Goal: Task Accomplishment & Management: Complete application form

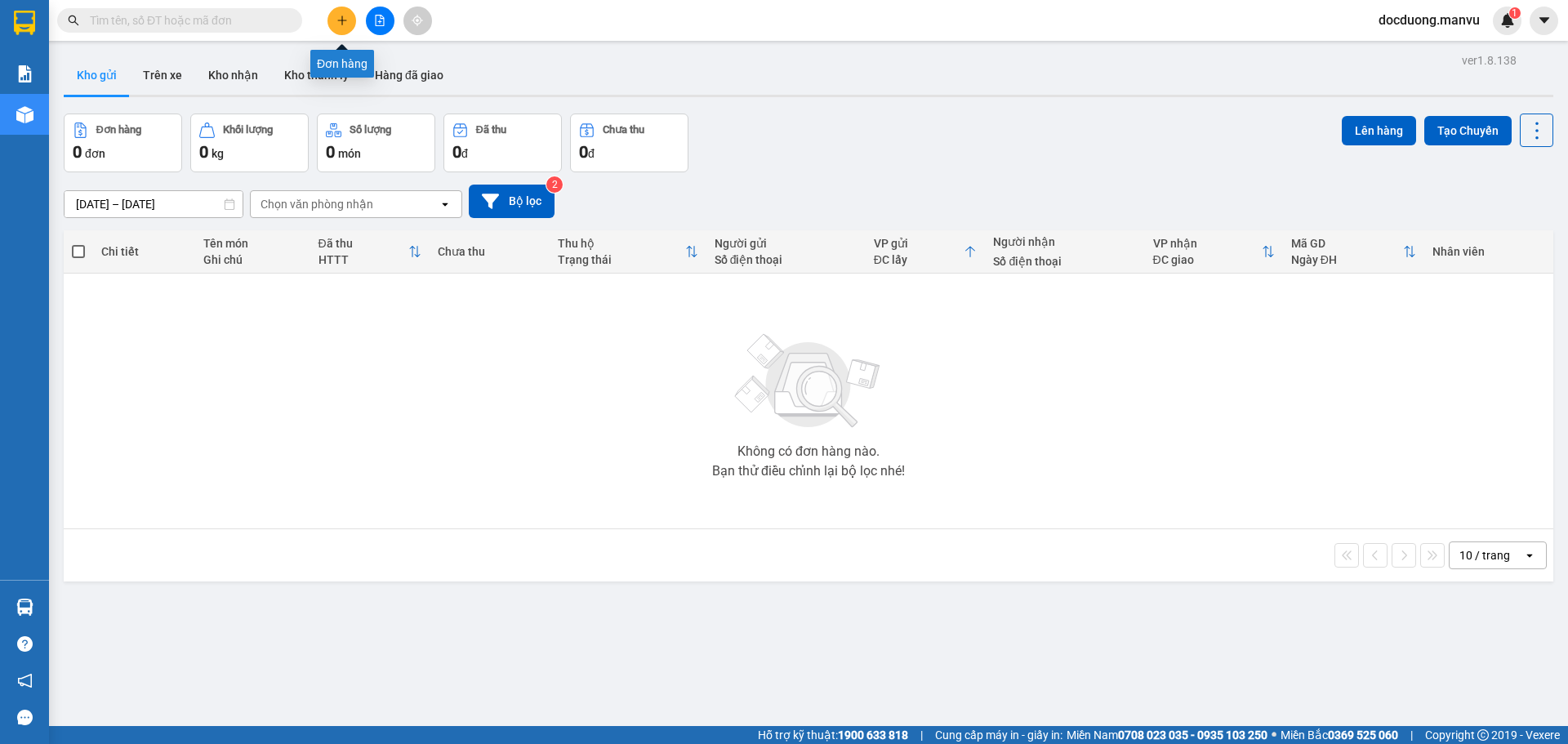
click at [335, 15] on button at bounding box center [342, 20] width 29 height 29
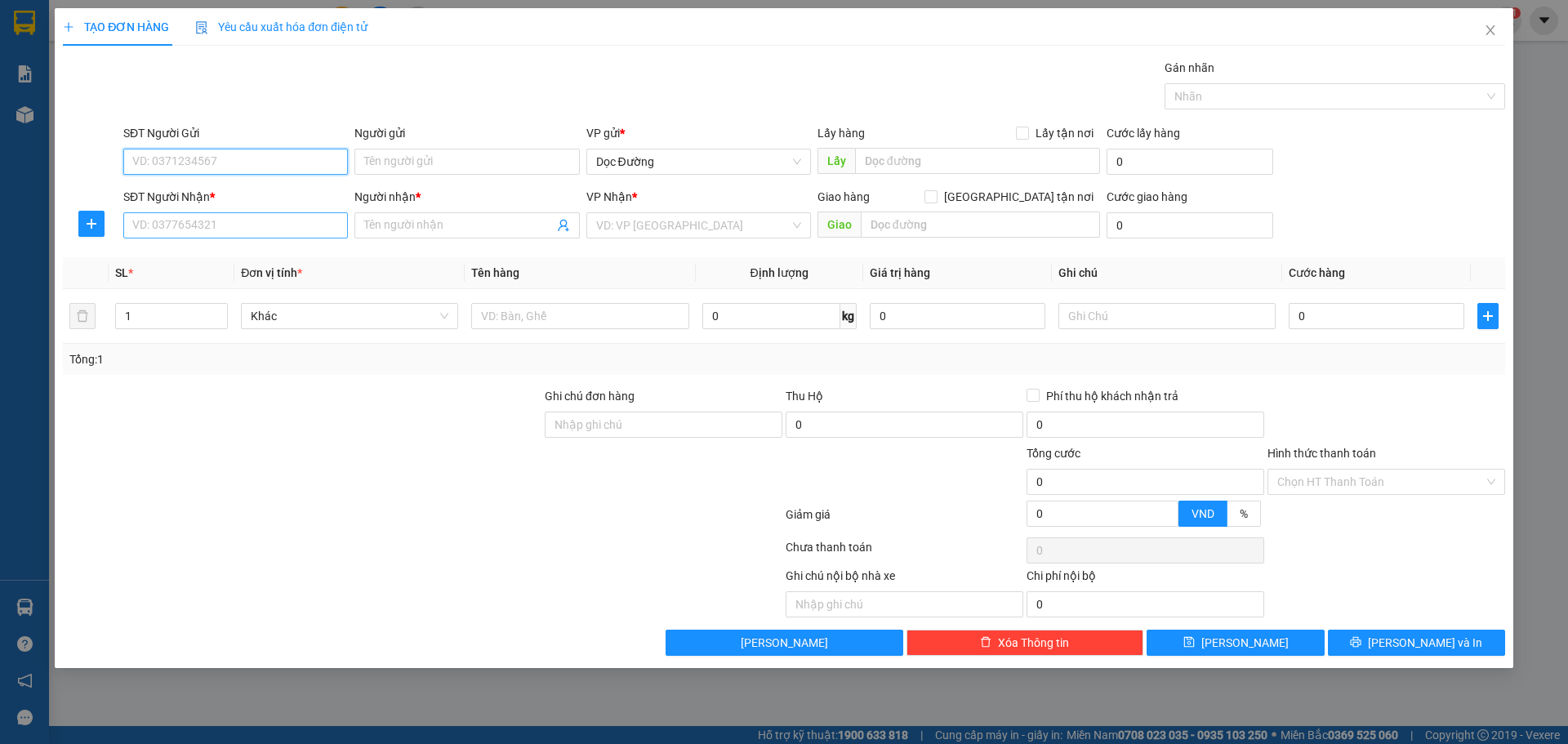
click at [194, 220] on input "SĐT Người Nhận *" at bounding box center [235, 225] width 225 height 26
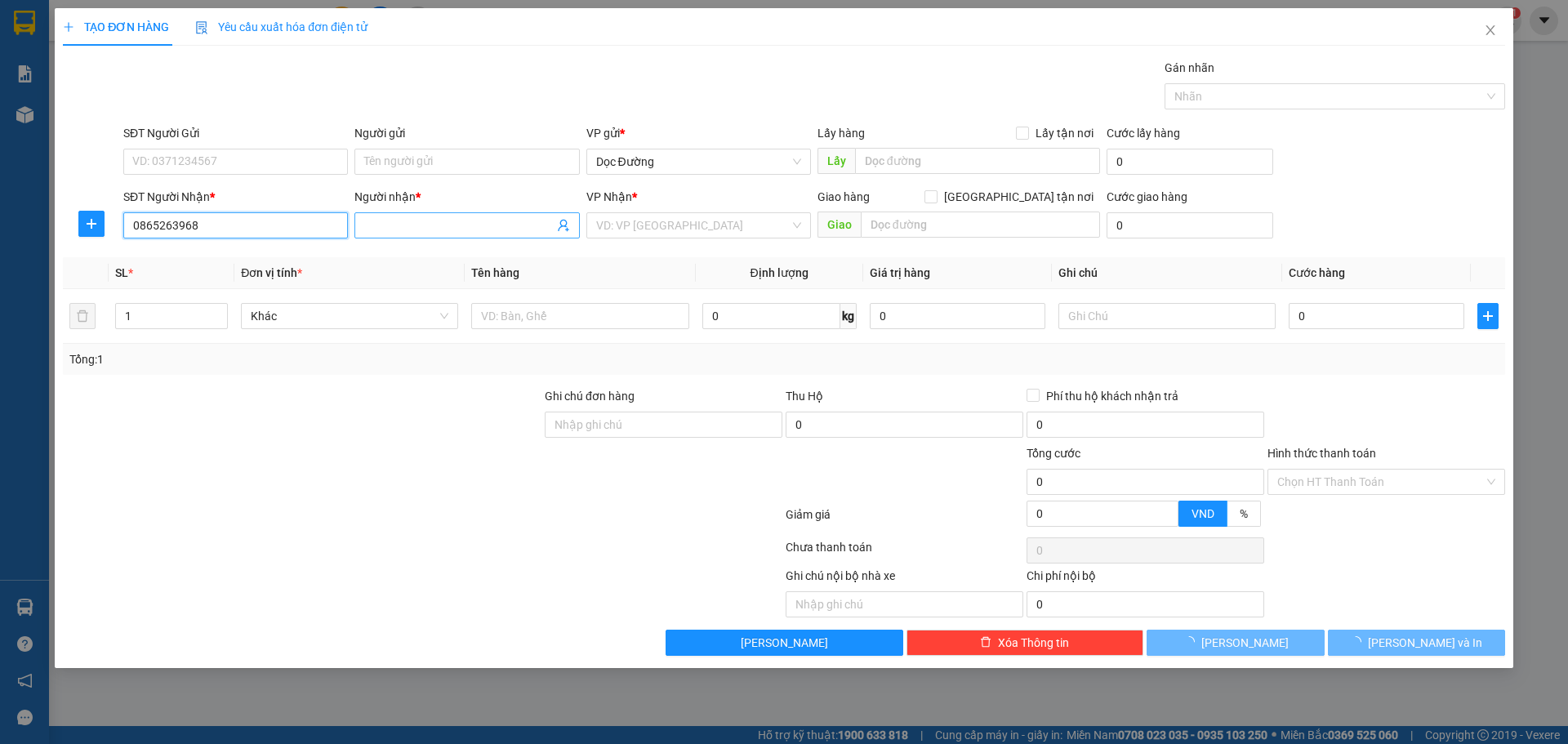
type input "0865263968"
click at [461, 223] on input "Người nhận *" at bounding box center [459, 225] width 189 height 18
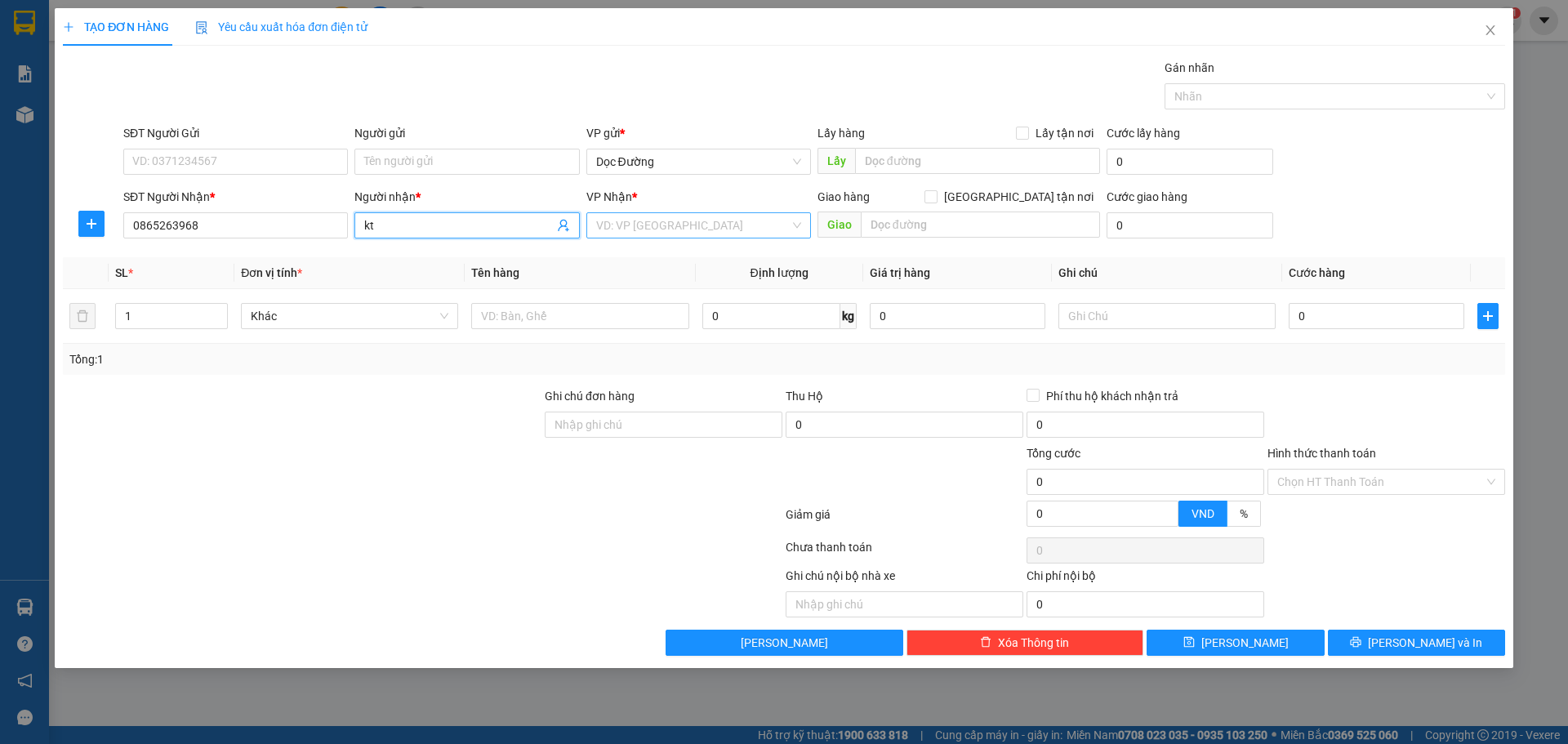
type input "kt"
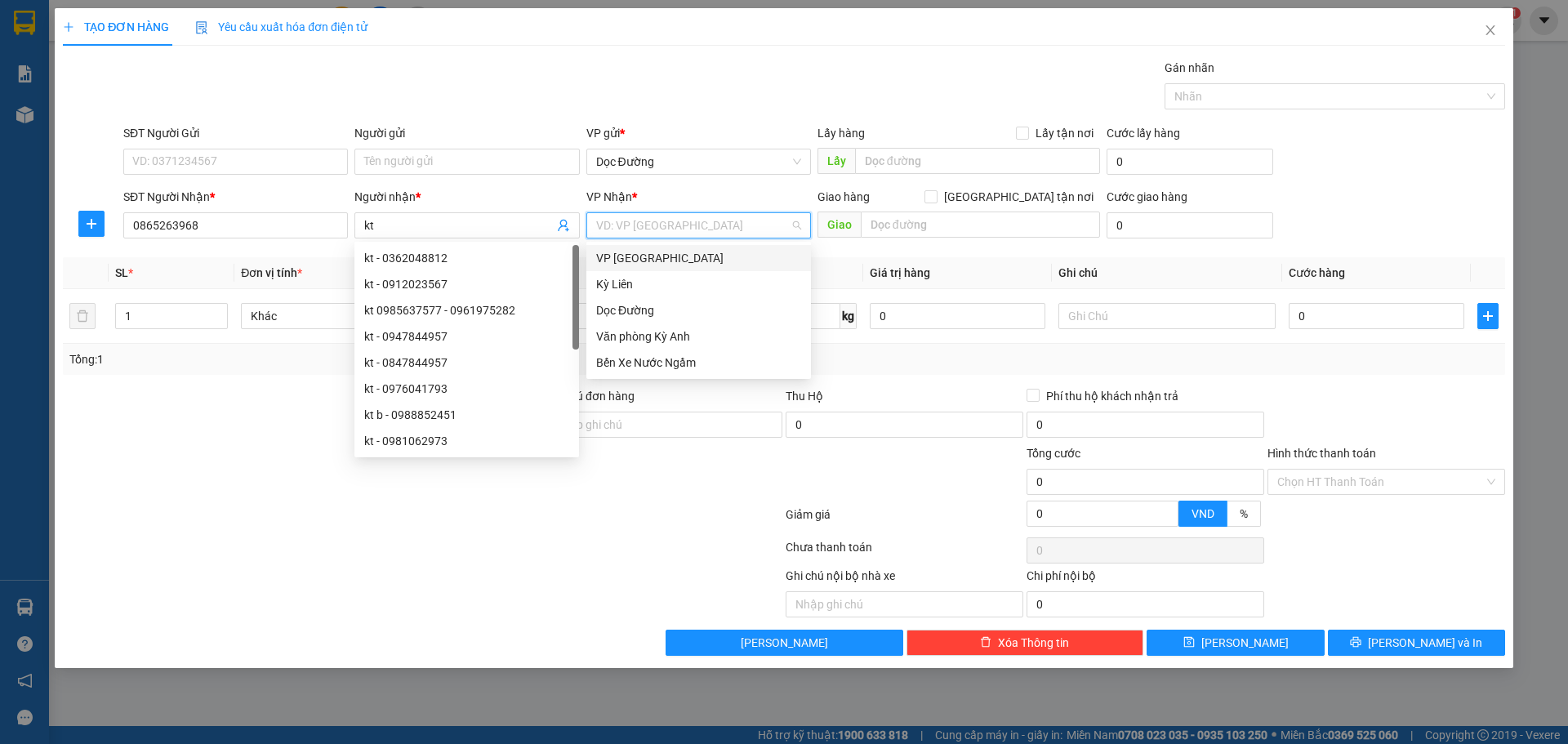
click at [661, 230] on input "search" at bounding box center [692, 225] width 193 height 25
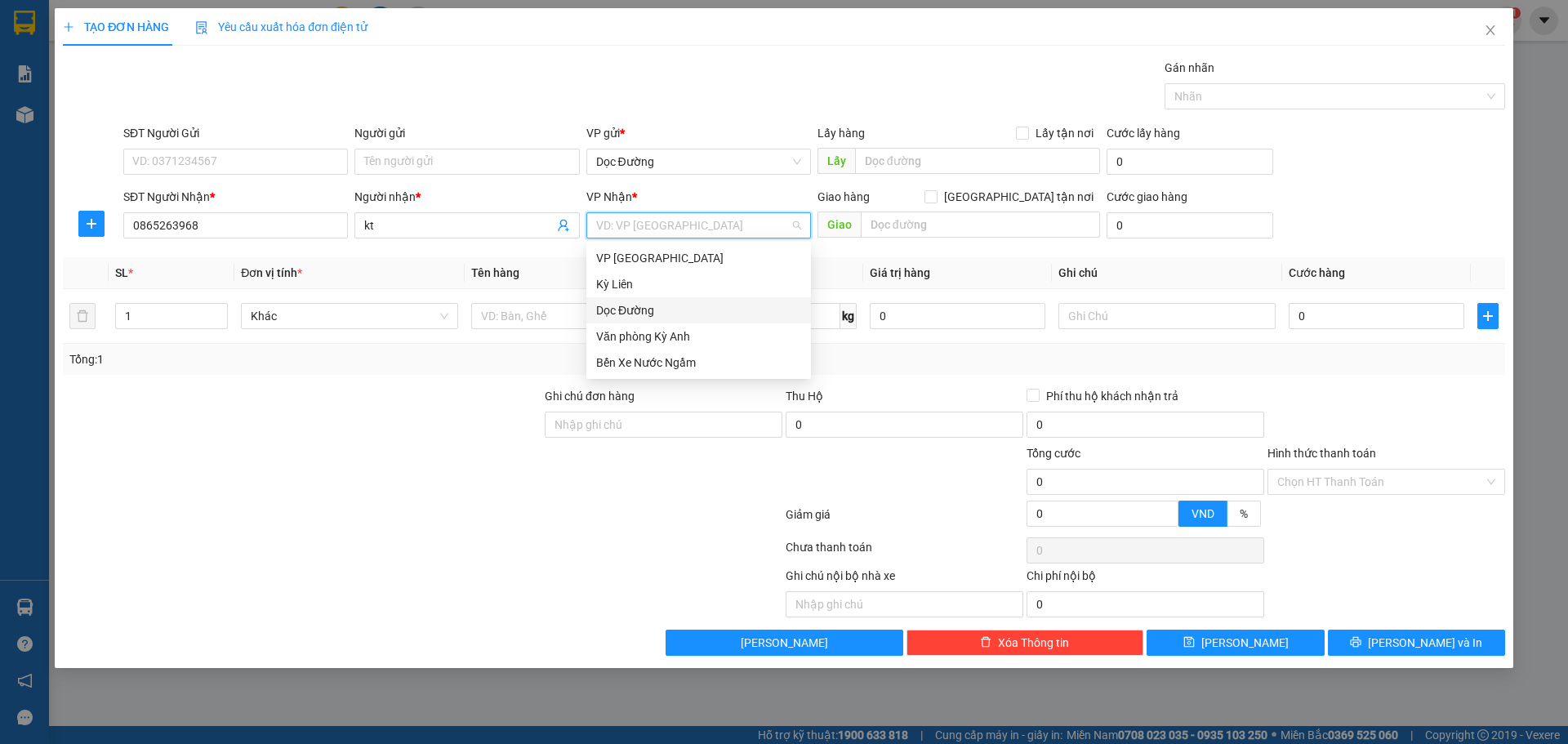
click at [676, 311] on div "Dọc Đường" at bounding box center [698, 310] width 205 height 18
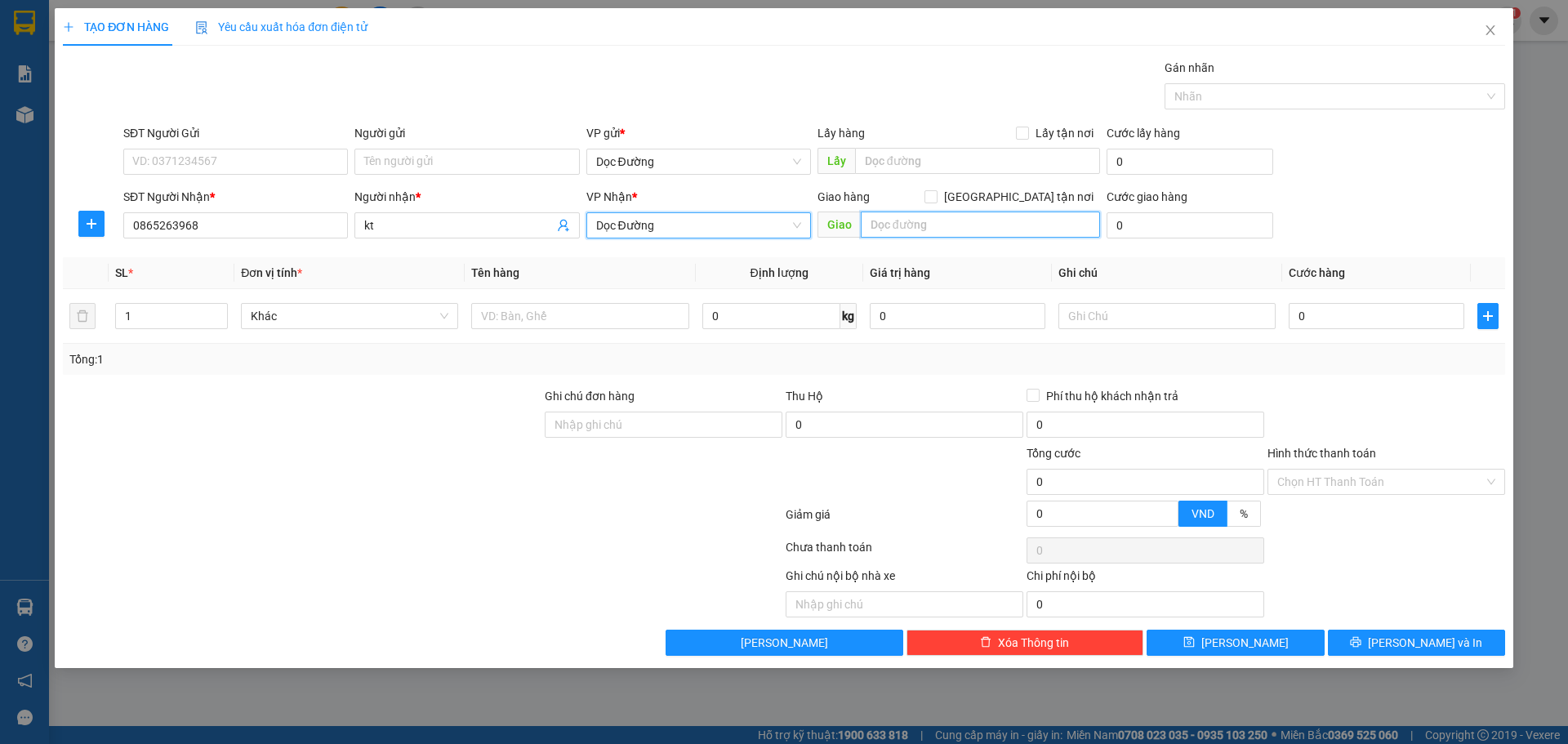
click at [902, 236] on input "text" at bounding box center [980, 224] width 240 height 26
type input "cx"
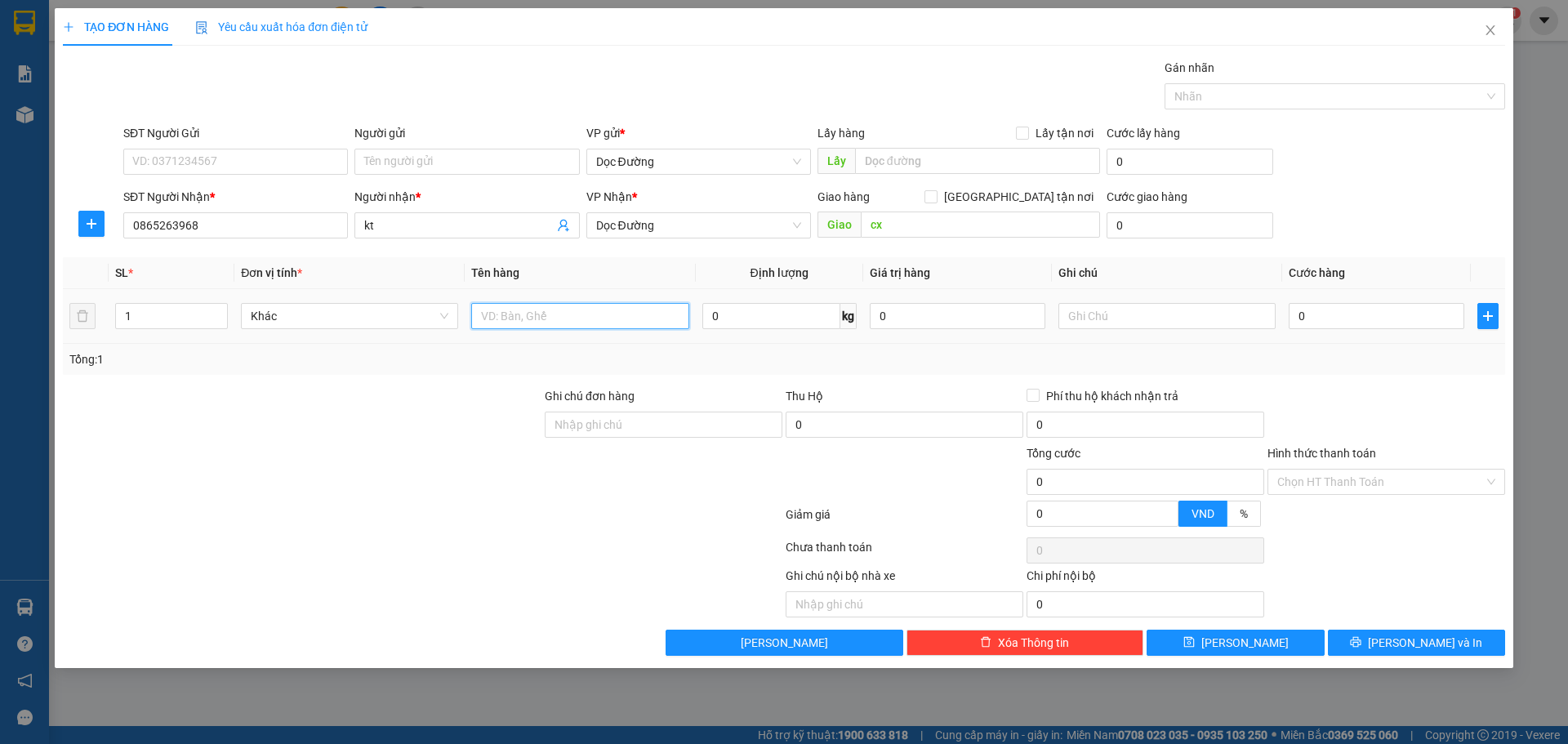
click at [592, 318] on input "text" at bounding box center [580, 315] width 217 height 26
type input "1 xốp"
click at [1312, 307] on input "0" at bounding box center [1376, 315] width 176 height 26
type input "5"
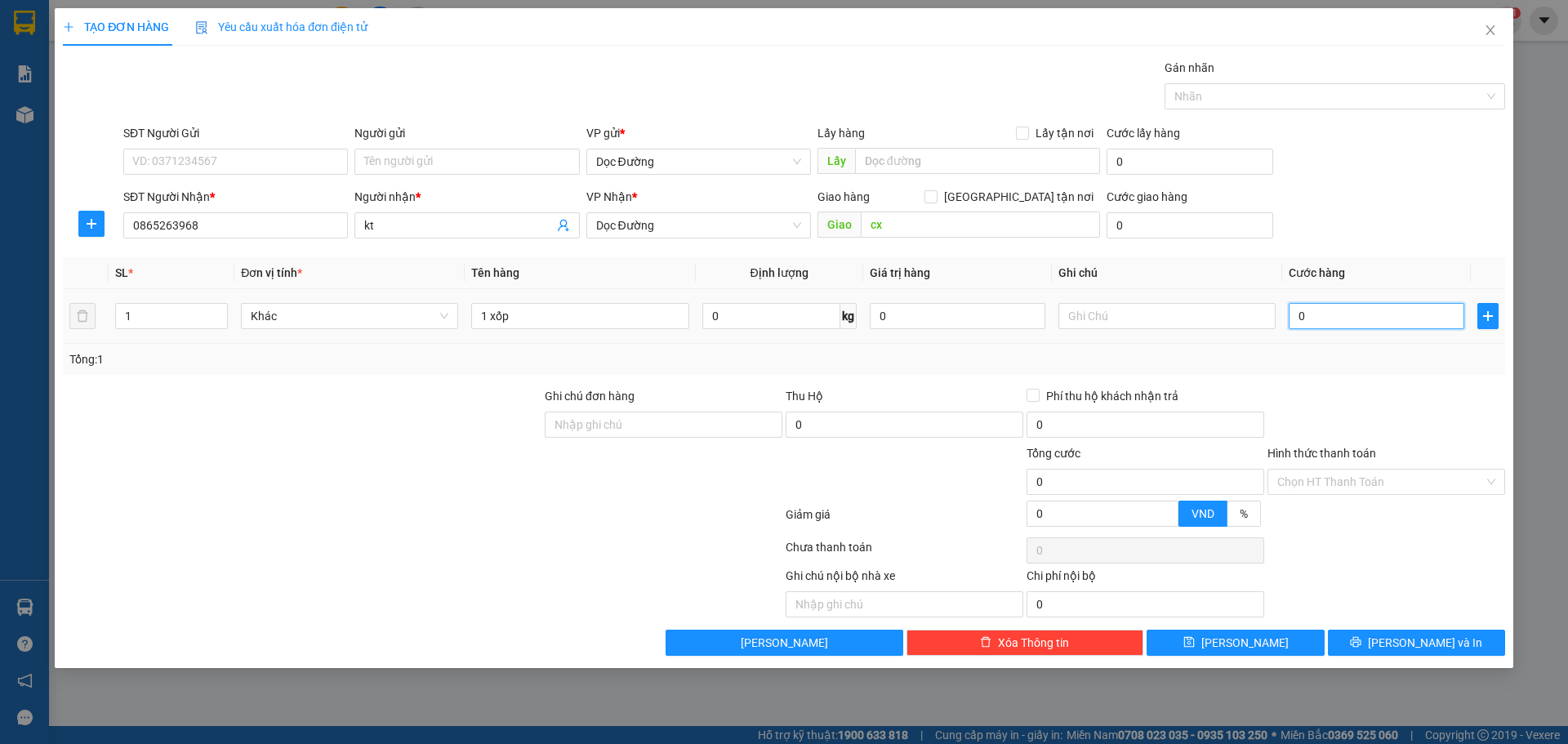
type input "5"
type input "50"
type input "500"
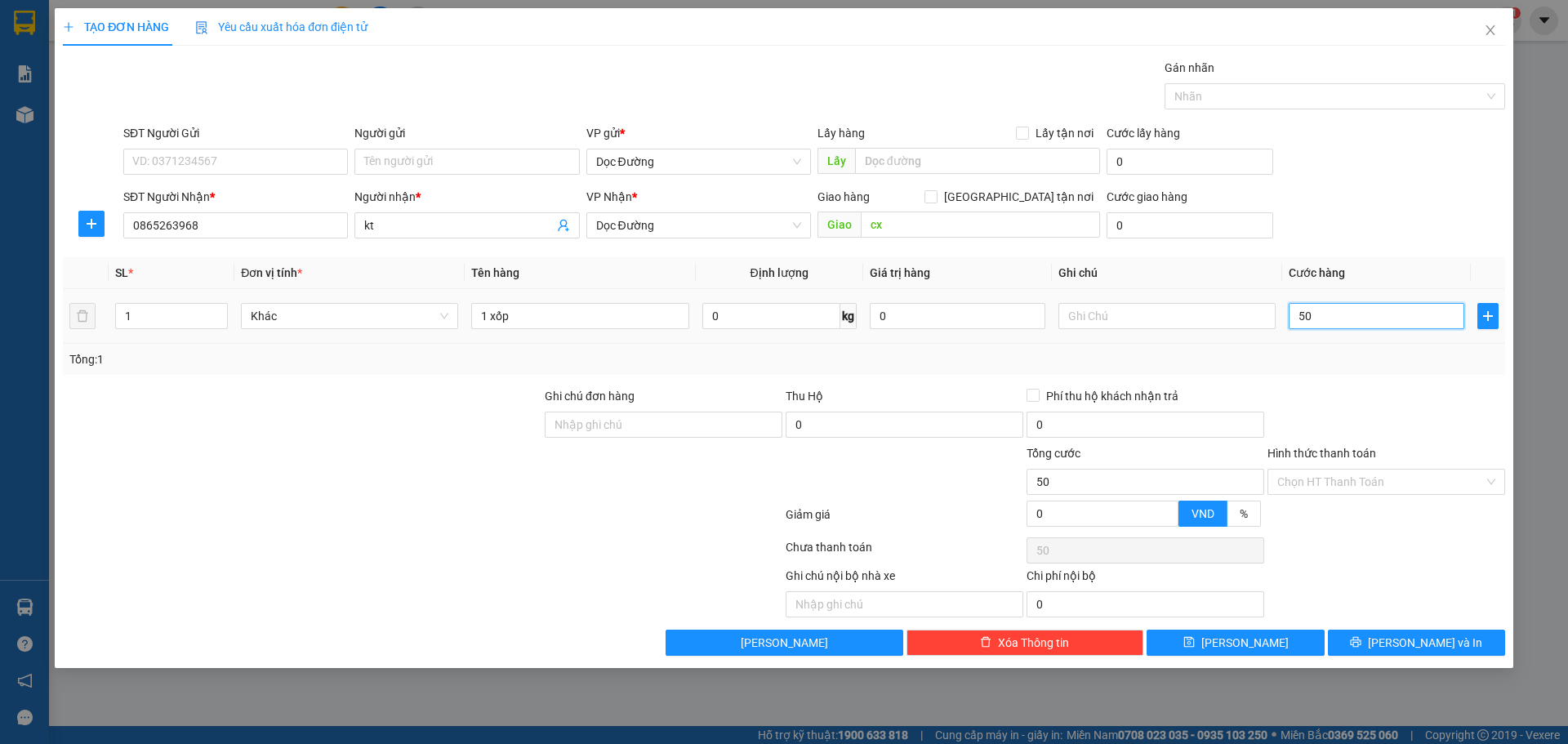
type input "500"
type input "5.000"
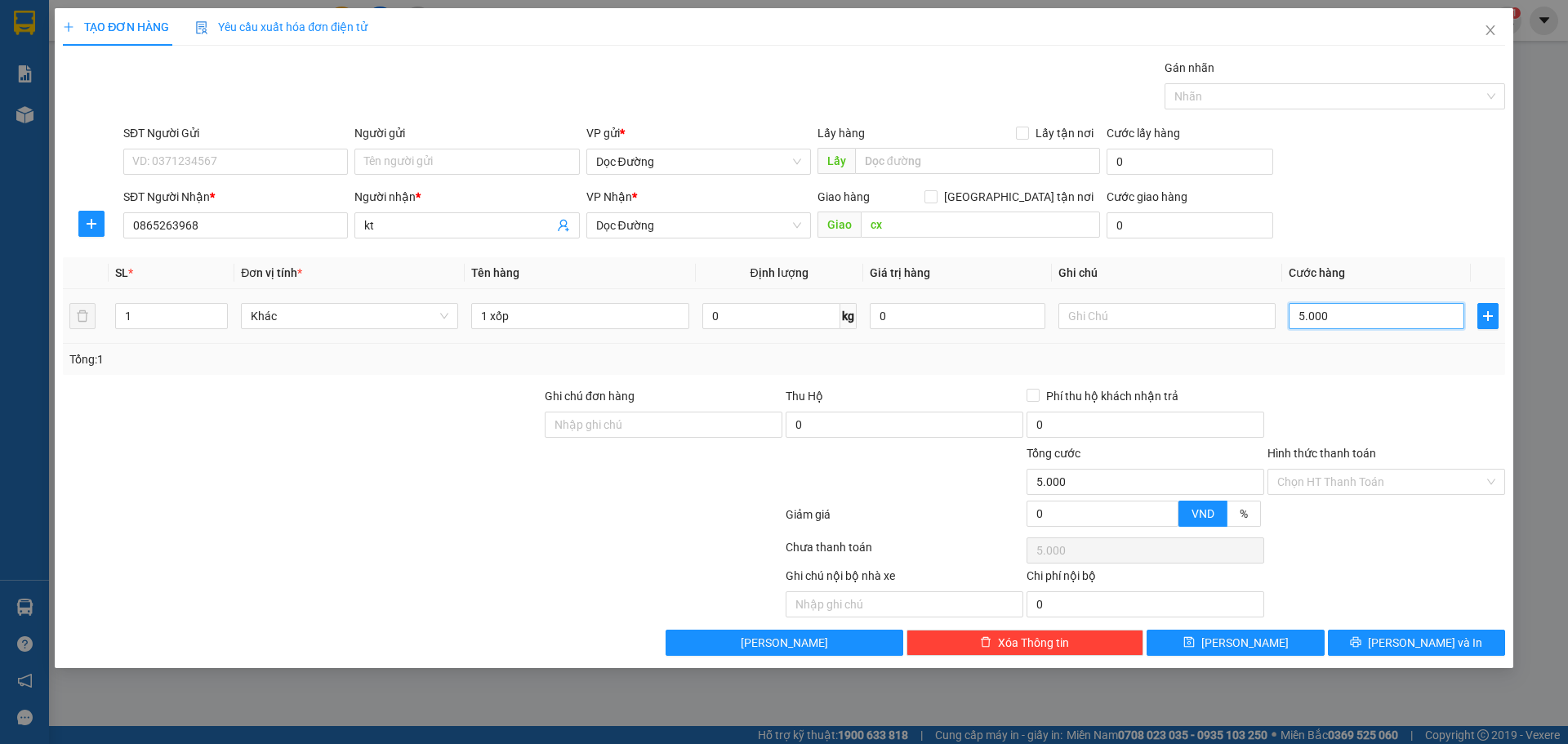
type input "50.000"
drag, startPoint x: 1207, startPoint y: 639, endPoint x: 951, endPoint y: 486, distance: 298.2
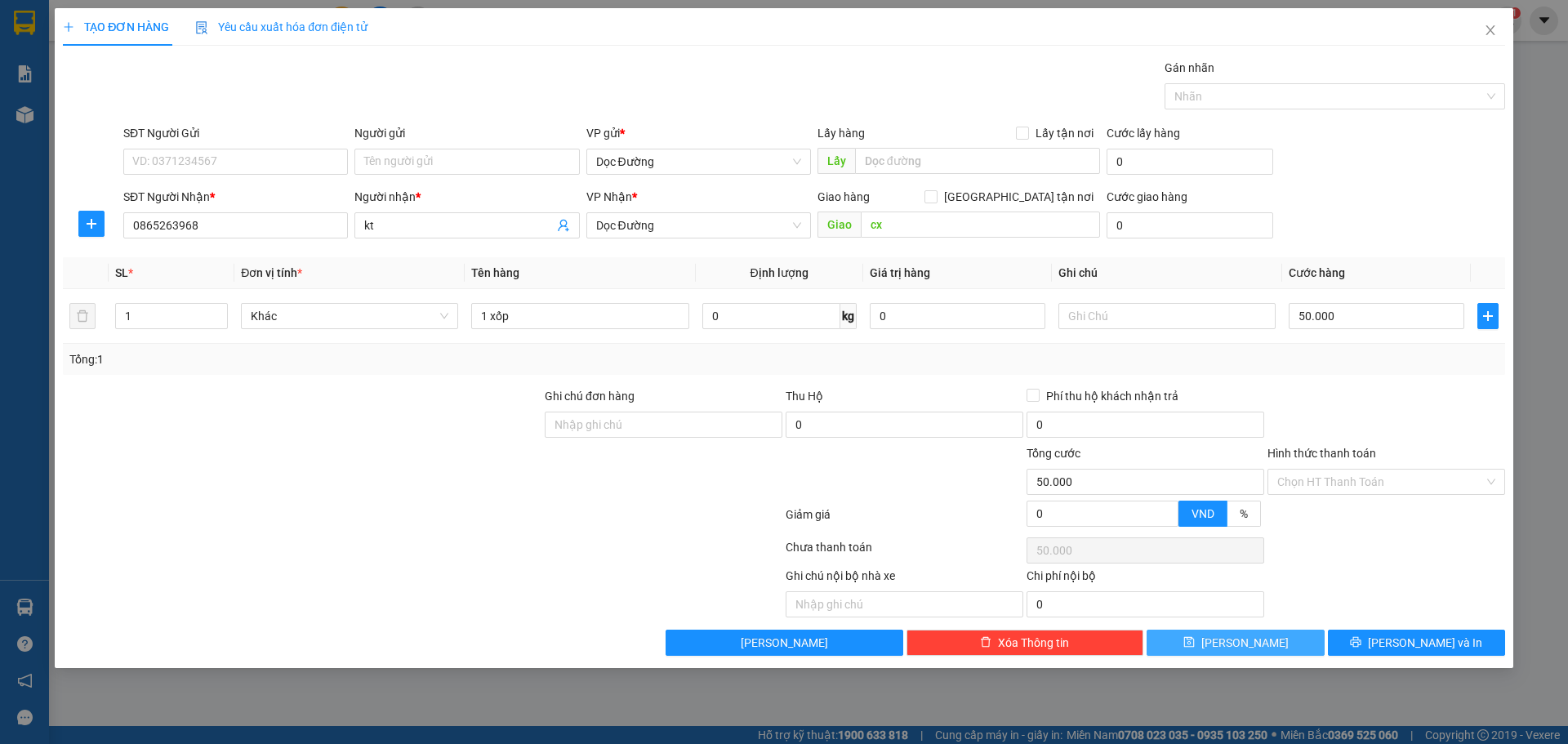
click at [1207, 638] on button "[PERSON_NAME]" at bounding box center [1235, 642] width 177 height 26
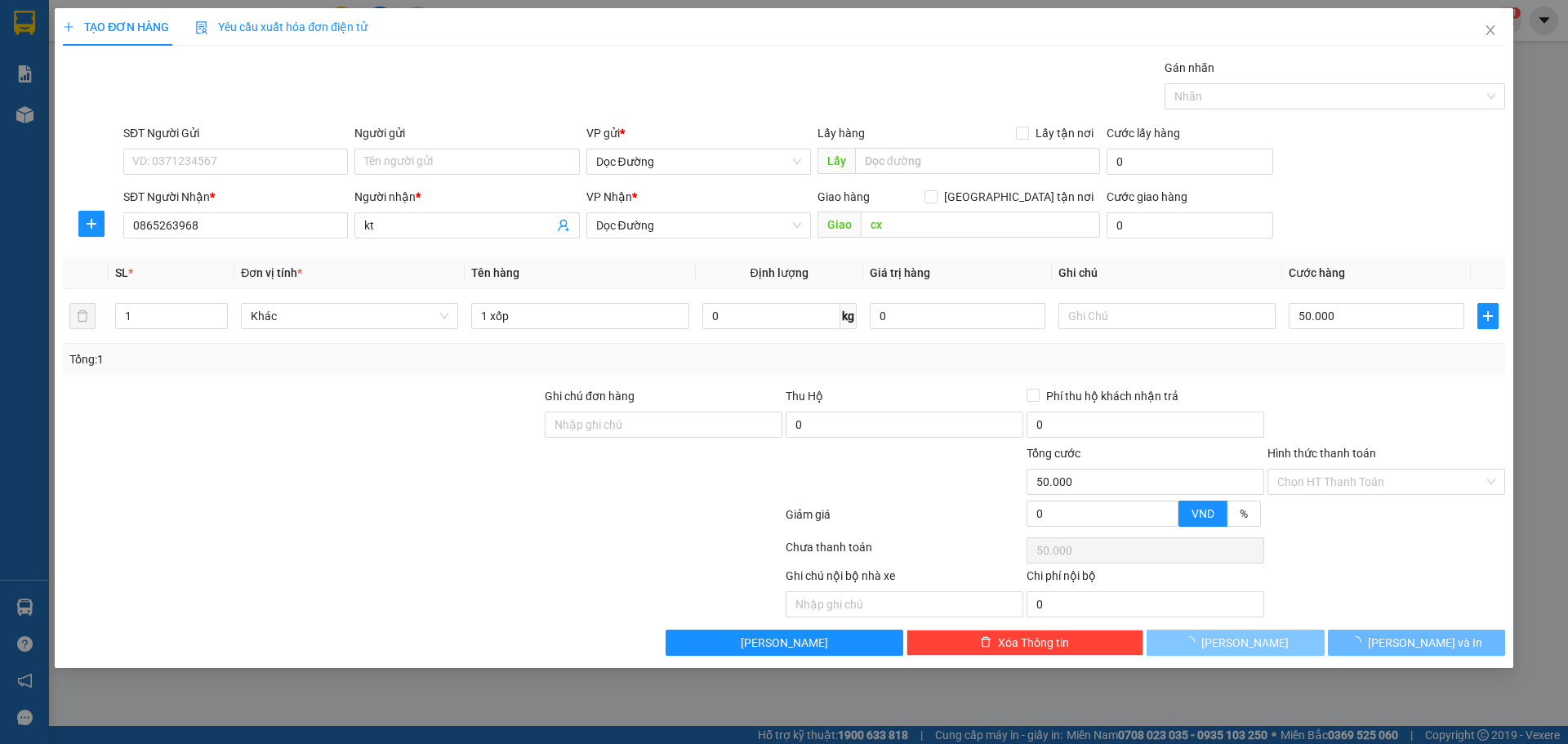
type input "0"
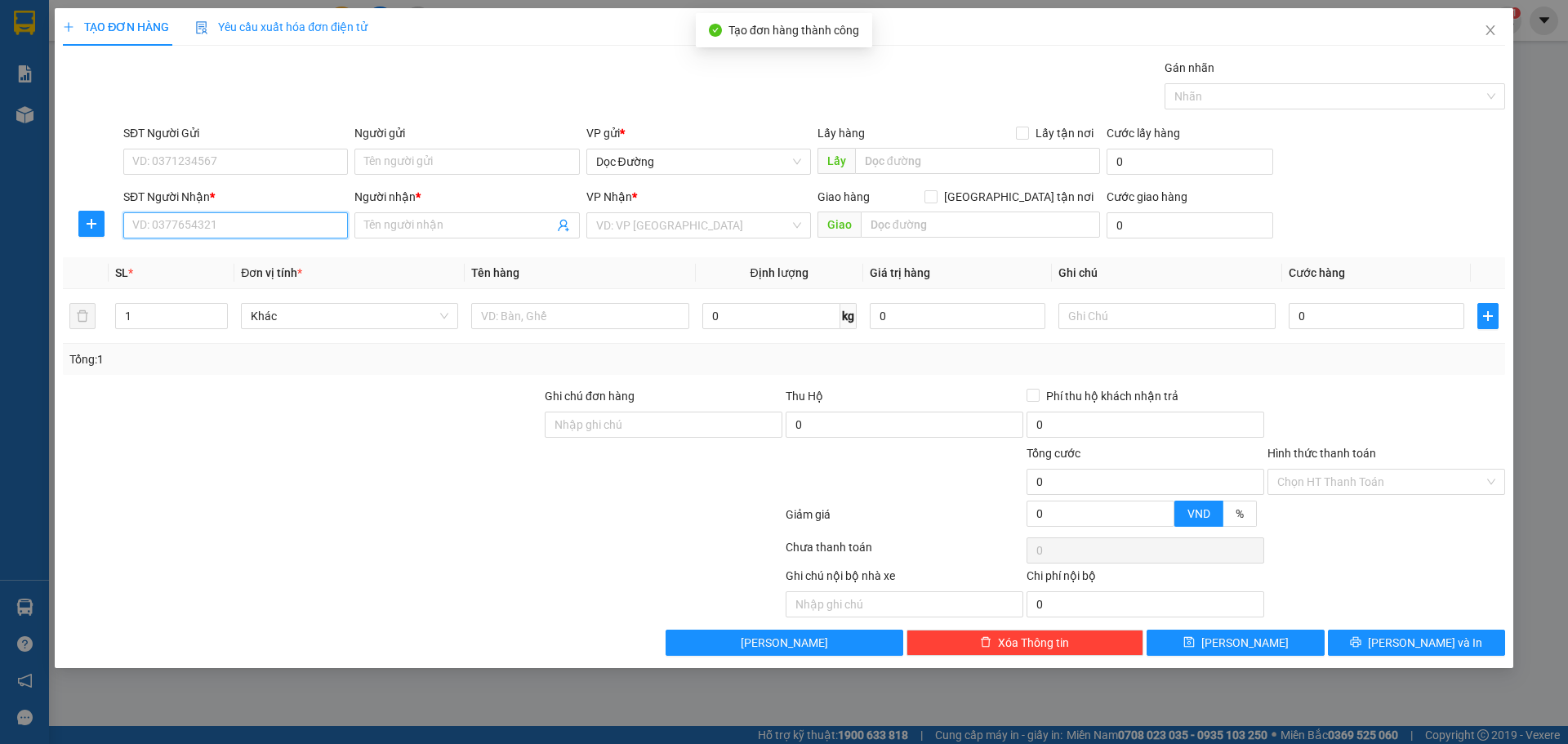
click at [250, 233] on input "SĐT Người Nhận *" at bounding box center [235, 225] width 225 height 26
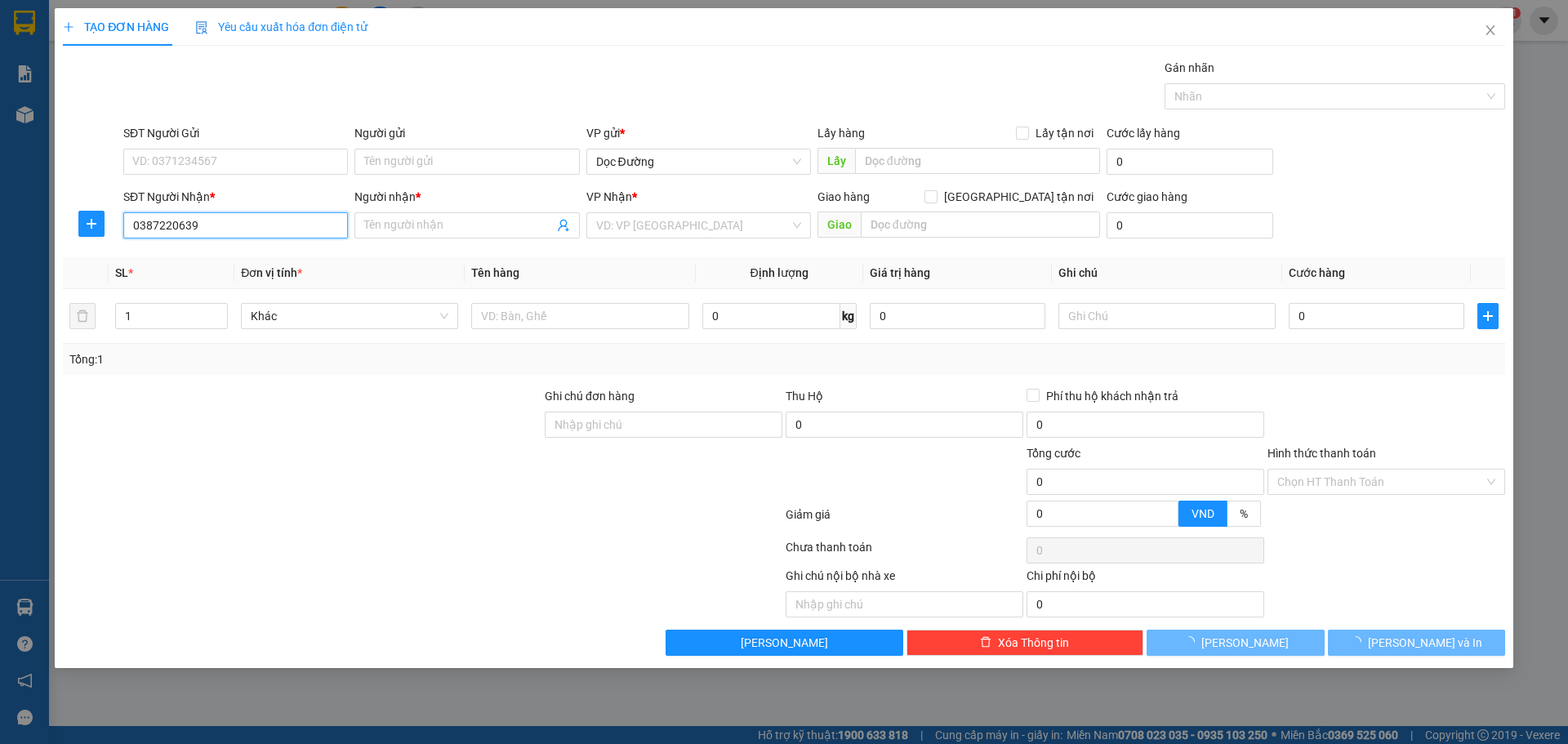
type input "0387220639"
click at [383, 207] on div "Người nhận *" at bounding box center [467, 200] width 225 height 25
drag, startPoint x: 382, startPoint y: 213, endPoint x: 388, endPoint y: 222, distance: 10.8
click at [382, 214] on span at bounding box center [467, 225] width 225 height 26
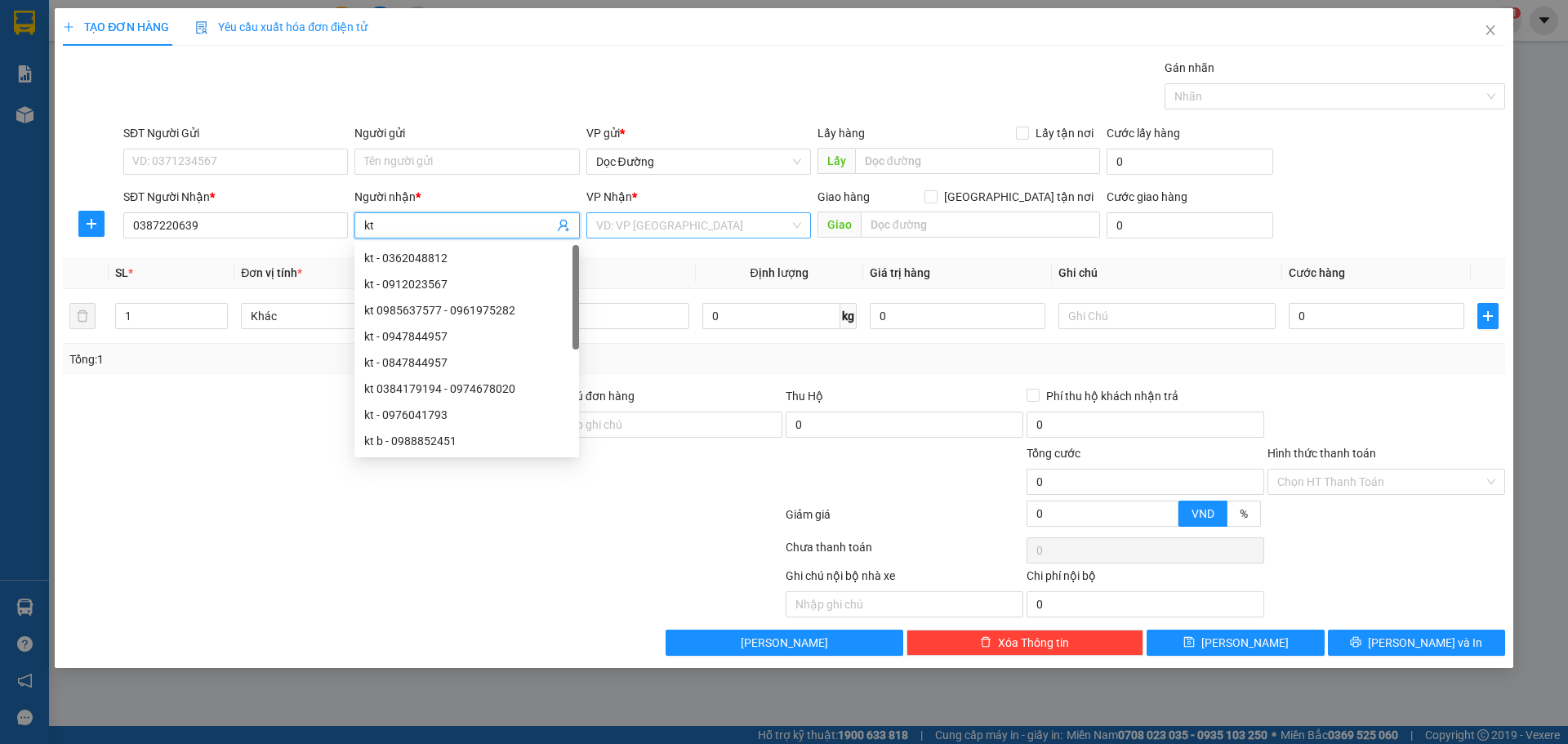
type input "kt"
click at [633, 221] on input "search" at bounding box center [692, 225] width 193 height 25
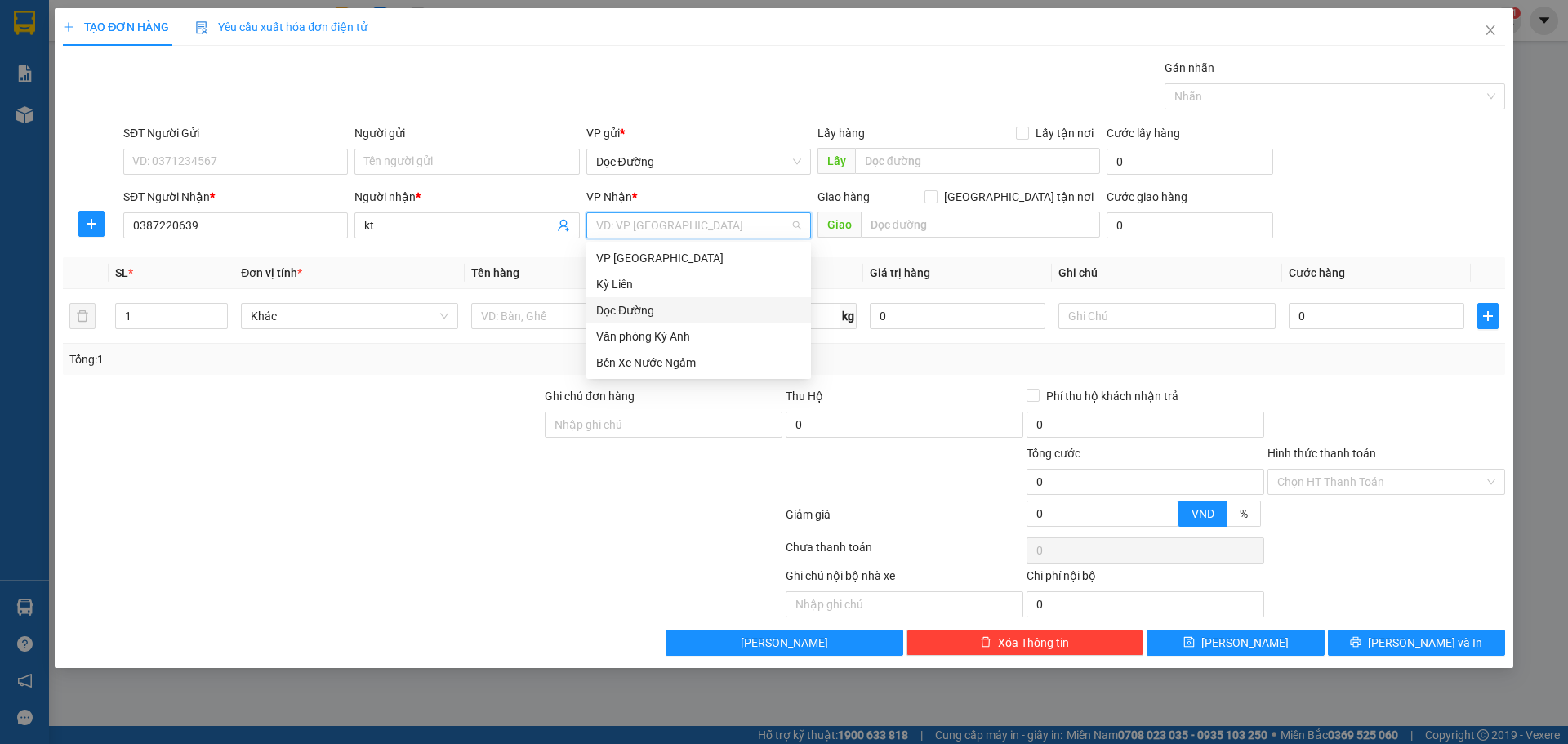
click at [641, 308] on div "Dọc Đường" at bounding box center [698, 310] width 205 height 18
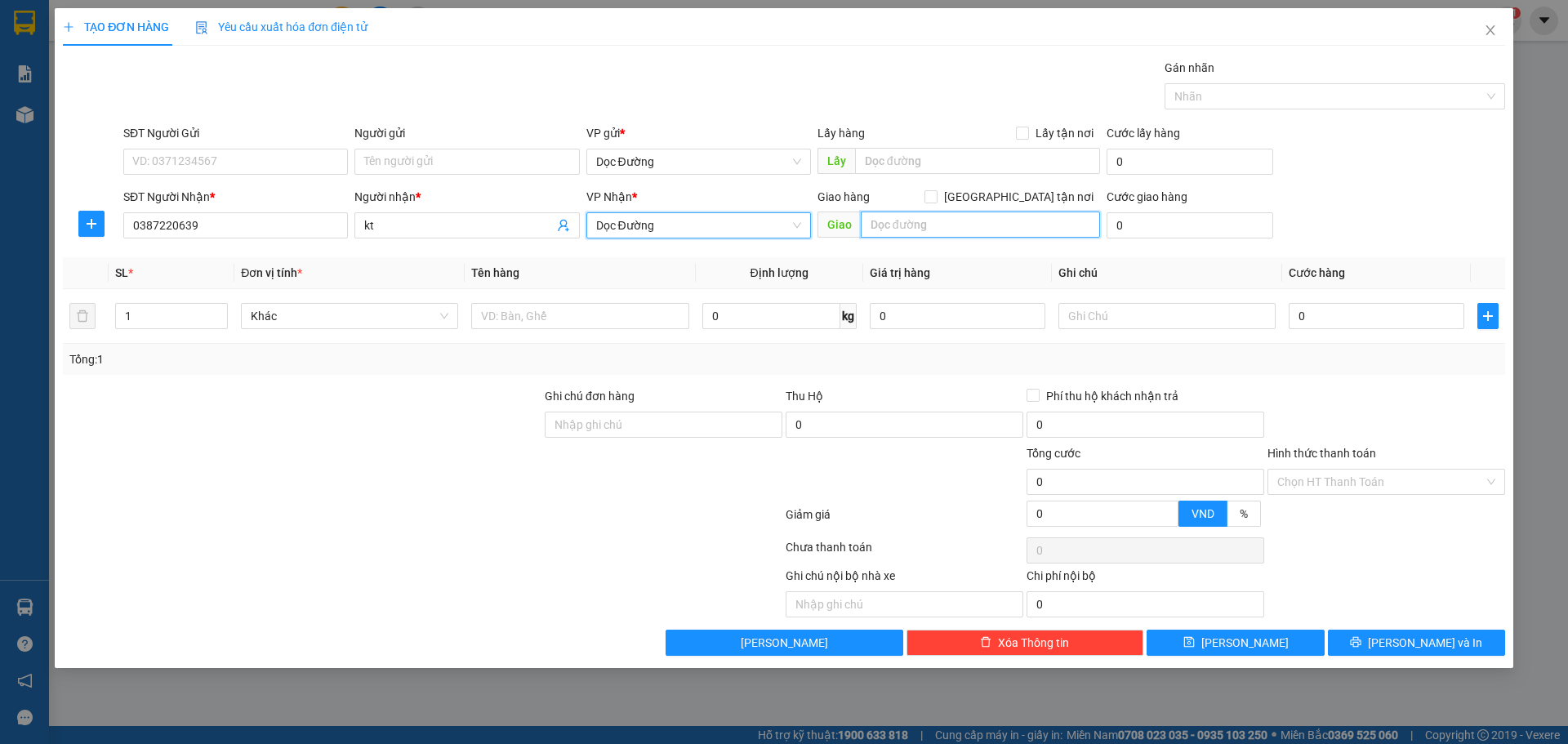
click at [900, 226] on input "text" at bounding box center [980, 224] width 240 height 26
type input "ka"
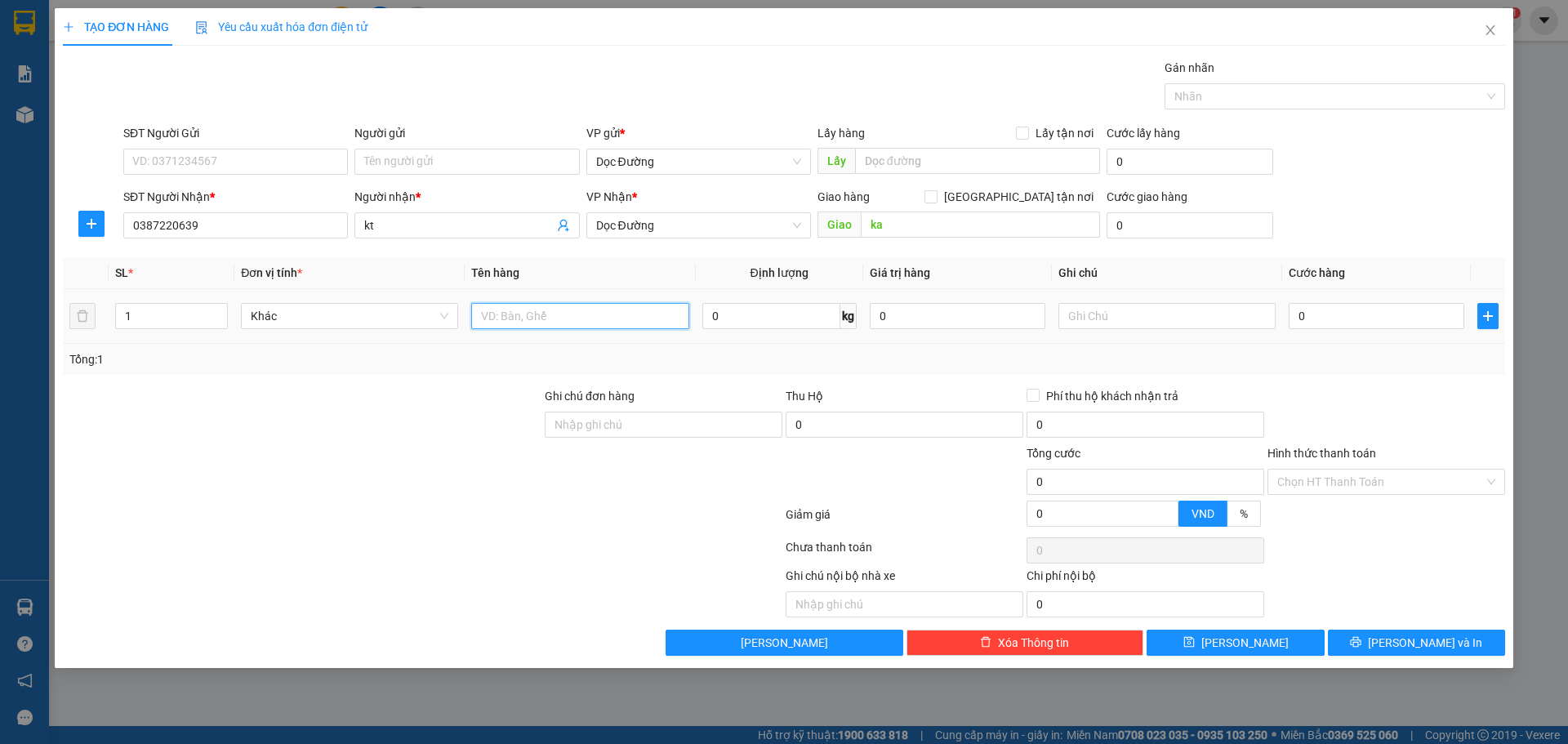
click at [604, 323] on input "text" at bounding box center [580, 315] width 217 height 26
type input "2 xốp"
click at [1326, 307] on input "0" at bounding box center [1376, 315] width 176 height 26
type input "1"
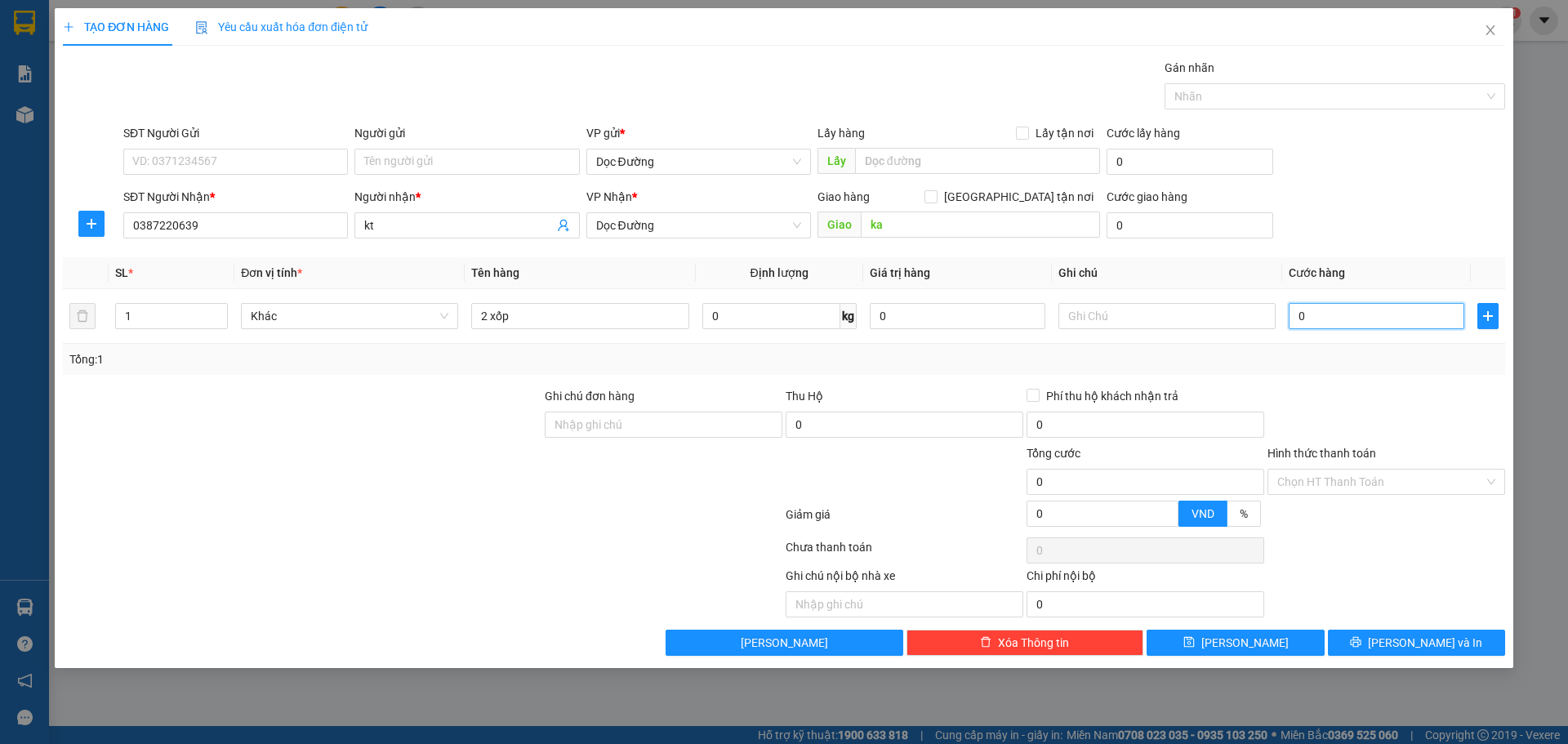
type input "1"
type input "10"
type input "100"
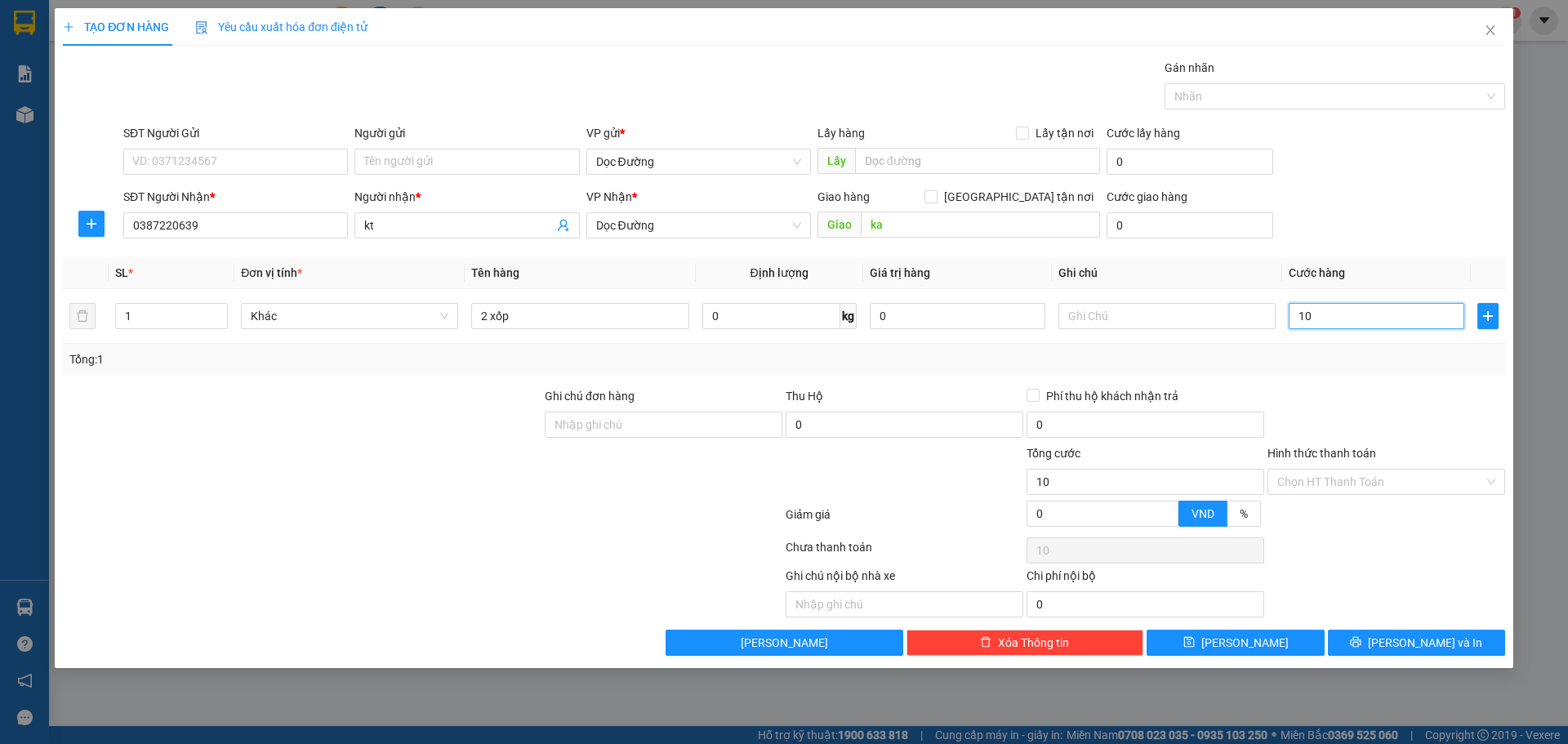
type input "100"
type input "1.000"
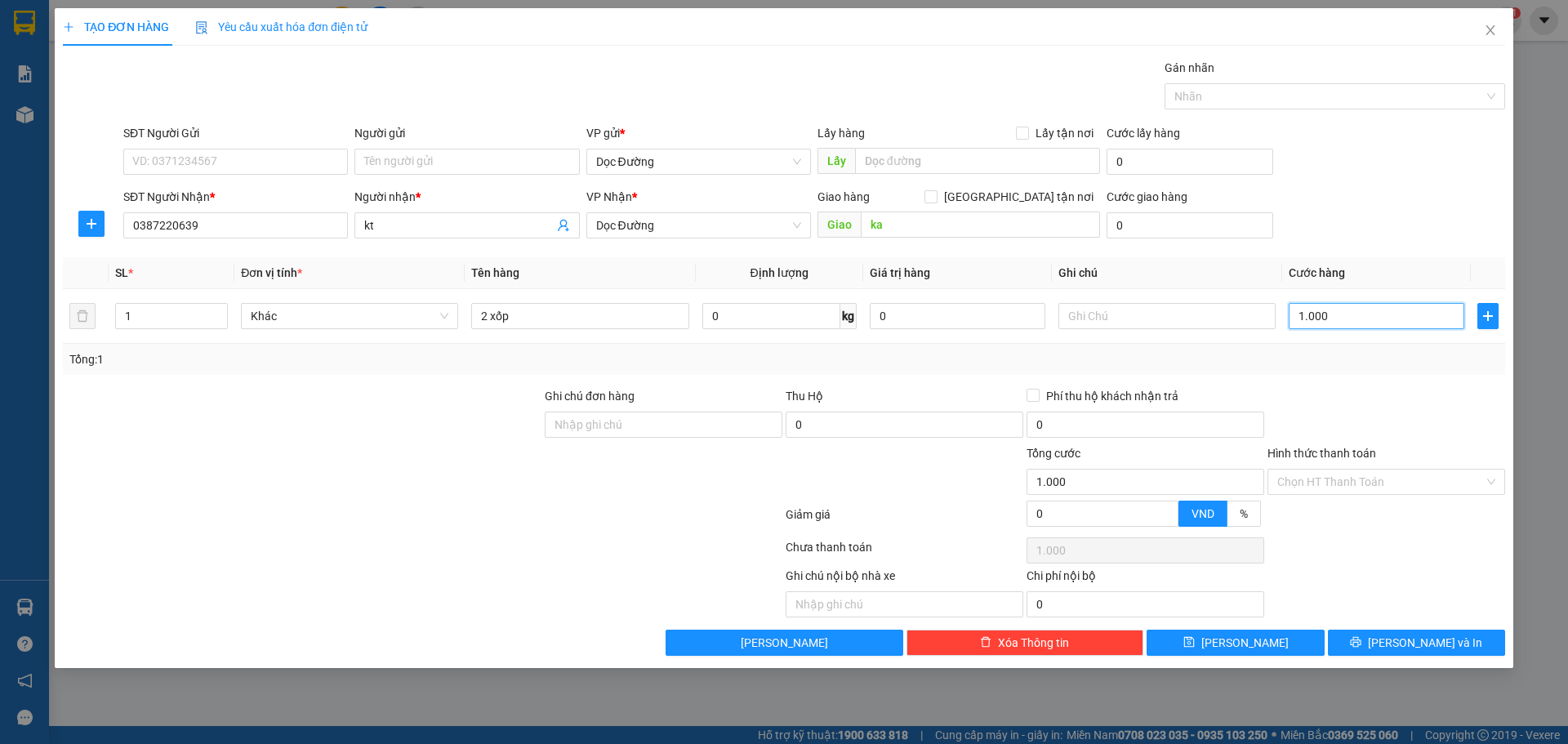
type input "10.000"
type input "100.000"
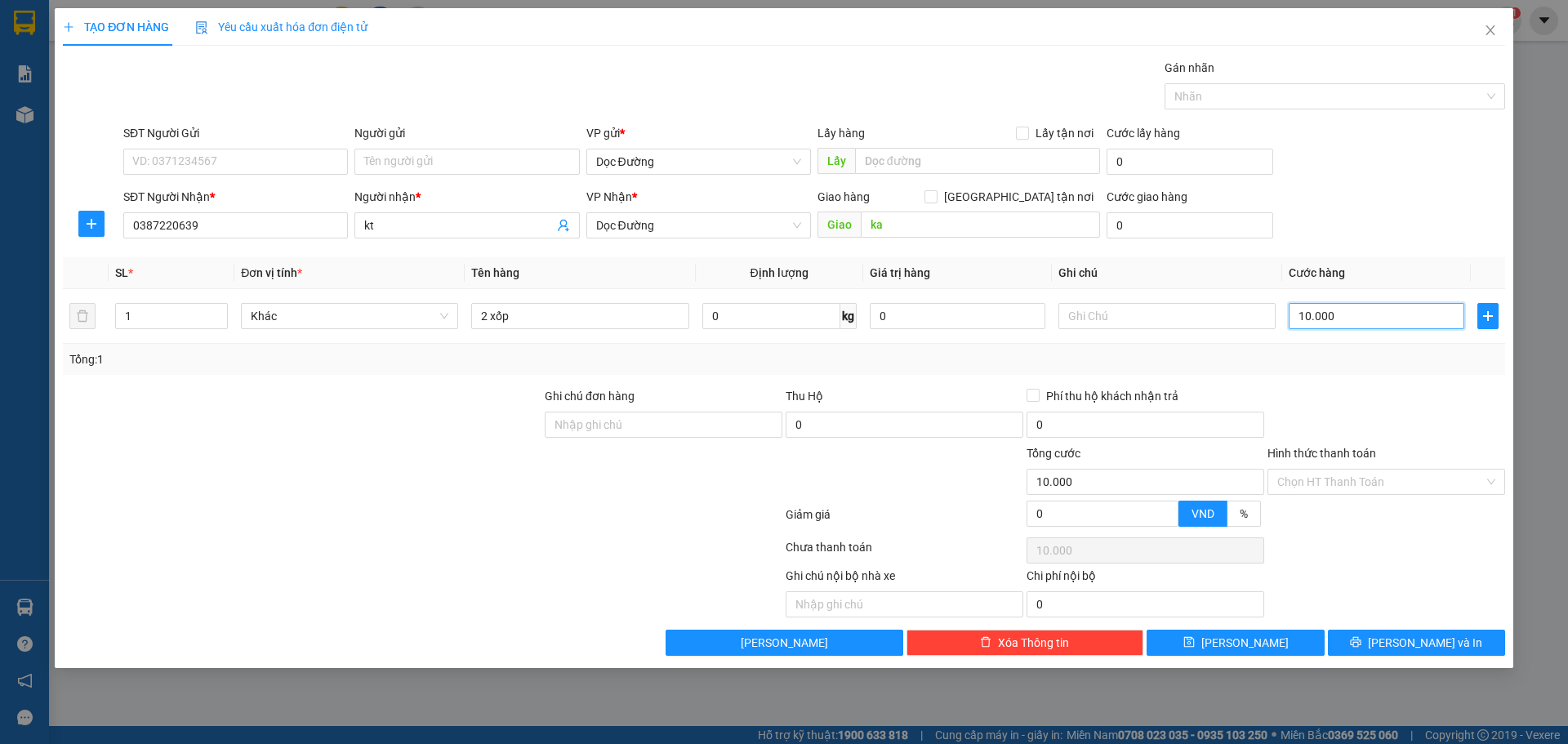
type input "100.000"
click at [1220, 628] on div "Transit Pickup Surcharge Ids Transit Deliver Surcharge Ids Transit Deliver Surc…" at bounding box center [784, 357] width 1442 height 597
click at [1221, 633] on button "[PERSON_NAME]" at bounding box center [1235, 642] width 177 height 26
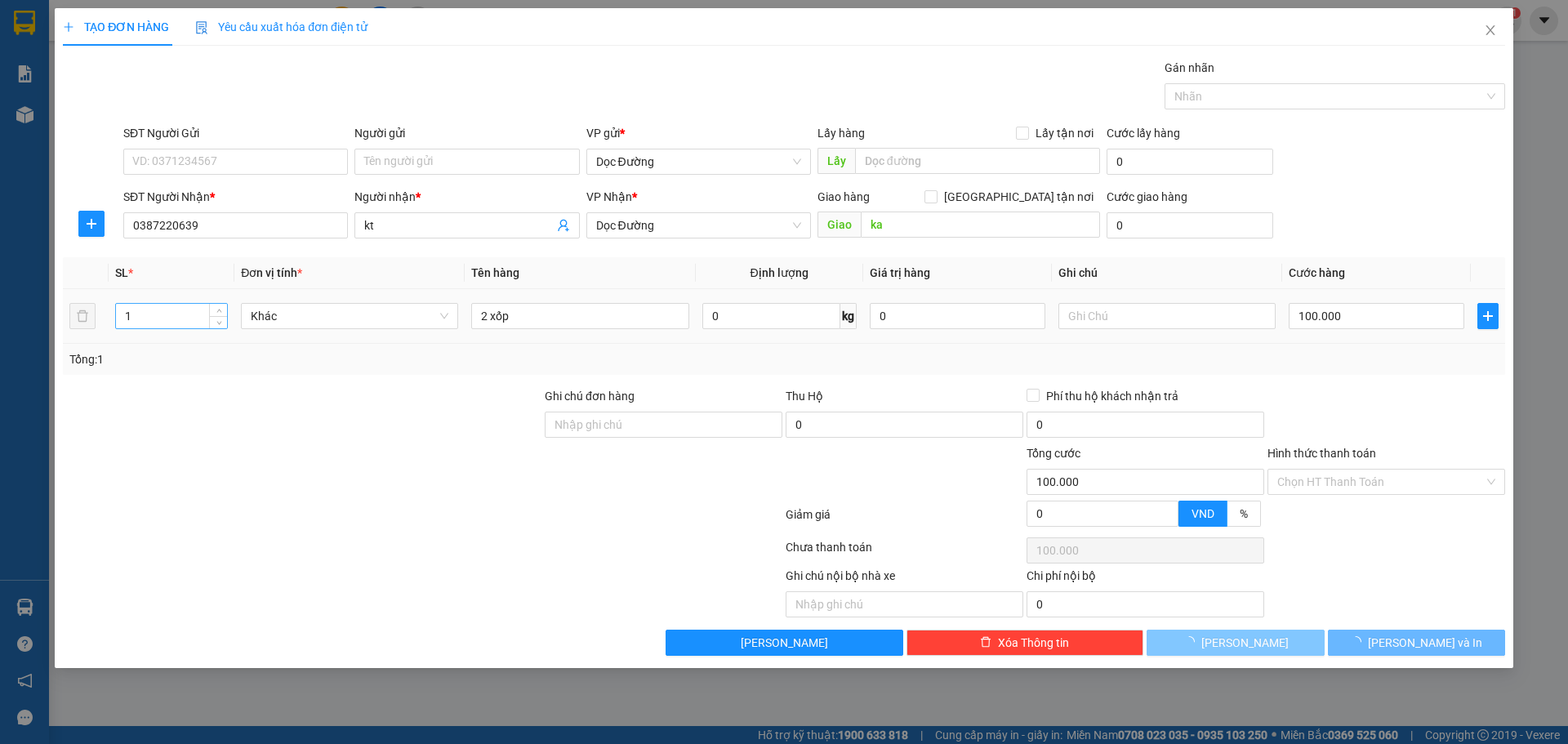
type input "0"
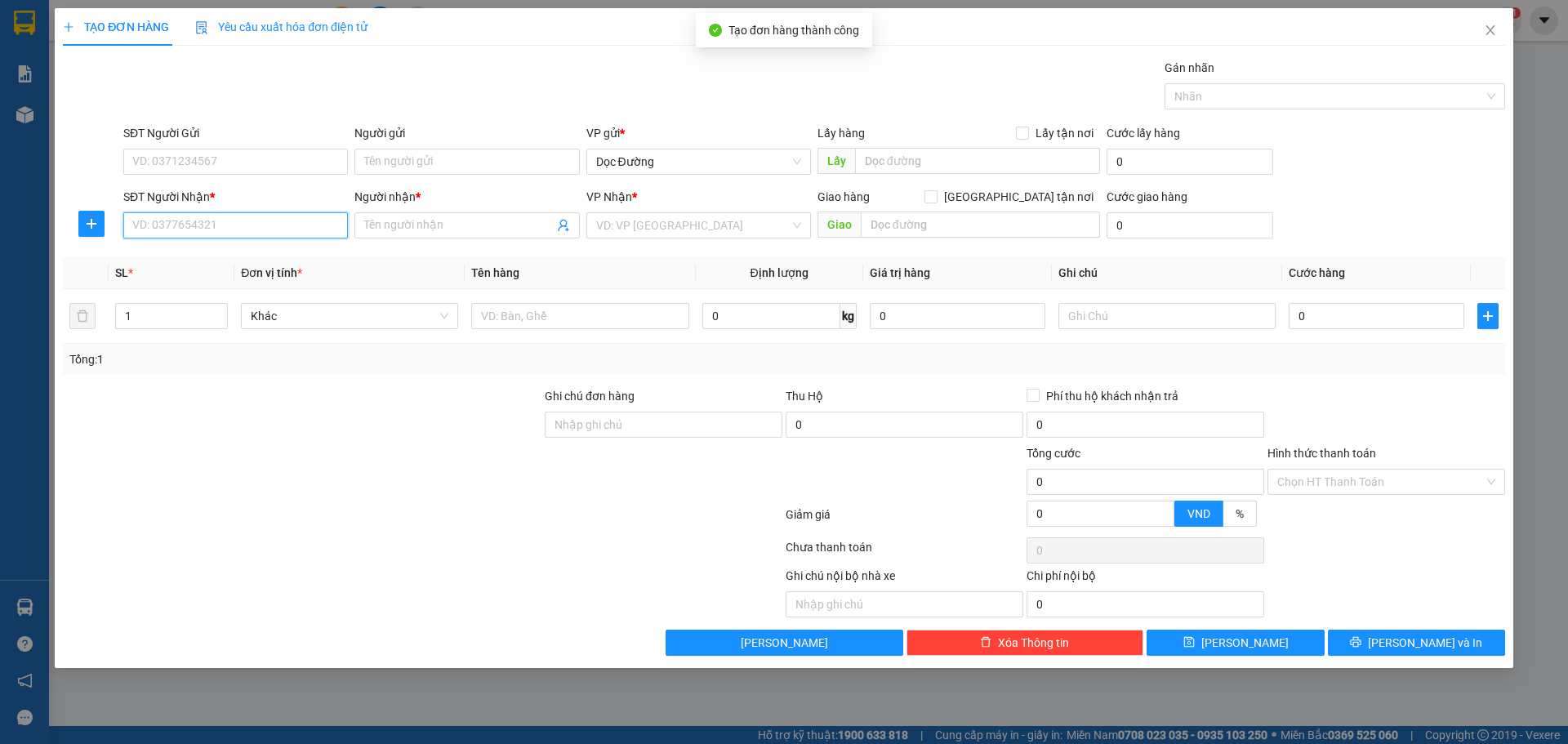
click at [206, 230] on input "SĐT Người Nhận *" at bounding box center [235, 225] width 225 height 26
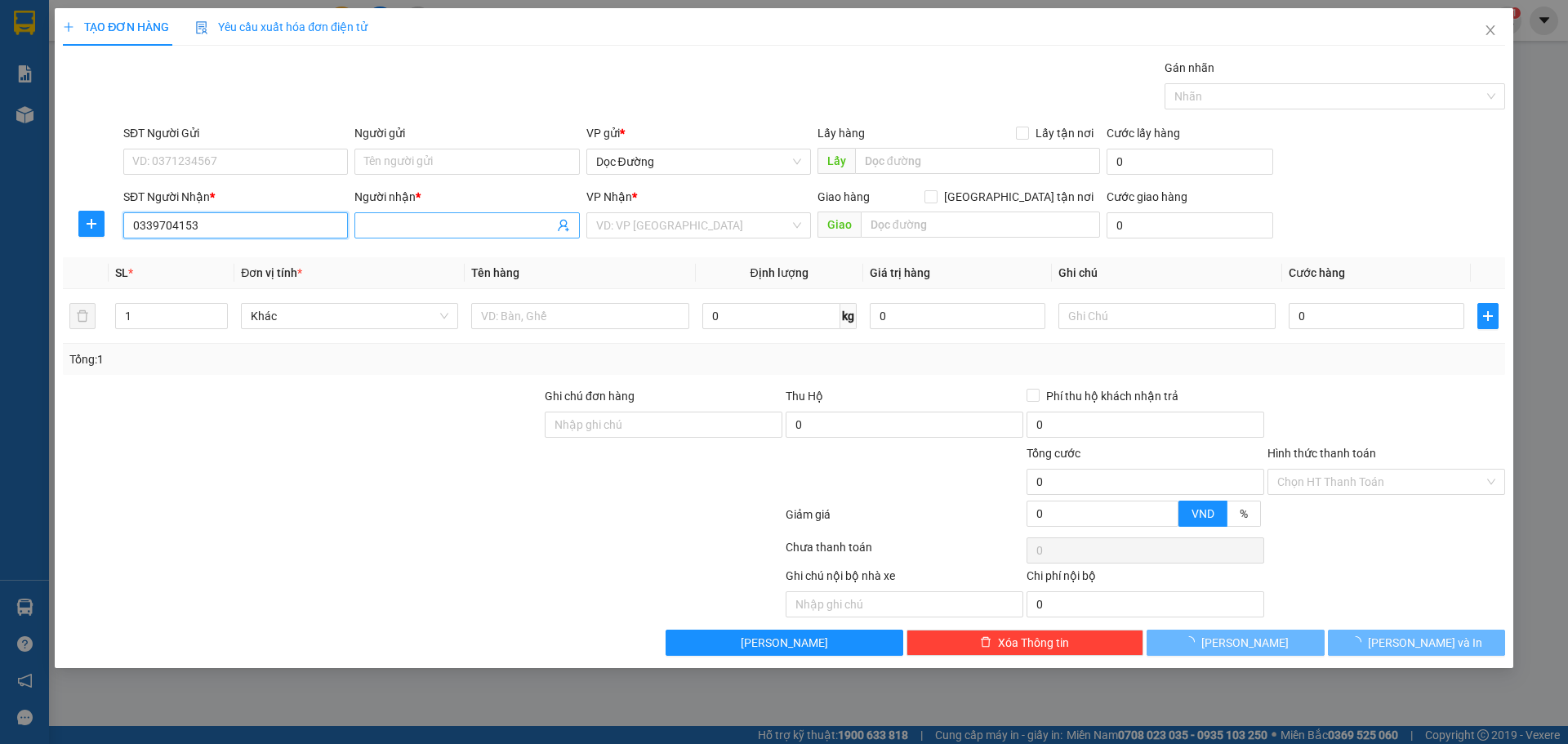
type input "0339704153"
click at [453, 222] on input "Người nhận *" at bounding box center [459, 225] width 189 height 18
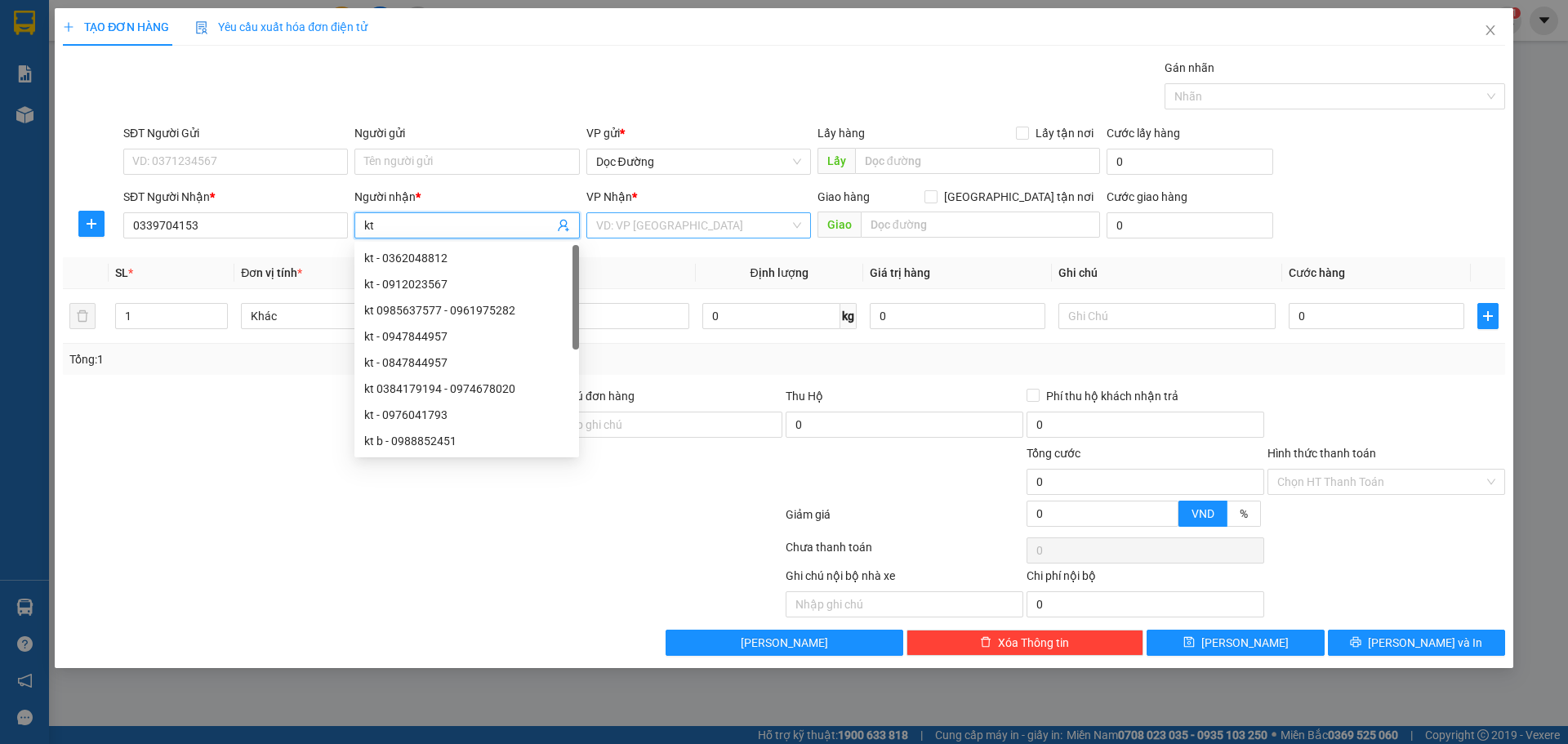
type input "kt"
click at [668, 214] on input "search" at bounding box center [692, 225] width 193 height 25
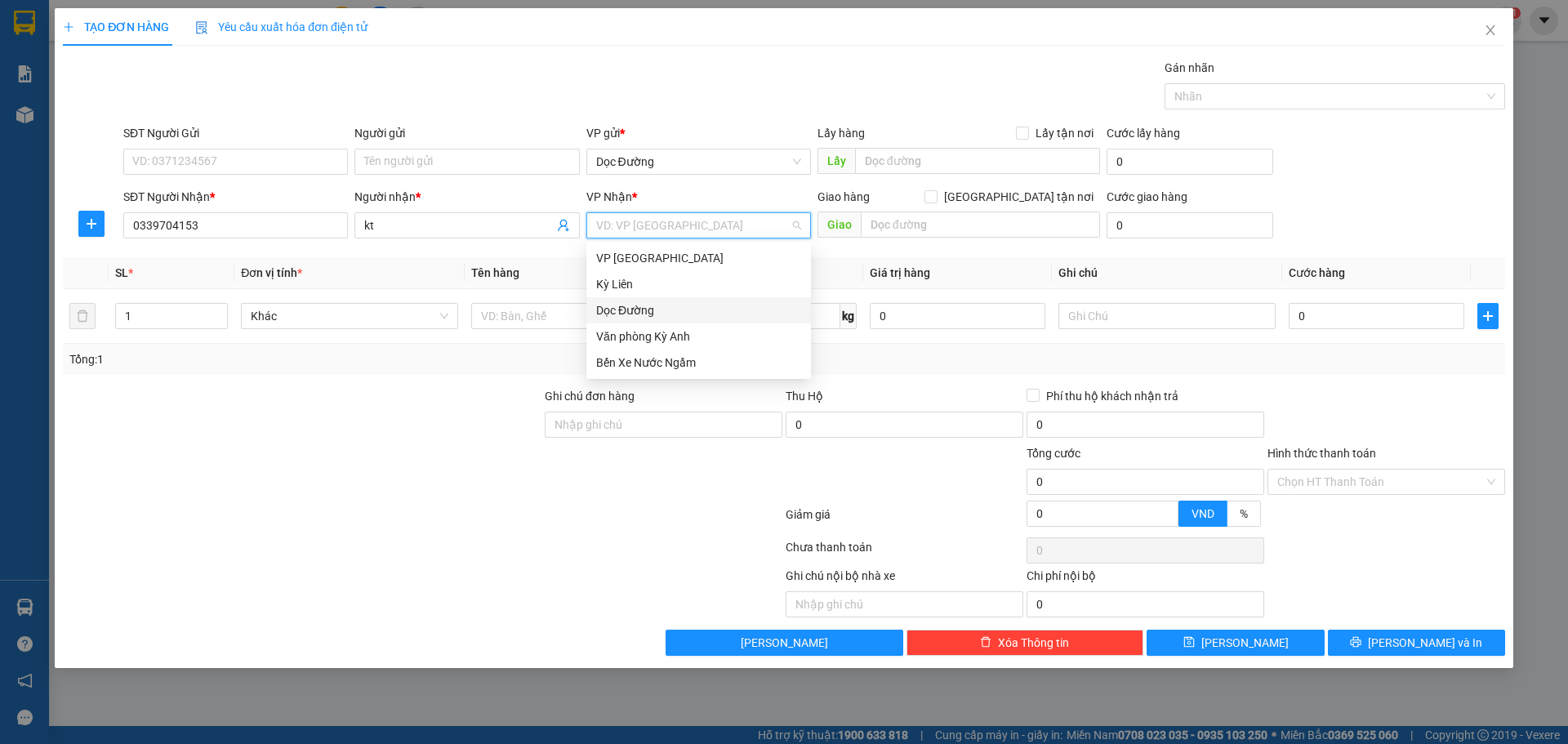
click at [653, 312] on div "Dọc Đường" at bounding box center [698, 310] width 205 height 18
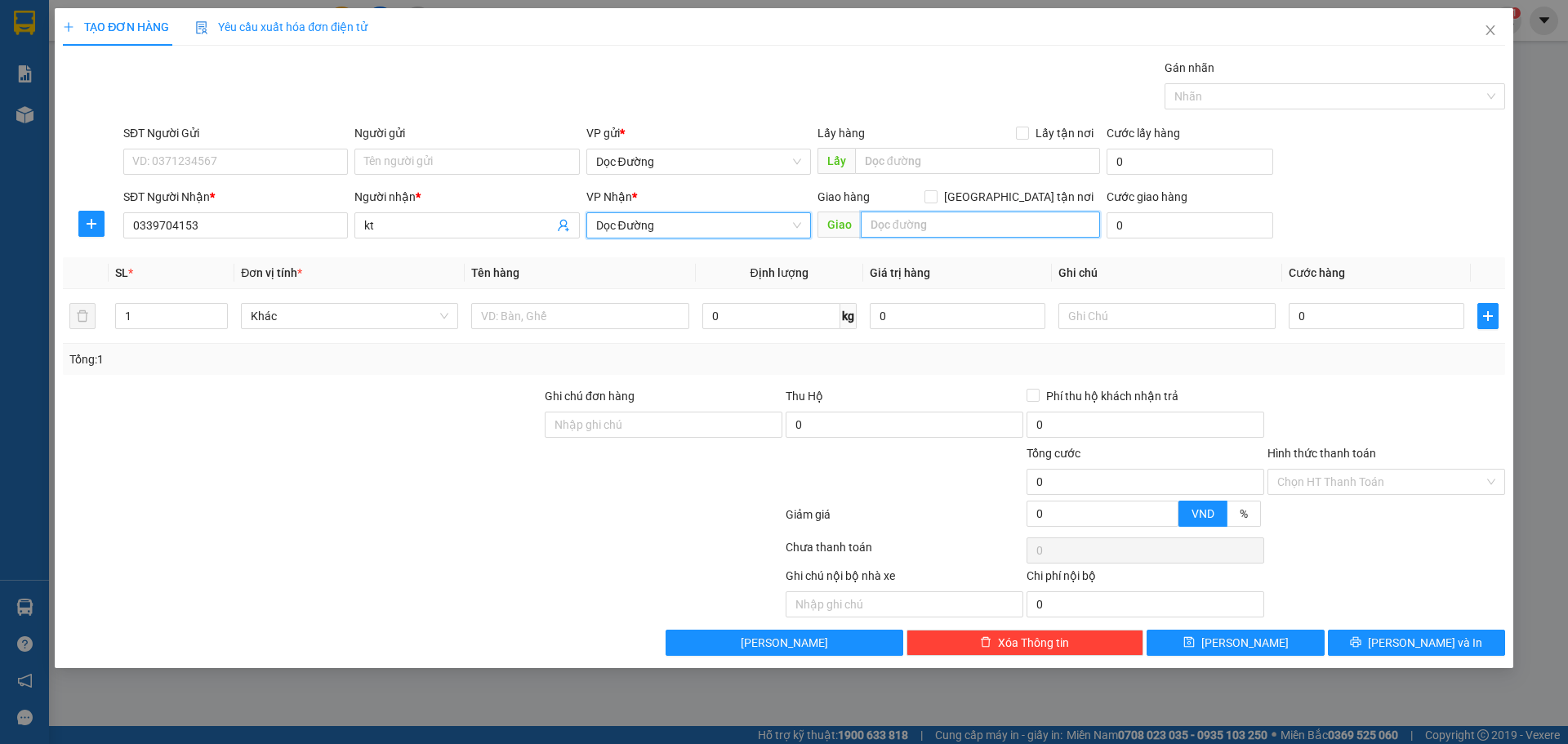
click at [900, 233] on input "text" at bounding box center [980, 224] width 240 height 26
type input "ka"
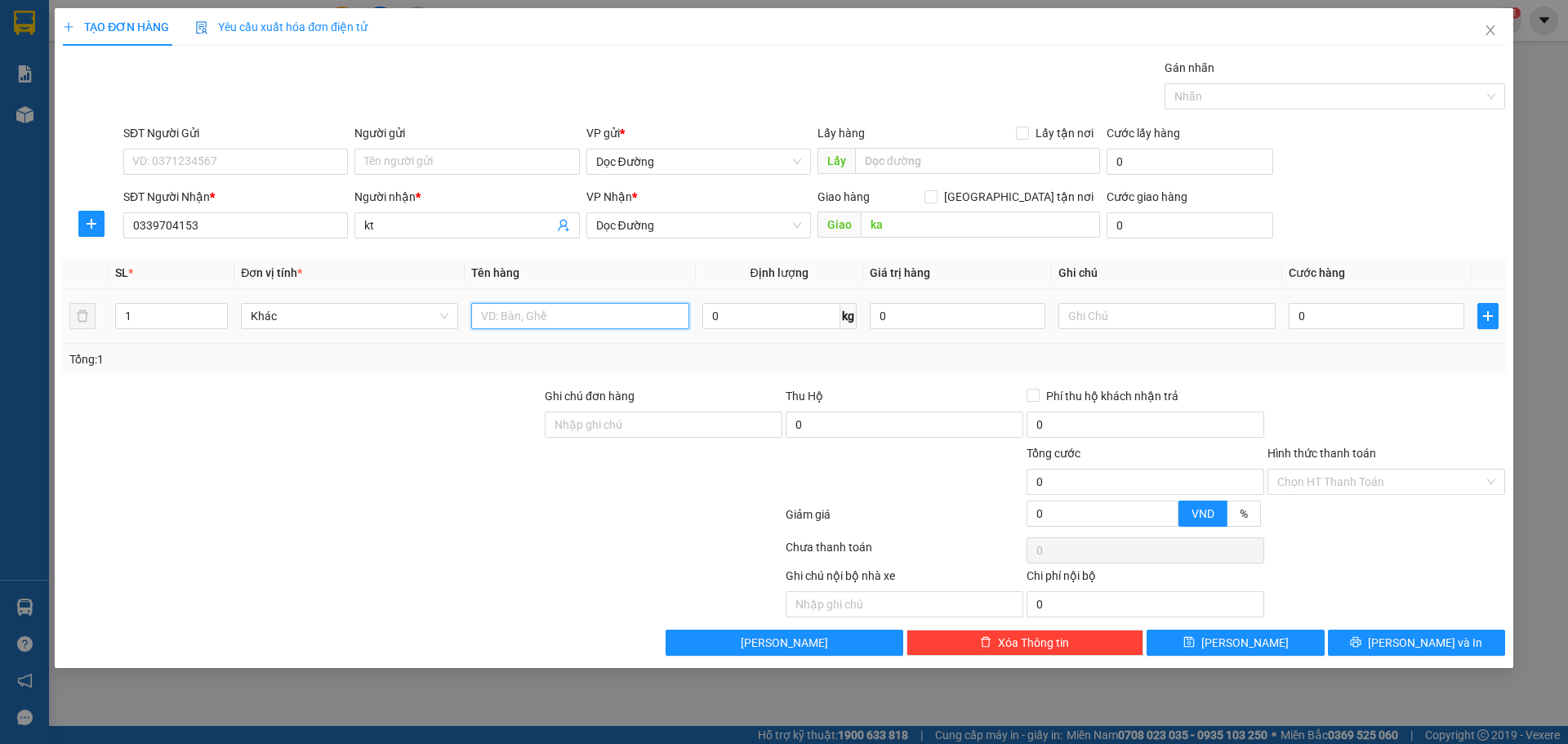
click at [578, 316] on input "text" at bounding box center [580, 315] width 217 height 26
type input "1 thùng"
click at [1341, 315] on input "0" at bounding box center [1376, 315] width 176 height 26
type input "5"
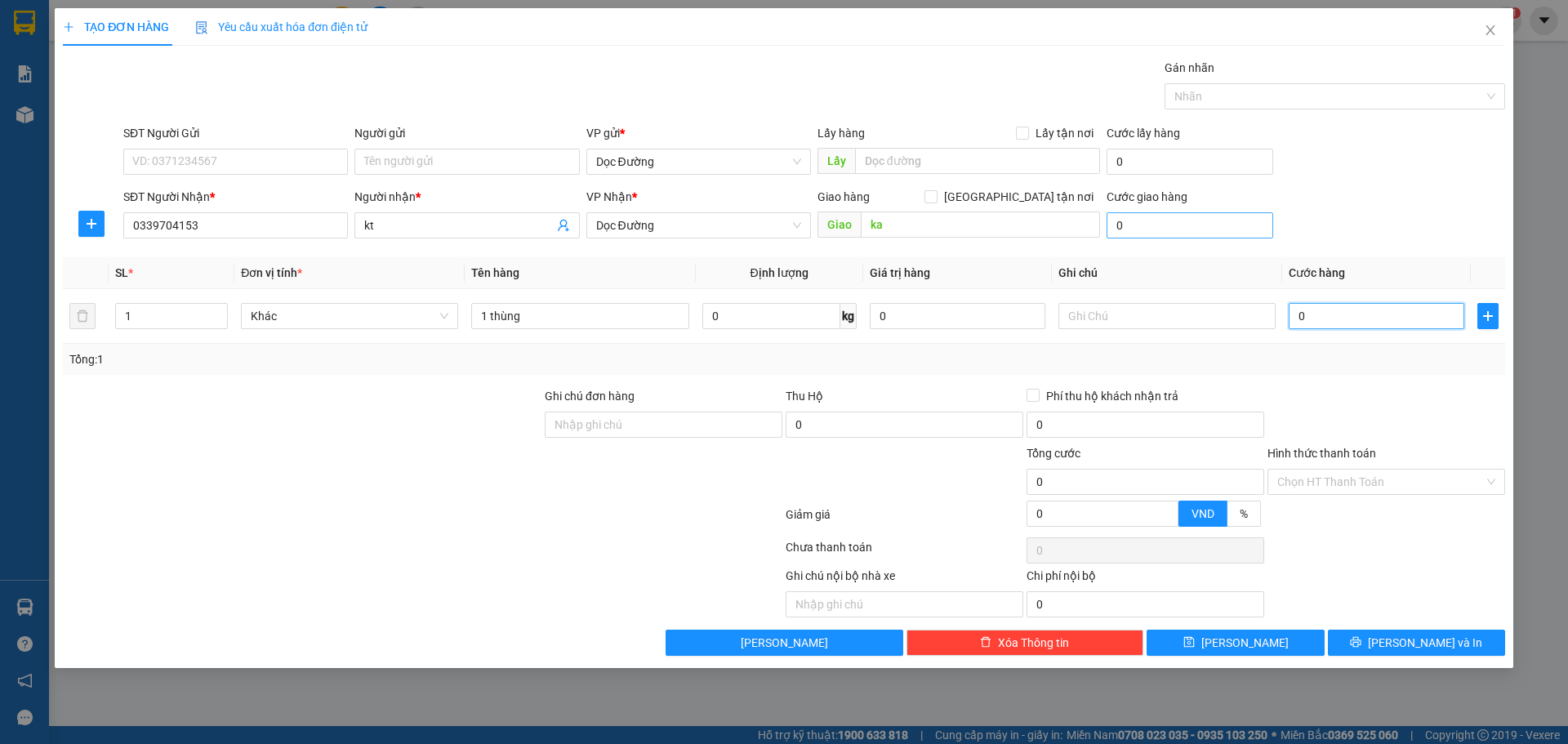
type input "5"
type input "50"
type input "500"
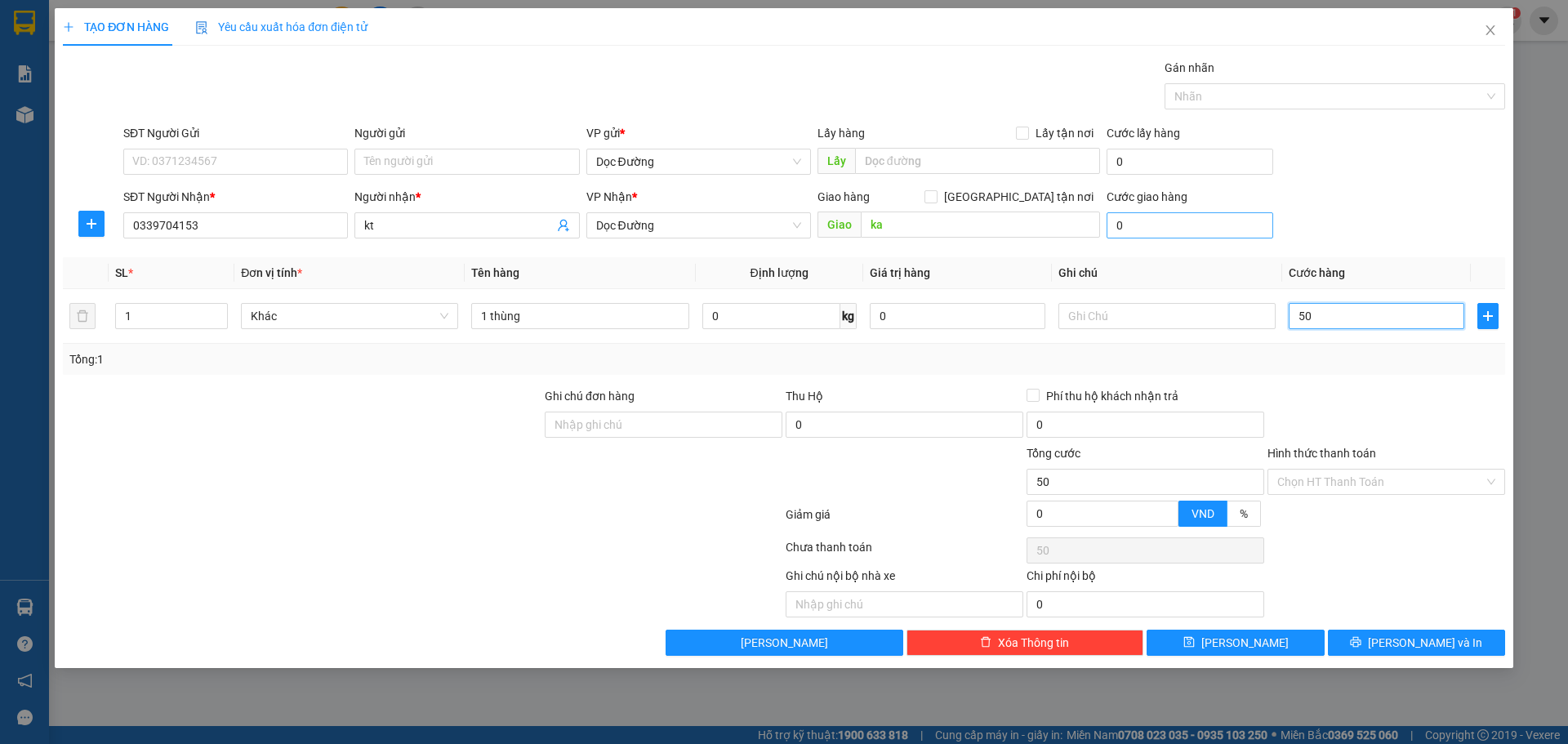
type input "500"
type input "5.000"
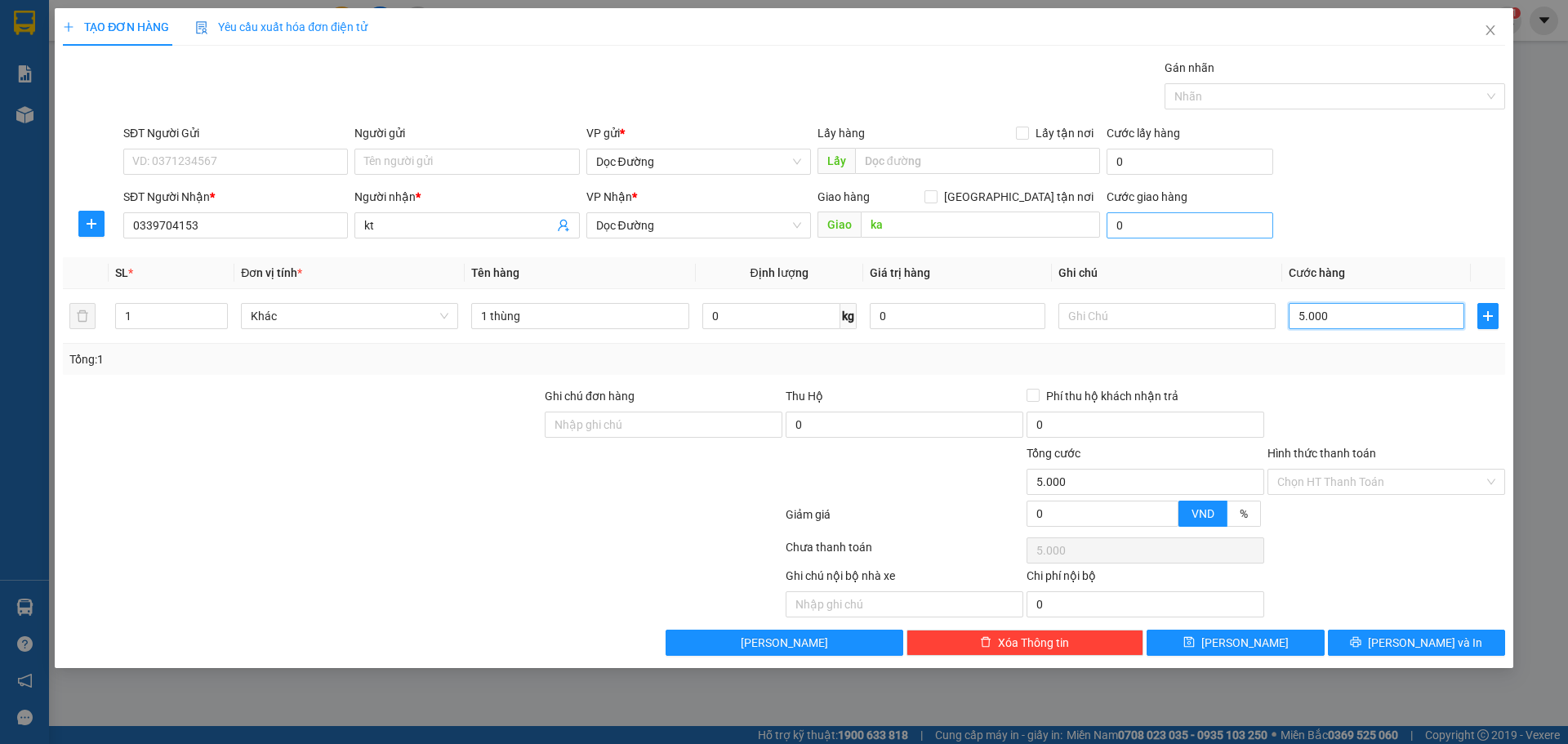
type input "50.000"
click at [1264, 653] on button "[PERSON_NAME]" at bounding box center [1235, 642] width 177 height 26
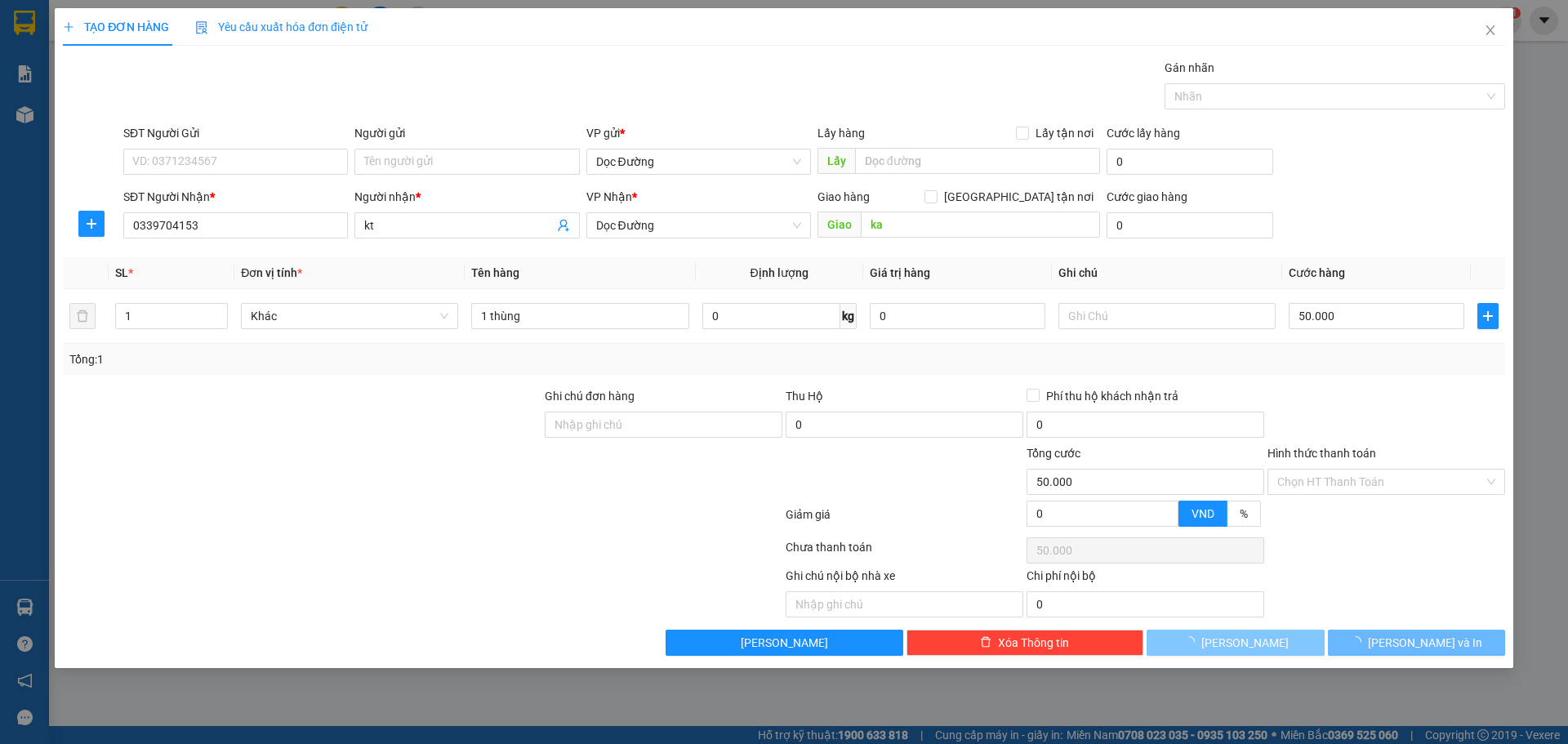
type input "0"
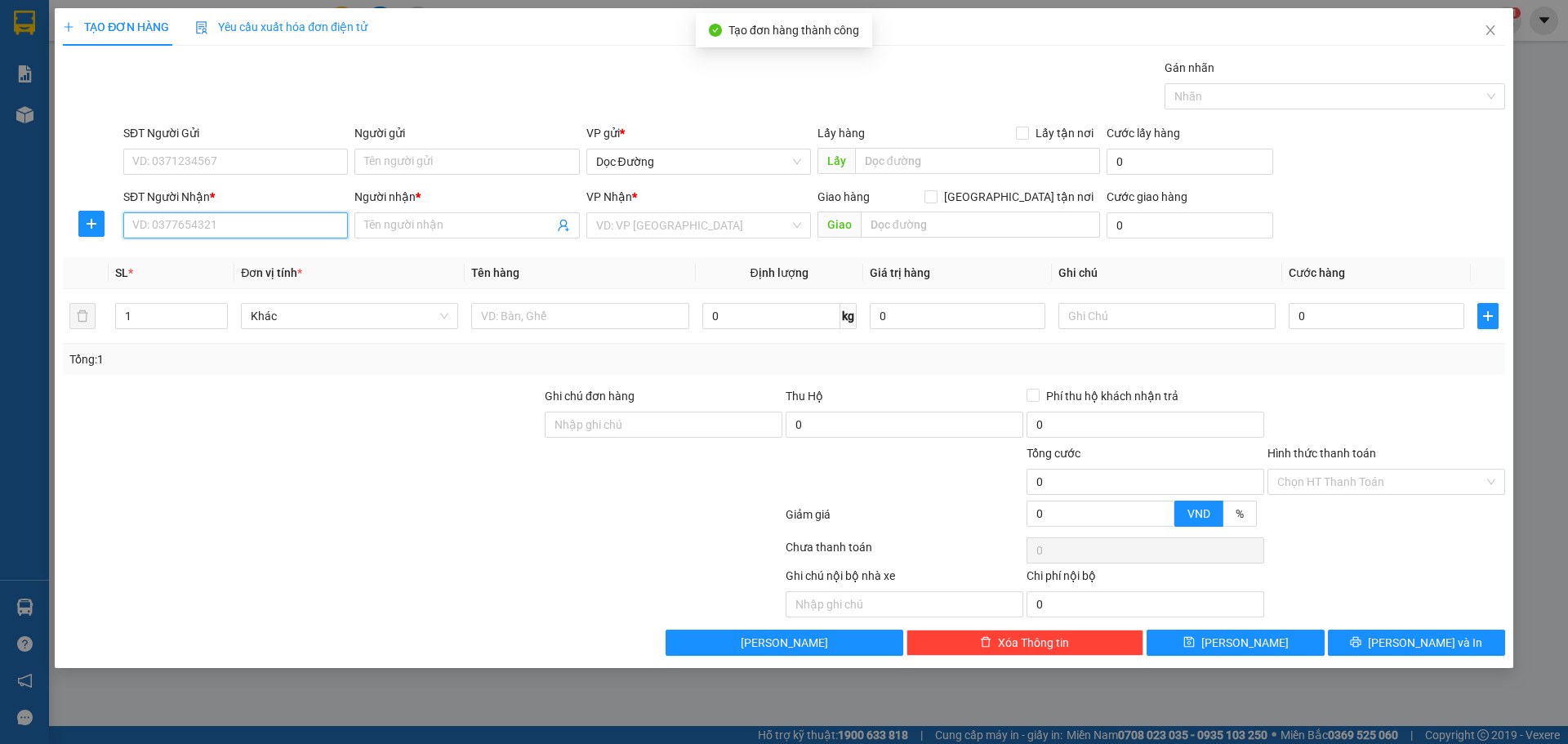
click at [211, 233] on input "SĐT Người Nhận *" at bounding box center [235, 225] width 225 height 26
type input "0984054057"
click at [399, 214] on span at bounding box center [467, 225] width 225 height 26
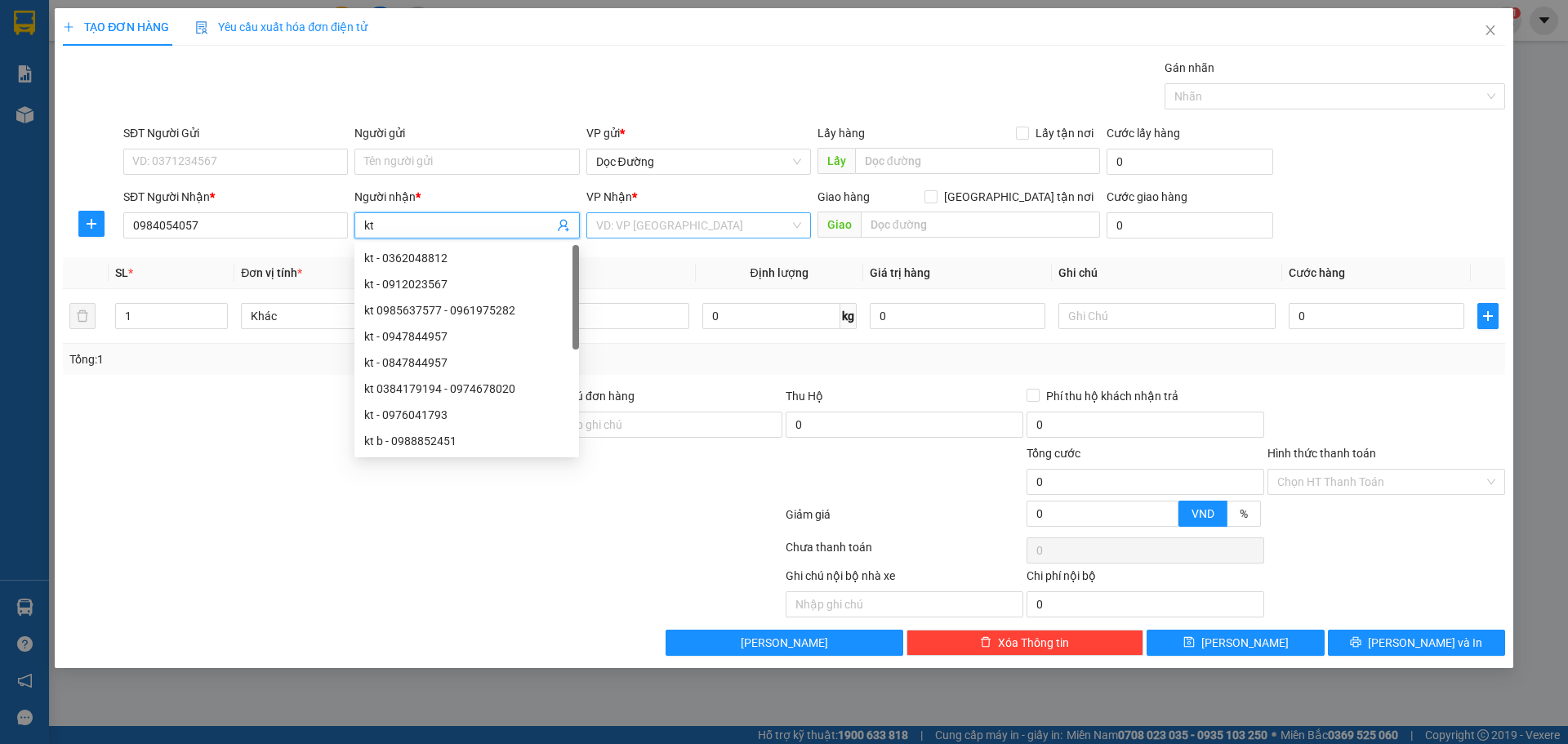
type input "kt"
click at [631, 217] on input "search" at bounding box center [692, 225] width 193 height 25
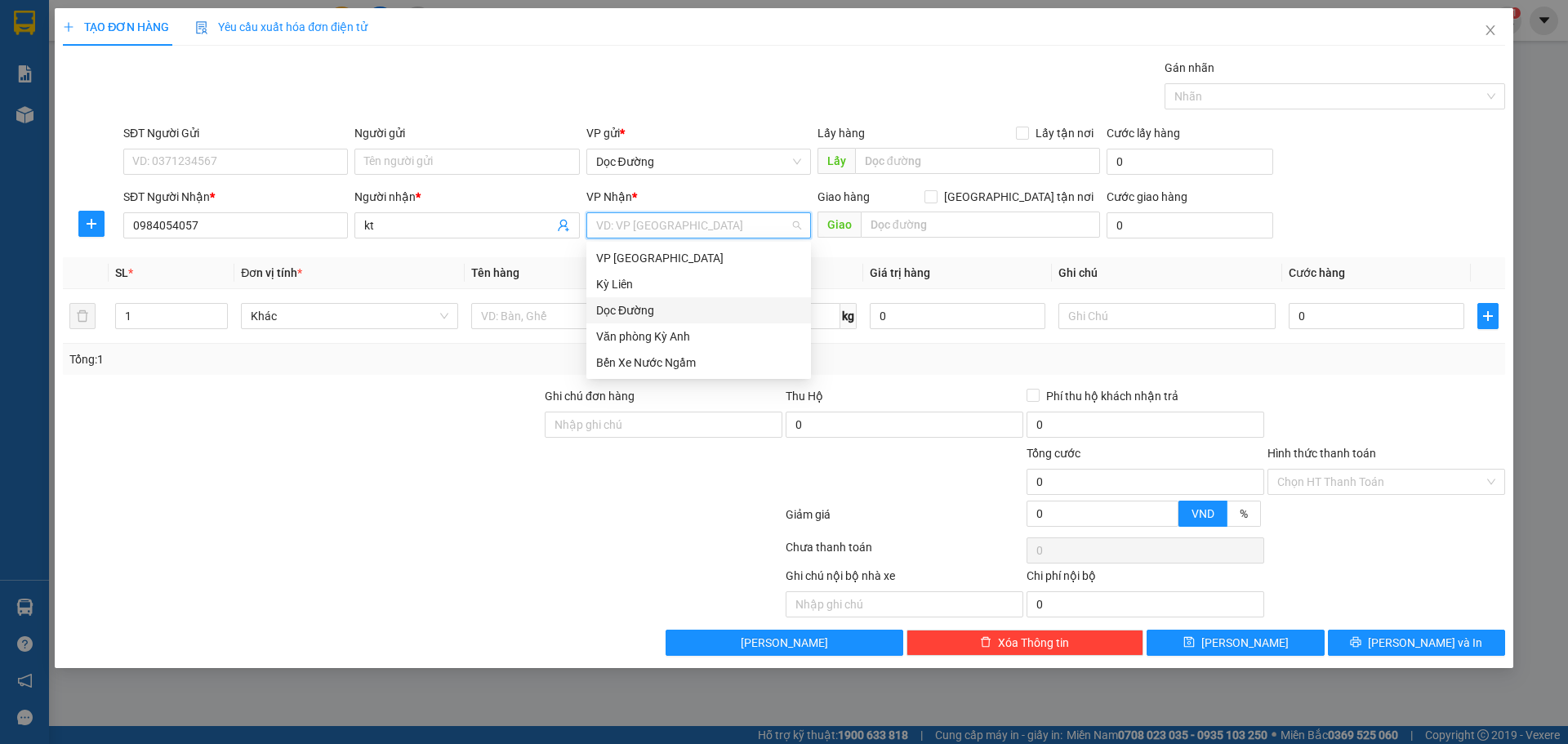
click at [645, 298] on div "Dọc Đường" at bounding box center [698, 310] width 225 height 26
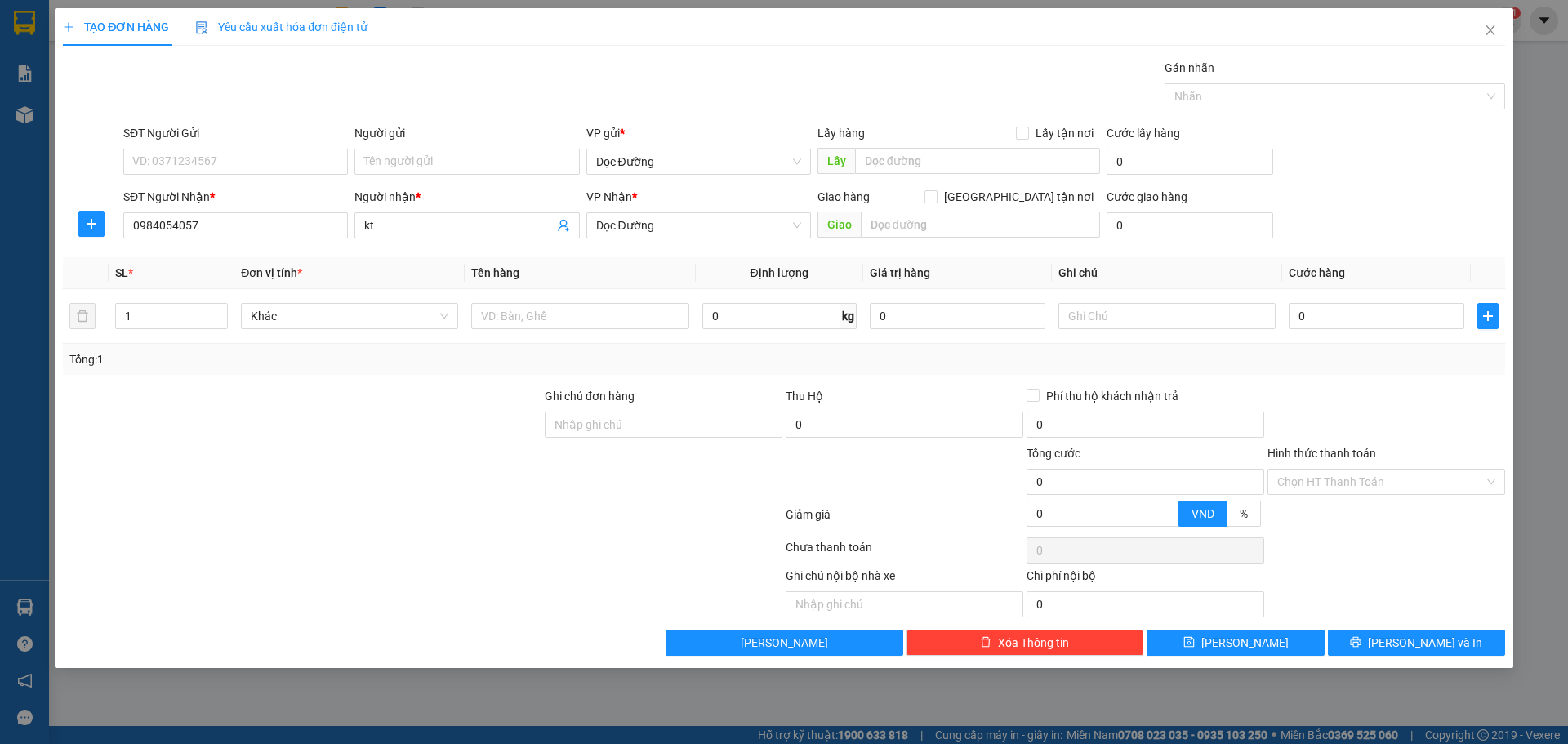
drag, startPoint x: 857, startPoint y: 204, endPoint x: 857, endPoint y: 239, distance: 35.0
click at [857, 211] on div "Giao hàng [GEOGRAPHIC_DATA] tận nơi" at bounding box center [959, 200] width 282 height 25
click at [909, 220] on input "text" at bounding box center [980, 224] width 240 height 26
type input "cx"
click at [629, 303] on input "text" at bounding box center [580, 315] width 217 height 26
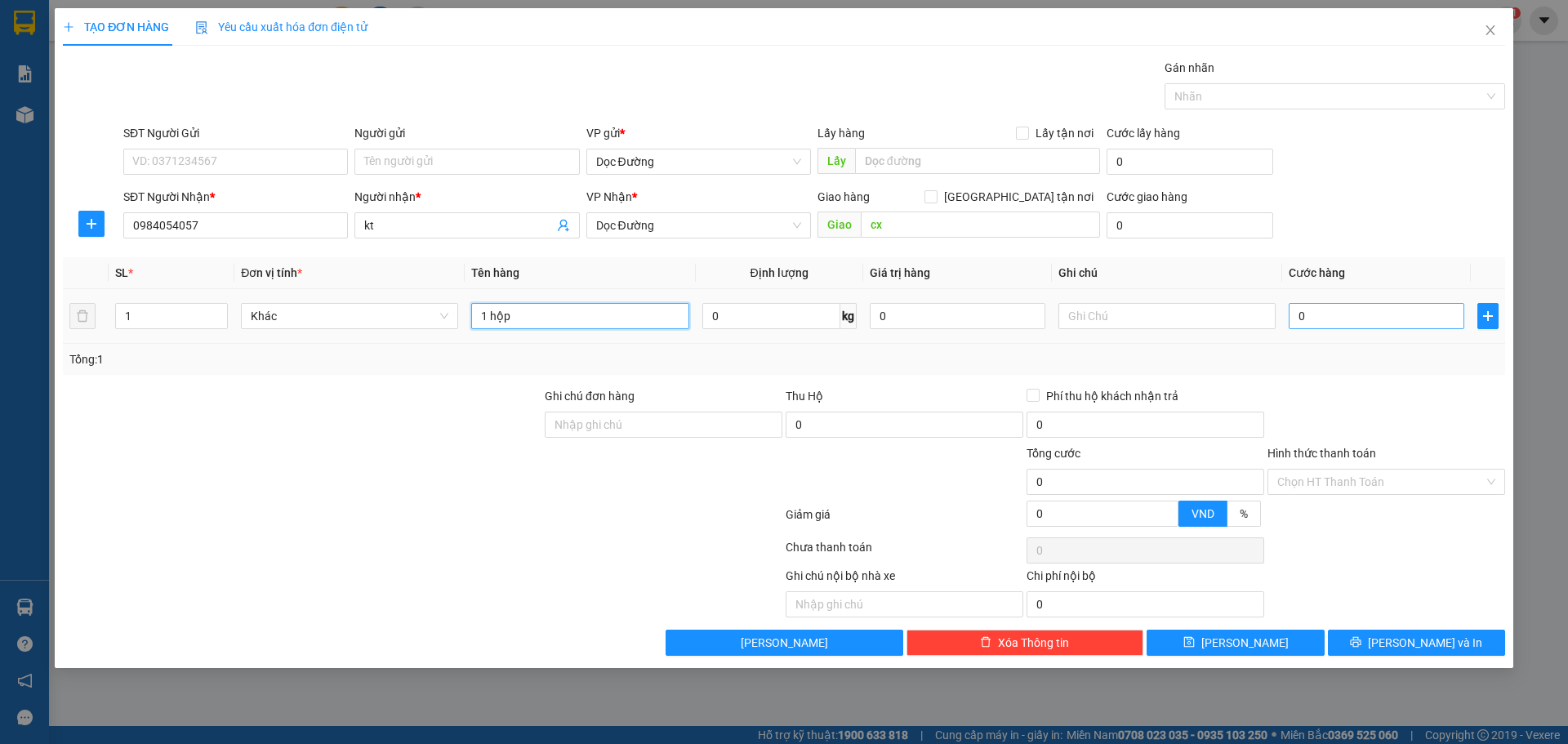
type input "1 hộp"
click at [1335, 328] on input "0" at bounding box center [1376, 315] width 176 height 26
type input "5"
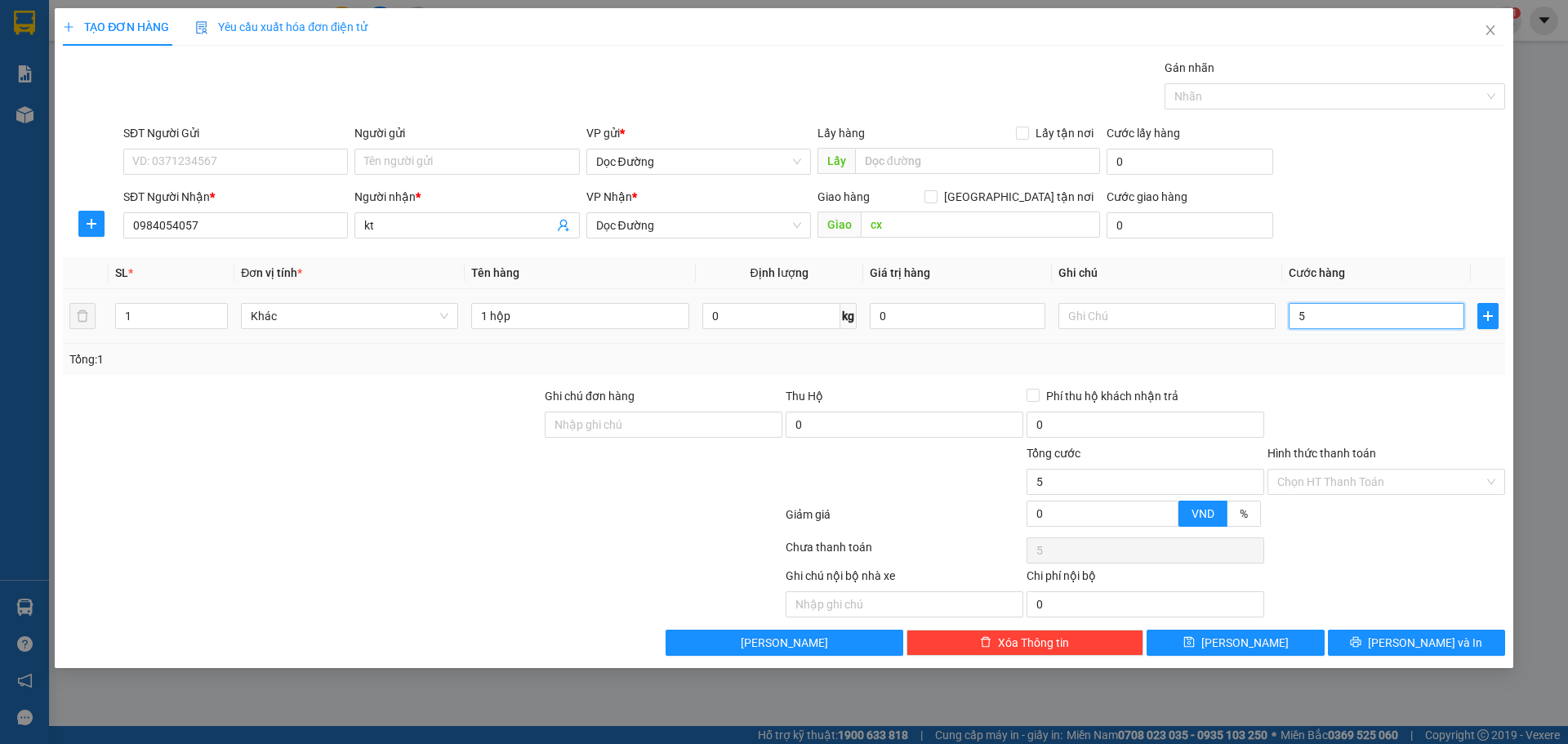
type input "50"
type input "500"
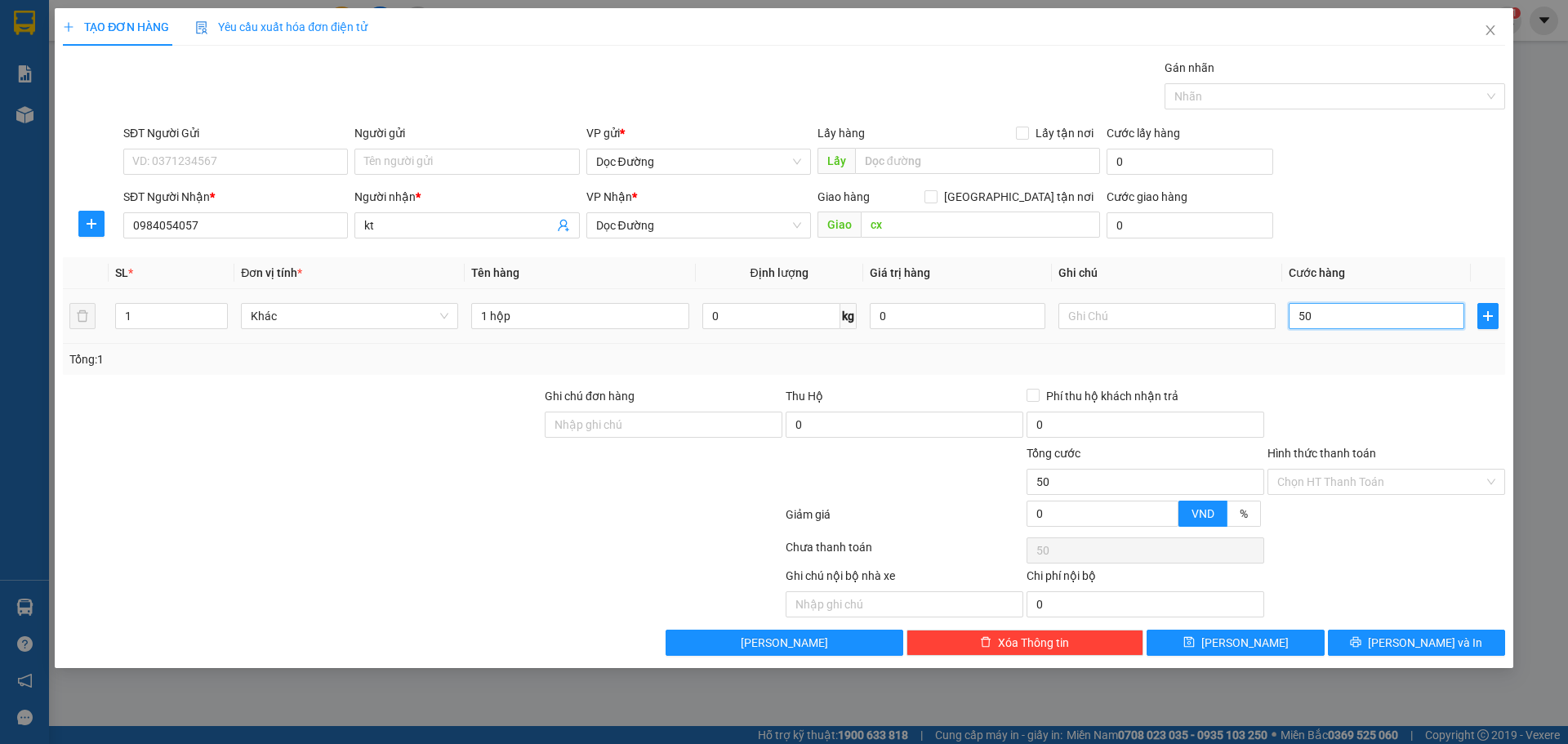
type input "500"
type input "5.000"
type input "50.000"
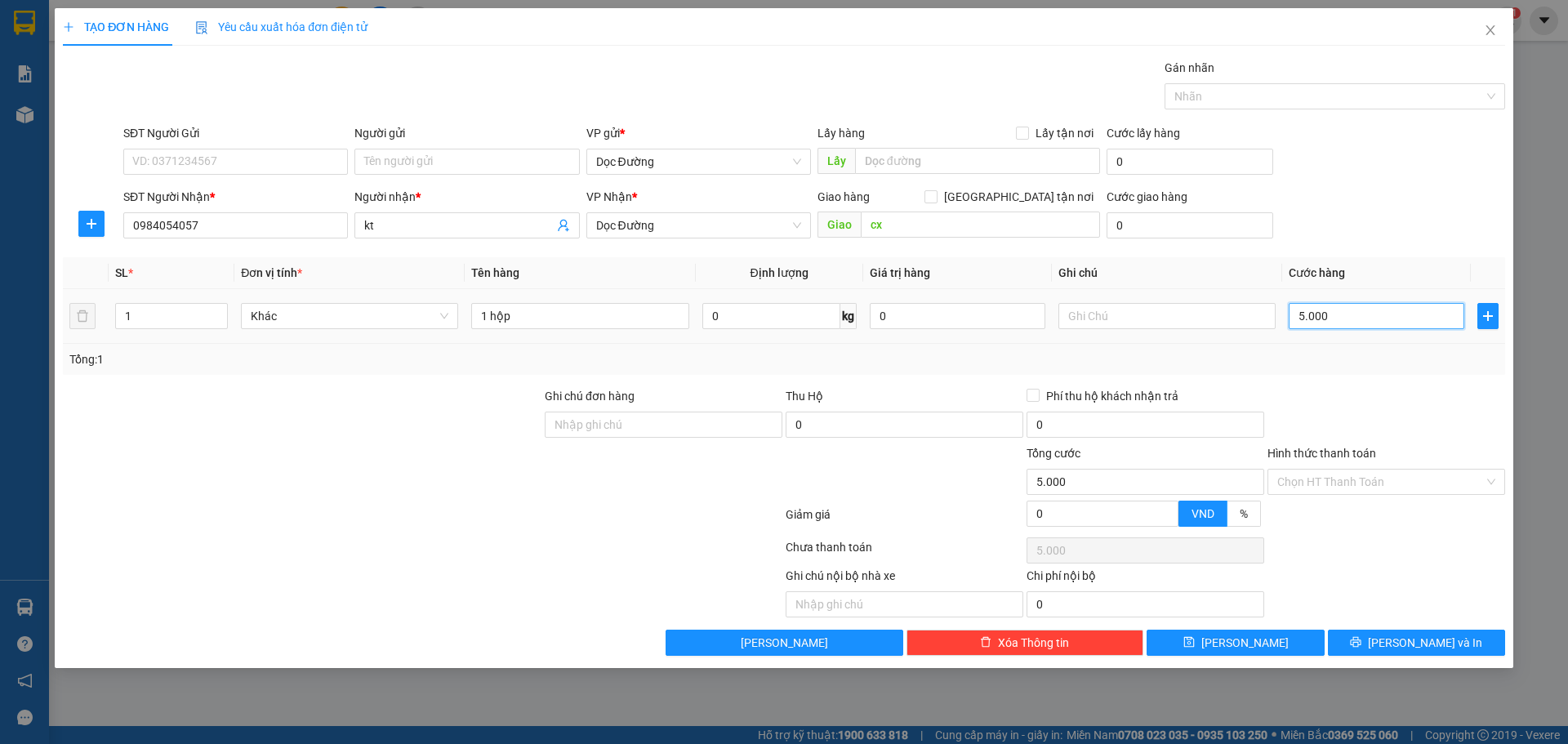
type input "50.000"
click at [1219, 658] on div "TẠO ĐƠN HÀNG Yêu cầu xuất hóa đơn điện tử Transit Pickup Surcharge Ids Transit …" at bounding box center [783, 338] width 1458 height 660
click at [1195, 645] on icon "save" at bounding box center [1188, 642] width 12 height 12
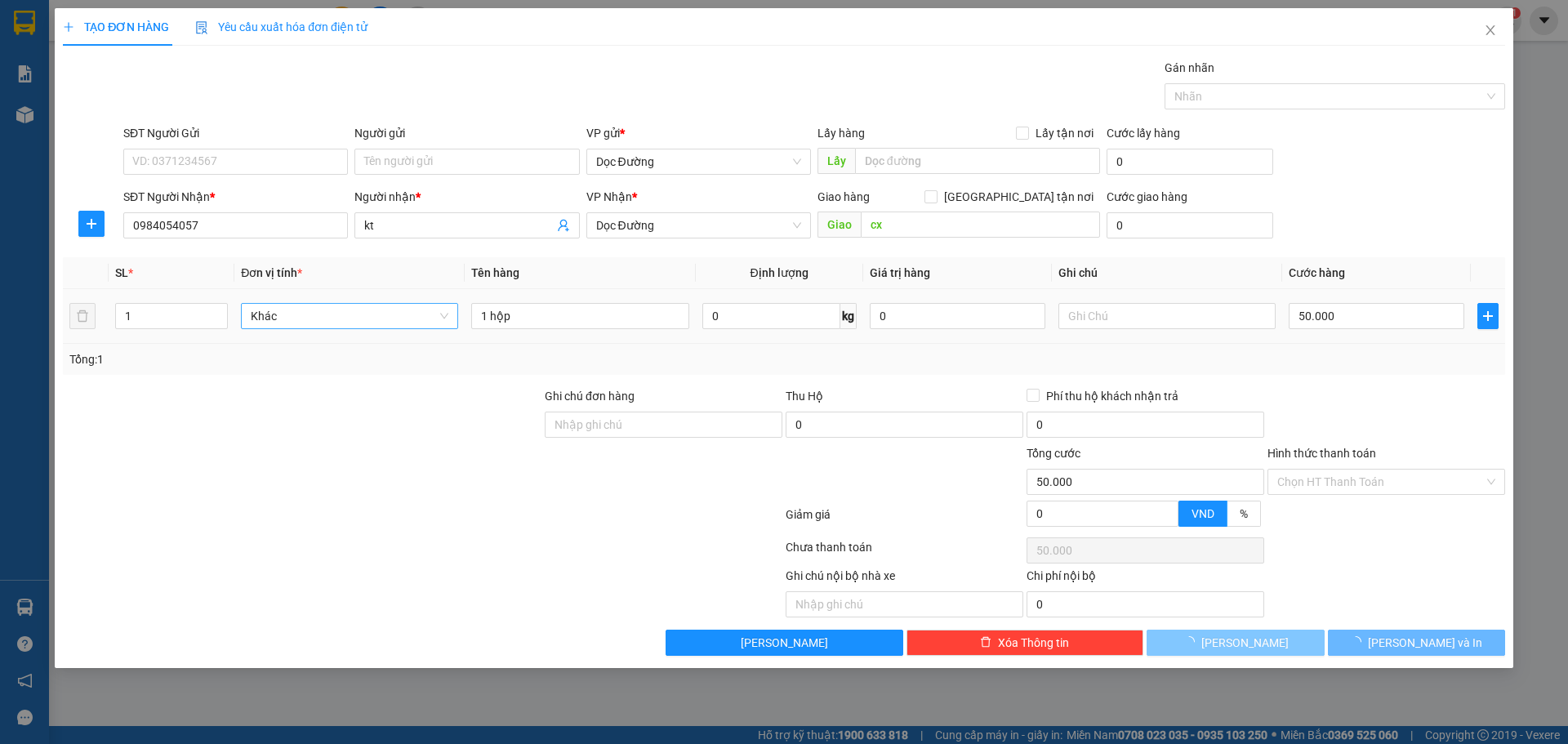
type input "0"
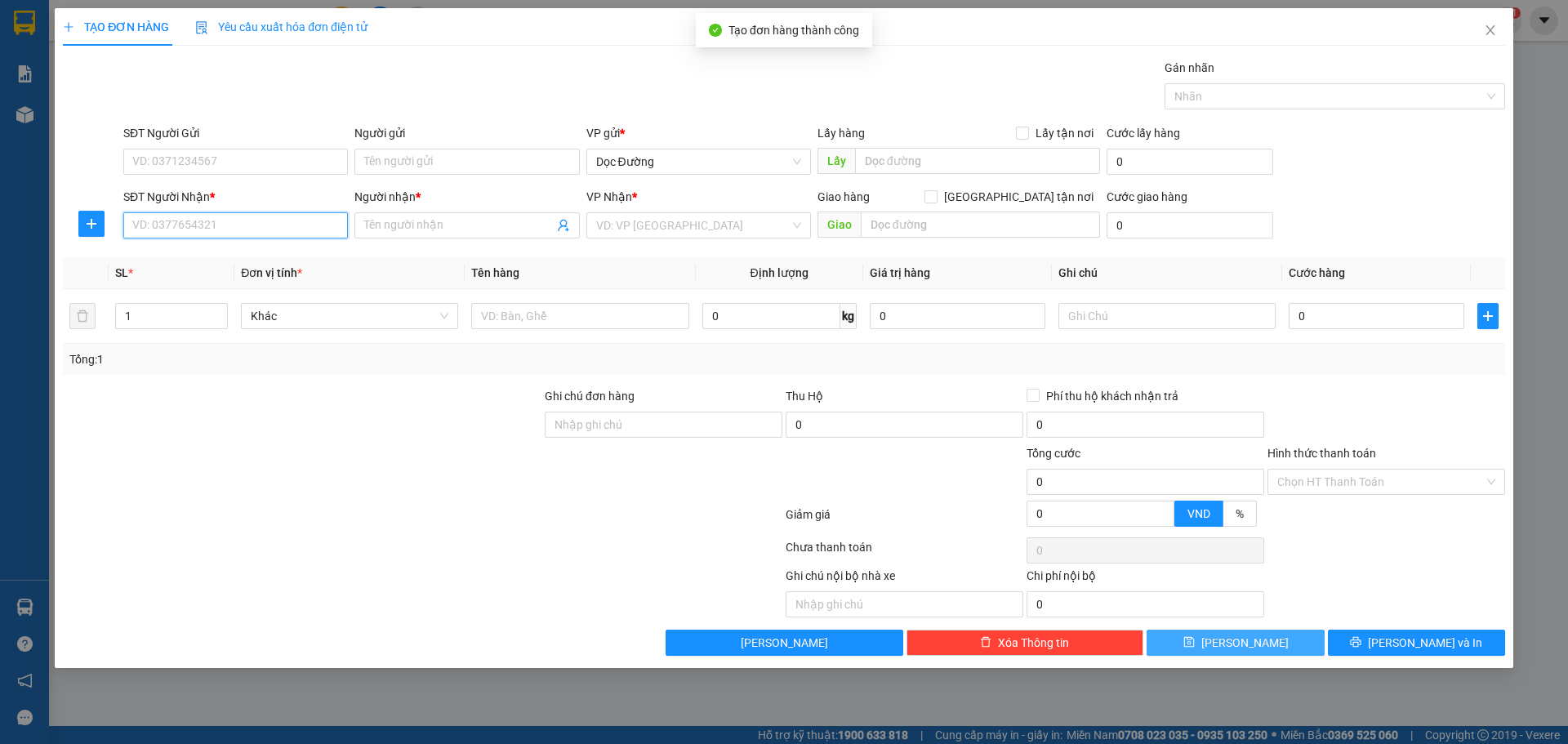
click at [260, 233] on input "SĐT Người Nhận *" at bounding box center [235, 225] width 225 height 26
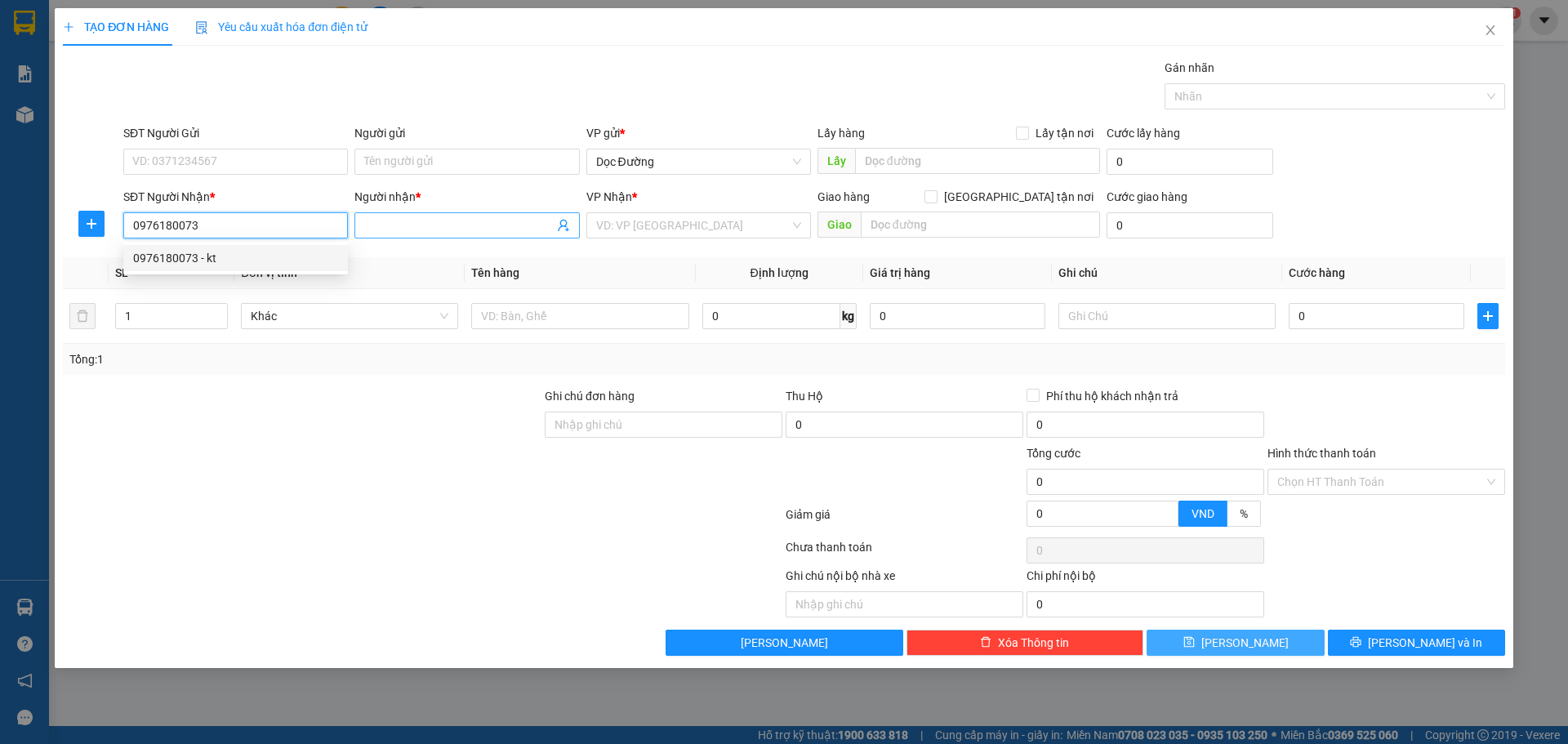
type input "0976180073"
click at [402, 228] on input "Người nhận *" at bounding box center [459, 225] width 189 height 18
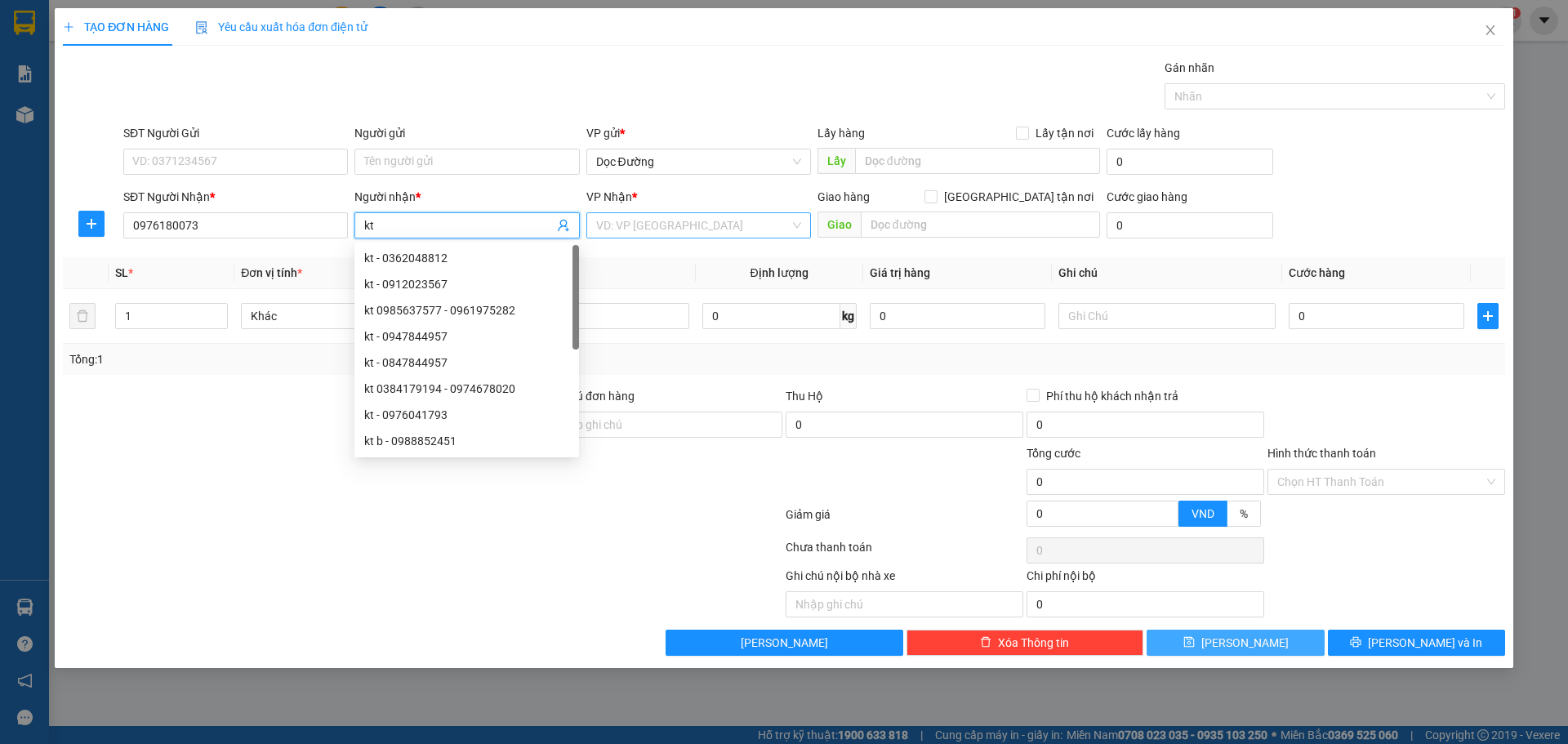
type input "kt"
click at [643, 231] on input "search" at bounding box center [692, 225] width 193 height 25
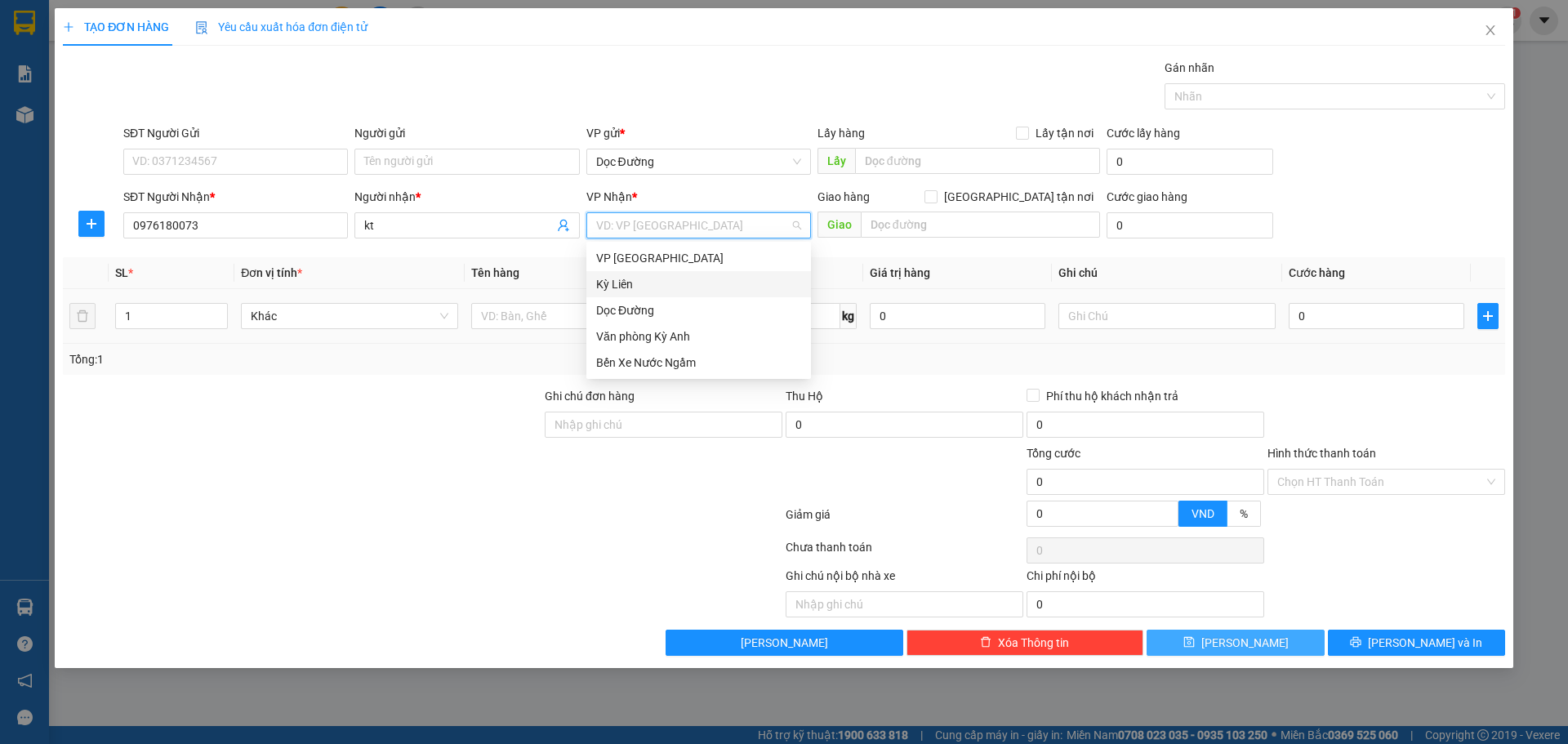
click at [642, 299] on div "Dọc Đường" at bounding box center [698, 310] width 225 height 26
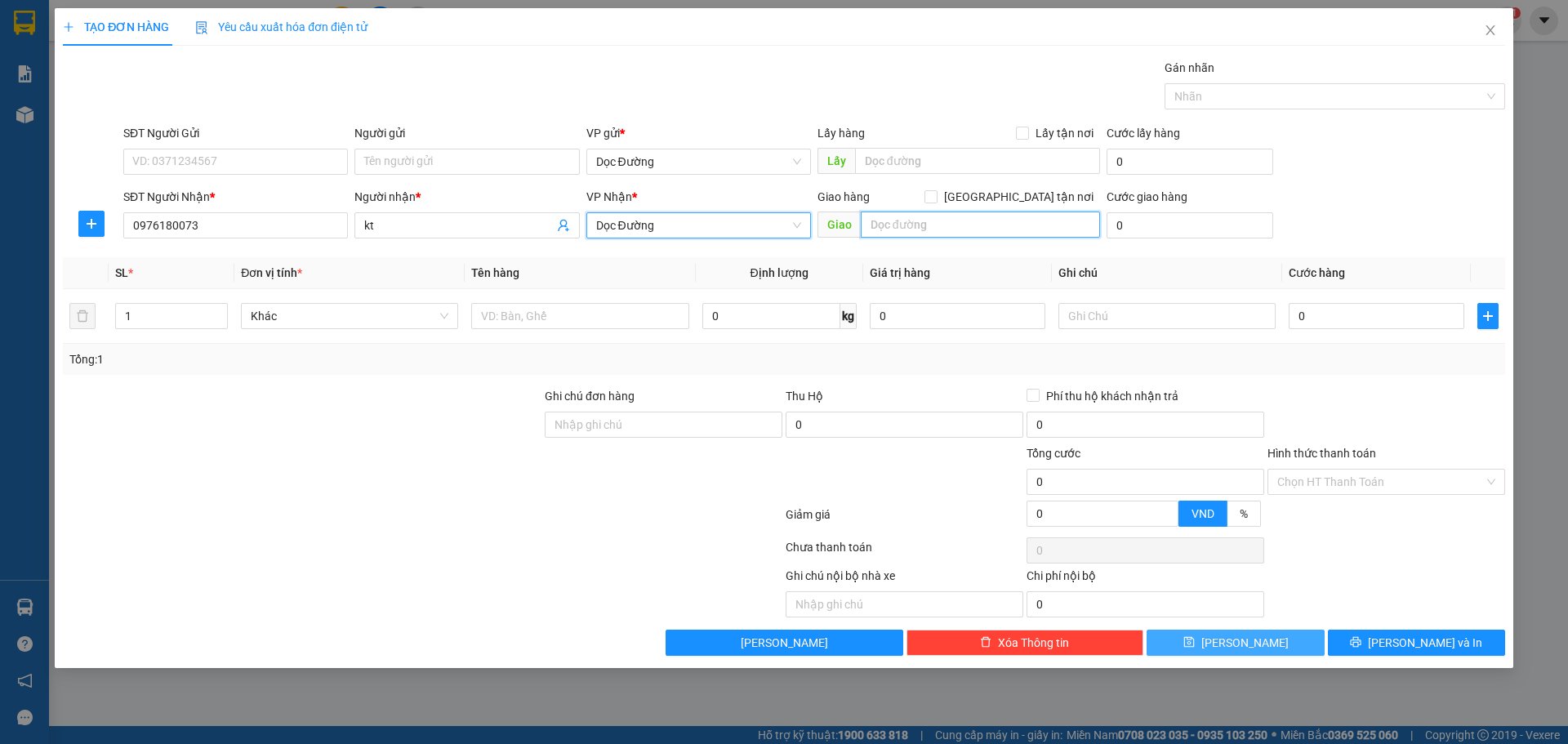
click at [879, 225] on input "text" at bounding box center [980, 224] width 240 height 26
type input "cx"
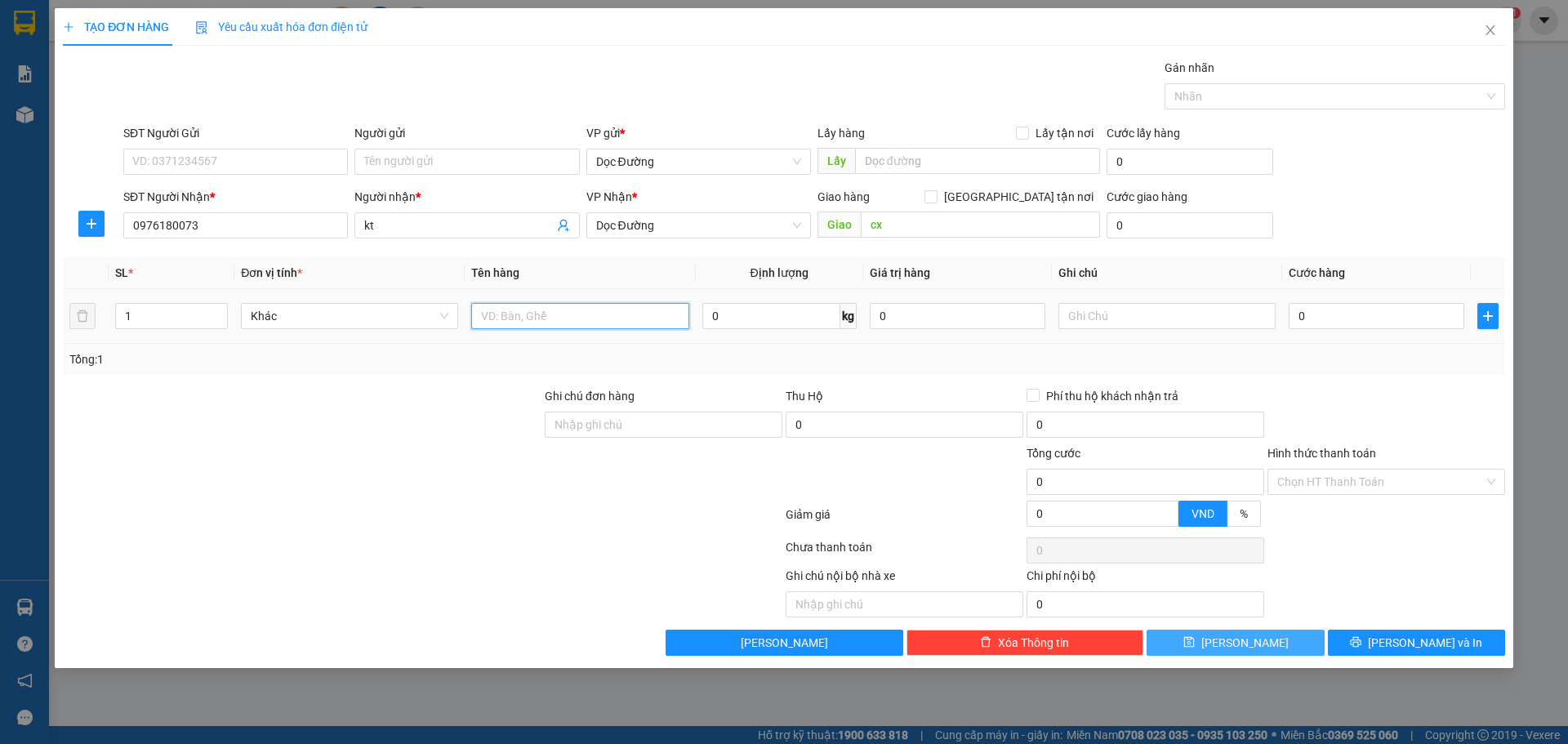
click at [582, 314] on input "text" at bounding box center [580, 315] width 217 height 26
type input "1 bao"
click at [1322, 324] on input "0" at bounding box center [1376, 315] width 176 height 26
type input "5"
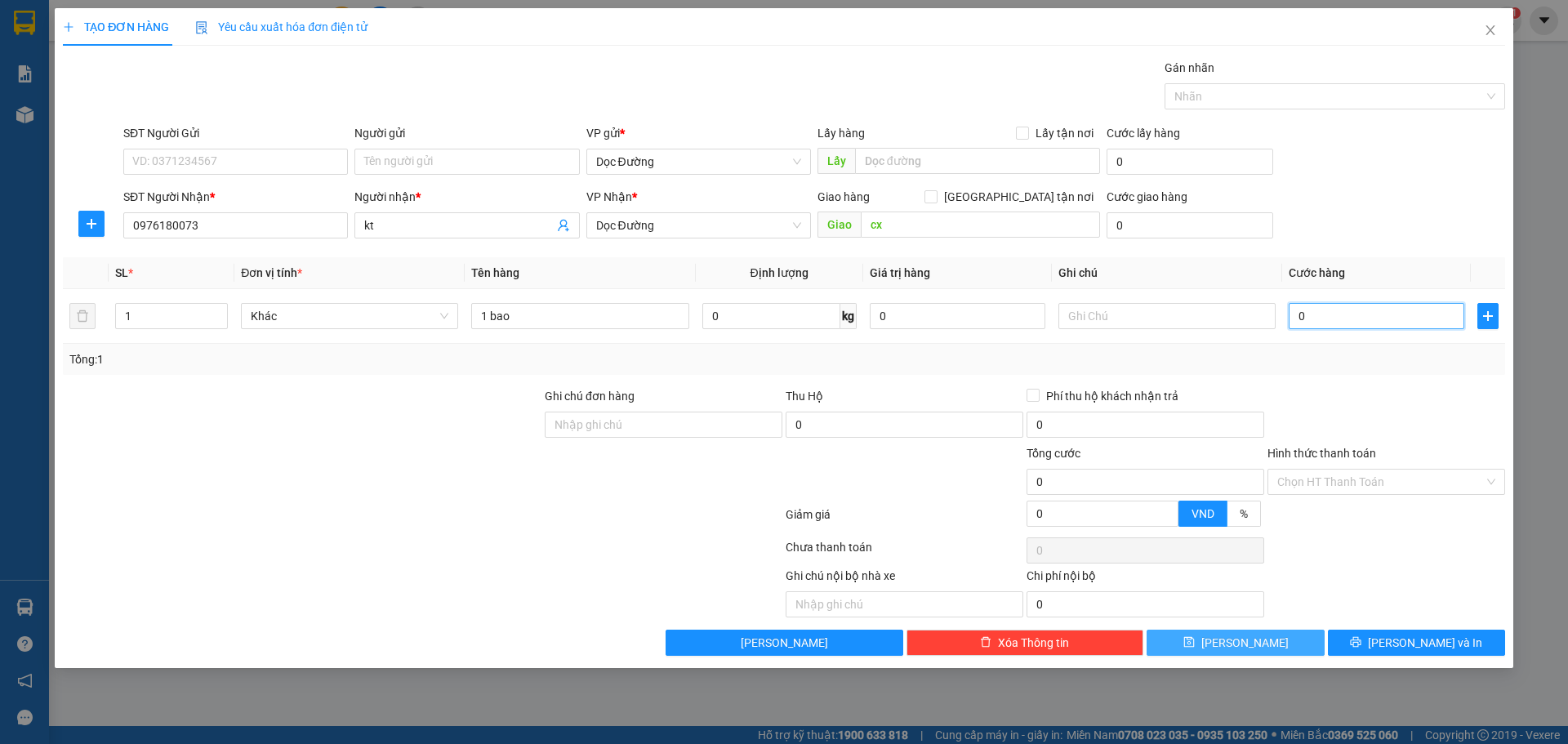
type input "5"
type input "50"
type input "500"
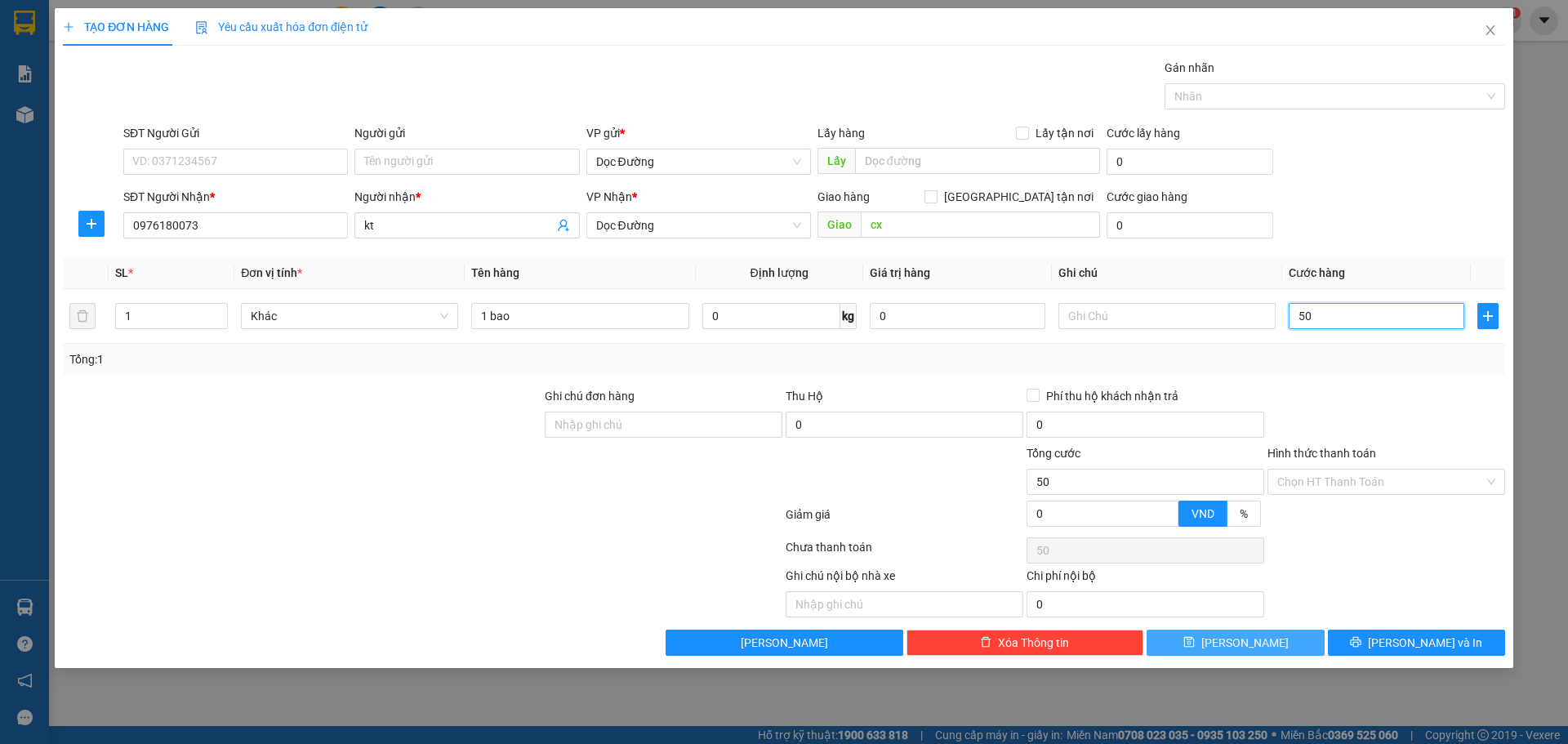
type input "500"
type input "5.000"
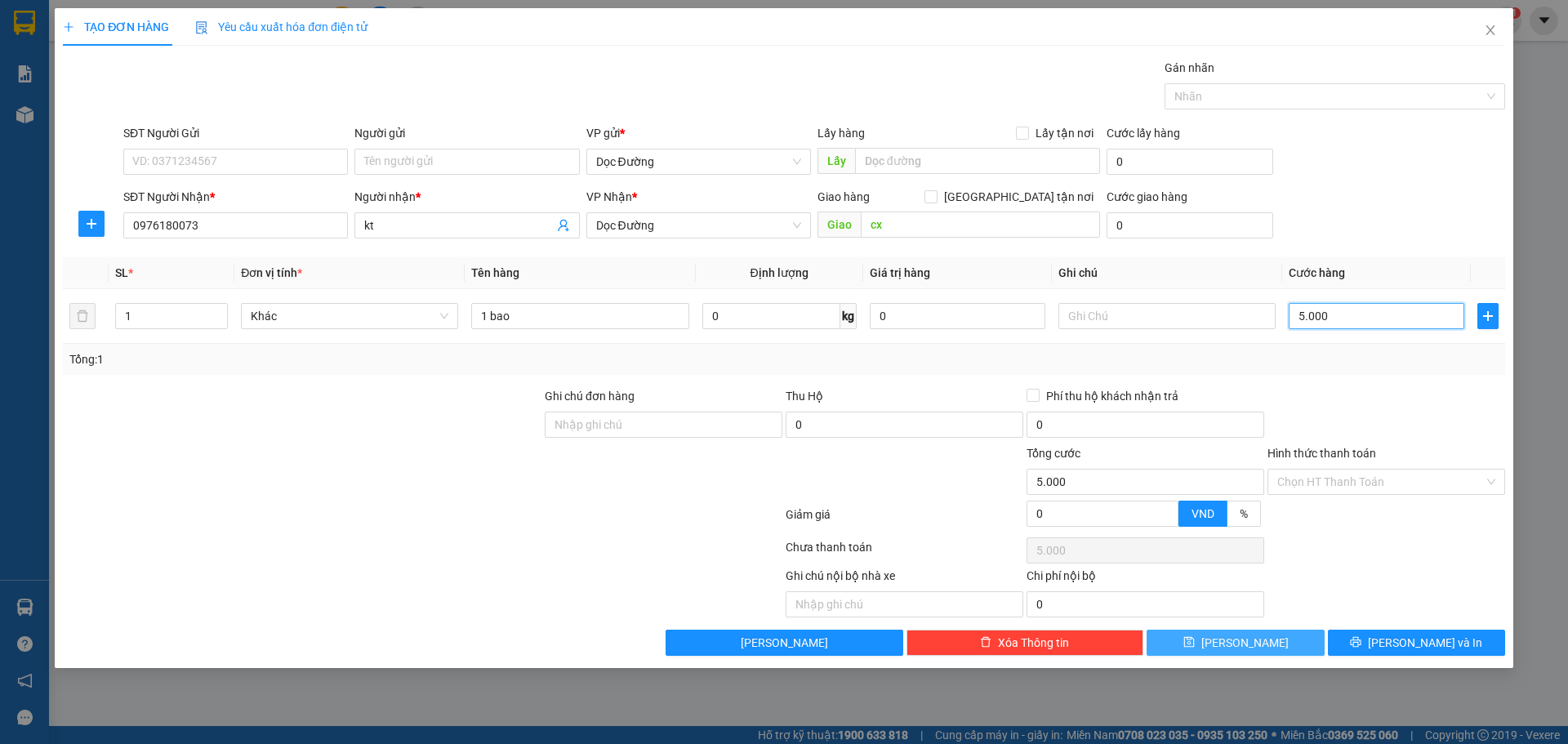
type input "50.000"
click at [1281, 652] on div "TẠO ĐƠN HÀNG Yêu cầu xuất hóa đơn điện tử Transit Pickup Surcharge Ids Transit …" at bounding box center [783, 338] width 1458 height 660
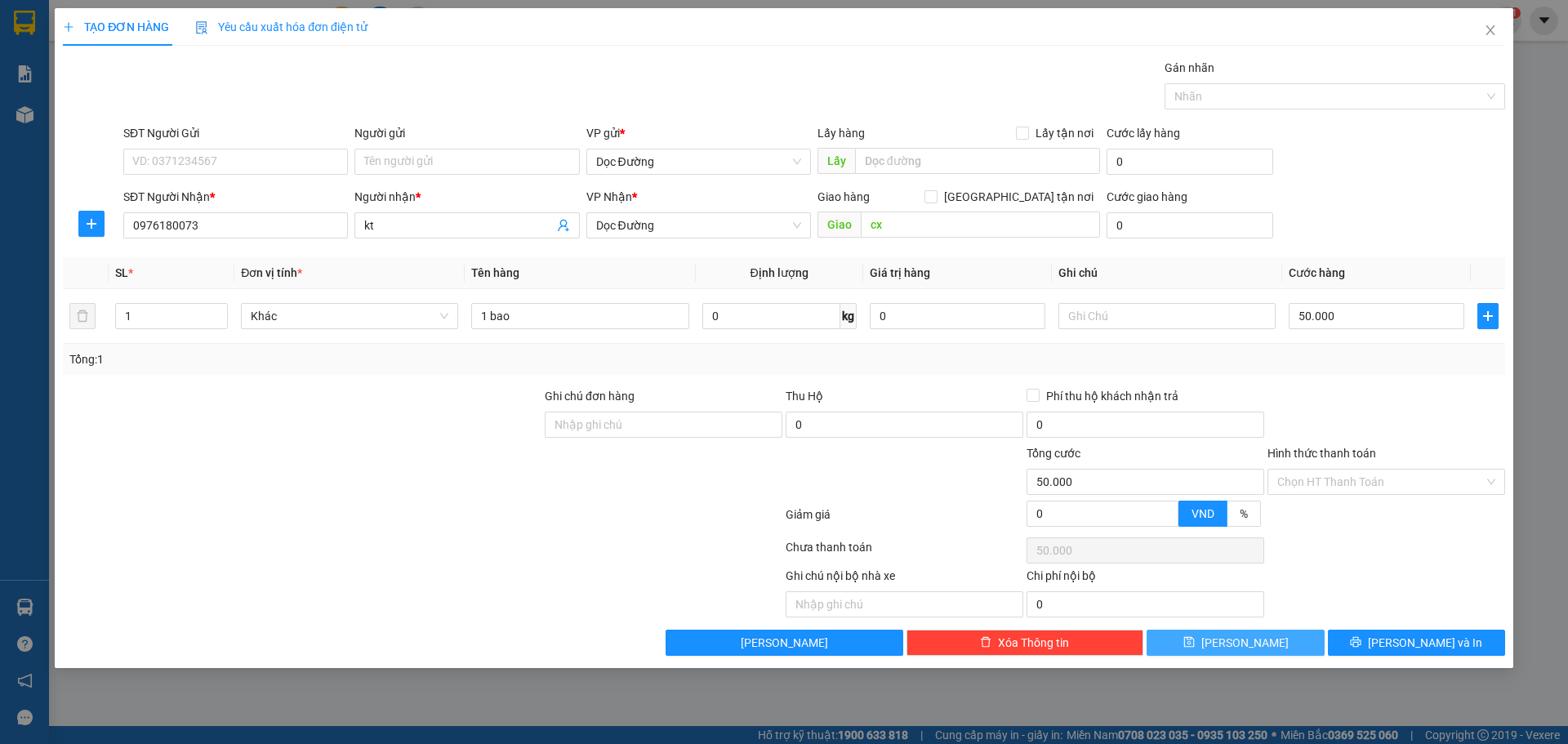
click at [1281, 651] on button "[PERSON_NAME]" at bounding box center [1235, 642] width 177 height 26
type input "0"
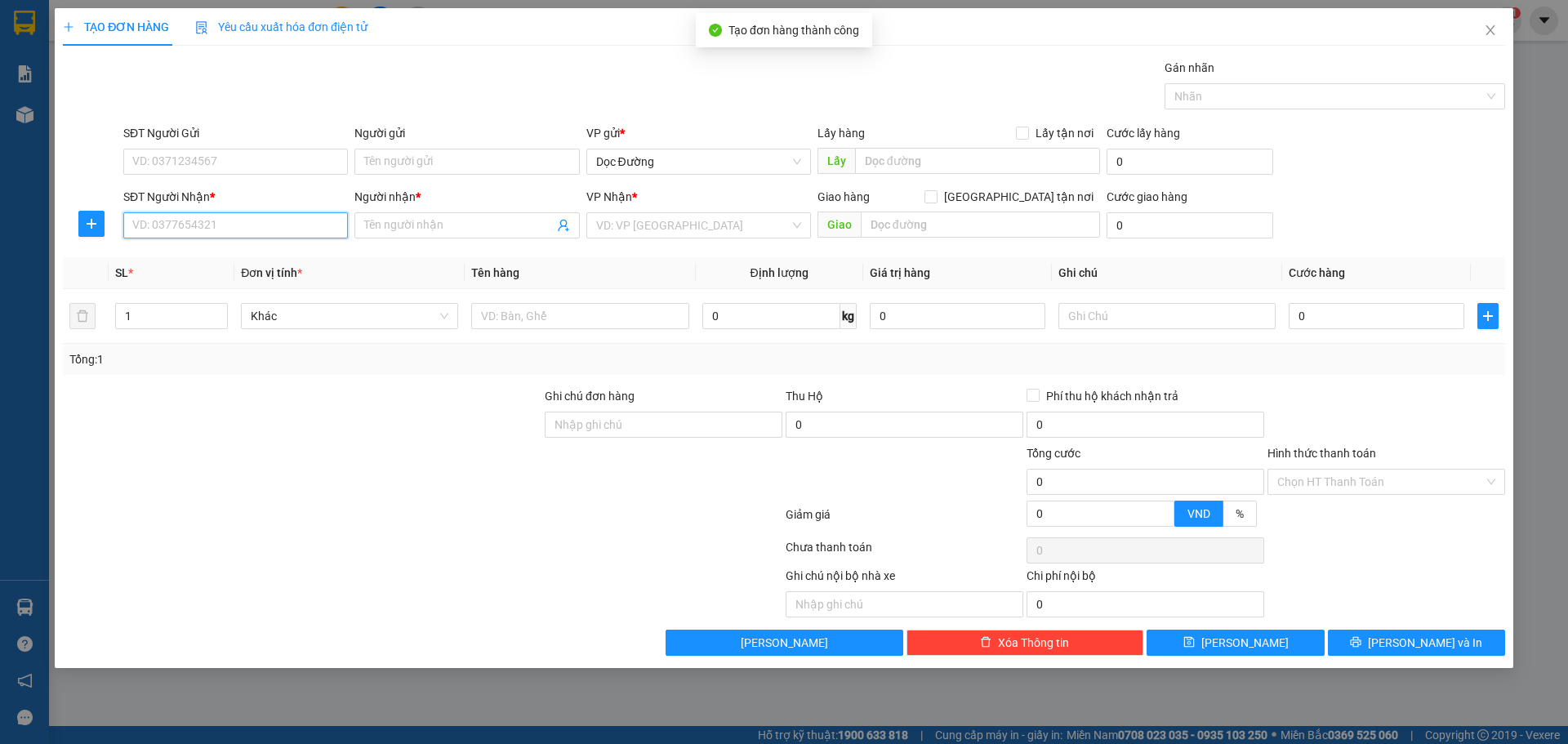
click at [184, 221] on input "SĐT Người Nhận *" at bounding box center [235, 225] width 225 height 26
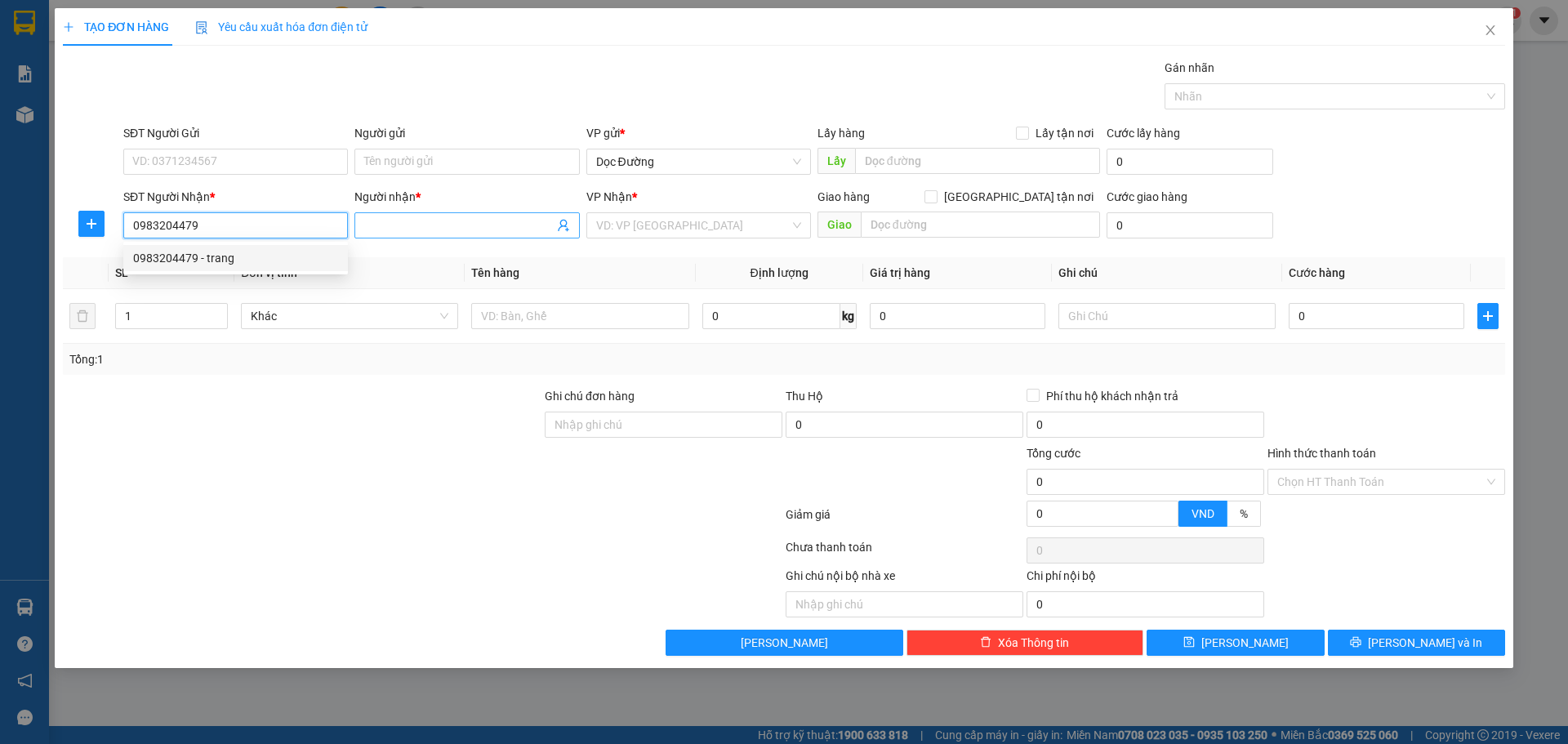
type input "0983204479"
click at [400, 233] on input "Người nhận *" at bounding box center [459, 225] width 189 height 18
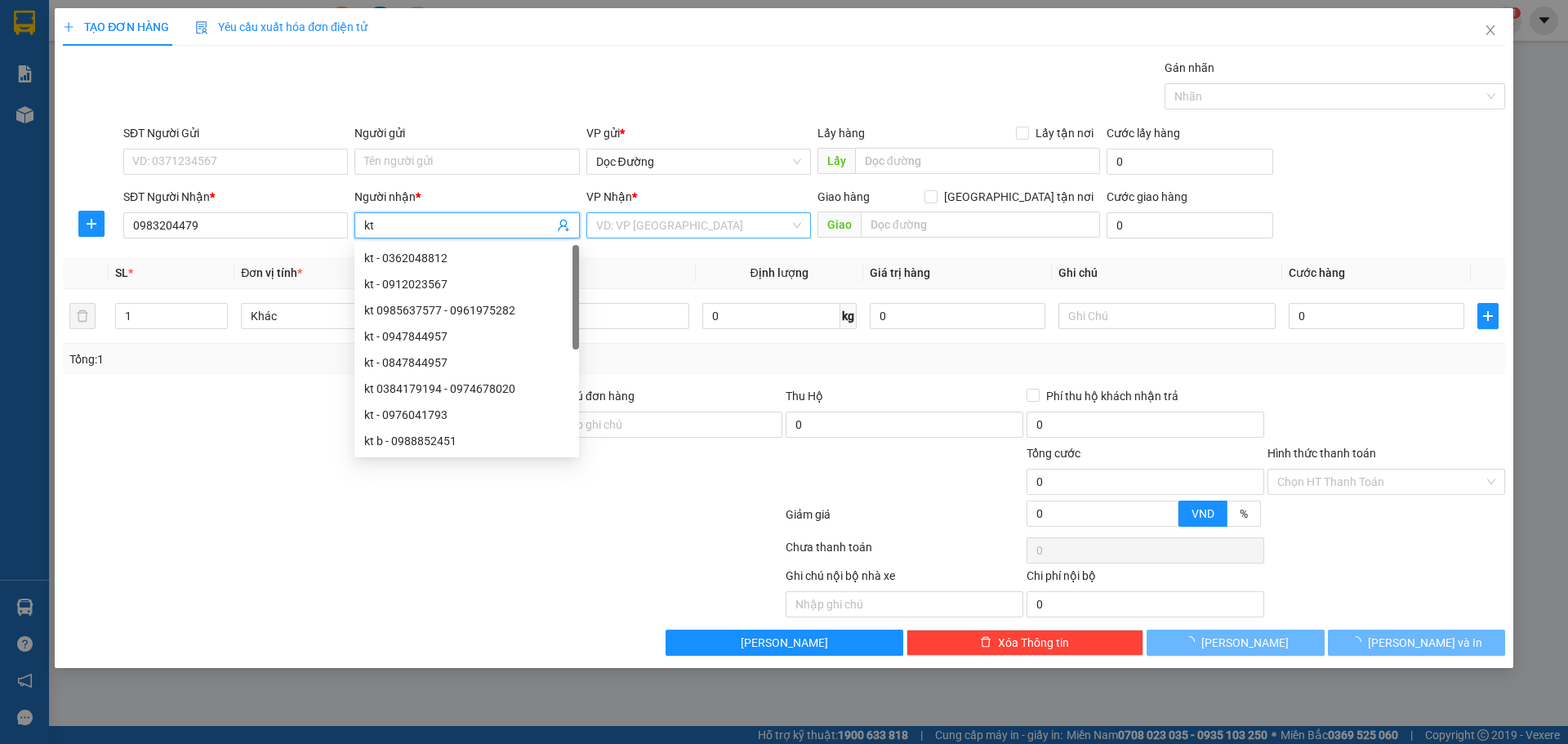
type input "kt"
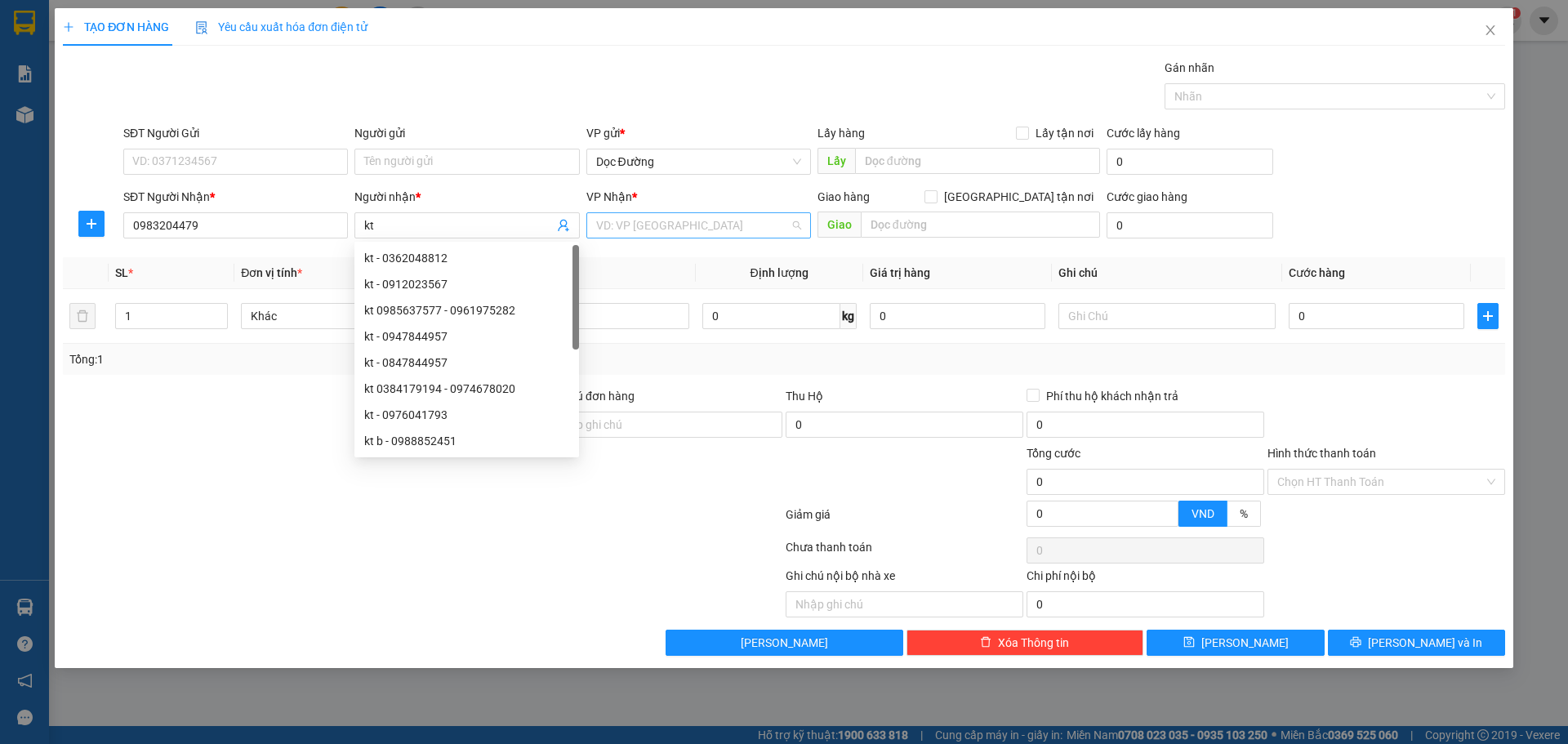
click at [637, 228] on input "search" at bounding box center [692, 225] width 193 height 25
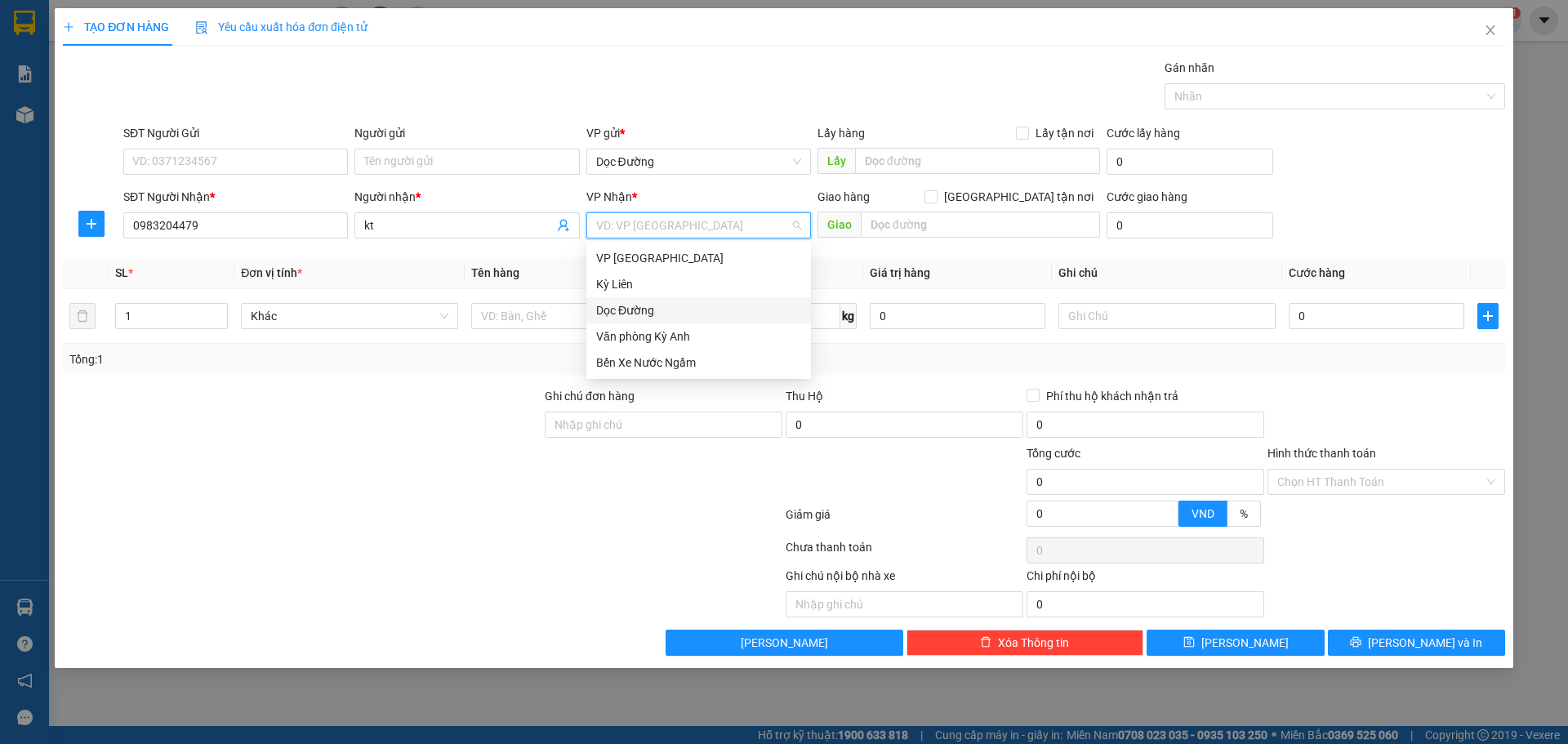
click at [686, 303] on div "Dọc Đường" at bounding box center [698, 310] width 205 height 18
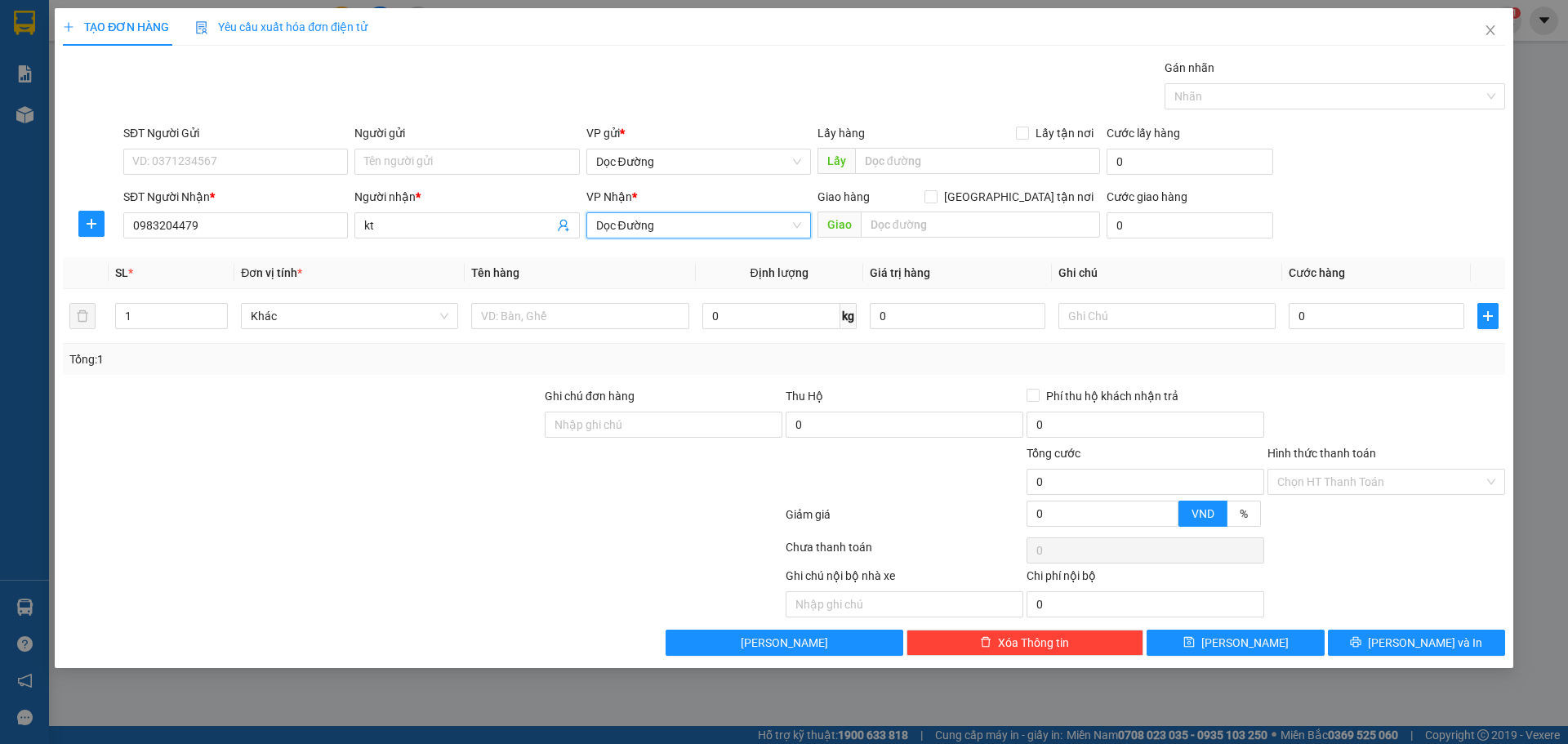
click at [894, 246] on div "Transit Pickup Surcharge Ids Transit Deliver Surcharge Ids Transit Deliver Surc…" at bounding box center [784, 357] width 1442 height 597
click at [935, 221] on input "text" at bounding box center [980, 224] width 240 height 26
type input "ka"
click at [602, 309] on input "text" at bounding box center [580, 315] width 217 height 26
type input "1 xốp"
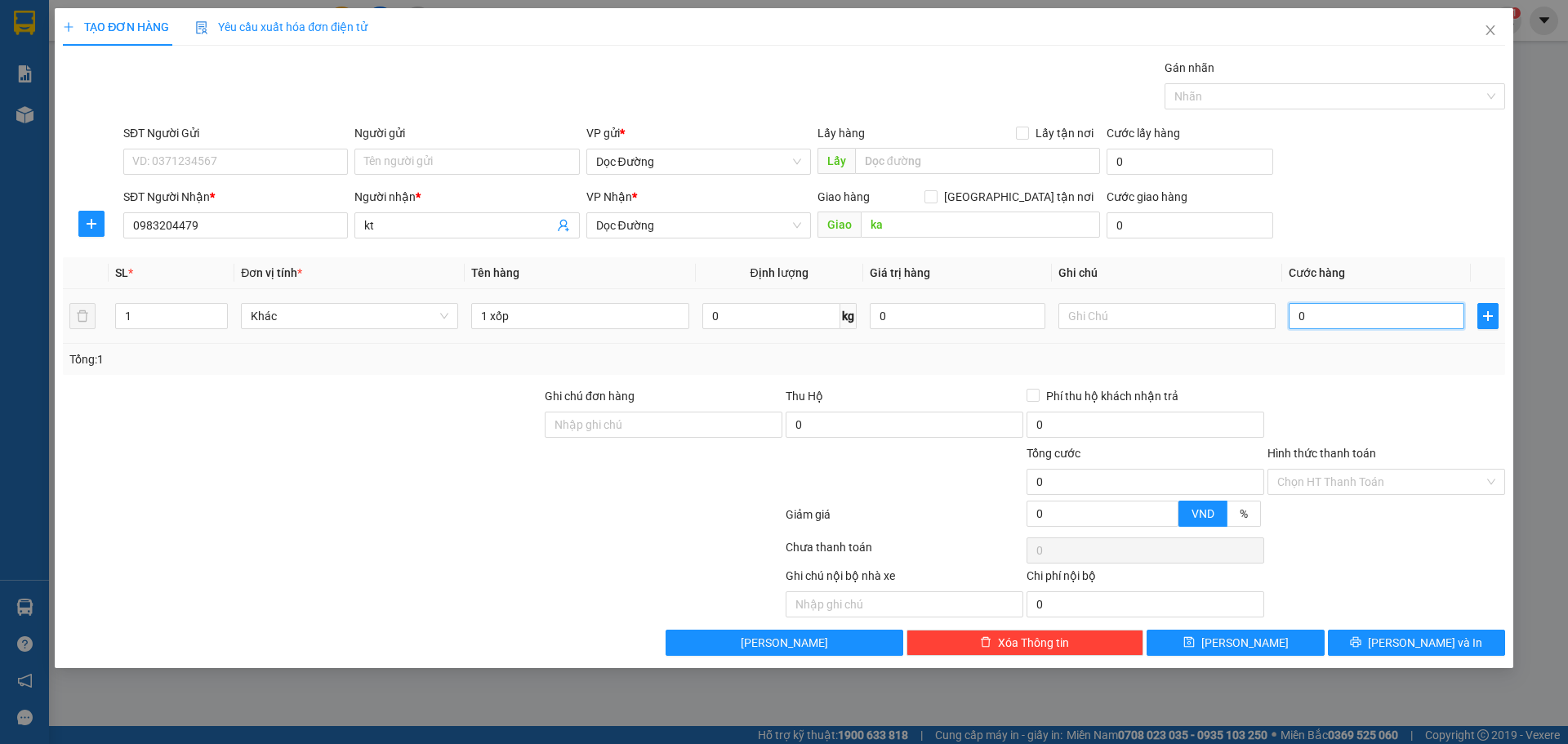
click at [1317, 319] on input "0" at bounding box center [1376, 315] width 176 height 26
type input "5"
type input "50"
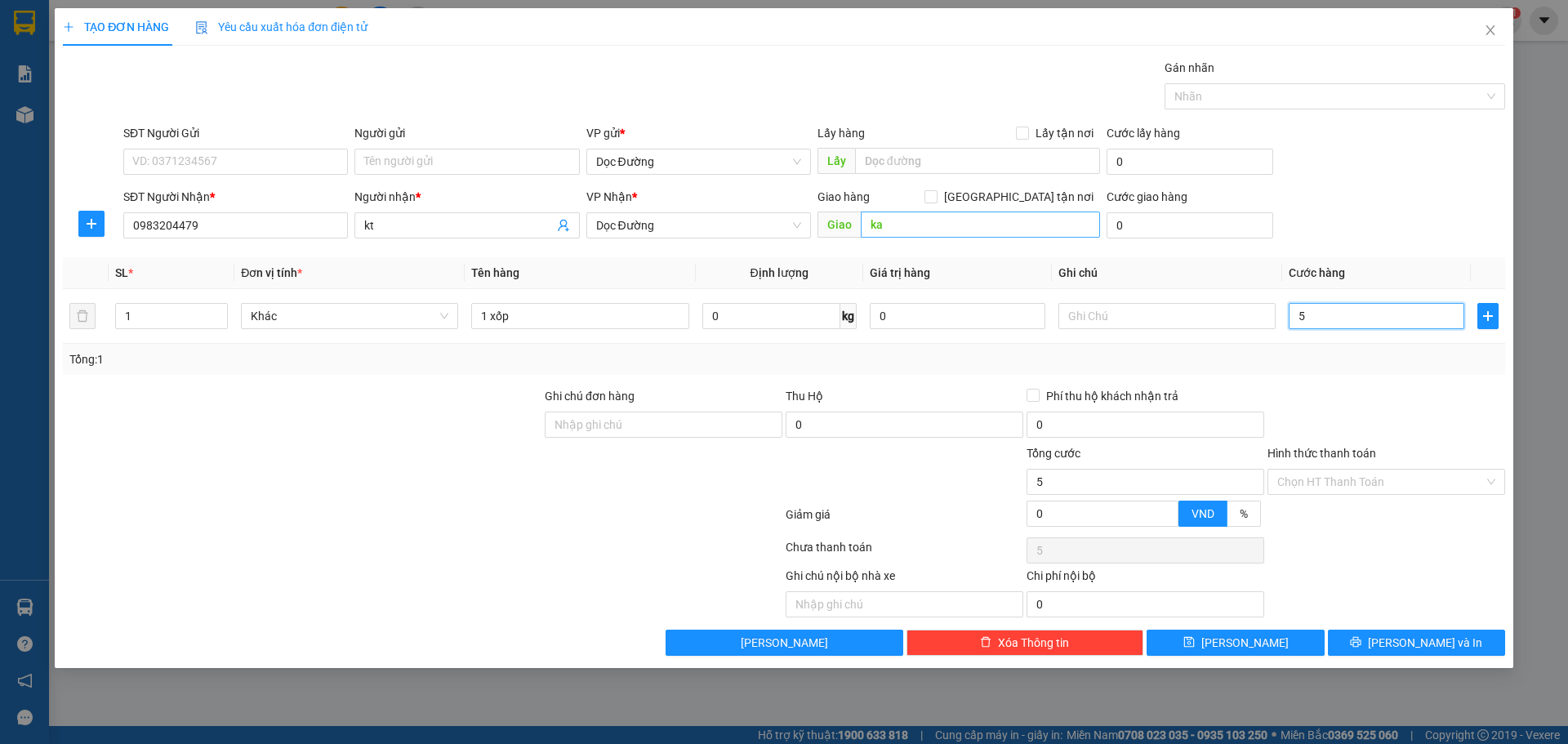
type input "50"
type input "500"
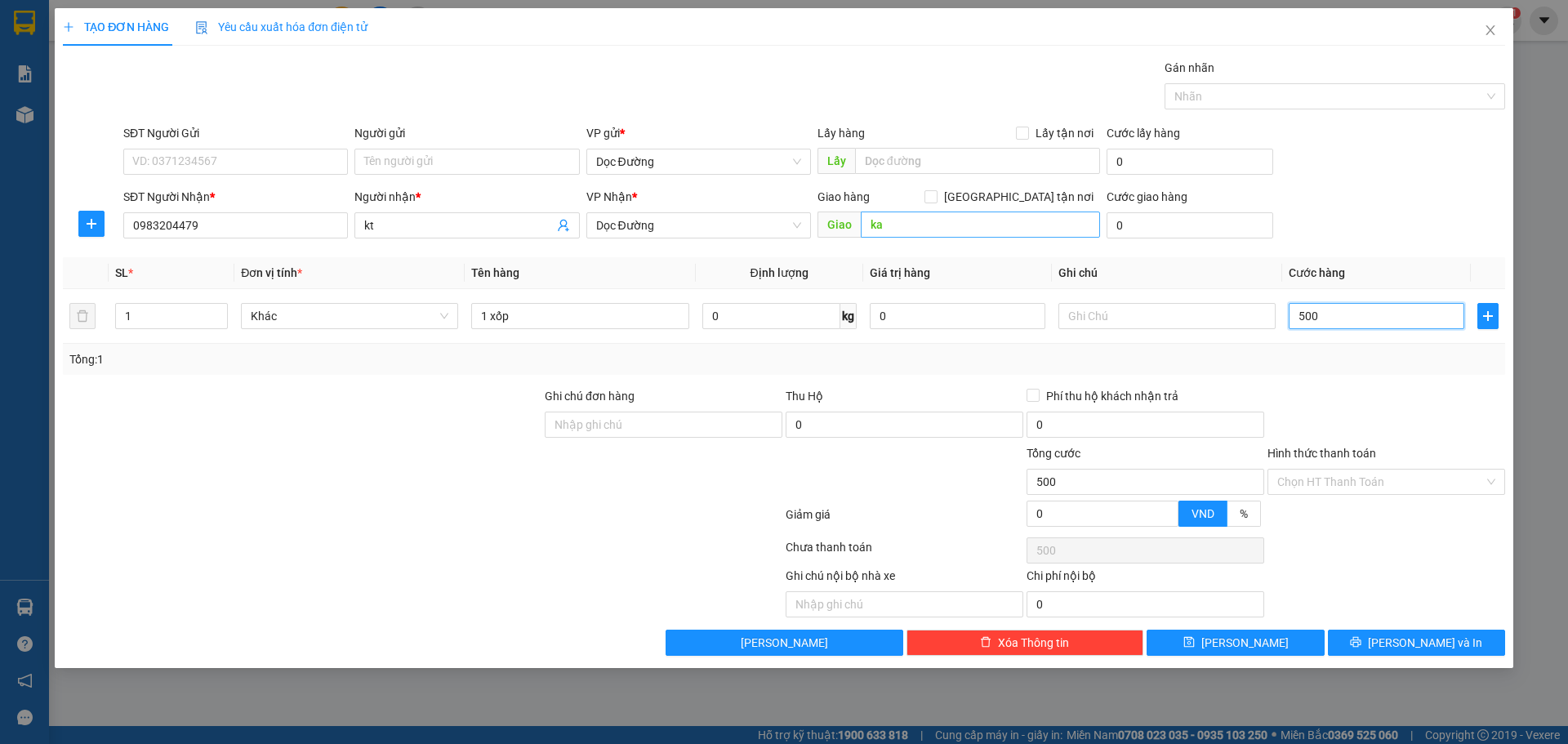
type input "5.000"
type input "50.000"
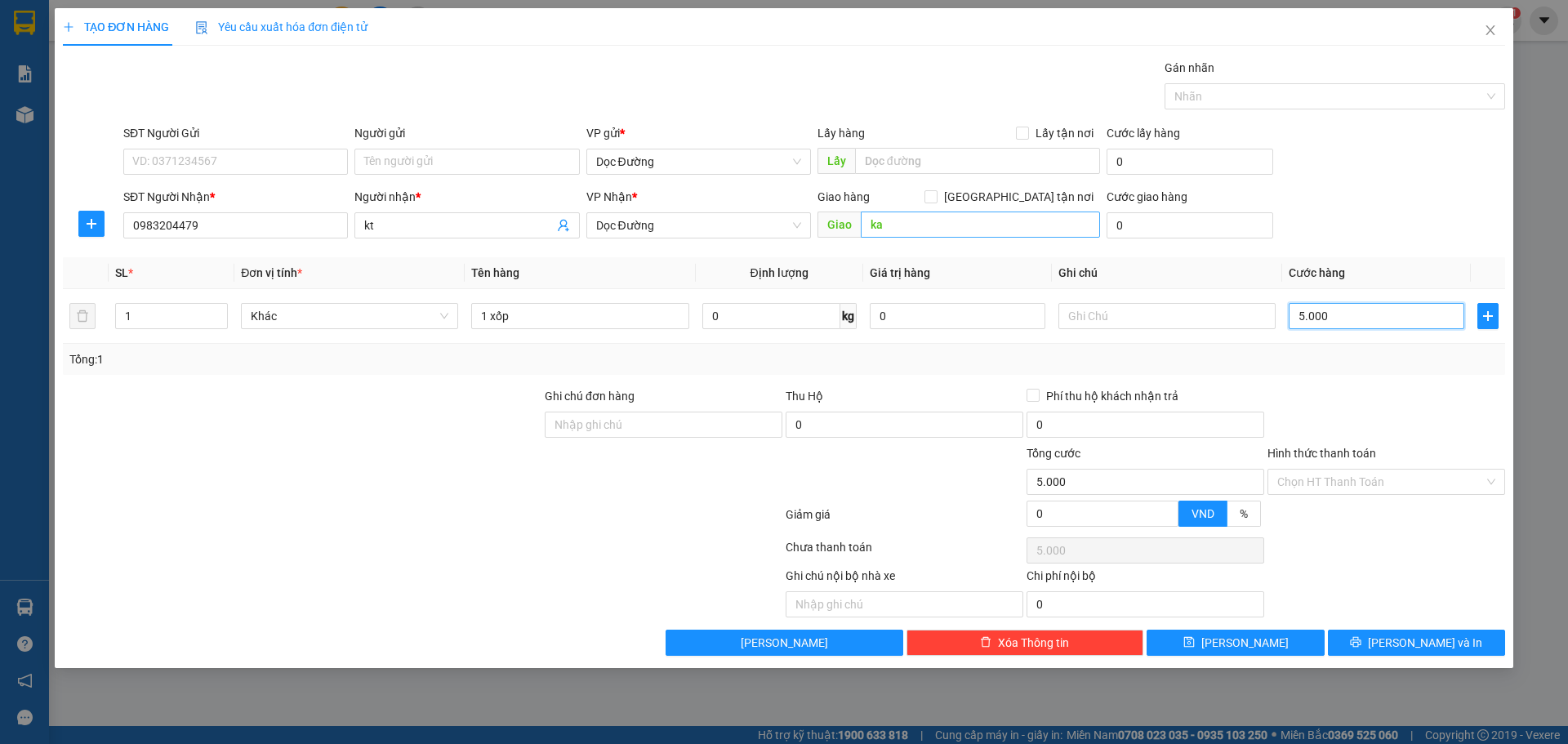
type input "50.000"
click at [1218, 652] on button "[PERSON_NAME]" at bounding box center [1235, 642] width 177 height 26
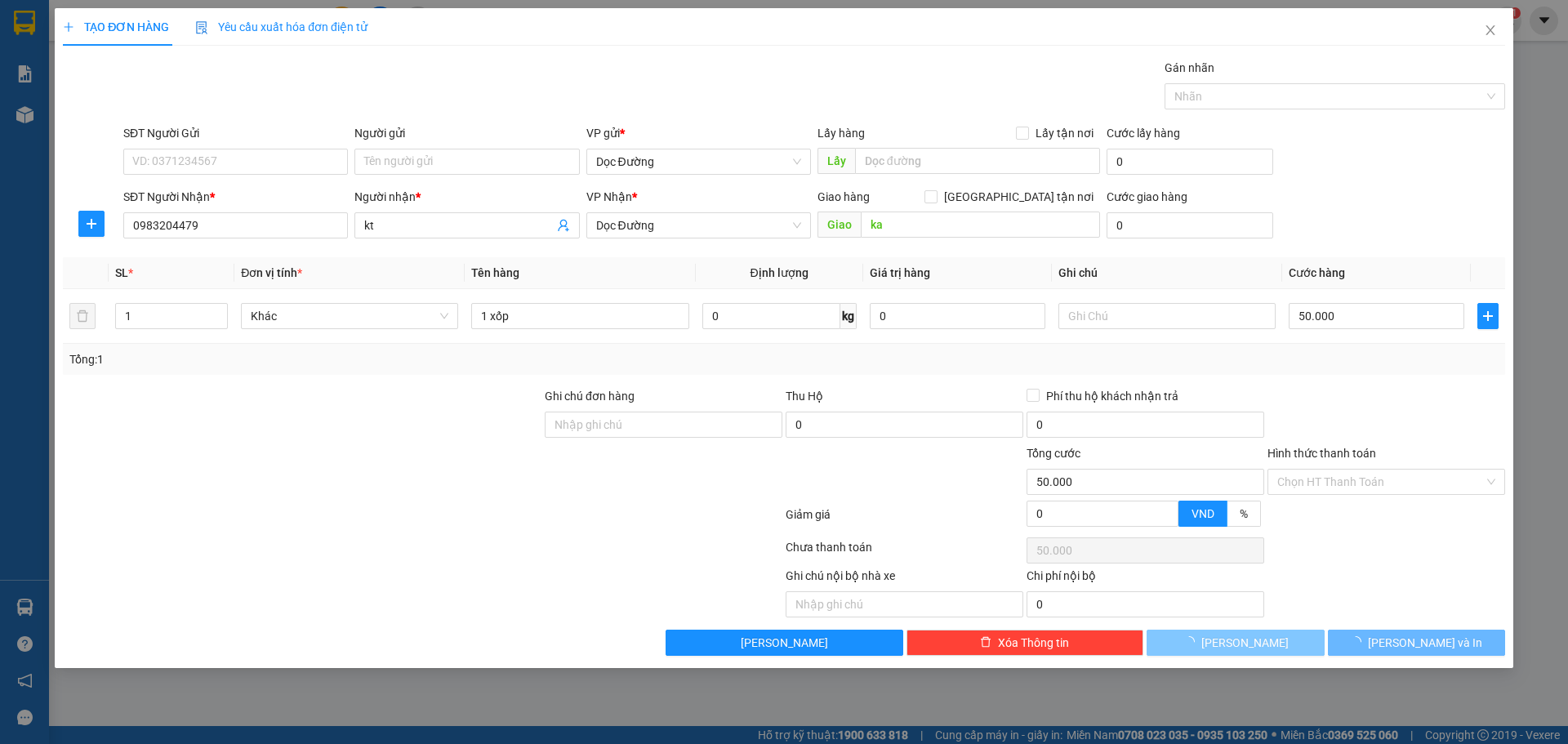
type input "0"
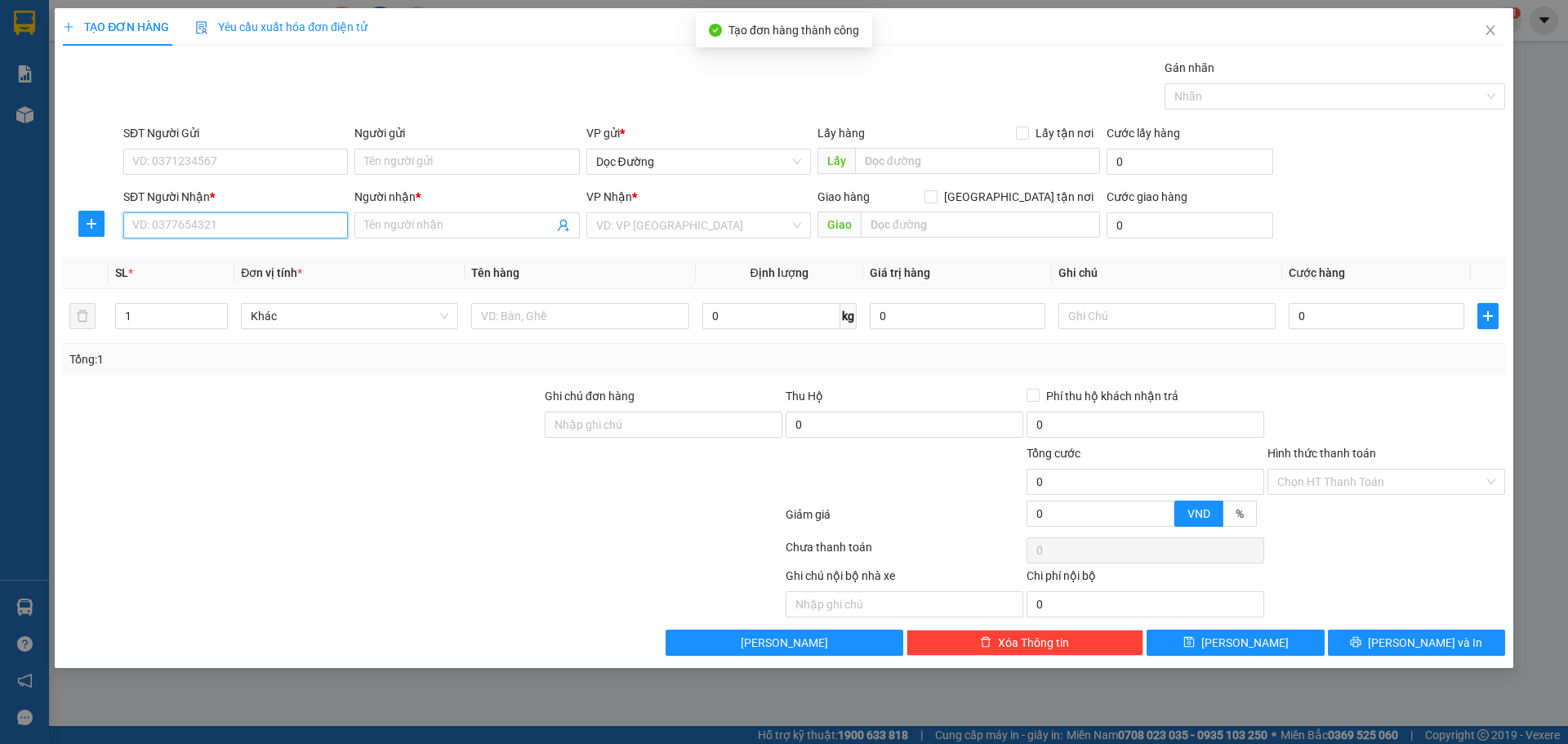
click at [225, 232] on input "SĐT Người Nhận *" at bounding box center [235, 225] width 225 height 26
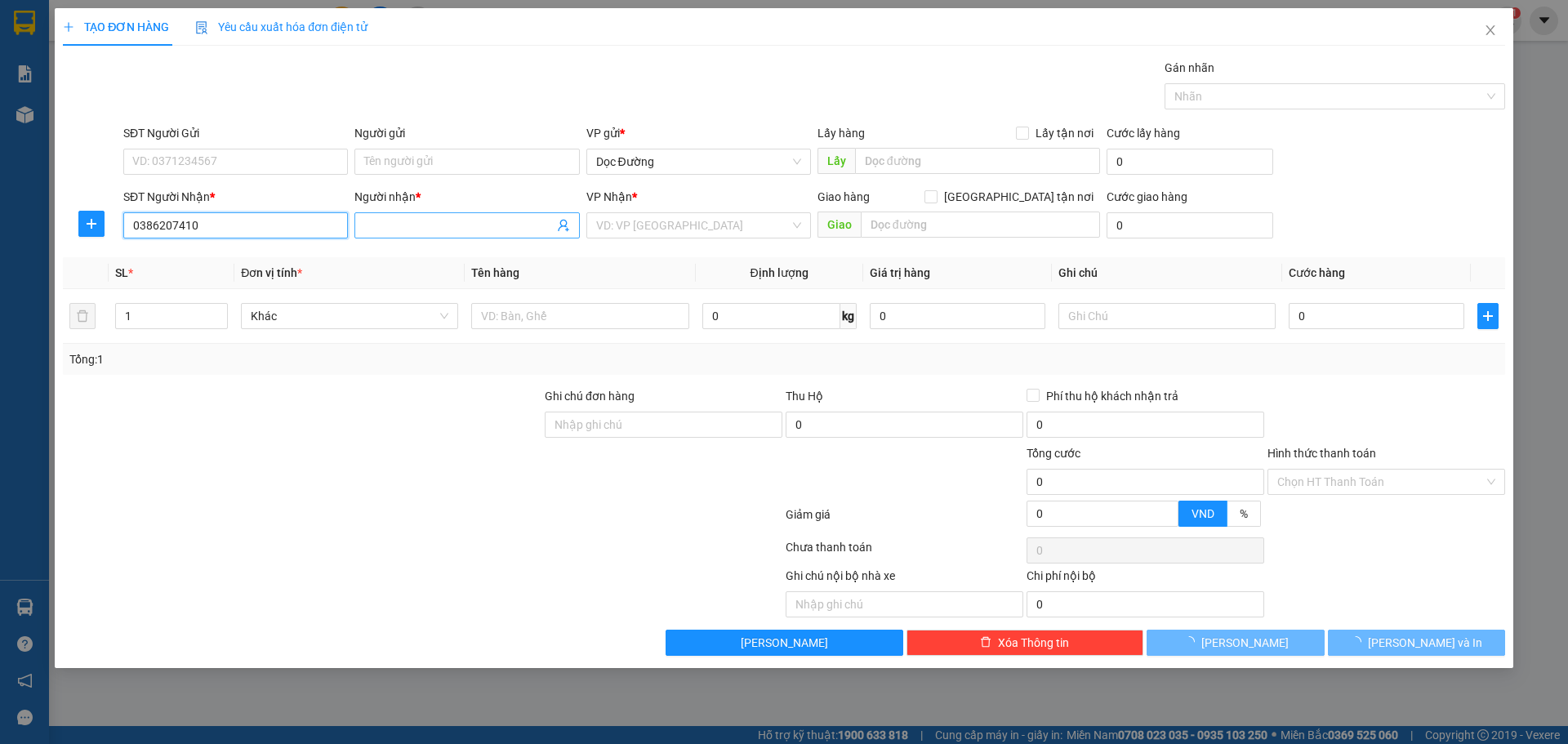
type input "0386207410"
click at [439, 222] on input "Người nhận *" at bounding box center [459, 225] width 189 height 18
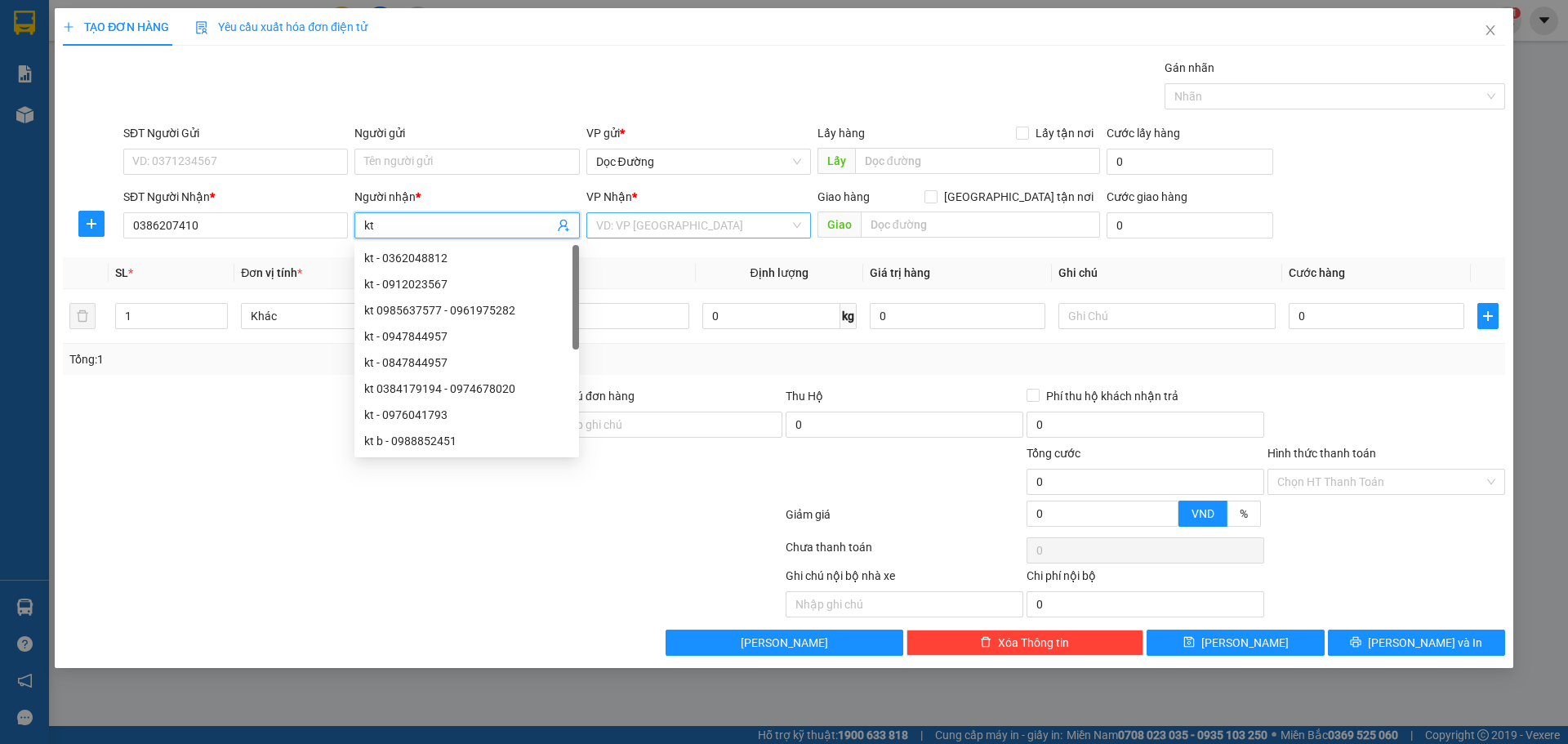
type input "kt"
click at [669, 234] on input "search" at bounding box center [692, 225] width 193 height 25
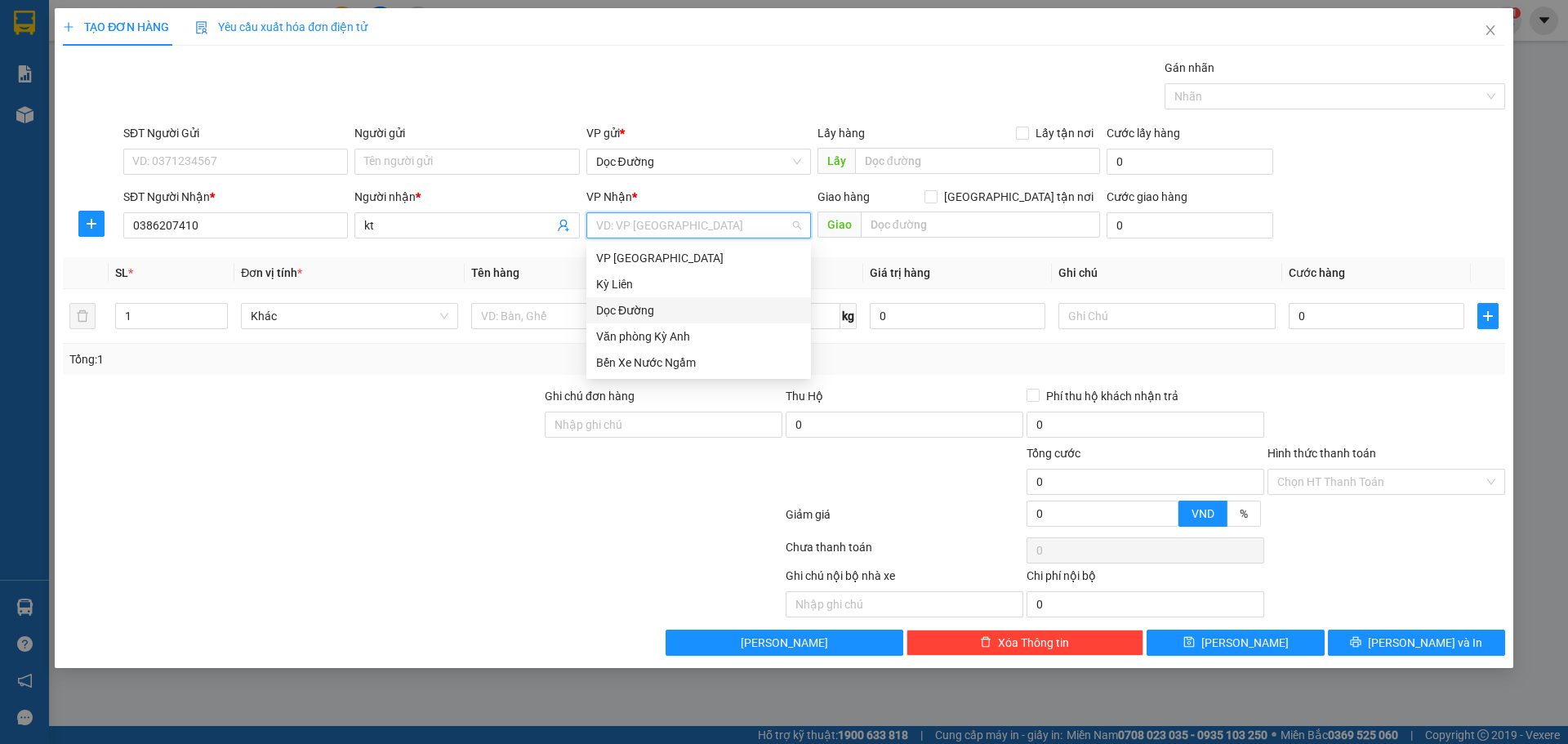
drag, startPoint x: 660, startPoint y: 307, endPoint x: 829, endPoint y: 247, distance: 179.3
click at [660, 307] on div "Dọc Đường" at bounding box center [698, 310] width 205 height 18
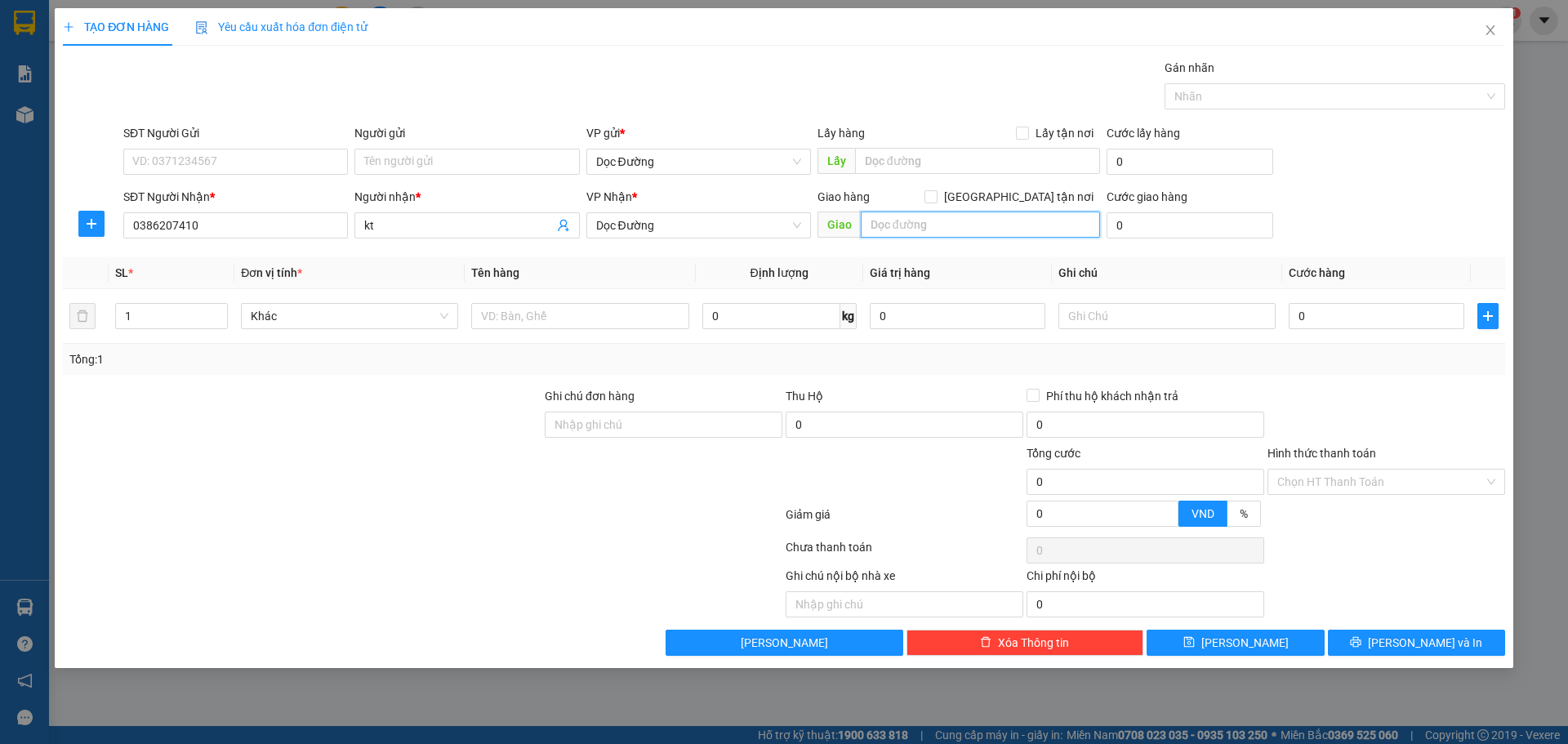
click at [908, 219] on input "text" at bounding box center [980, 224] width 240 height 26
type input "c lộc"
click at [544, 327] on input "text" at bounding box center [580, 315] width 217 height 26
type input "1 bao"
click at [1333, 309] on input "0" at bounding box center [1376, 315] width 176 height 26
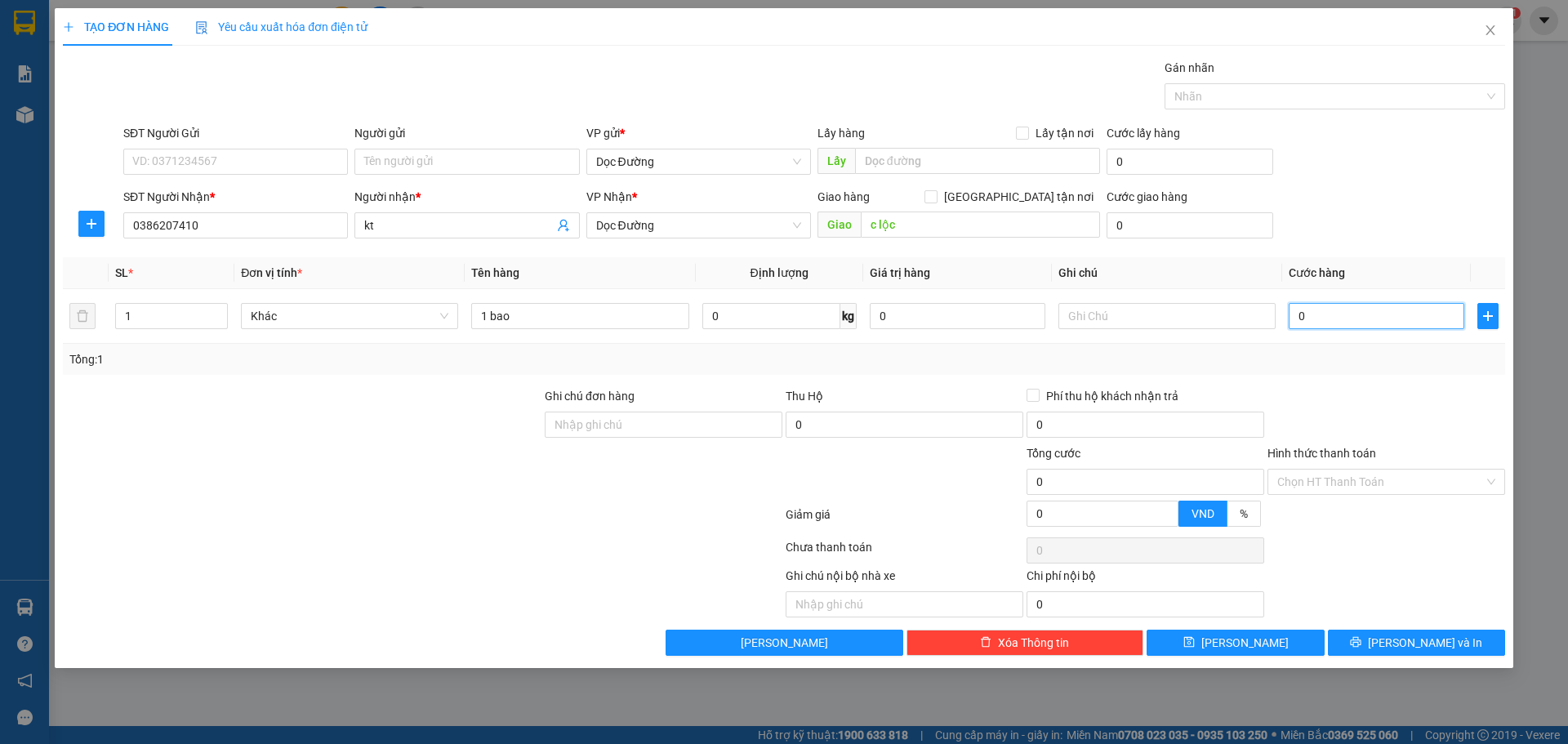
type input "5"
type input "50"
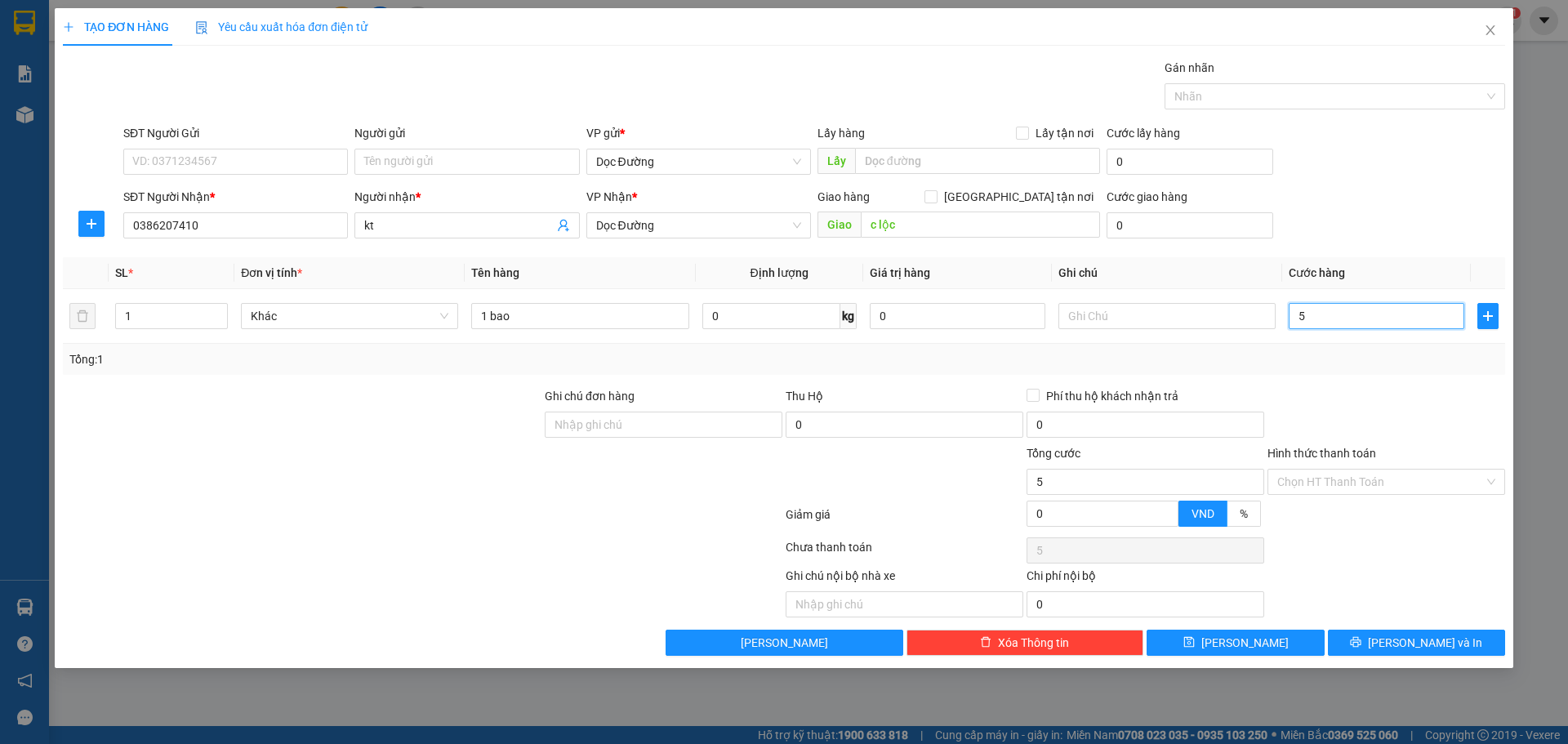
type input "50"
type input "500"
type input "5.000"
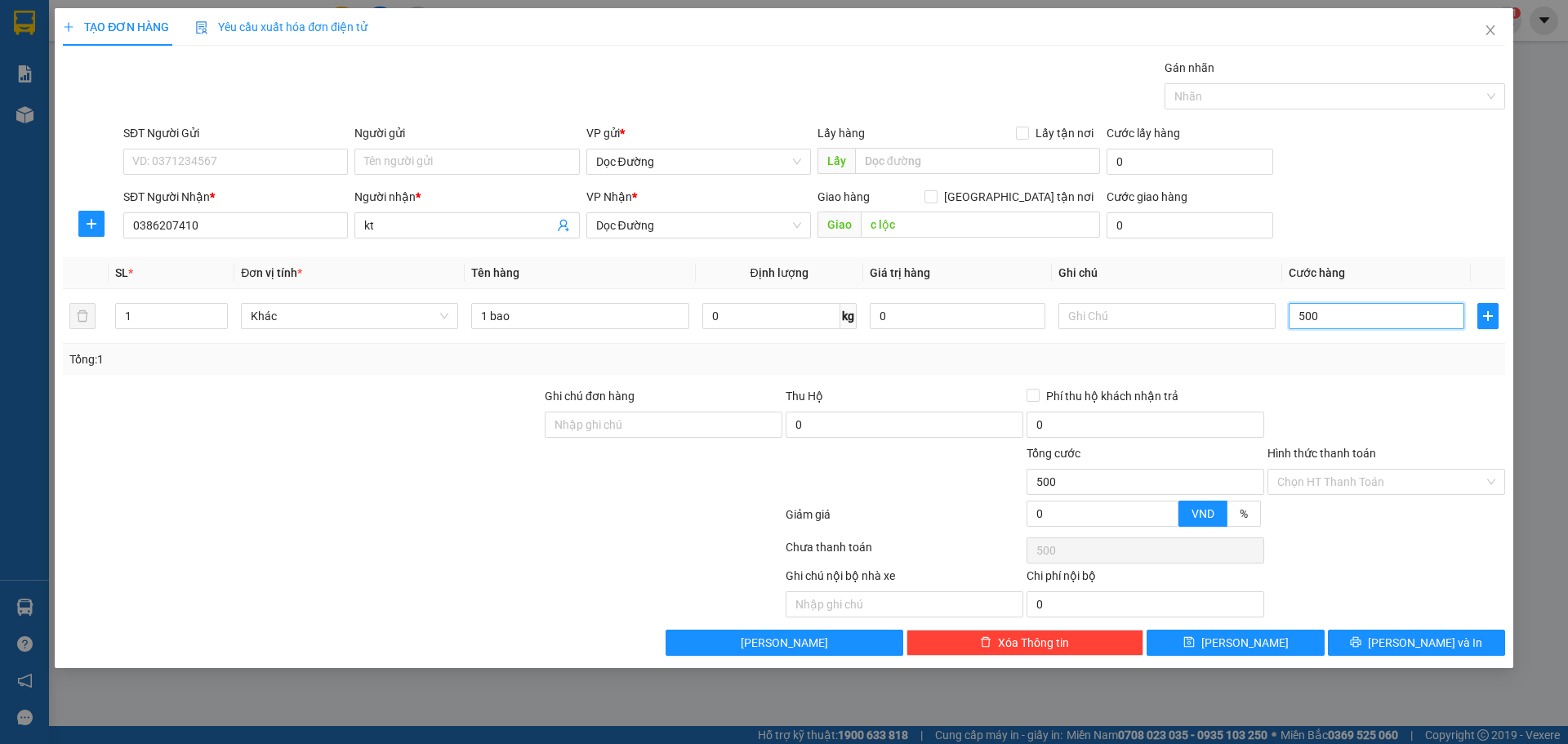
type input "5.000"
type input "50.000"
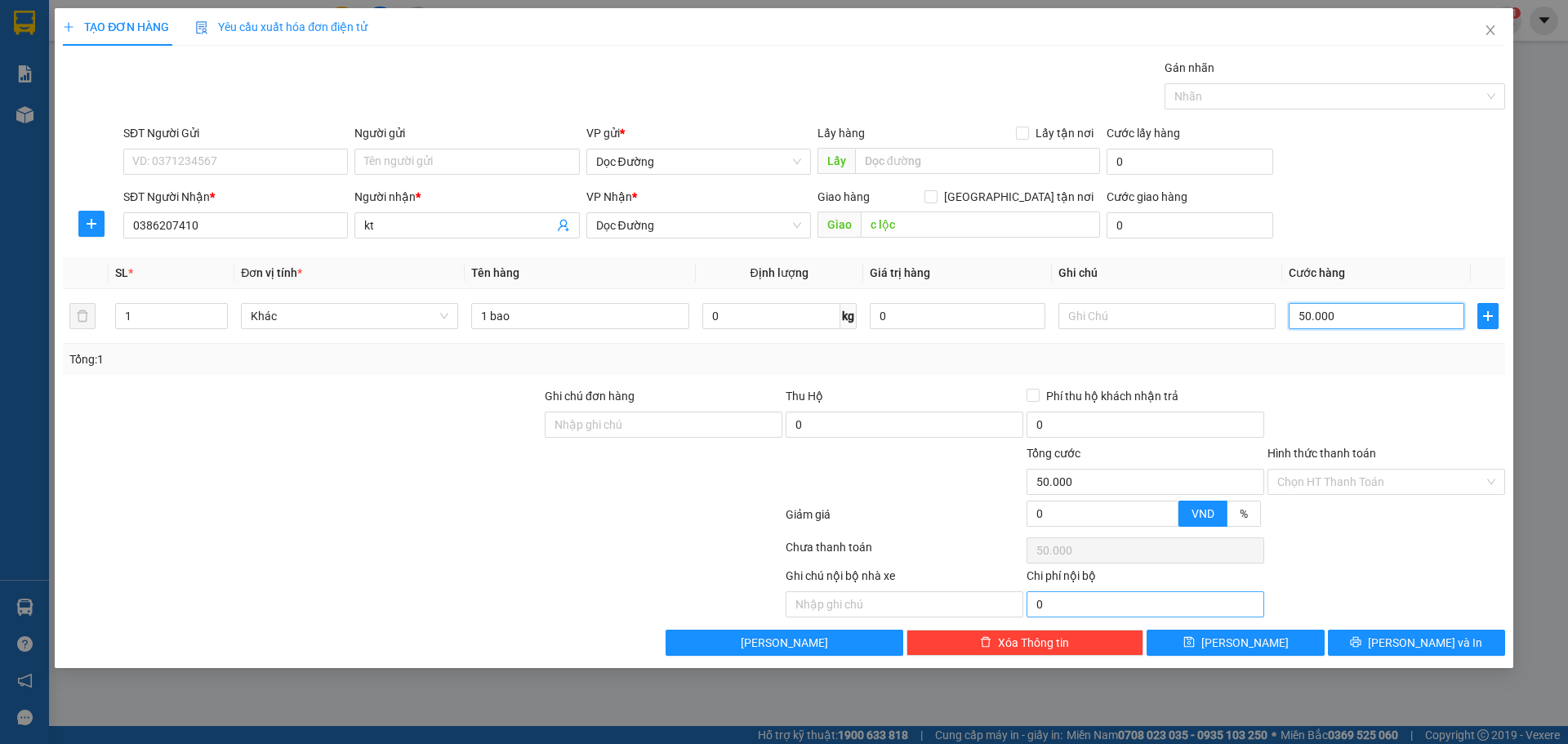
type input "50.000"
click at [1228, 615] on input "0" at bounding box center [1145, 604] width 238 height 26
click at [1223, 633] on button "[PERSON_NAME]" at bounding box center [1235, 642] width 177 height 26
type input "0"
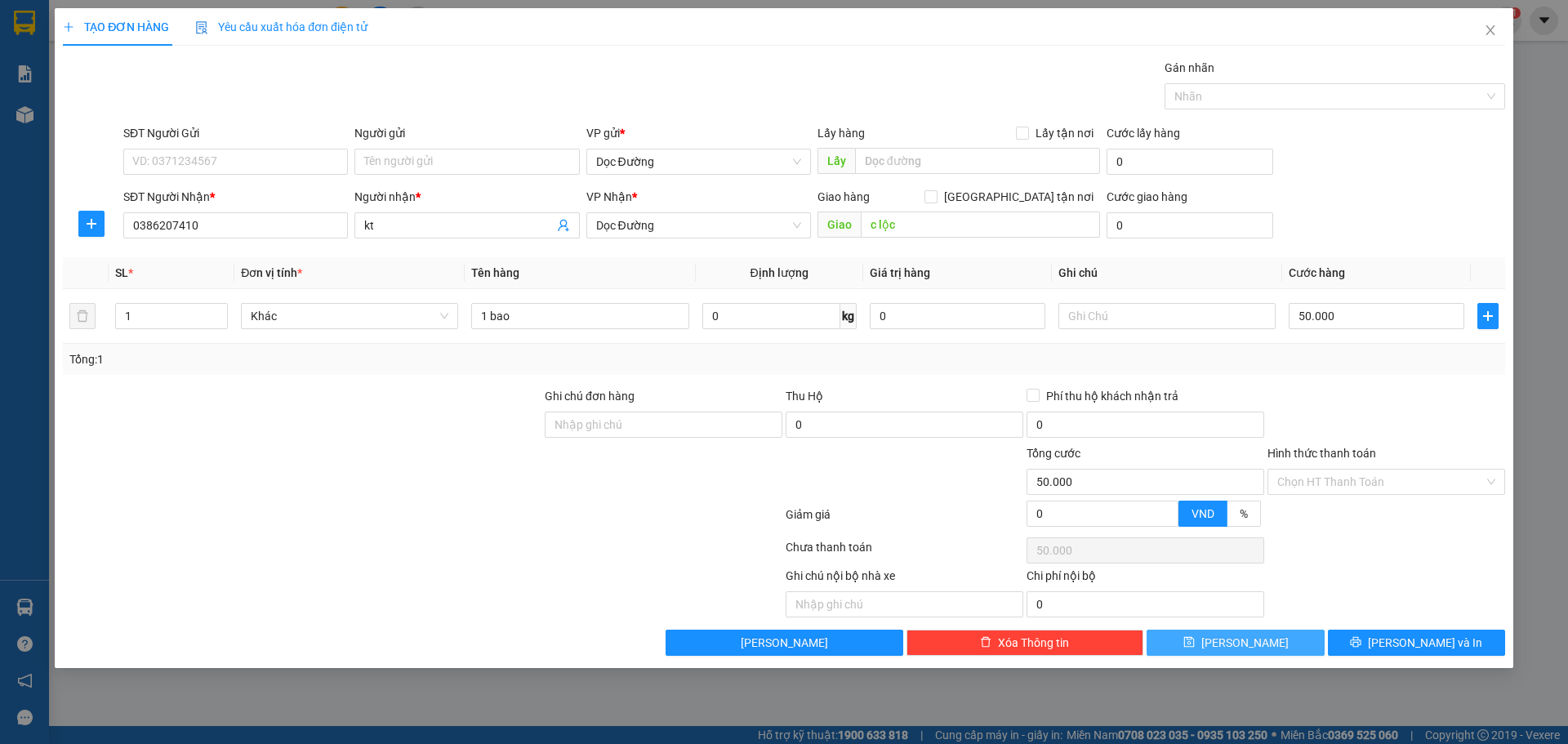
type input "0"
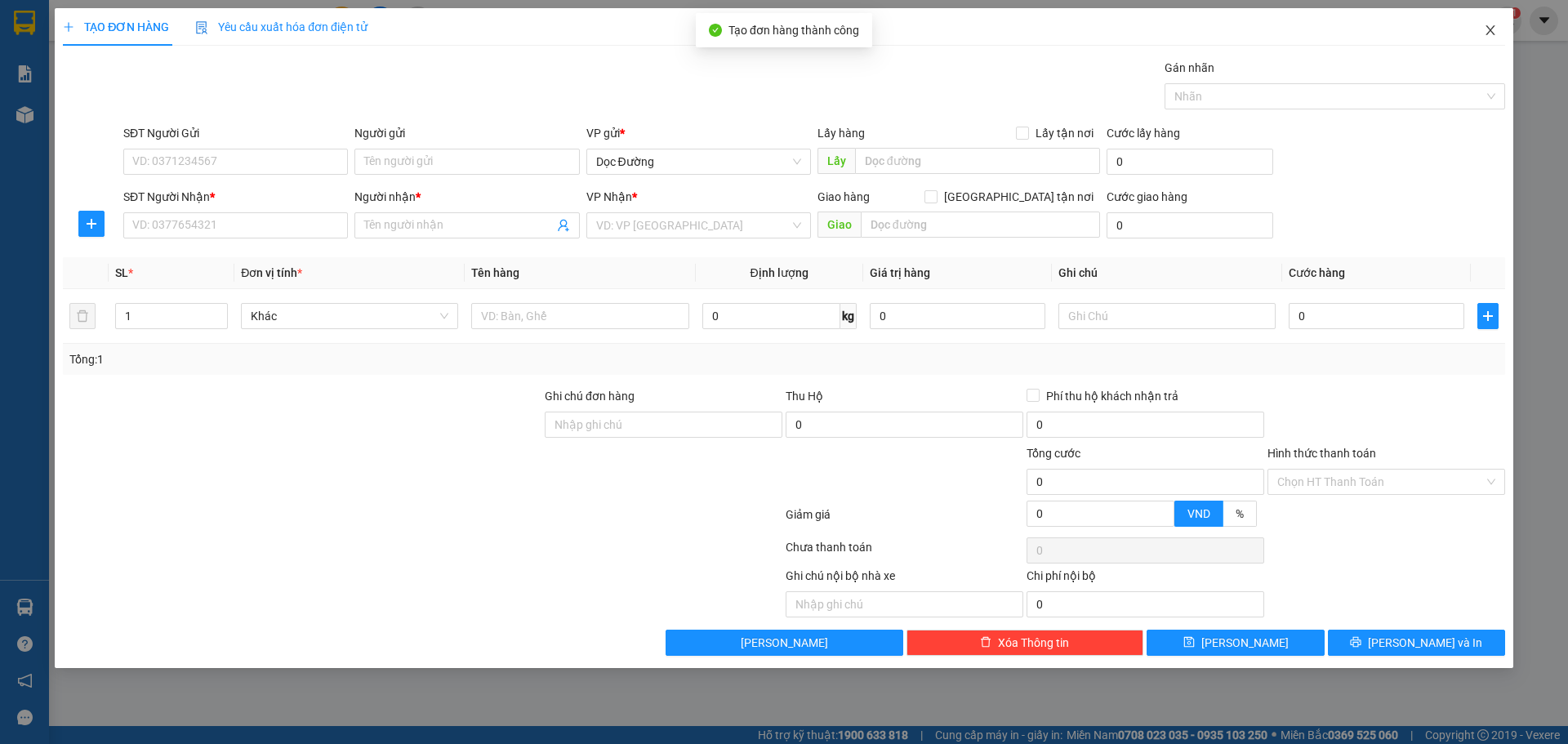
click at [1488, 35] on icon "close" at bounding box center [1490, 29] width 9 height 10
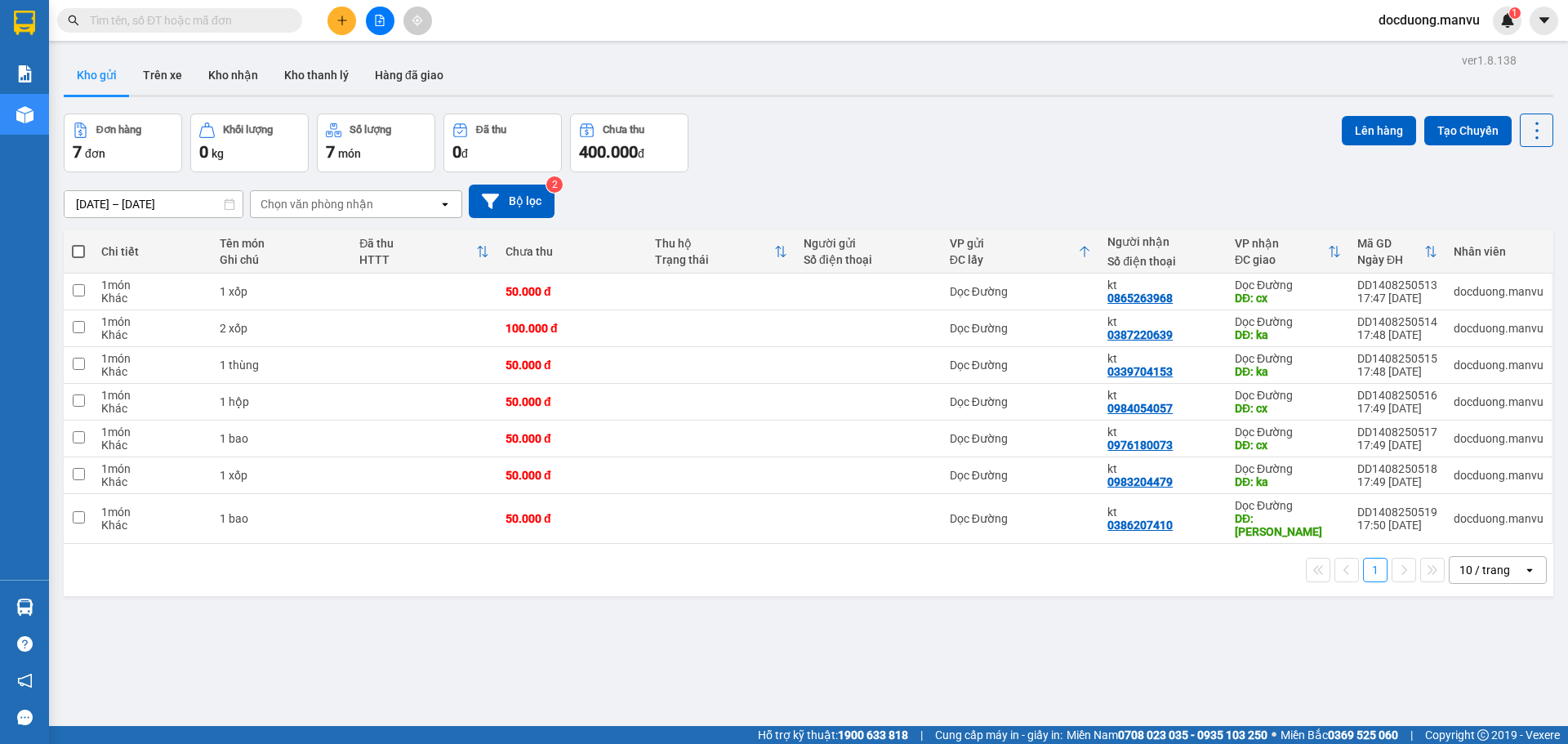
click at [84, 251] on span at bounding box center [78, 251] width 13 height 13
click at [78, 243] on input "checkbox" at bounding box center [78, 243] width 0 height 0
checkbox input "true"
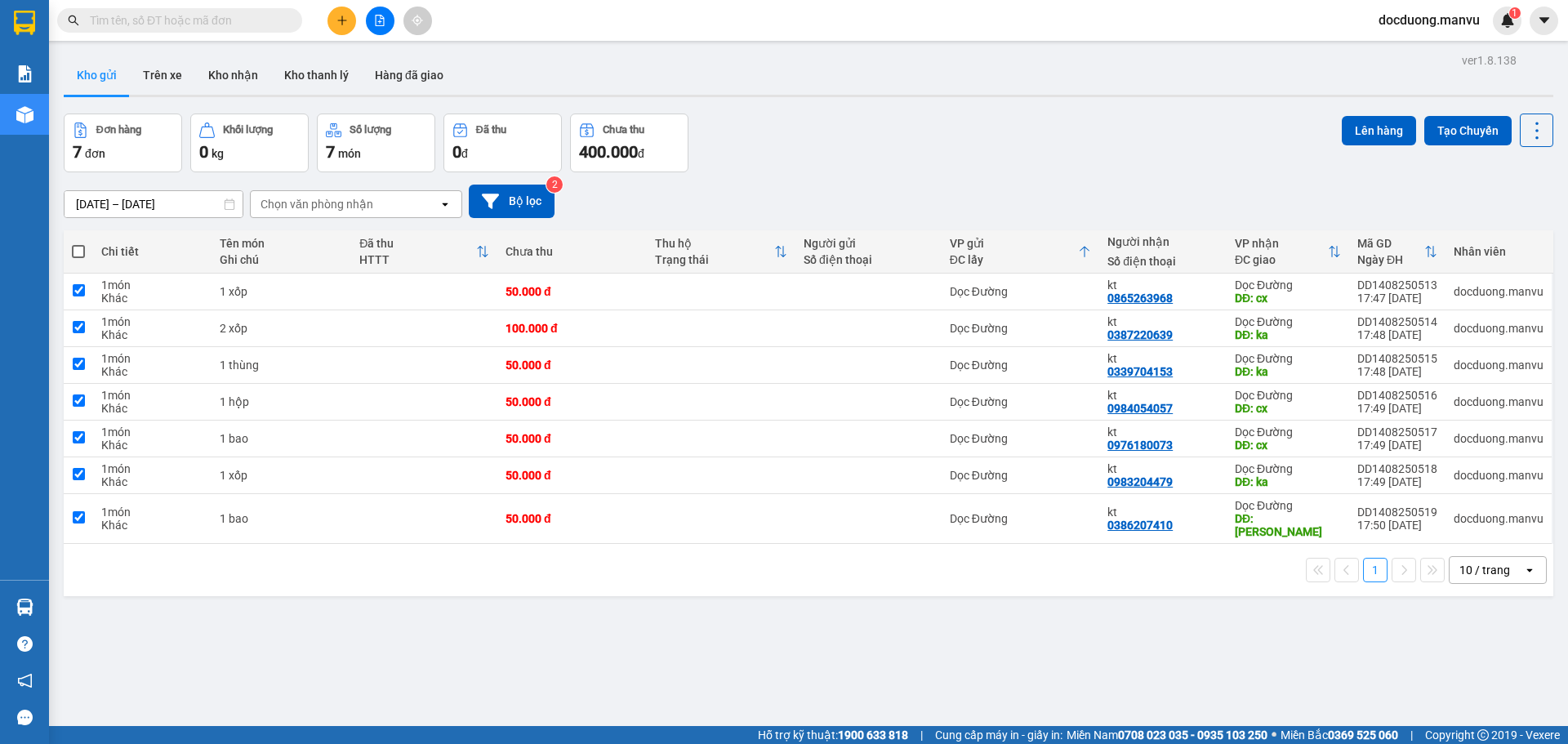
checkbox input "true"
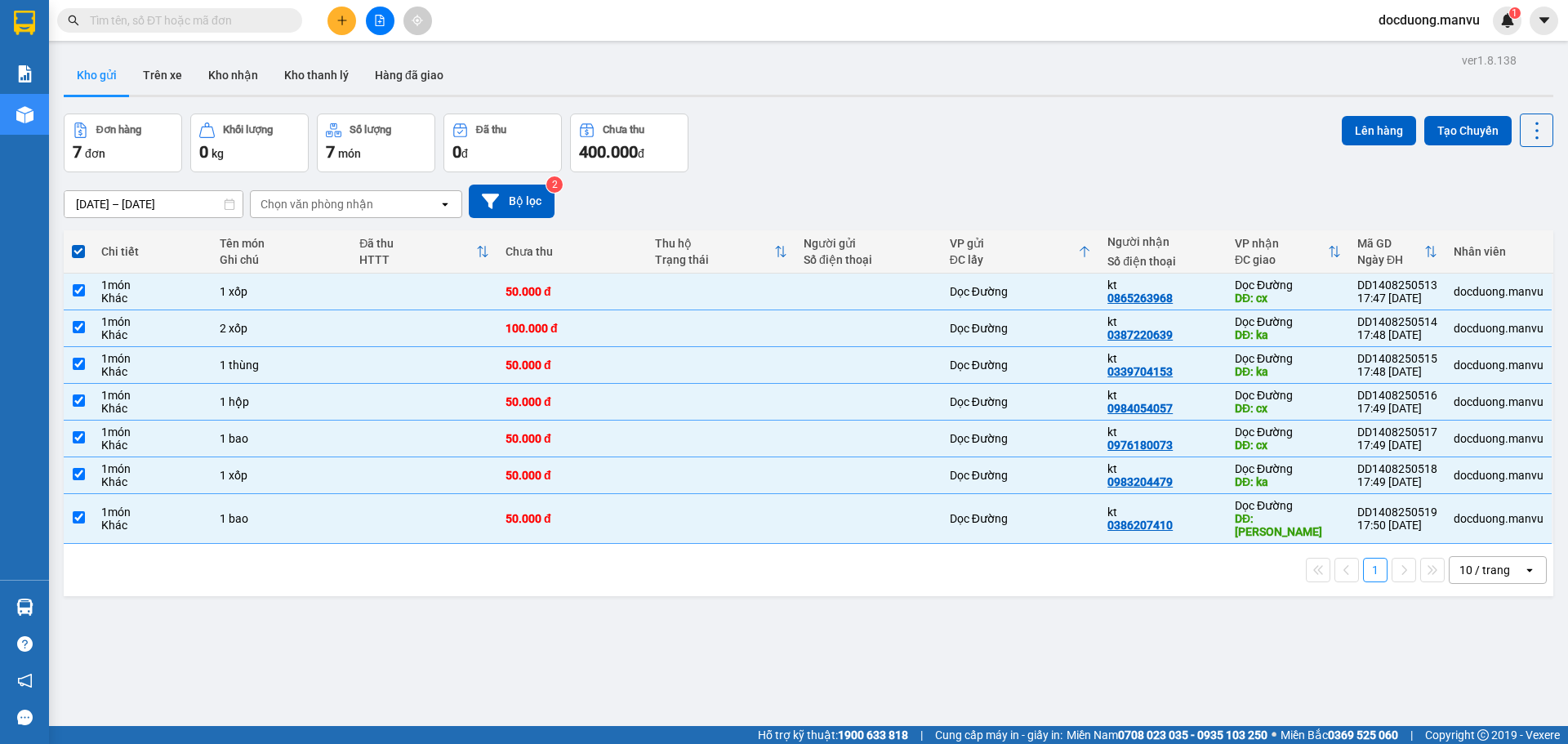
click at [1363, 147] on div "Lên hàng Tạo Chuyến" at bounding box center [1447, 143] width 211 height 59
click at [1364, 130] on button "Lên hàng" at bounding box center [1378, 130] width 74 height 29
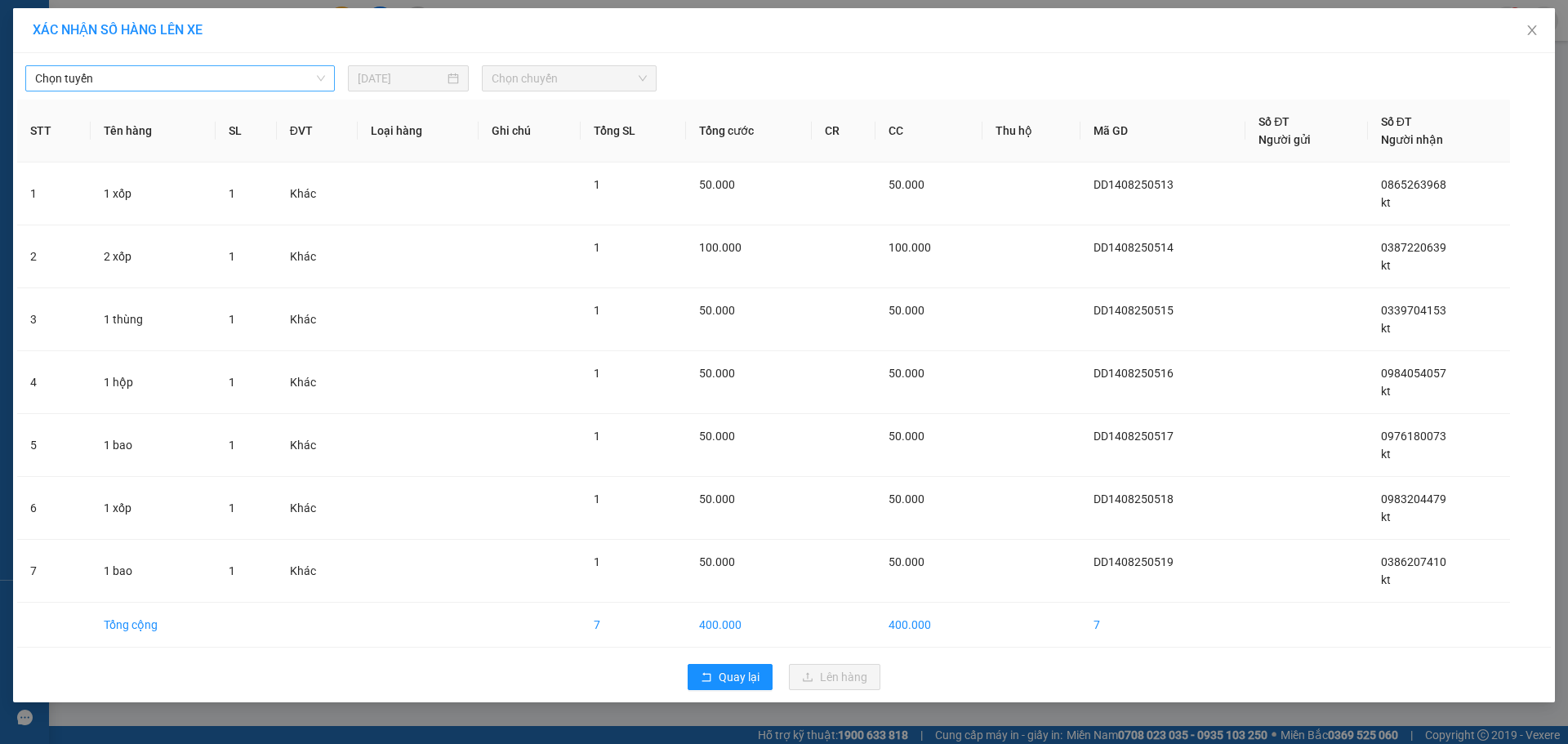
click at [251, 78] on span "Chọn tuyến" at bounding box center [179, 78] width 290 height 25
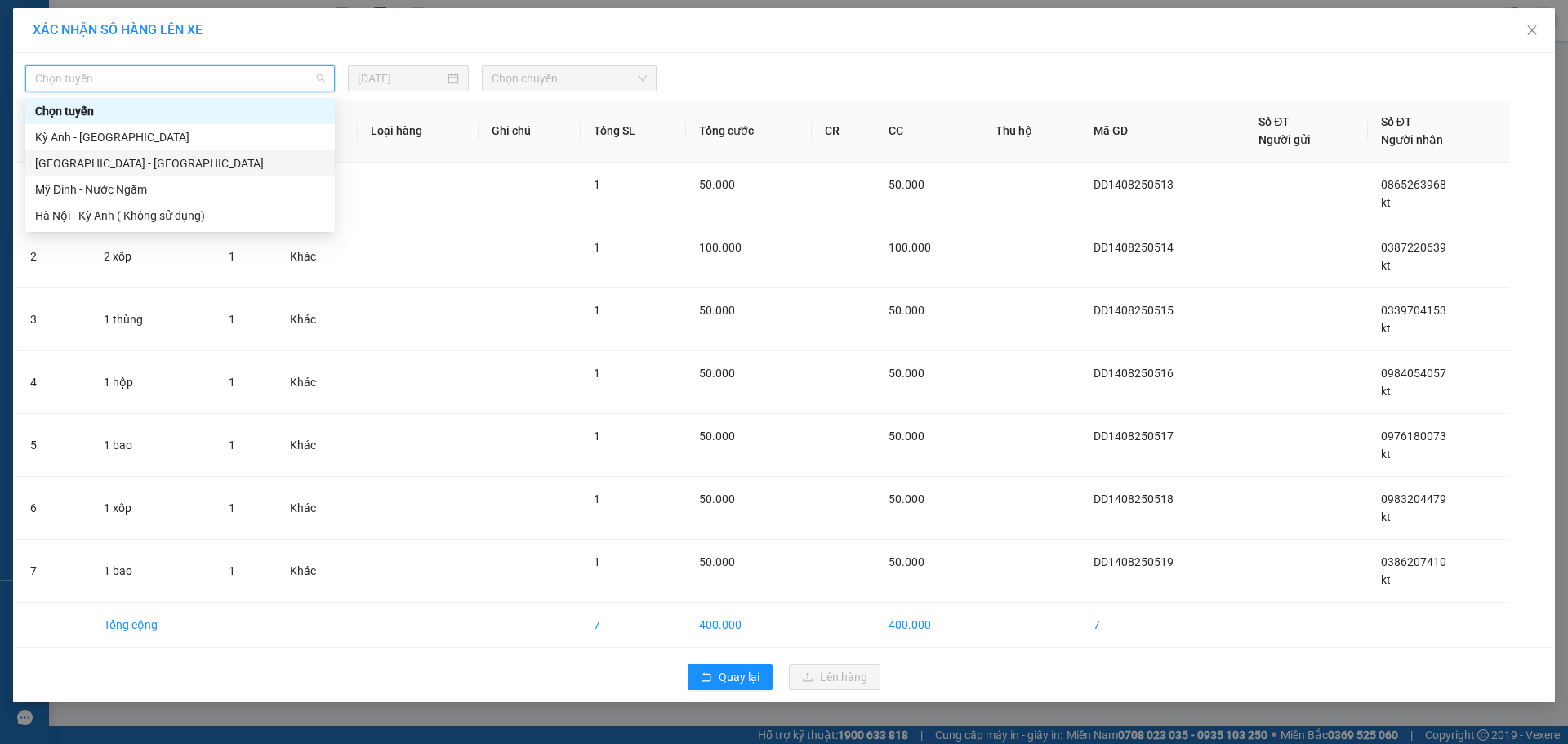
click at [152, 172] on div "[GEOGRAPHIC_DATA] - [GEOGRAPHIC_DATA]" at bounding box center [179, 163] width 290 height 18
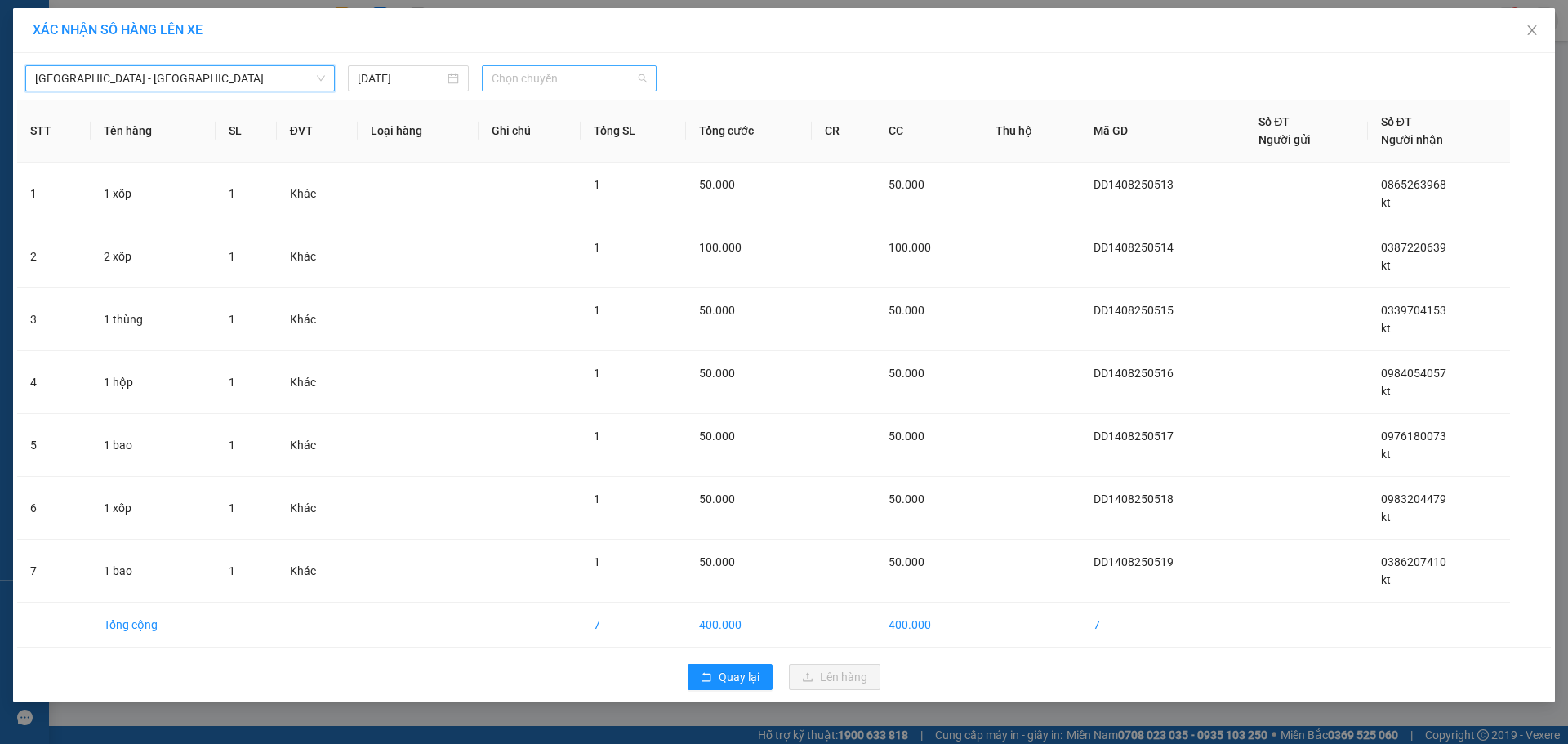
click at [558, 78] on span "Chọn chuyến" at bounding box center [569, 78] width 155 height 25
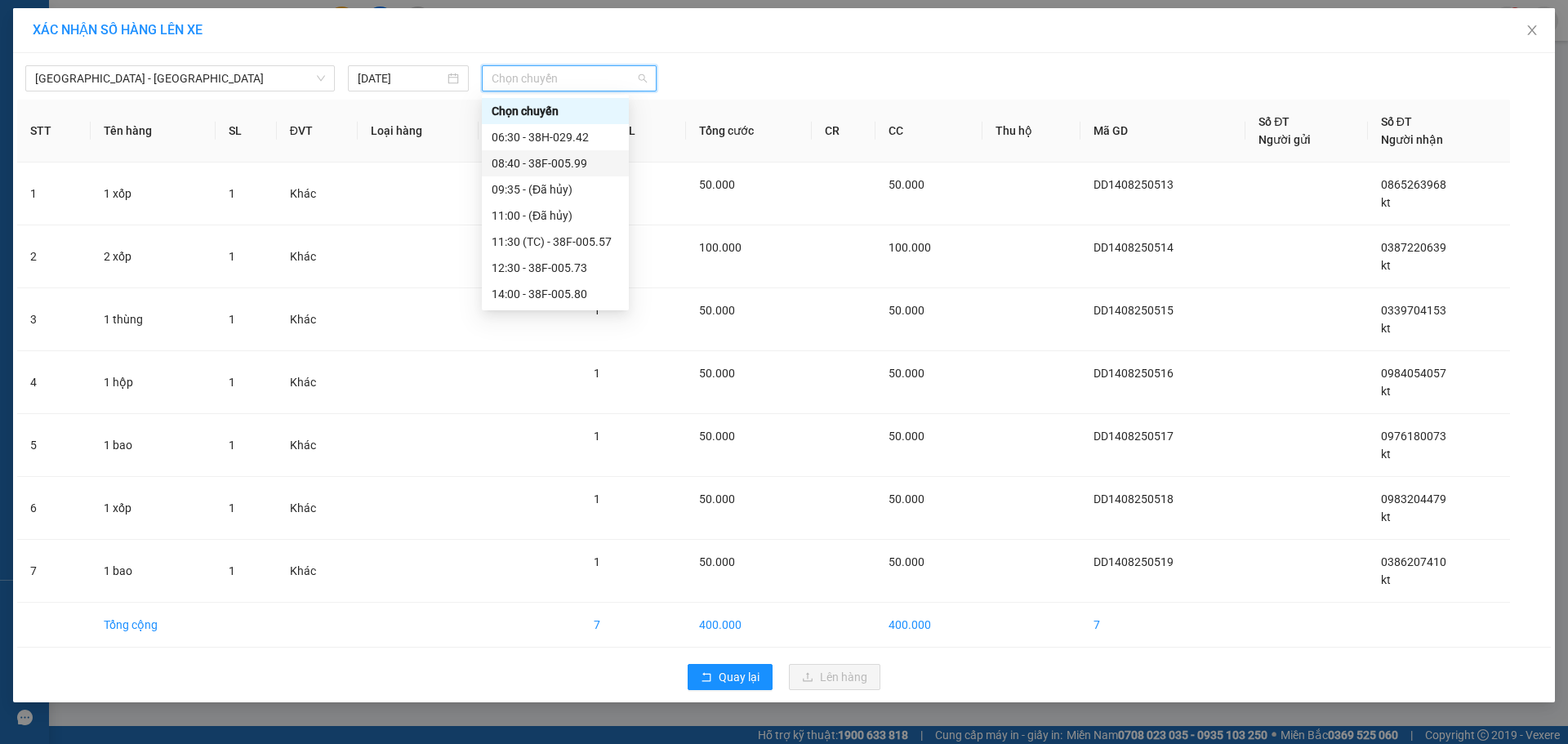
click at [577, 167] on div "08:40 - 38F-005.99" at bounding box center [555, 163] width 127 height 18
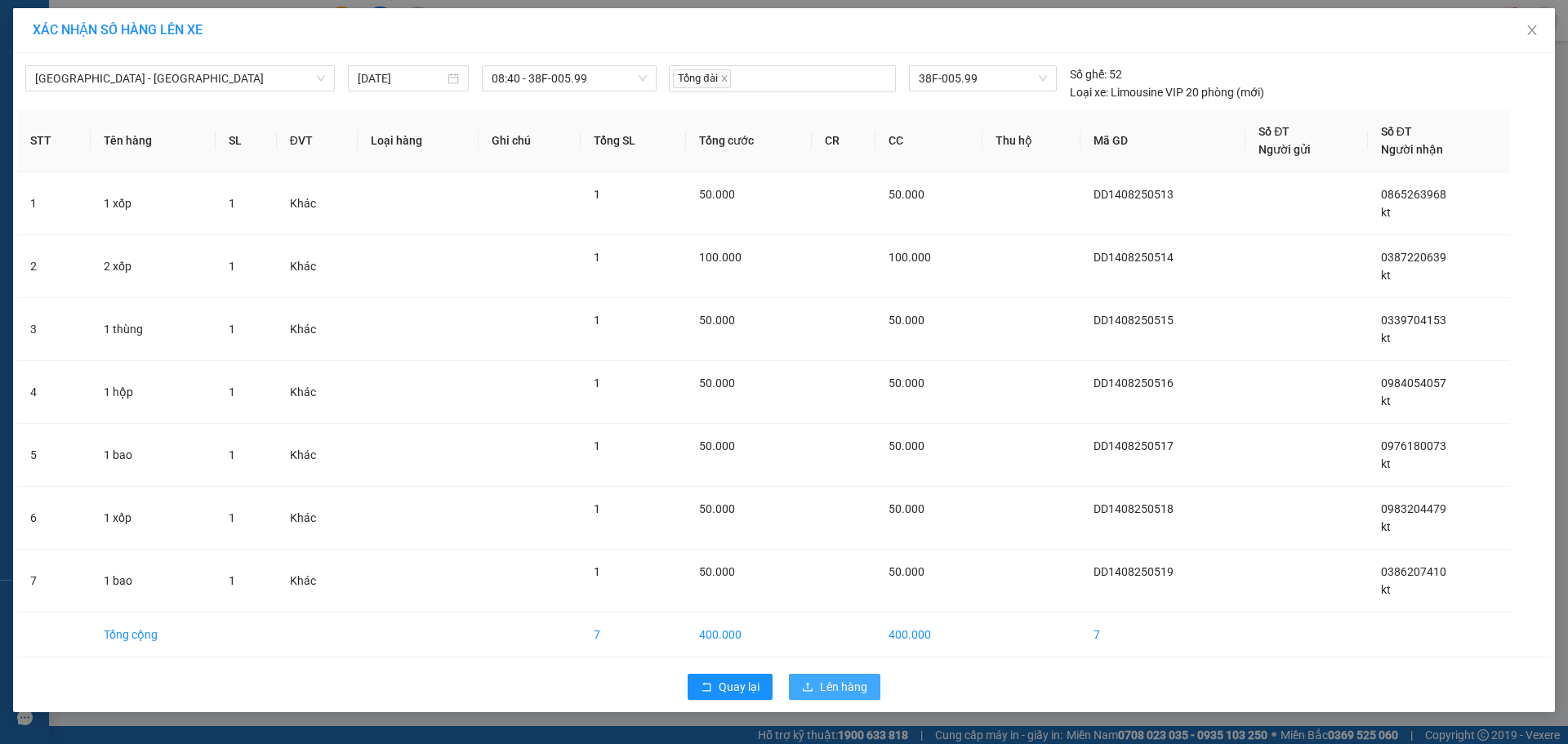
click at [861, 689] on span "Lên hàng" at bounding box center [843, 687] width 47 height 18
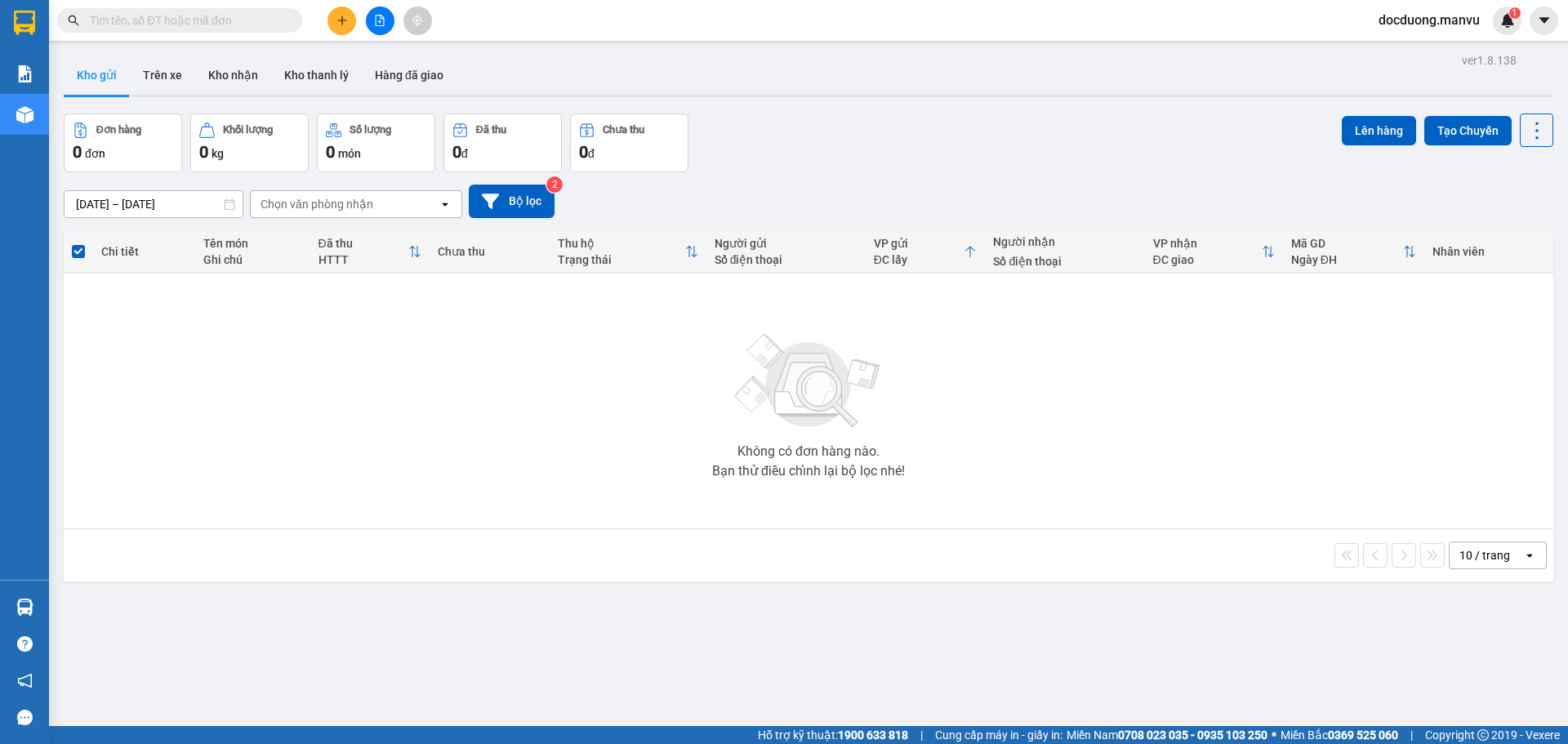
click at [338, 15] on icon "plus" at bounding box center [342, 20] width 12 height 12
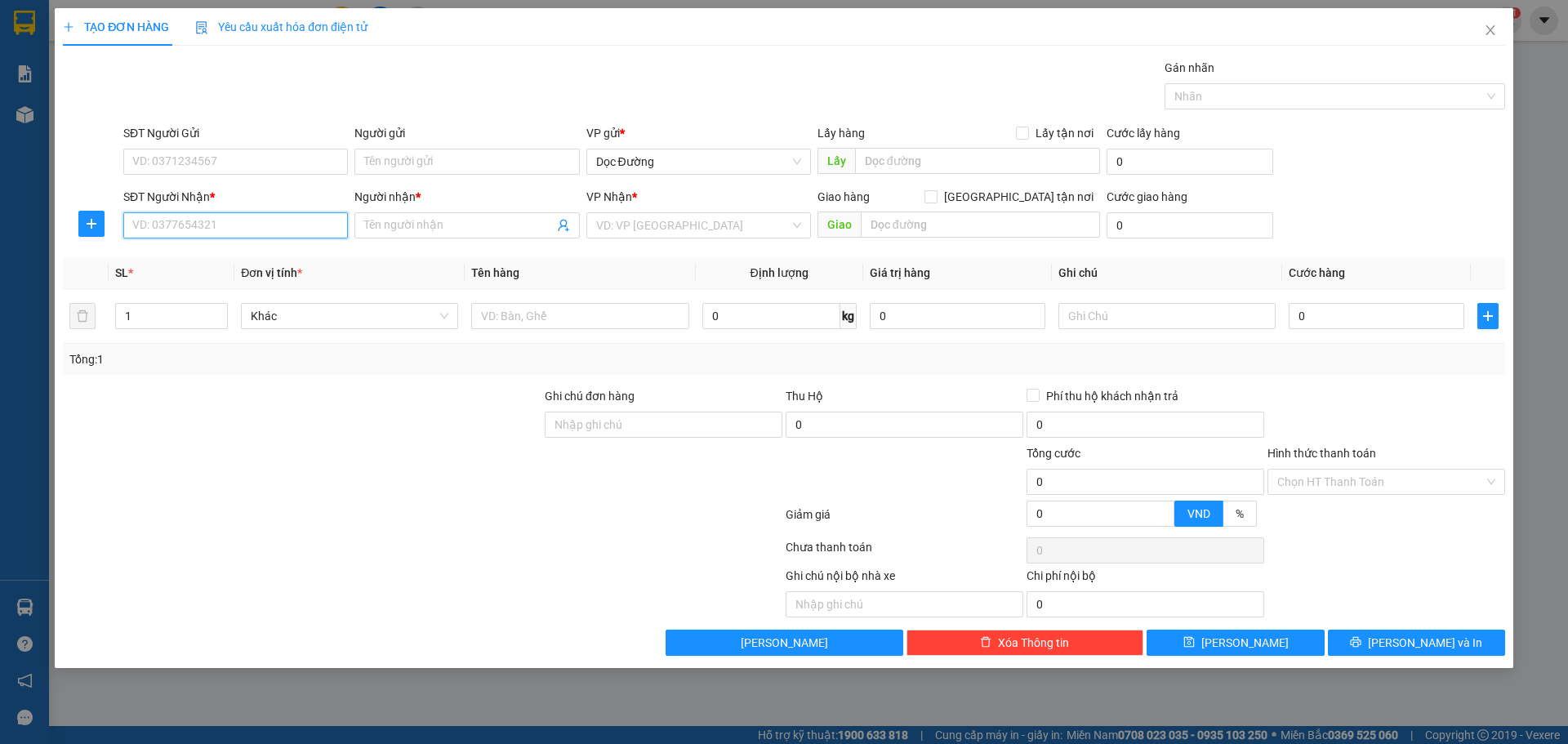
click at [251, 223] on input "SĐT Người Nhận *" at bounding box center [235, 225] width 225 height 26
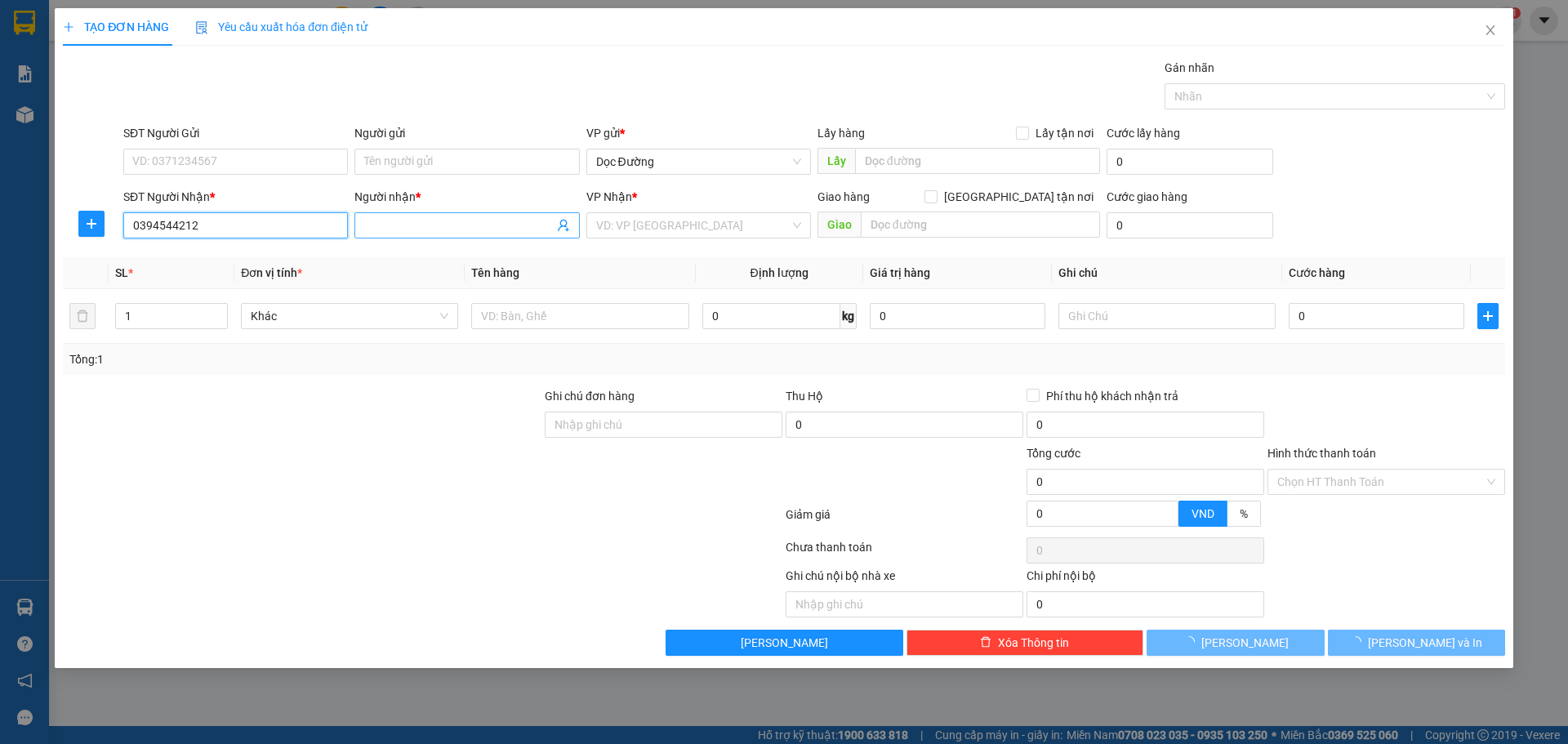
type input "0394544212"
click at [456, 221] on input "Người nhận *" at bounding box center [459, 225] width 189 height 18
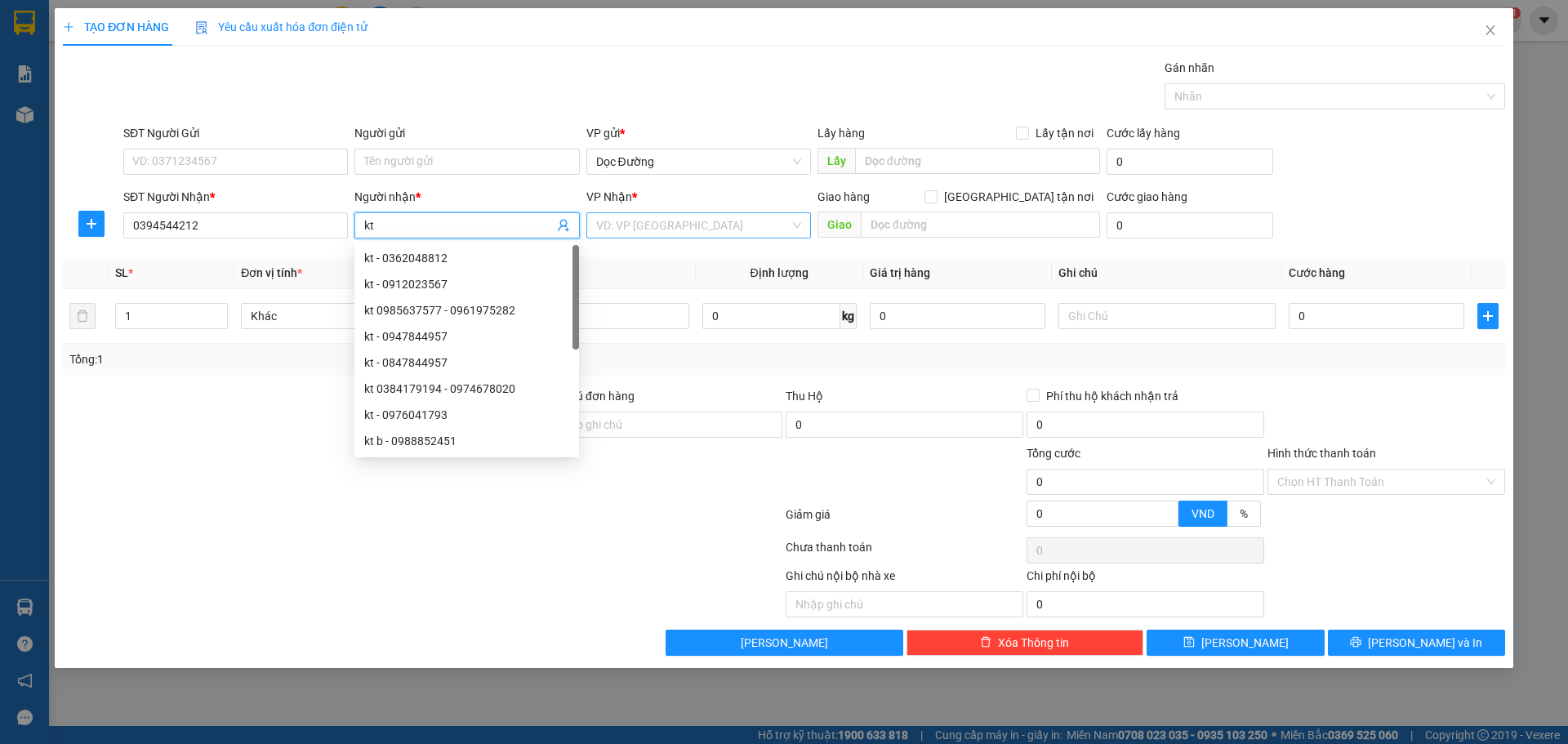
click at [695, 223] on input "search" at bounding box center [692, 225] width 193 height 25
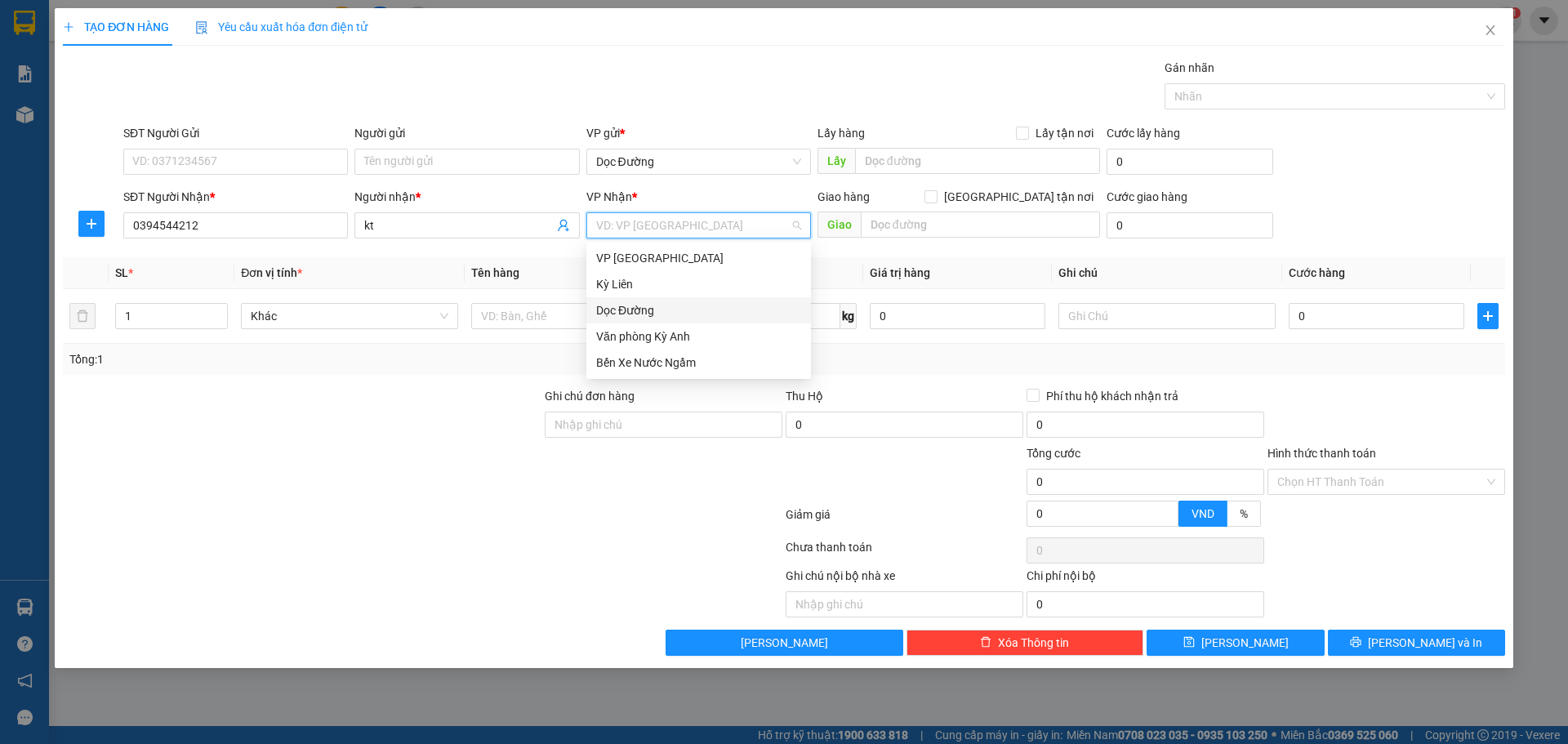
click at [647, 309] on div "Dọc Đường" at bounding box center [698, 310] width 205 height 18
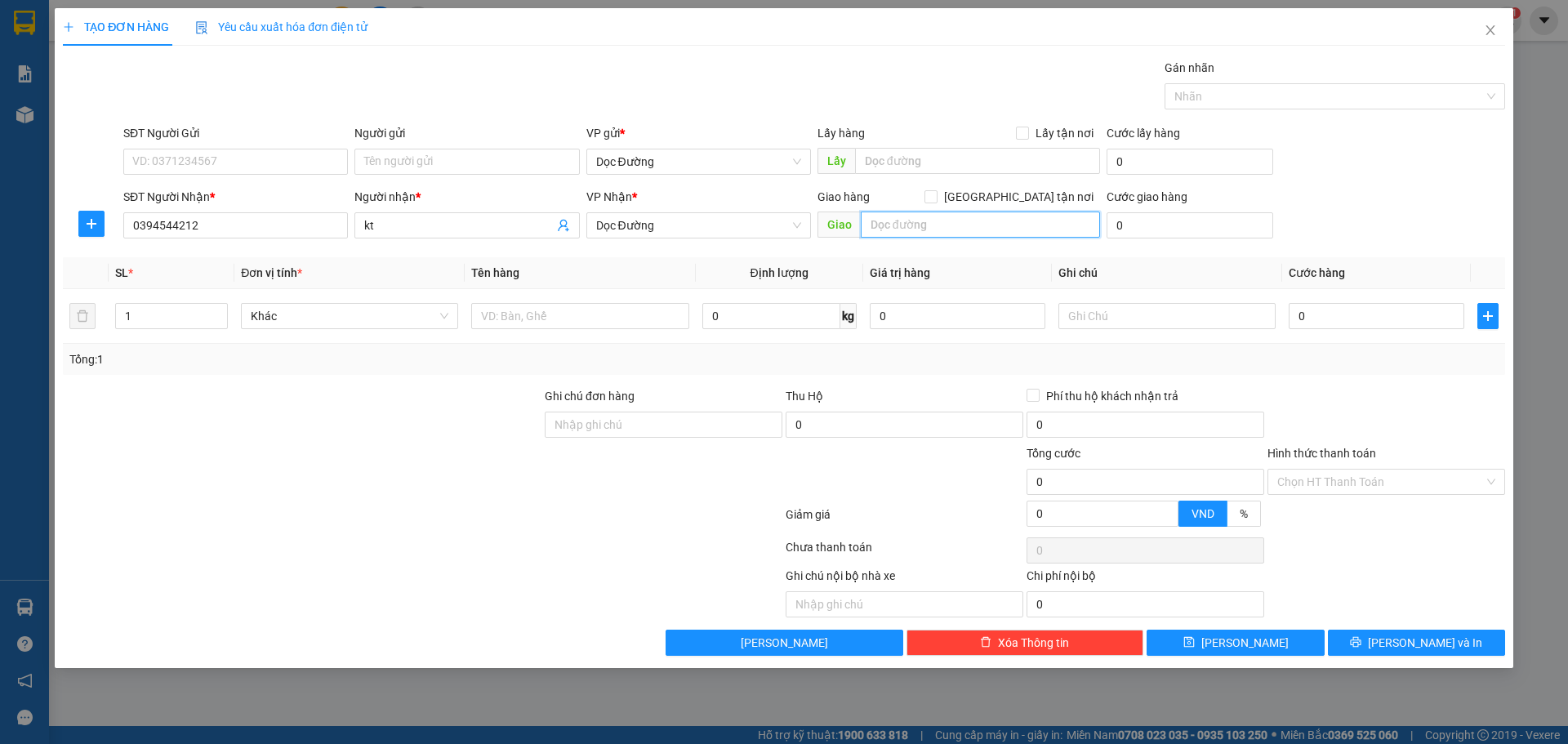
click at [904, 218] on input "text" at bounding box center [980, 224] width 240 height 26
click at [535, 316] on input "text" at bounding box center [580, 315] width 217 height 26
click at [1352, 310] on input "0" at bounding box center [1376, 315] width 176 height 26
click at [1344, 480] on input "Hình thức thanh toán" at bounding box center [1381, 482] width 207 height 25
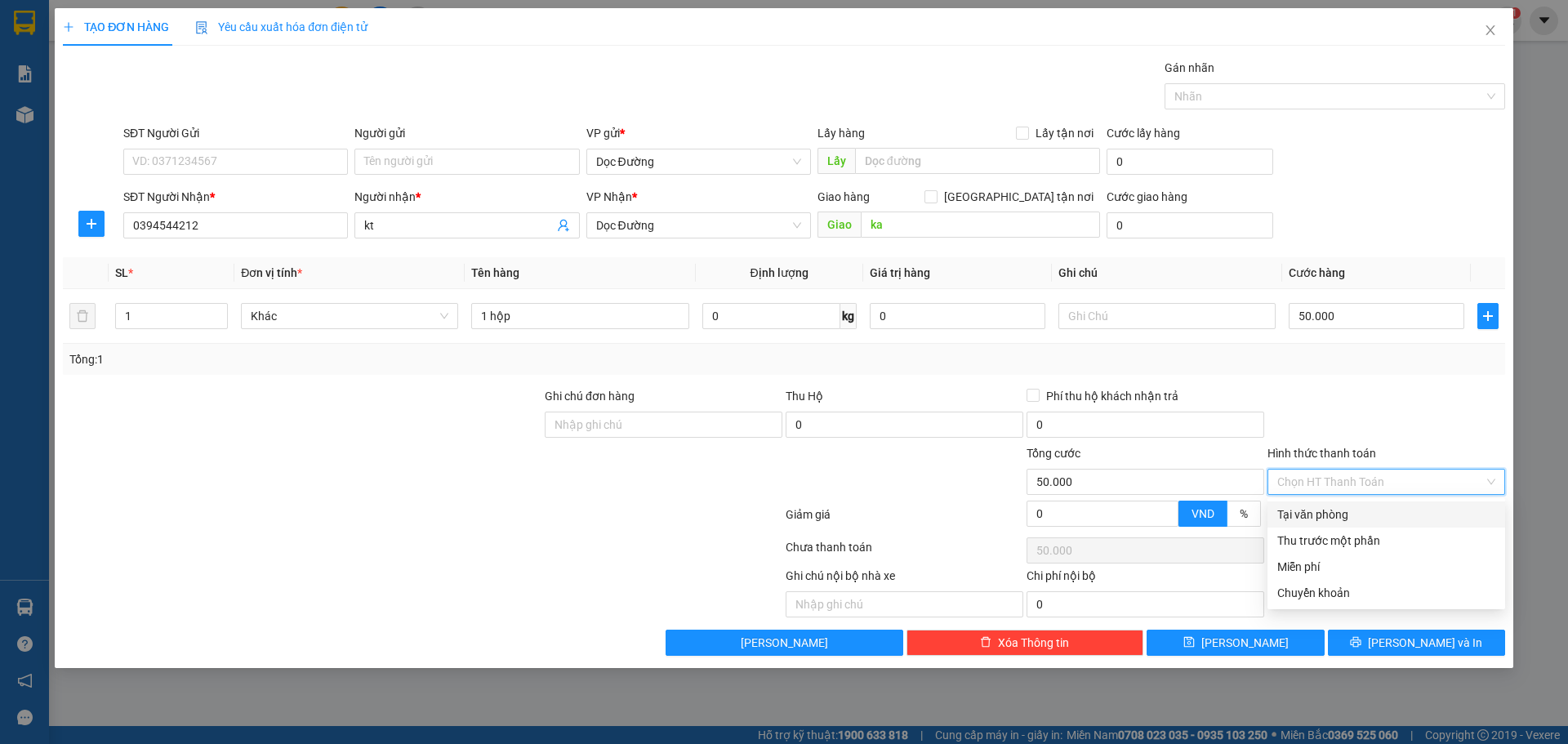
click at [1327, 502] on div "Tại văn phòng" at bounding box center [1386, 514] width 238 height 26
drag, startPoint x: 1238, startPoint y: 664, endPoint x: 1242, endPoint y: 652, distance: 12.6
click at [1238, 662] on div "TẠO ĐƠN HÀNG Yêu cầu xuất hóa đơn điện tử Transit Pickup Surcharge Ids Transit …" at bounding box center [783, 338] width 1458 height 660
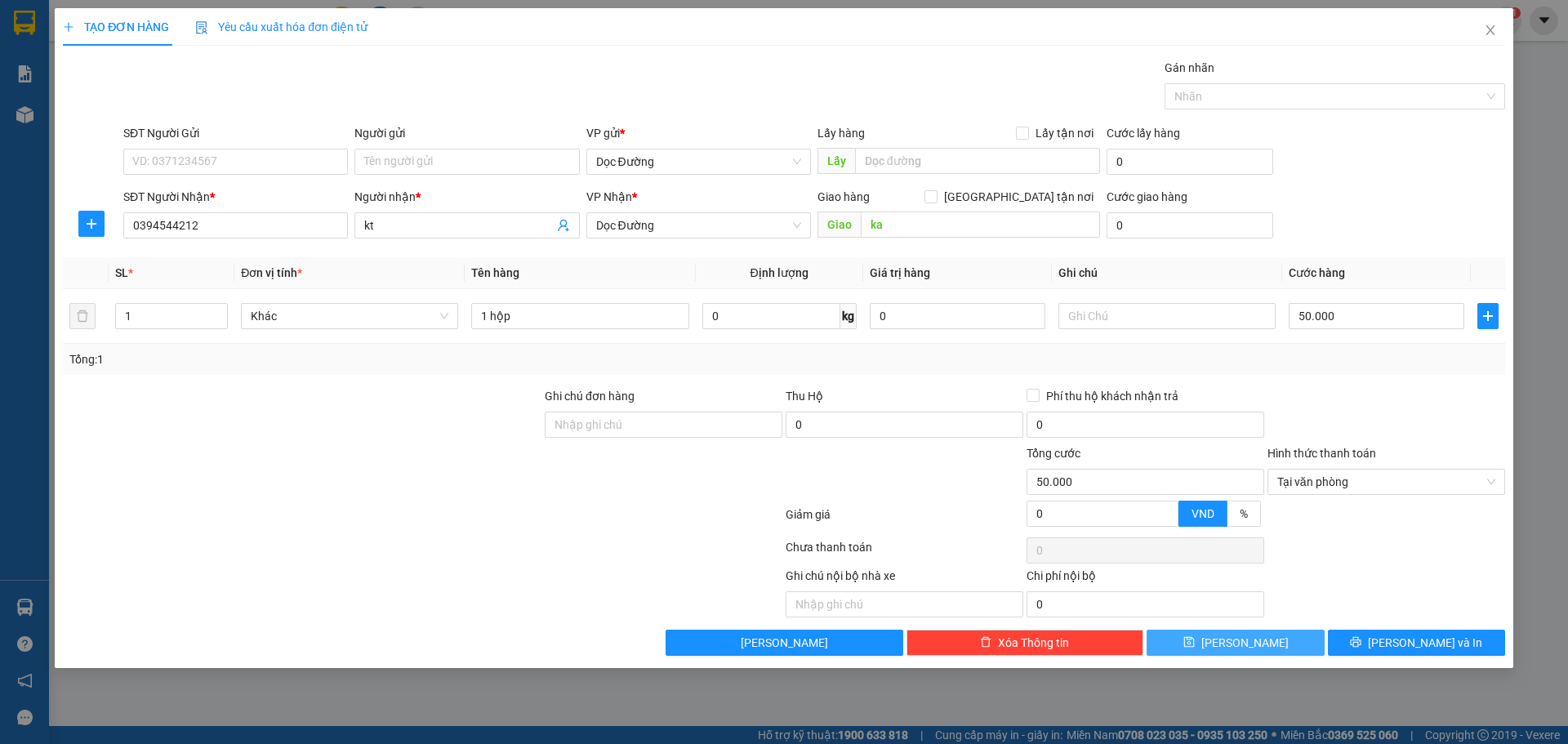
click at [1245, 650] on span "[PERSON_NAME]" at bounding box center [1245, 642] width 87 height 18
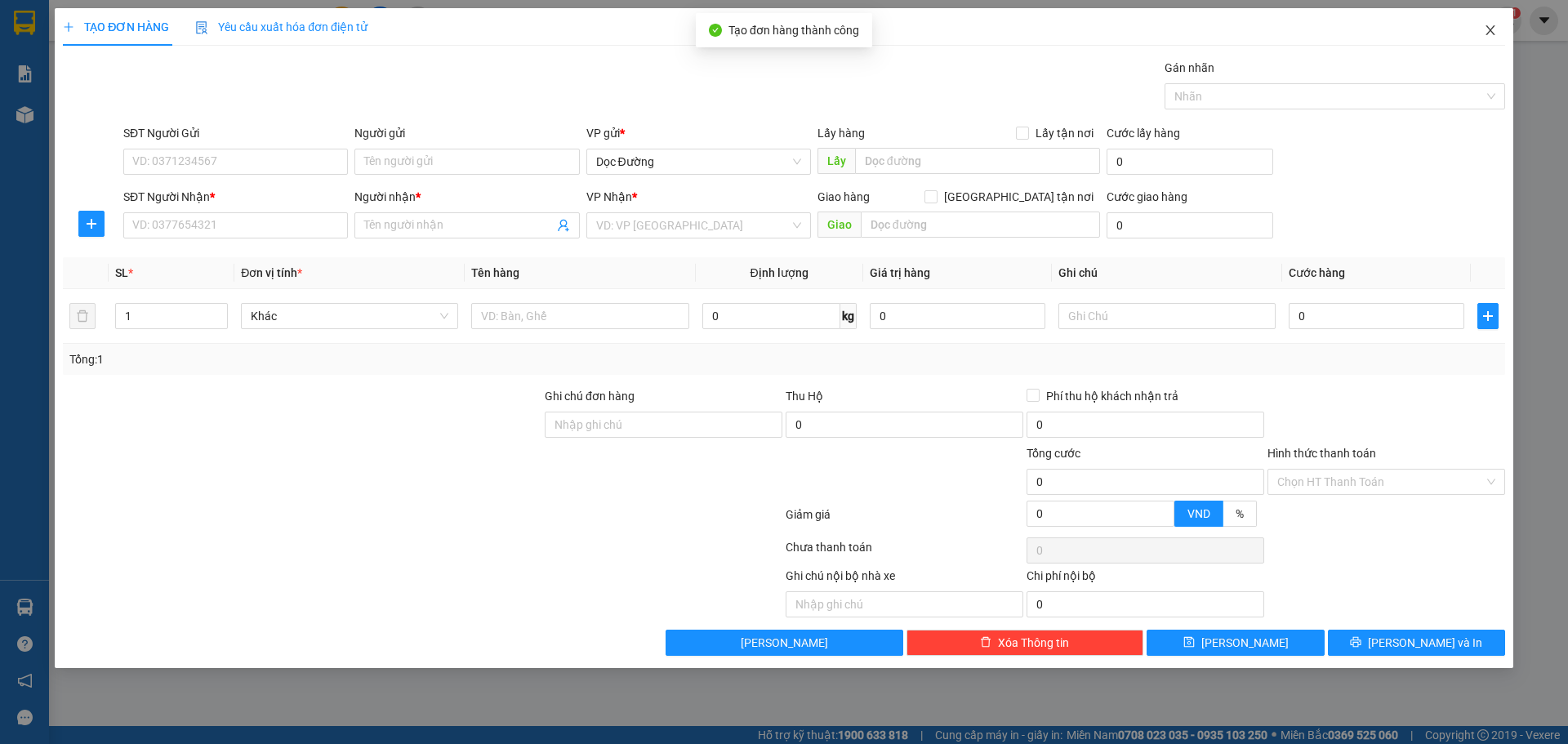
click at [1490, 39] on span "Close" at bounding box center [1490, 30] width 45 height 45
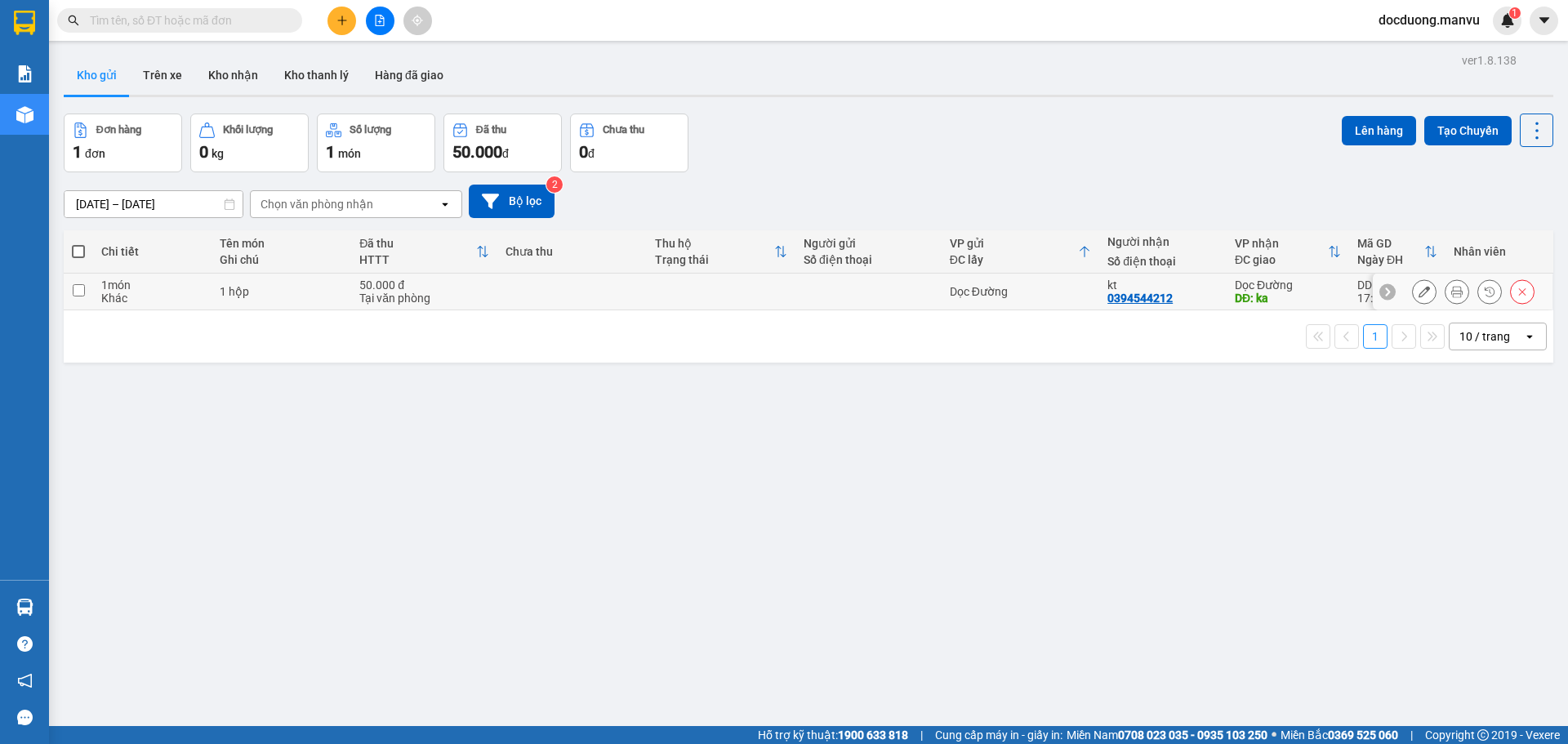
click at [473, 287] on div "50.000 đ" at bounding box center [424, 285] width 130 height 13
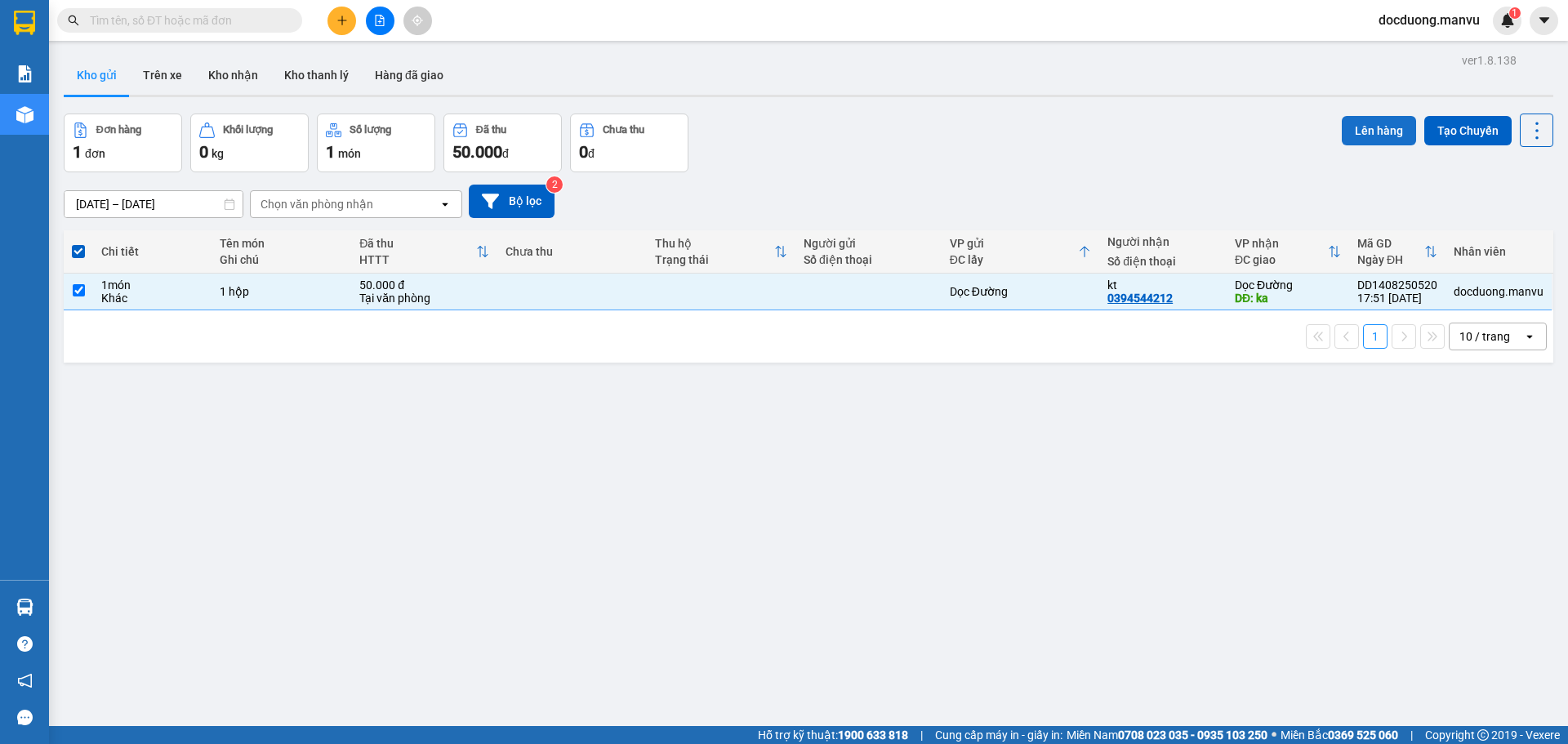
click at [1358, 123] on button "Lên hàng" at bounding box center [1378, 130] width 74 height 29
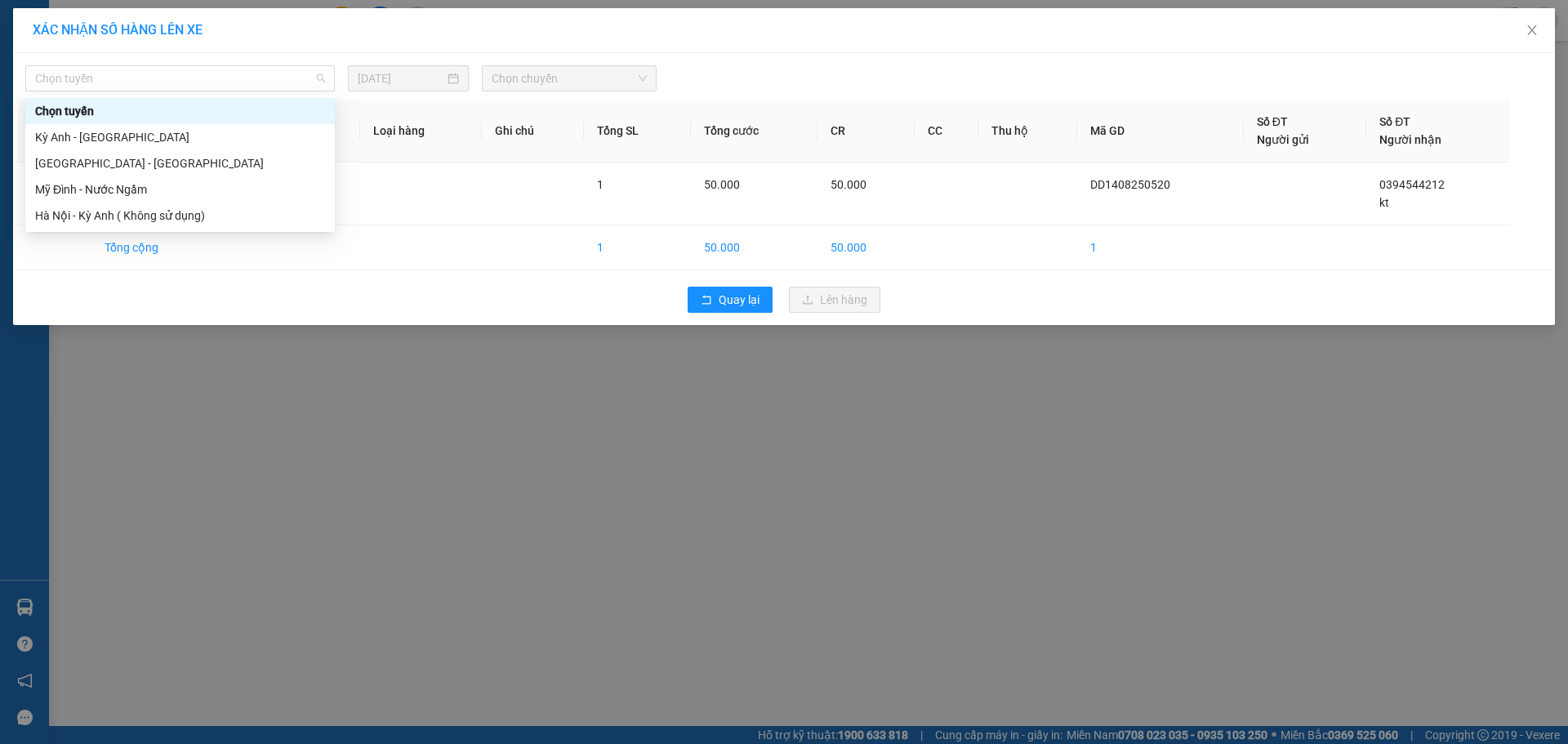
drag, startPoint x: 138, startPoint y: 83, endPoint x: 118, endPoint y: 123, distance: 44.7
click at [137, 82] on span "Chọn tuyến" at bounding box center [179, 78] width 290 height 25
click at [102, 159] on div "[GEOGRAPHIC_DATA] - [GEOGRAPHIC_DATA]" at bounding box center [179, 163] width 290 height 18
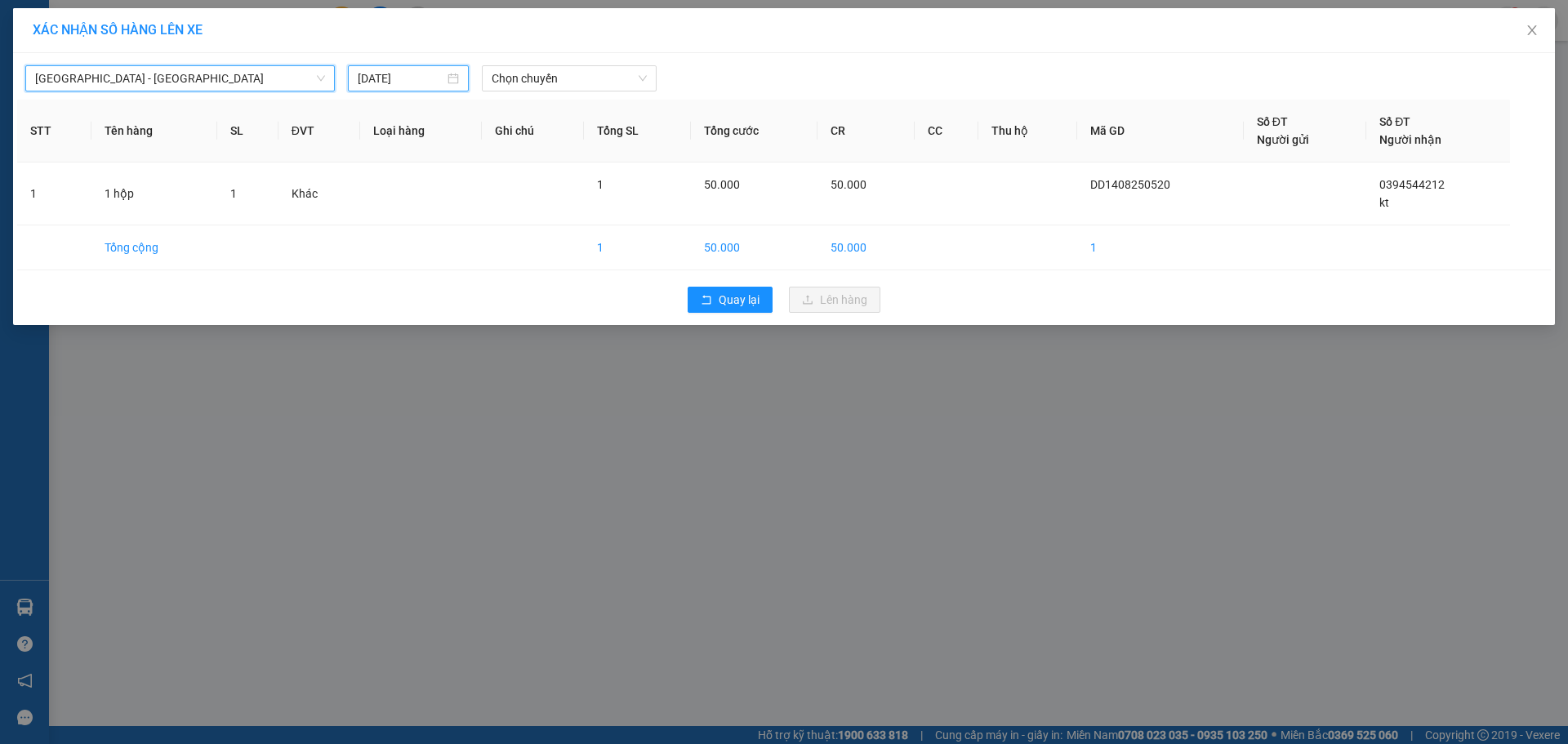
click at [412, 77] on input "[DATE]" at bounding box center [401, 78] width 86 height 18
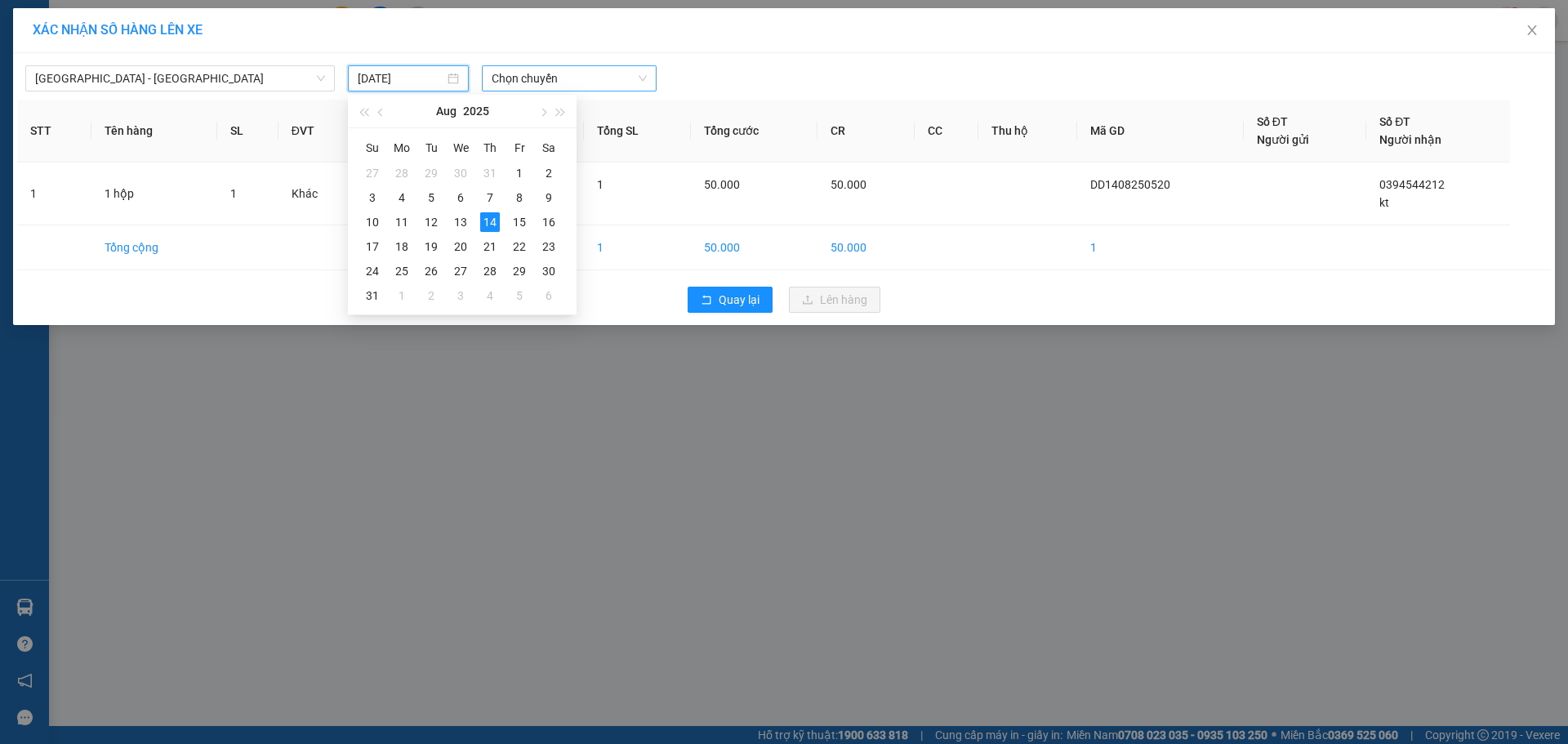
click at [597, 72] on span "Chọn chuyến" at bounding box center [569, 78] width 155 height 25
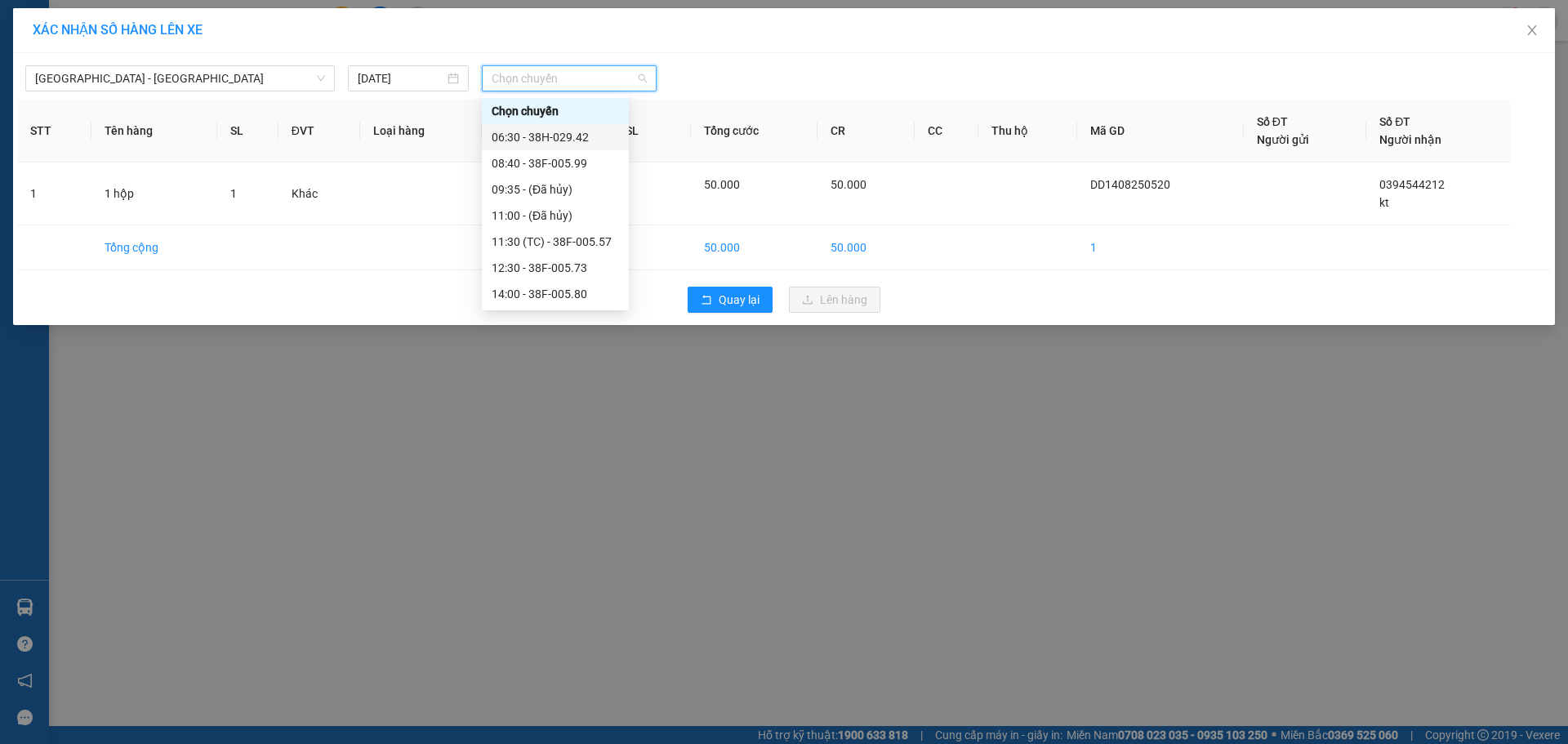
click at [574, 132] on div "06:30 - 38H-029.42" at bounding box center [555, 137] width 127 height 18
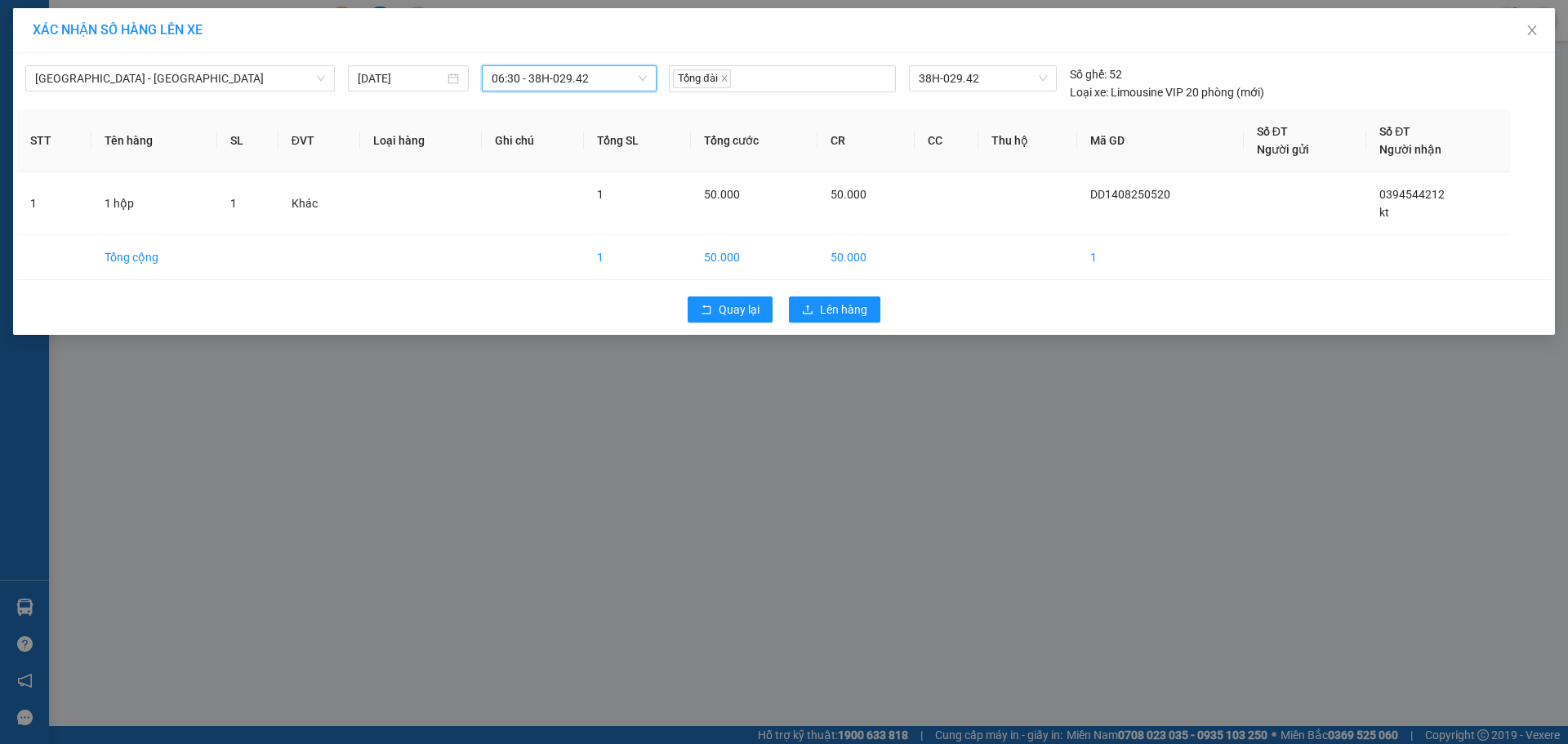
click at [847, 293] on div "Quay lại Lên hàng" at bounding box center [784, 310] width 1534 height 43
click at [848, 306] on span "Lên hàng" at bounding box center [843, 309] width 47 height 18
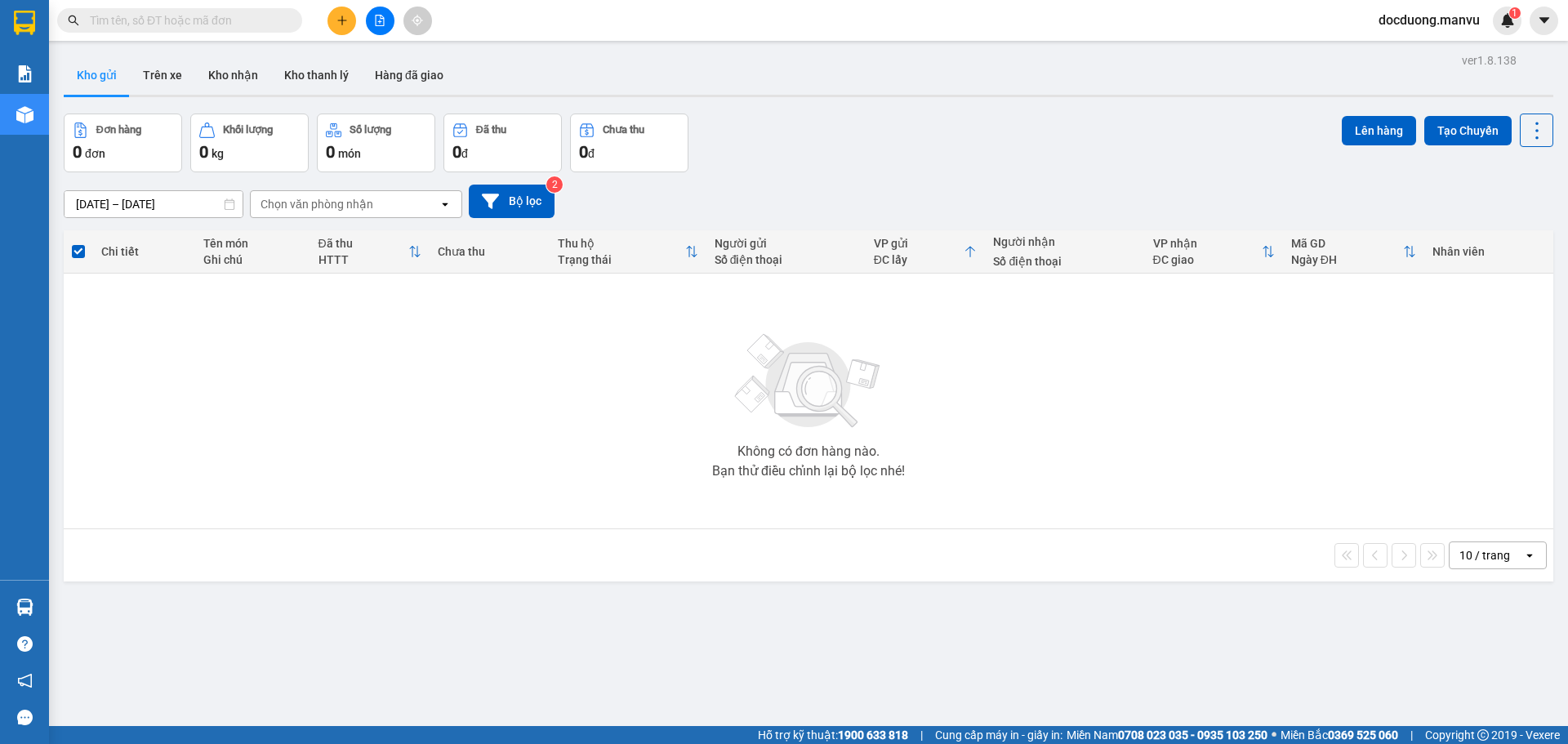
click at [346, 24] on icon "plus" at bounding box center [342, 20] width 12 height 12
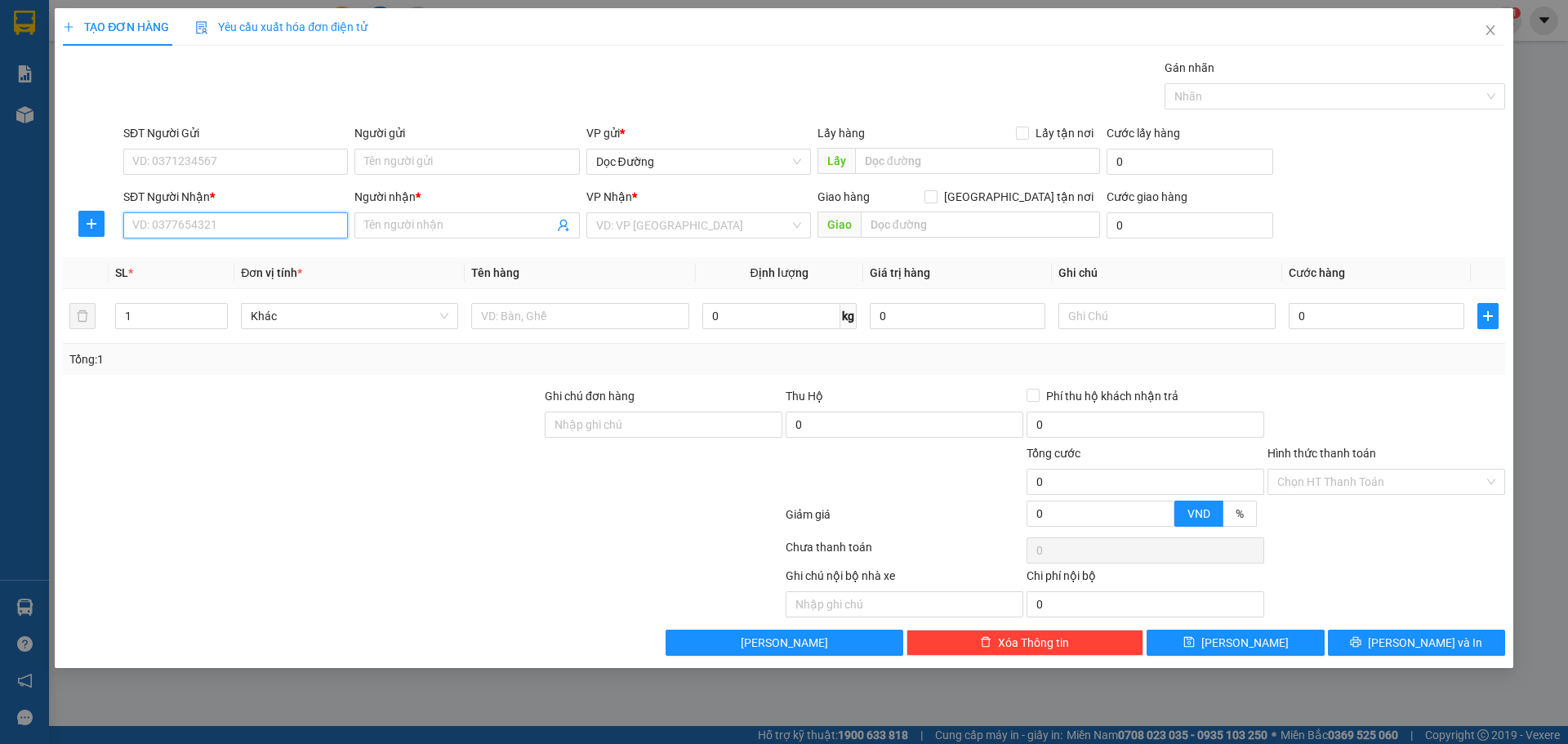
click at [176, 231] on input "SĐT Người Nhận *" at bounding box center [235, 225] width 225 height 26
click at [250, 263] on div "0974923399 - kt" at bounding box center [235, 258] width 205 height 18
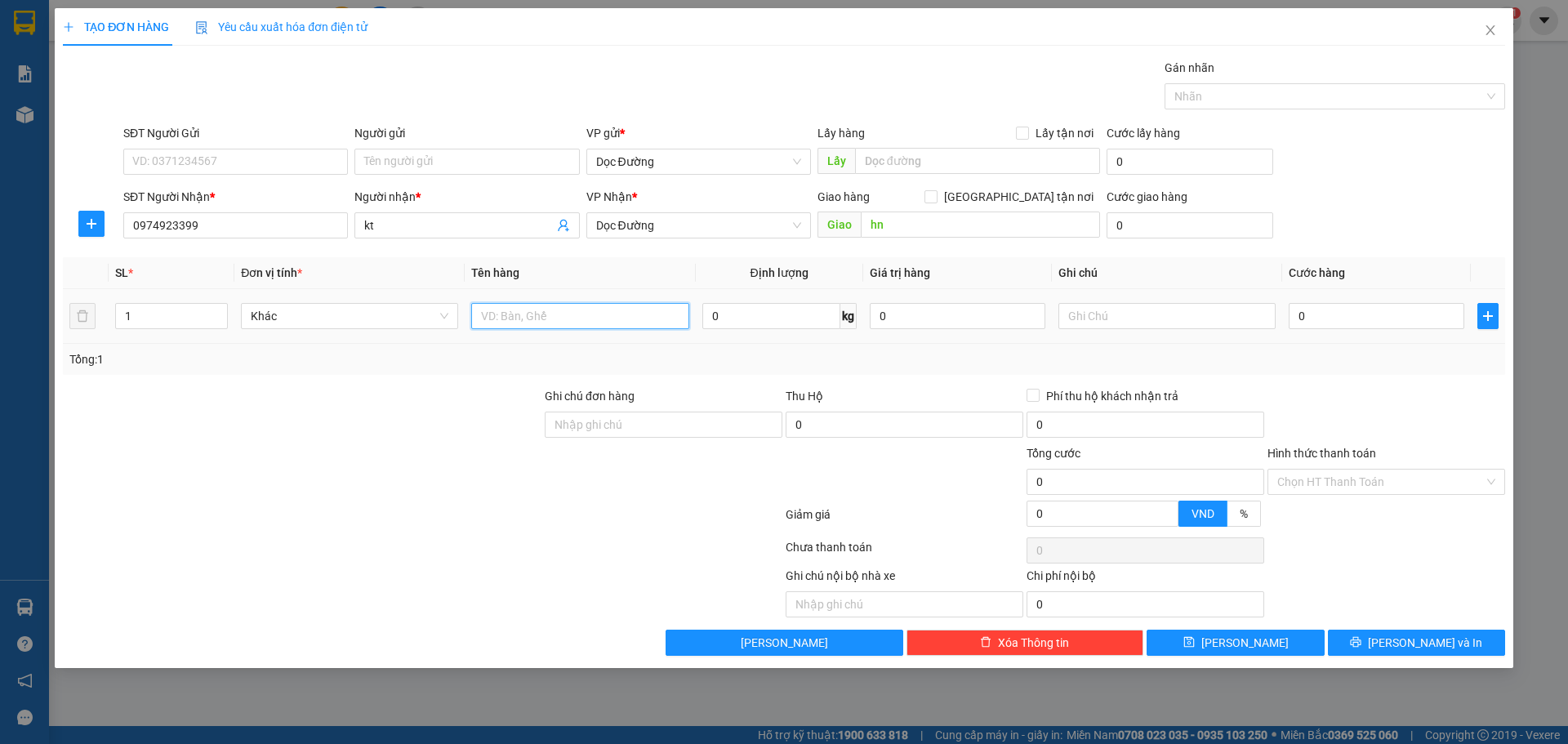
click at [516, 317] on input "text" at bounding box center [580, 315] width 217 height 26
click at [1330, 324] on input "0" at bounding box center [1376, 315] width 176 height 26
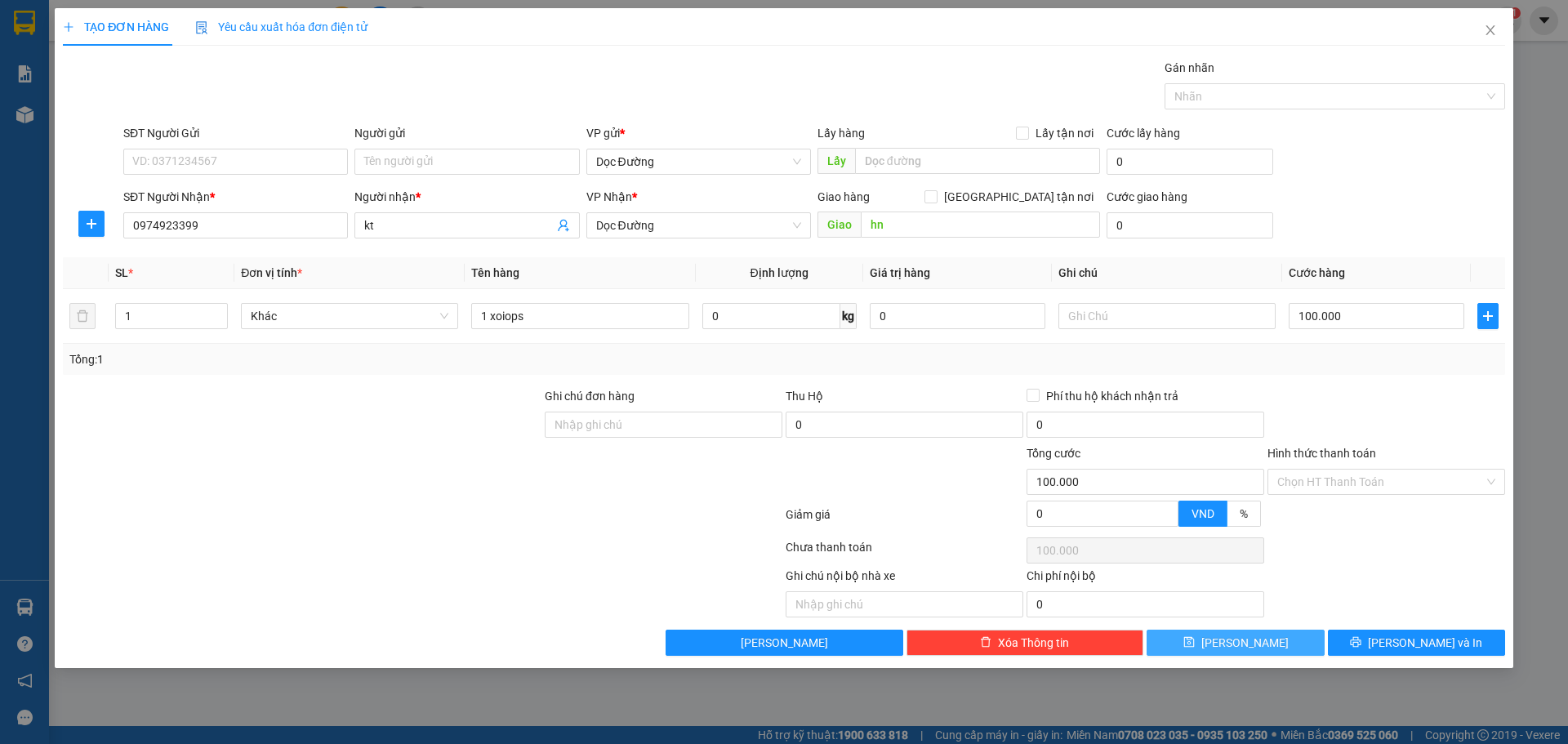
click at [1214, 642] on button "[PERSON_NAME]" at bounding box center [1235, 642] width 177 height 26
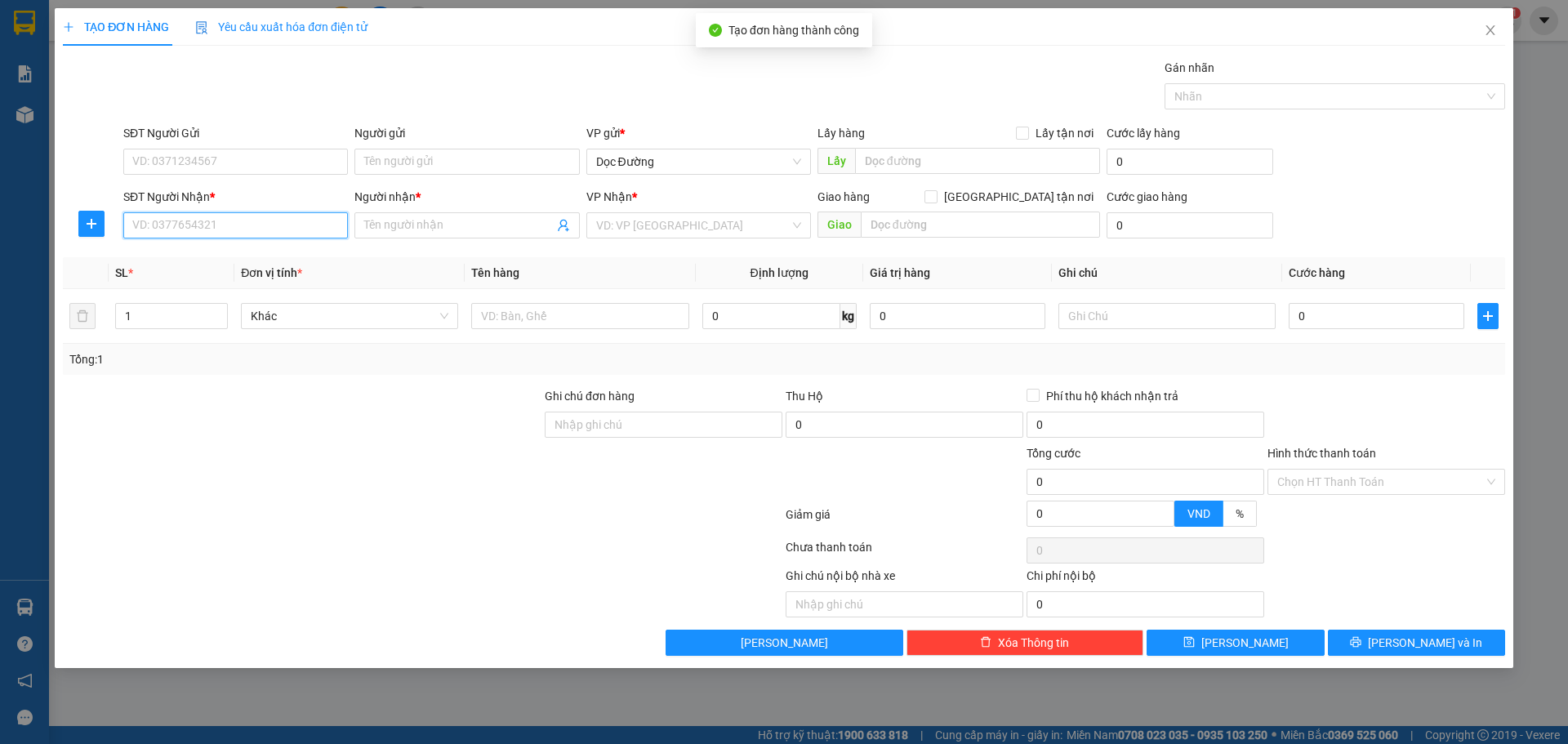
click at [287, 222] on input "SĐT Người Nhận *" at bounding box center [235, 225] width 225 height 26
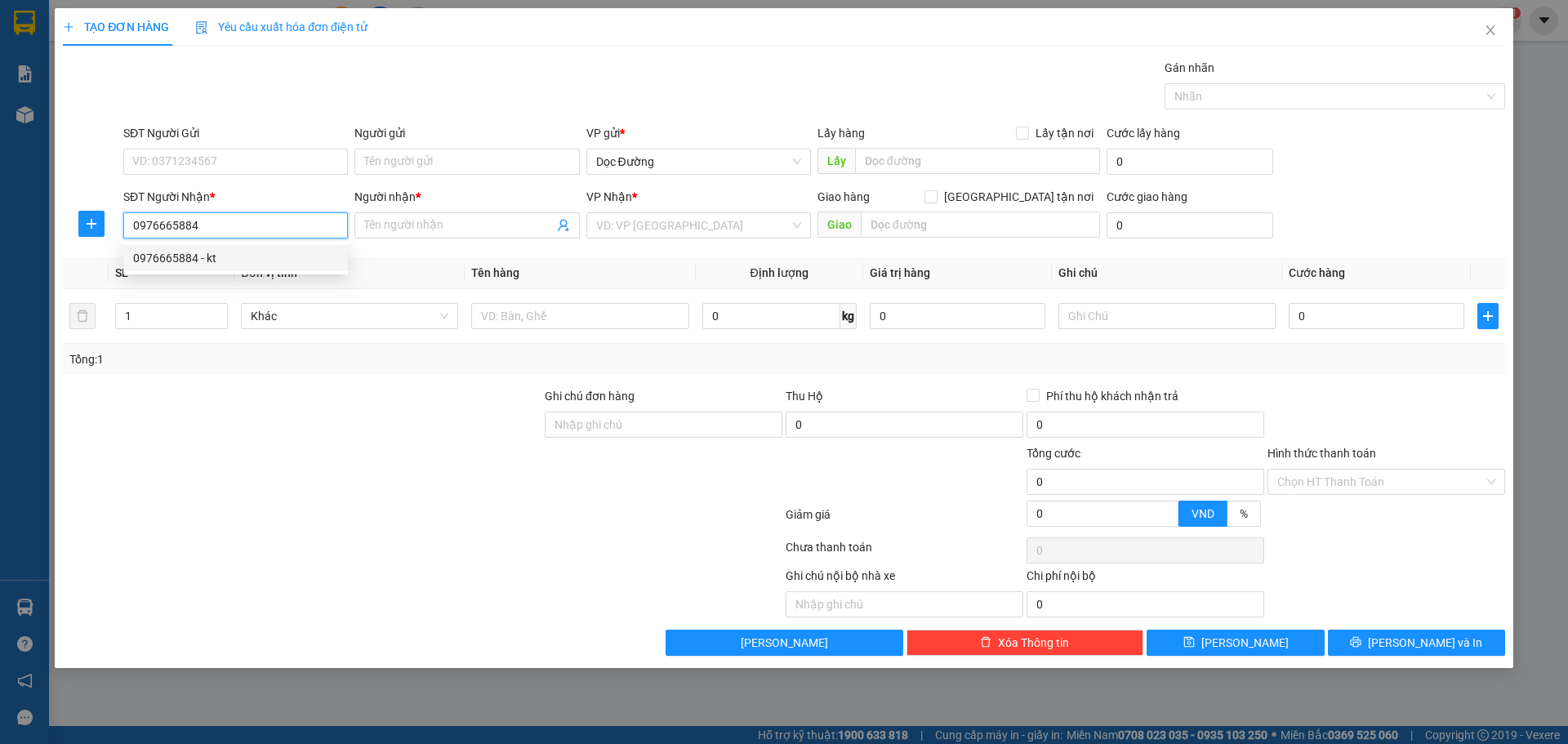
click at [270, 252] on div "0976665884 - kt" at bounding box center [235, 258] width 205 height 18
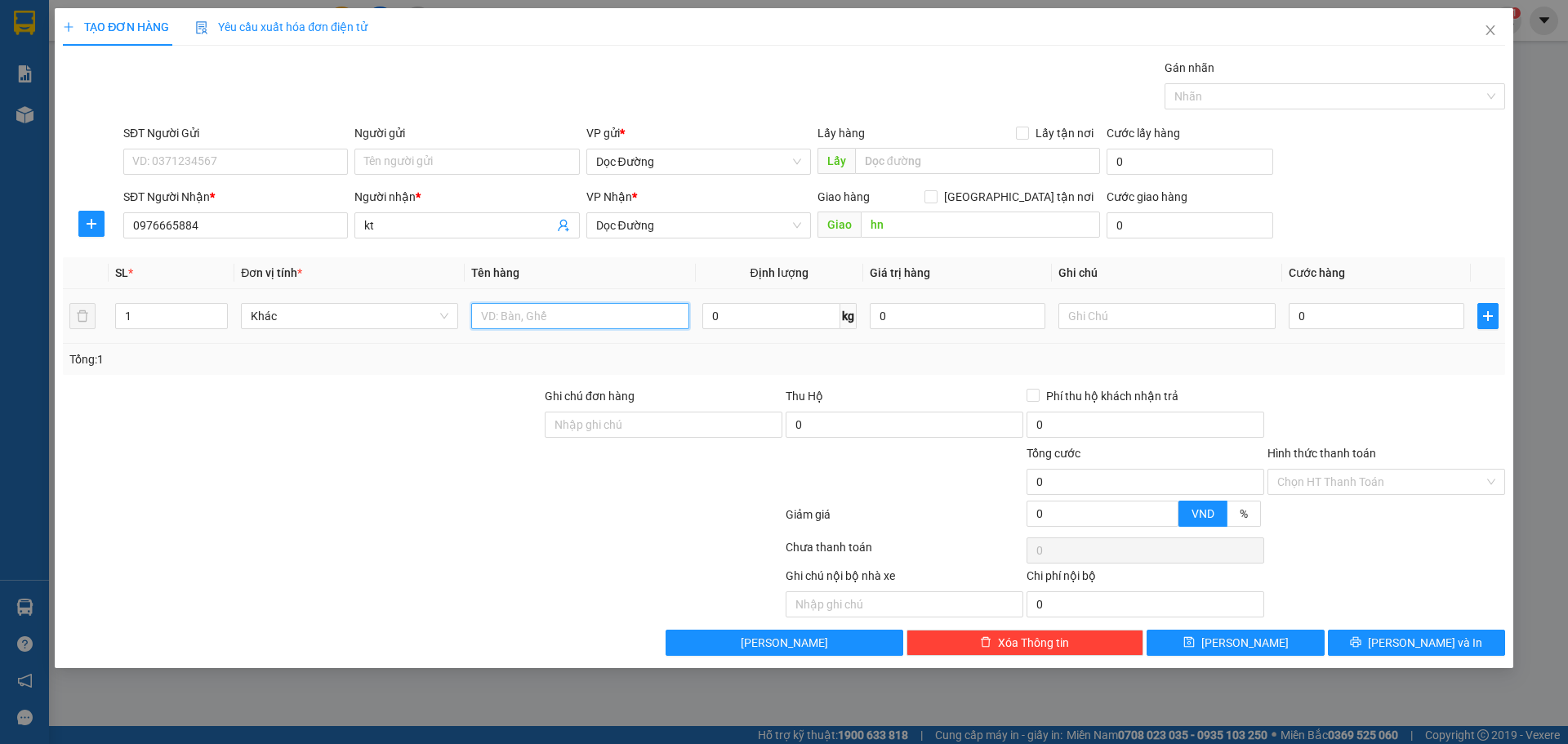
click at [547, 313] on input "text" at bounding box center [580, 315] width 217 height 26
click at [1335, 319] on input "0" at bounding box center [1376, 315] width 176 height 26
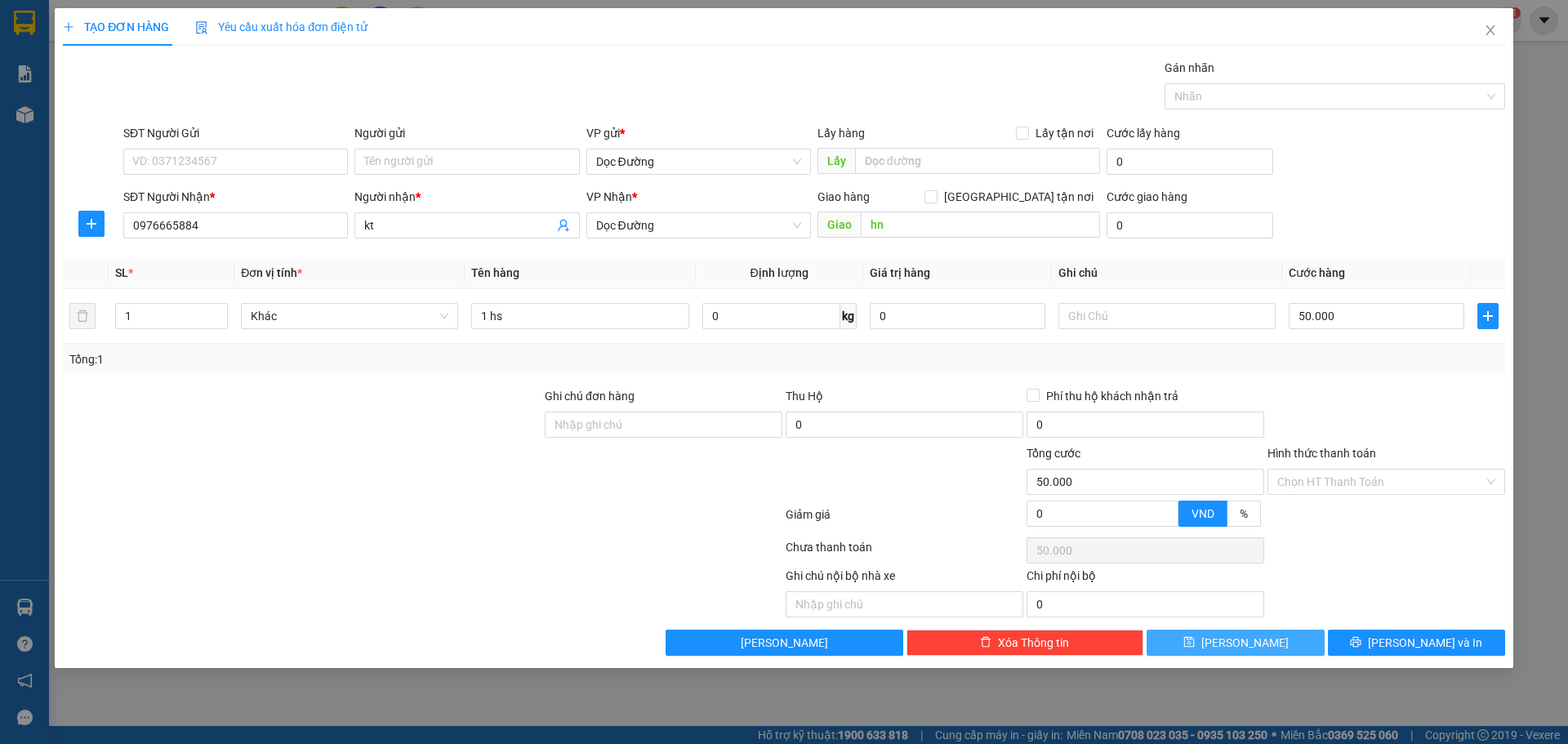
click at [1195, 642] on icon "save" at bounding box center [1188, 642] width 12 height 12
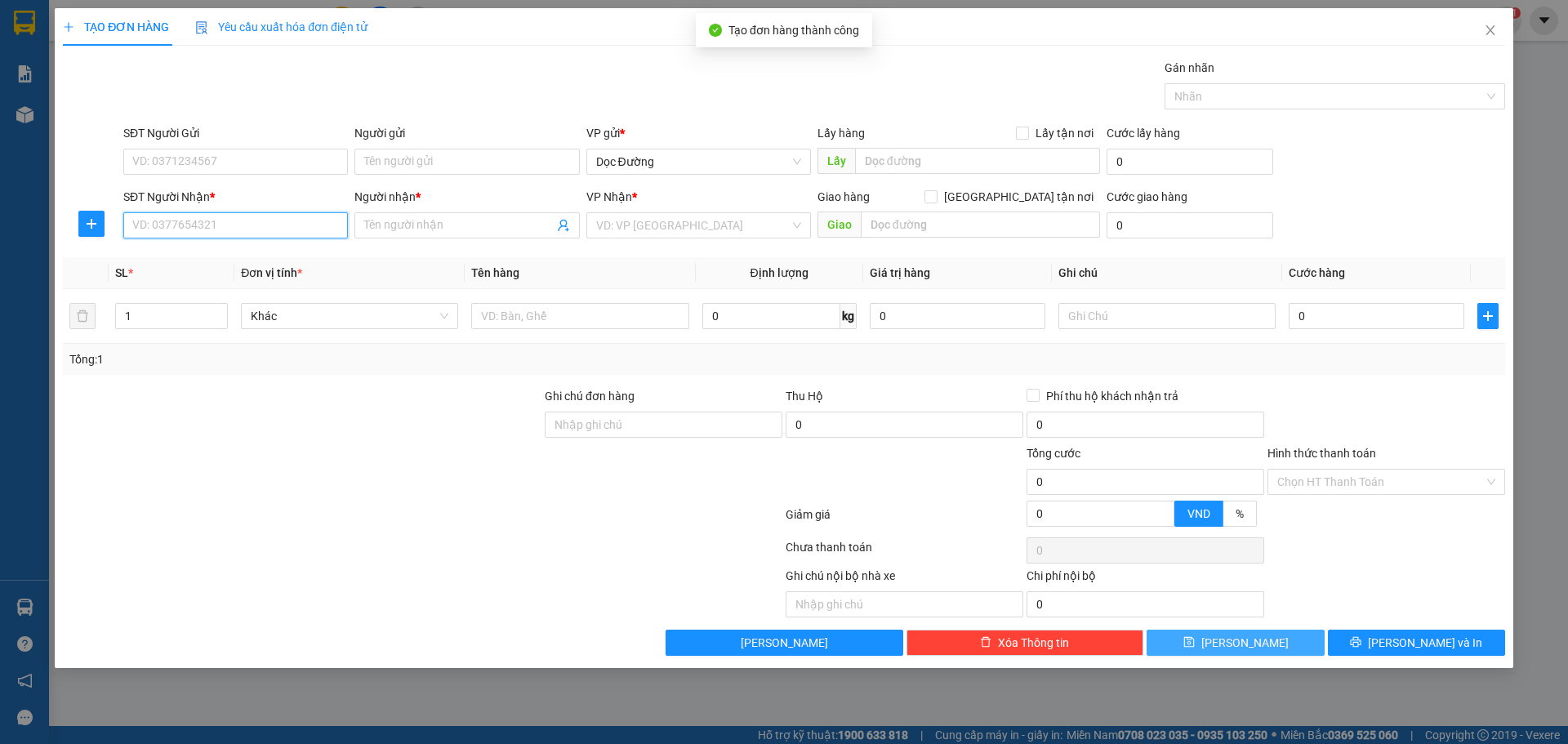
click at [288, 235] on input "SĐT Người Nhận *" at bounding box center [235, 225] width 225 height 26
click at [1488, 17] on span "Close" at bounding box center [1490, 30] width 45 height 45
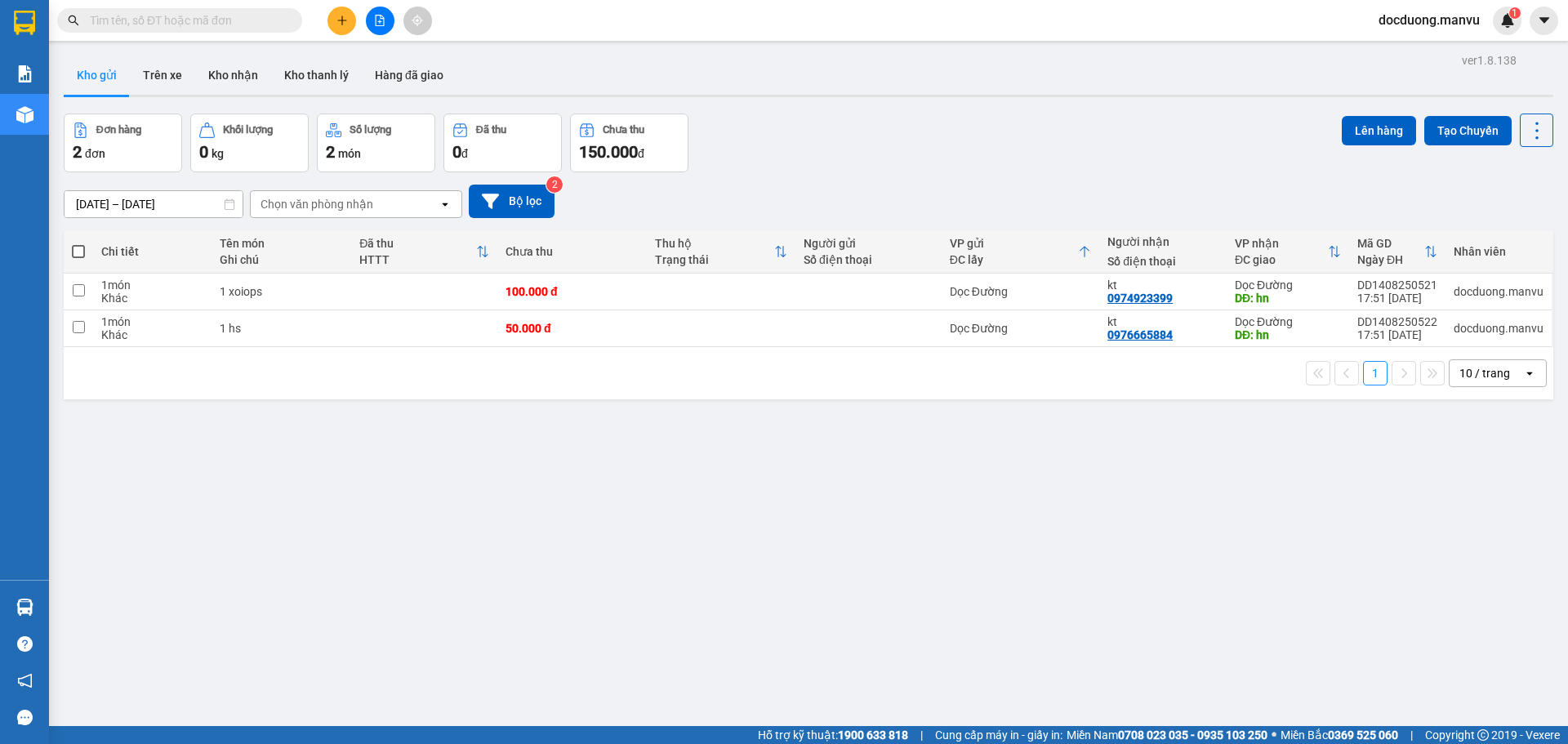
drag, startPoint x: 559, startPoint y: 270, endPoint x: 558, endPoint y: 294, distance: 24.0
click at [559, 274] on table "Chi tiết Tên món Ghi chú Đã thu HTTT Chưa thu Thu hộ Trạng thái Người gửi Số đi…" at bounding box center [809, 289] width 1490 height 117
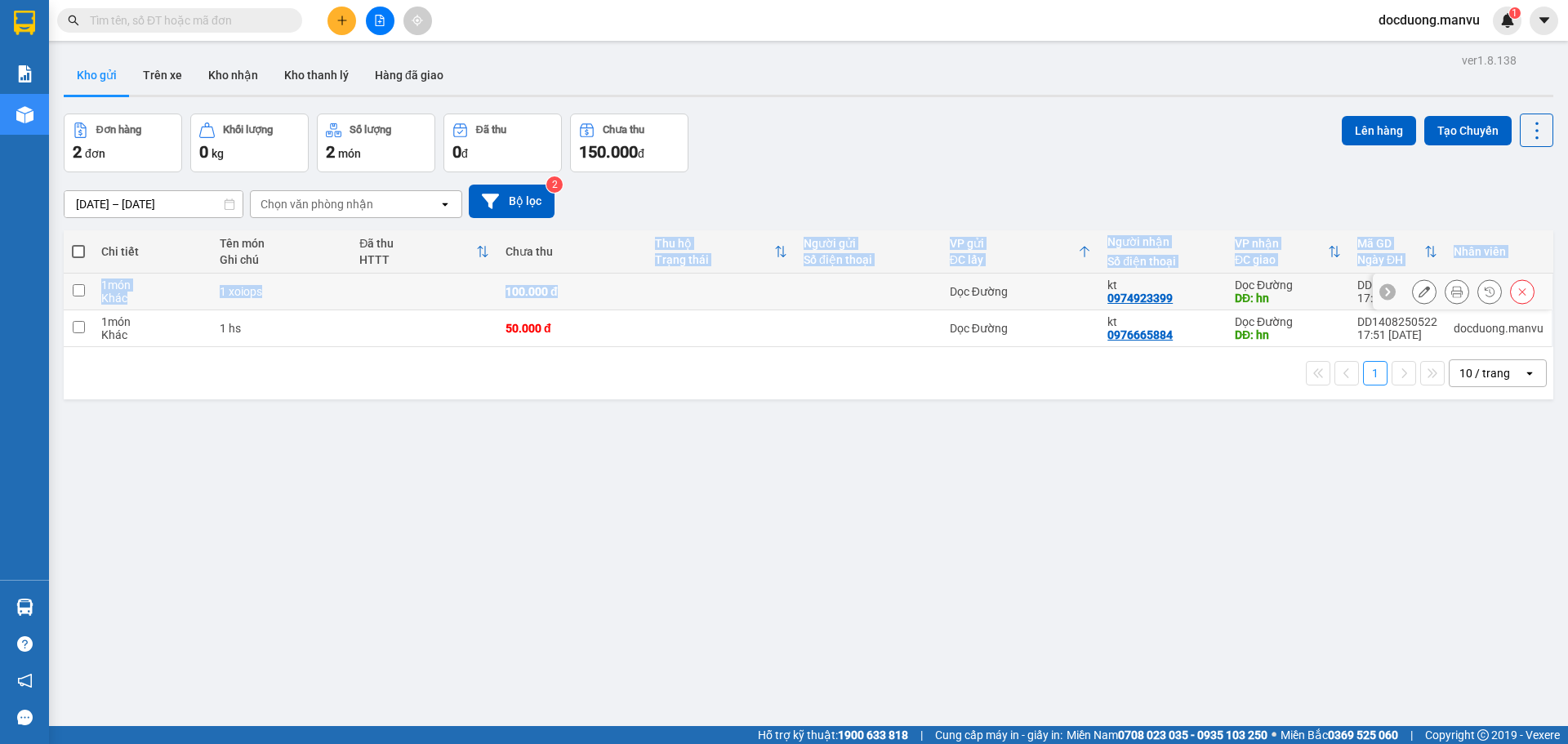
click at [552, 307] on td "100.000 đ" at bounding box center [571, 291] width 149 height 37
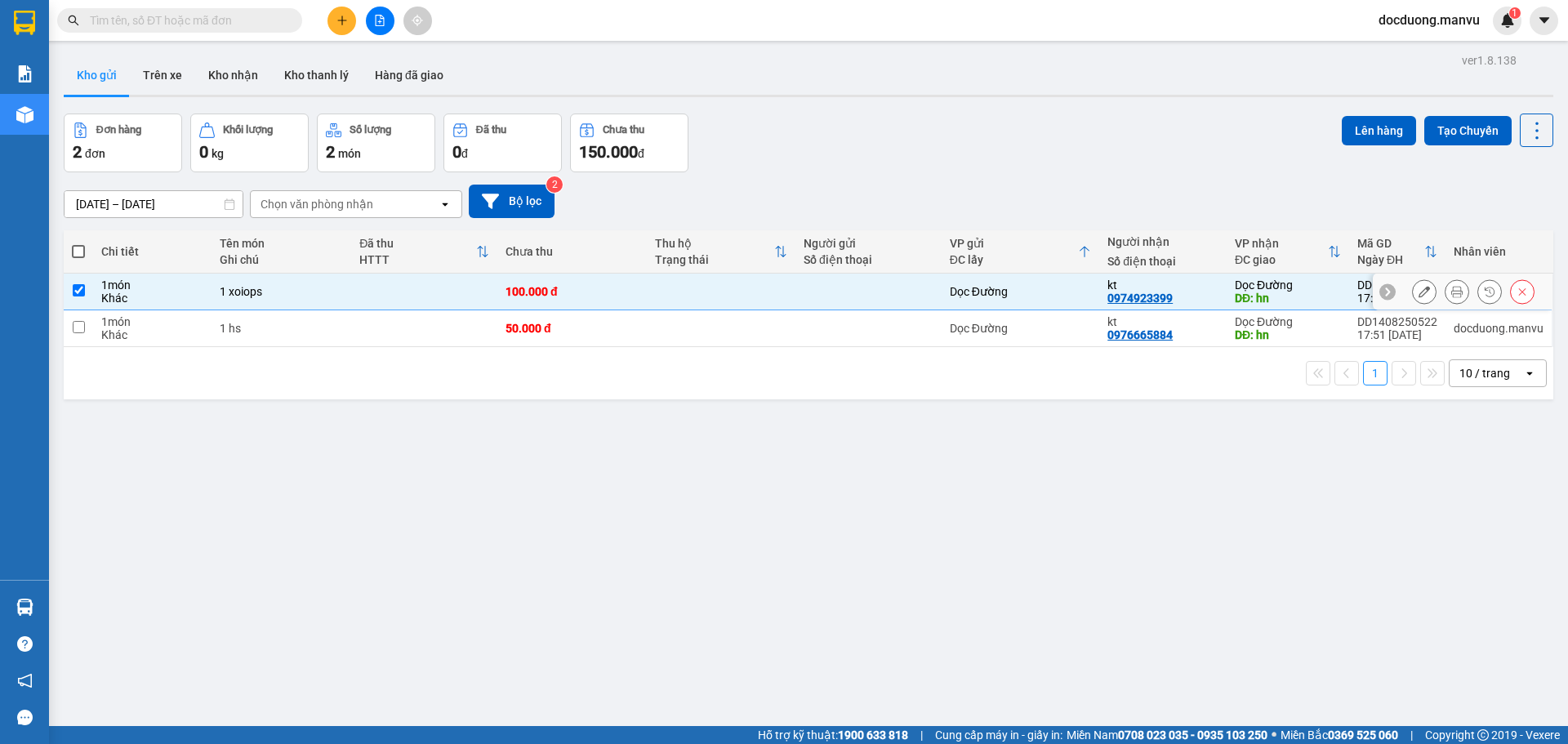
click at [586, 292] on div "100.000 đ" at bounding box center [571, 291] width 133 height 13
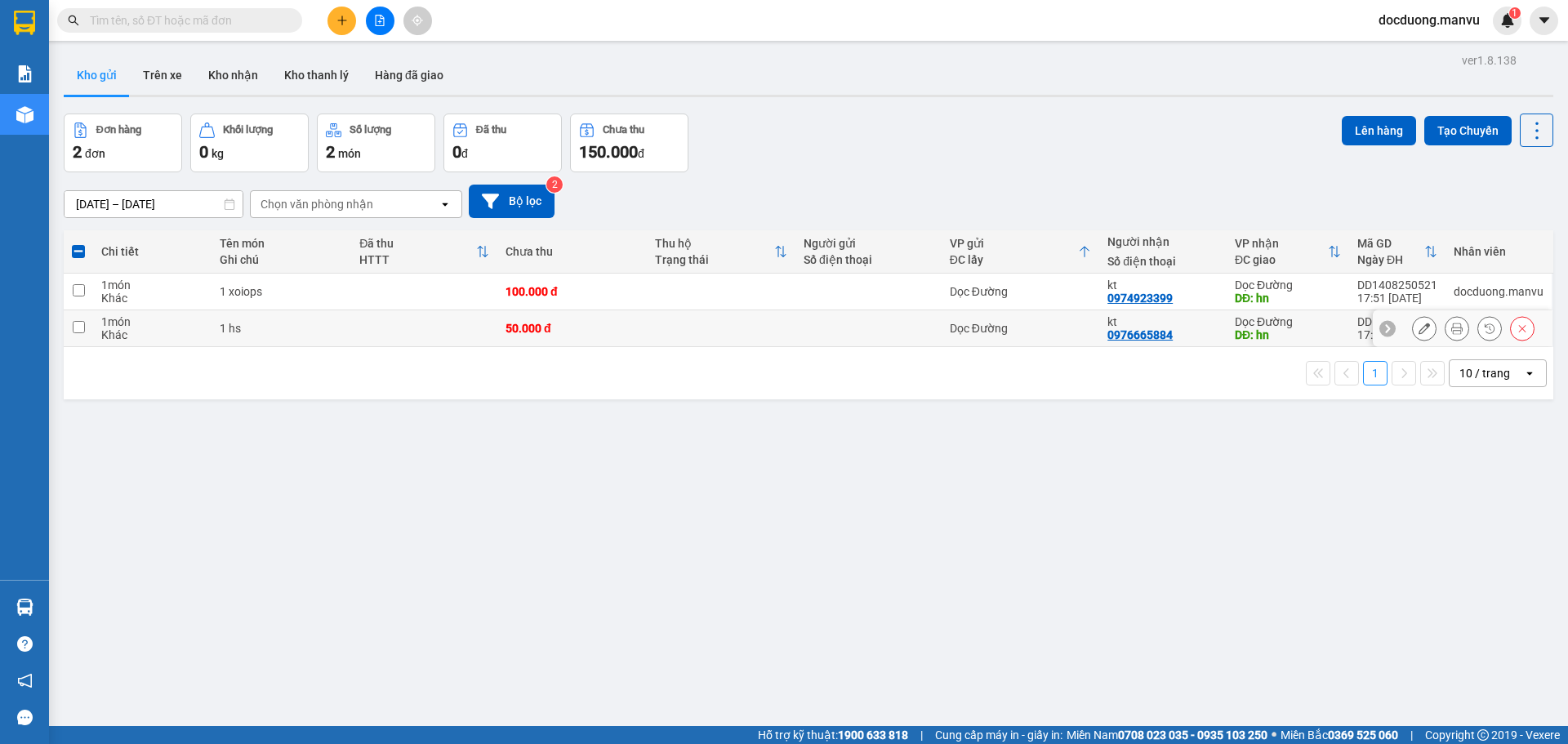
click at [556, 338] on td "50.000 đ" at bounding box center [571, 328] width 149 height 37
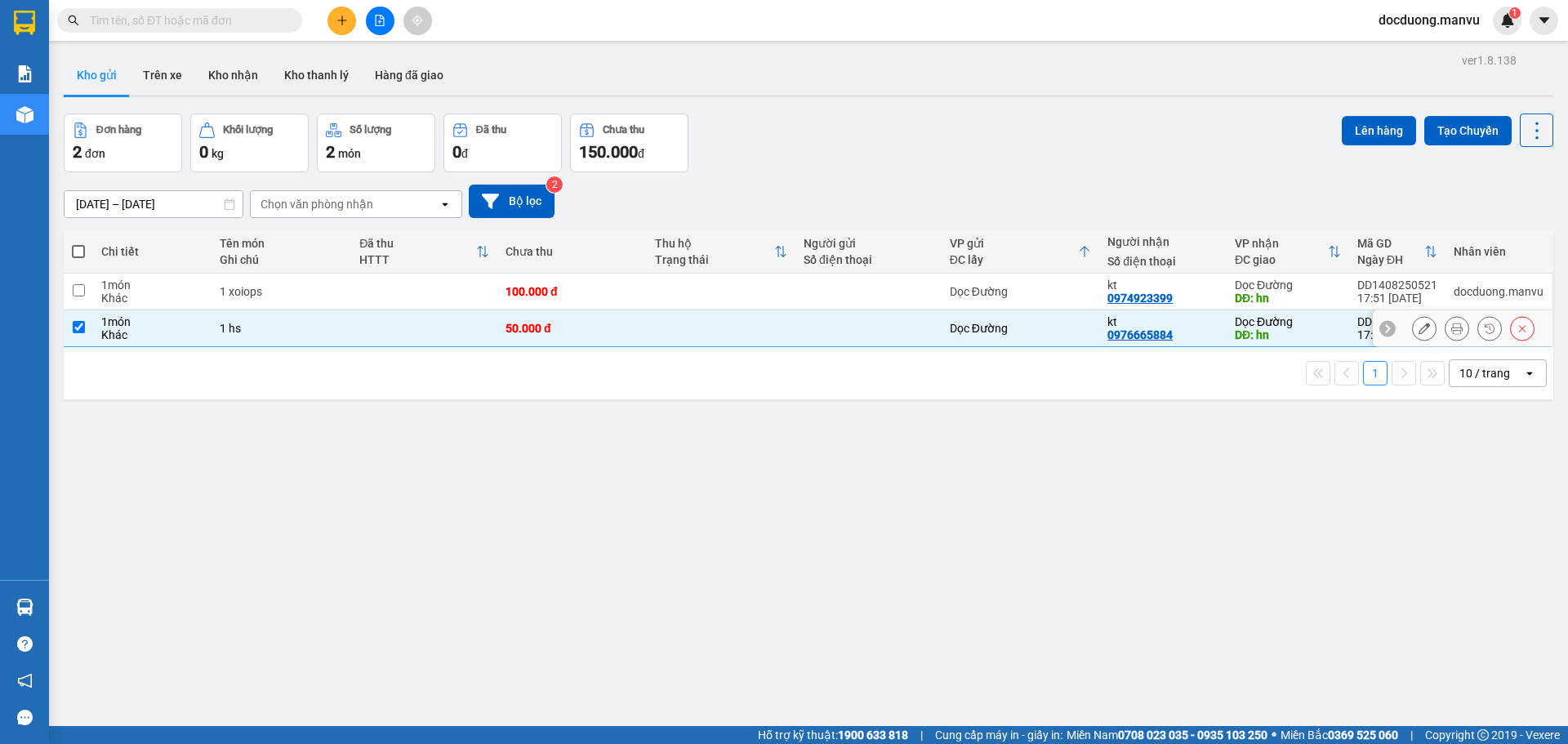
click at [585, 302] on td "100.000 đ" at bounding box center [571, 291] width 149 height 37
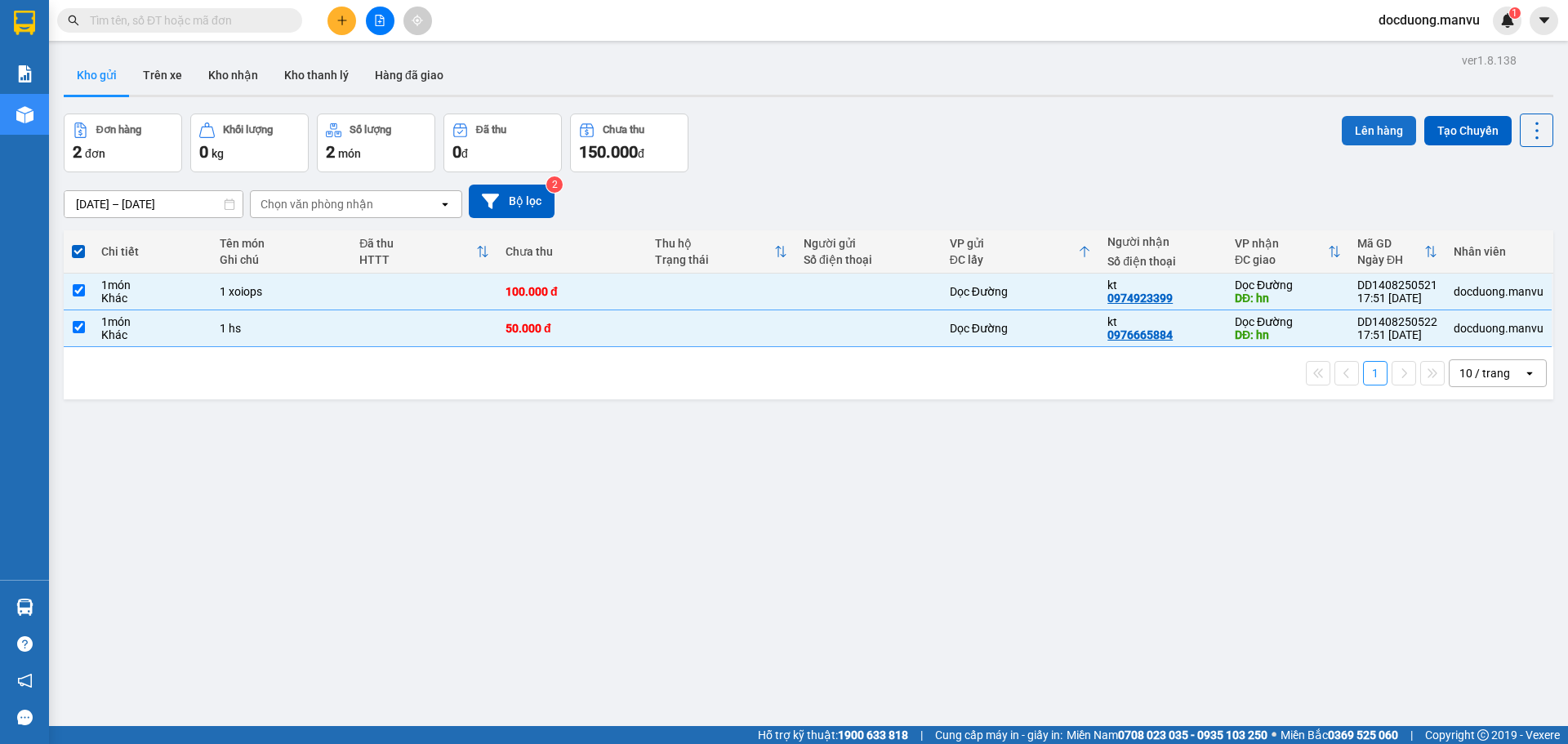
click at [1363, 123] on button "Lên hàng" at bounding box center [1378, 130] width 74 height 29
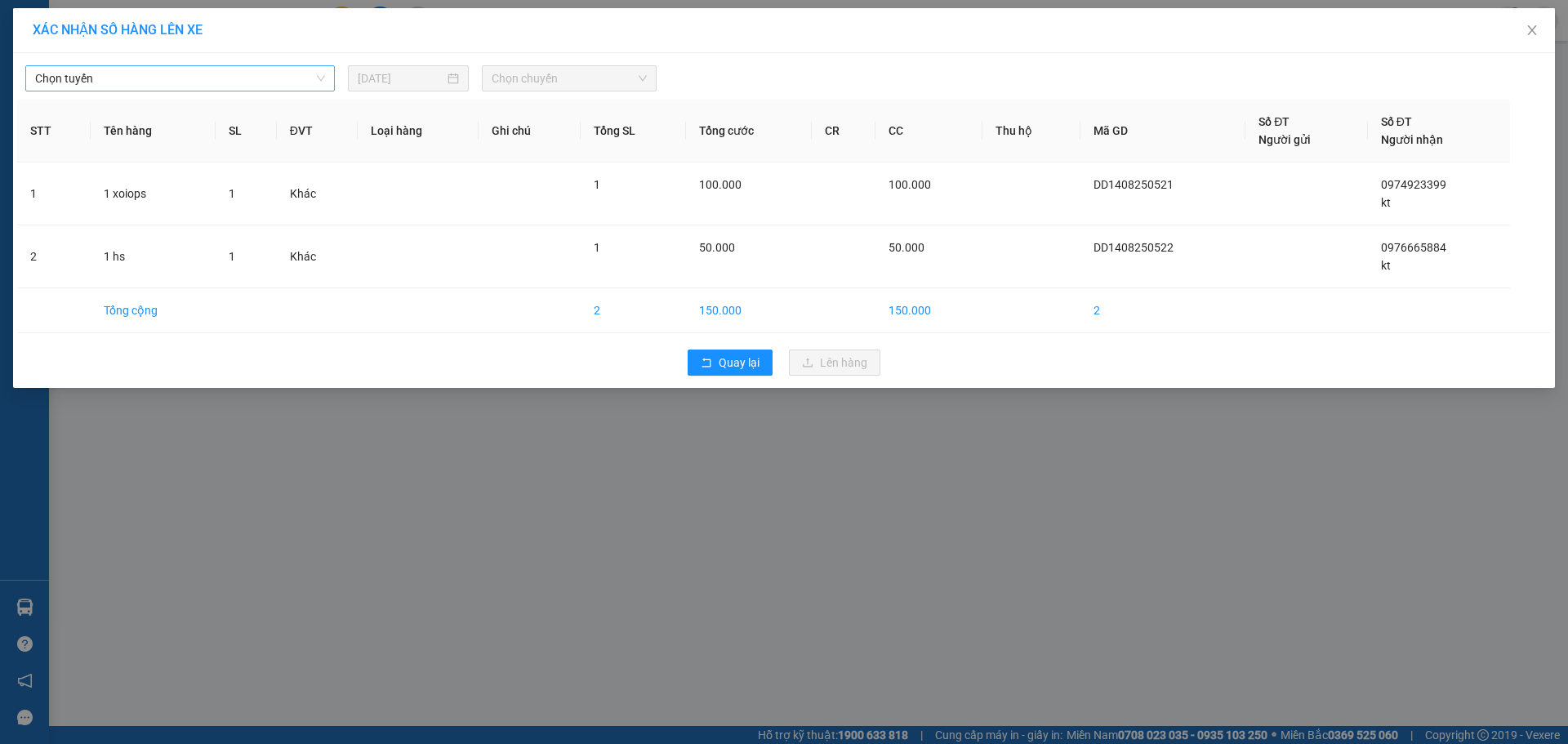
click at [179, 74] on span "Chọn tuyến" at bounding box center [179, 78] width 290 height 25
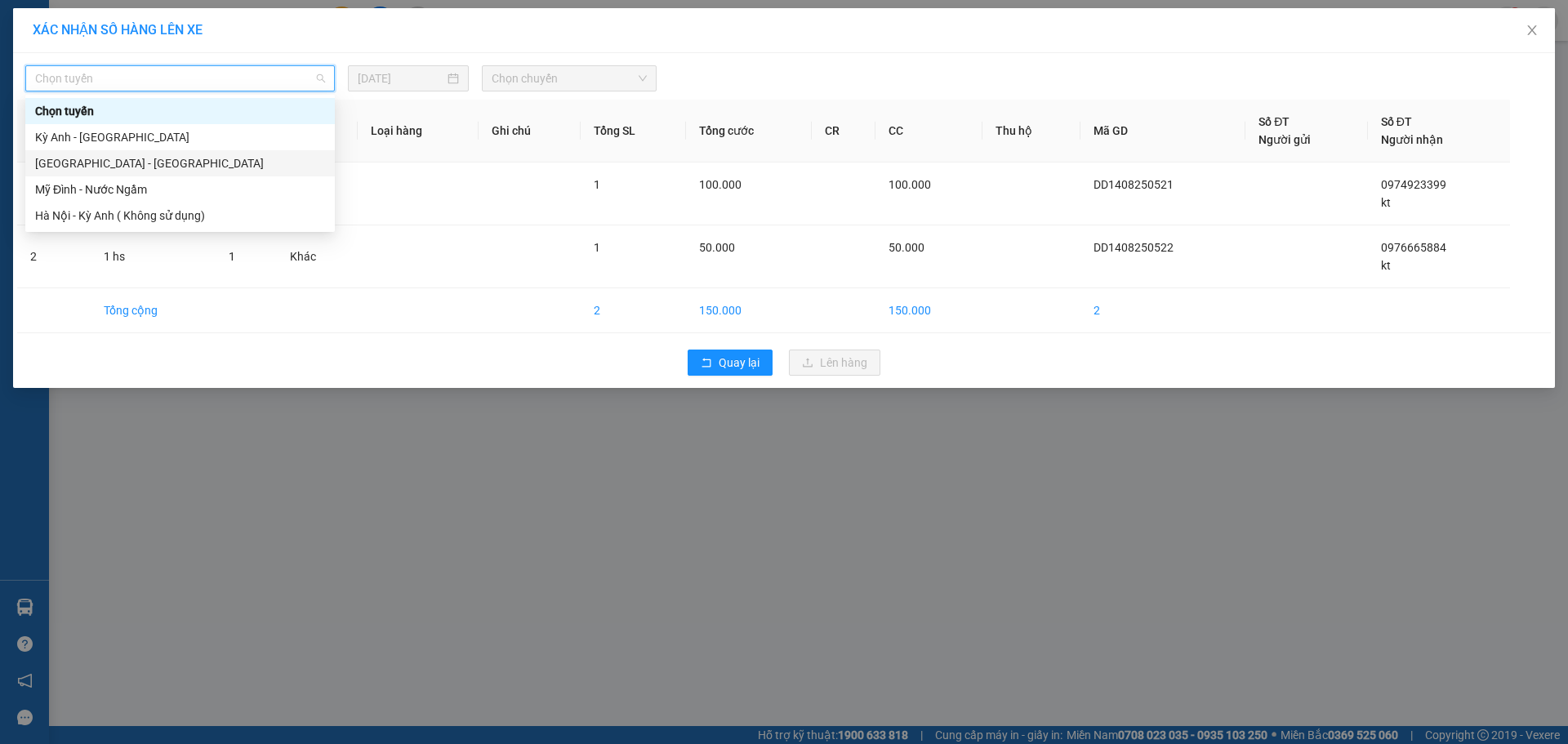
click at [69, 152] on div "[GEOGRAPHIC_DATA] - [GEOGRAPHIC_DATA]" at bounding box center [179, 163] width 309 height 26
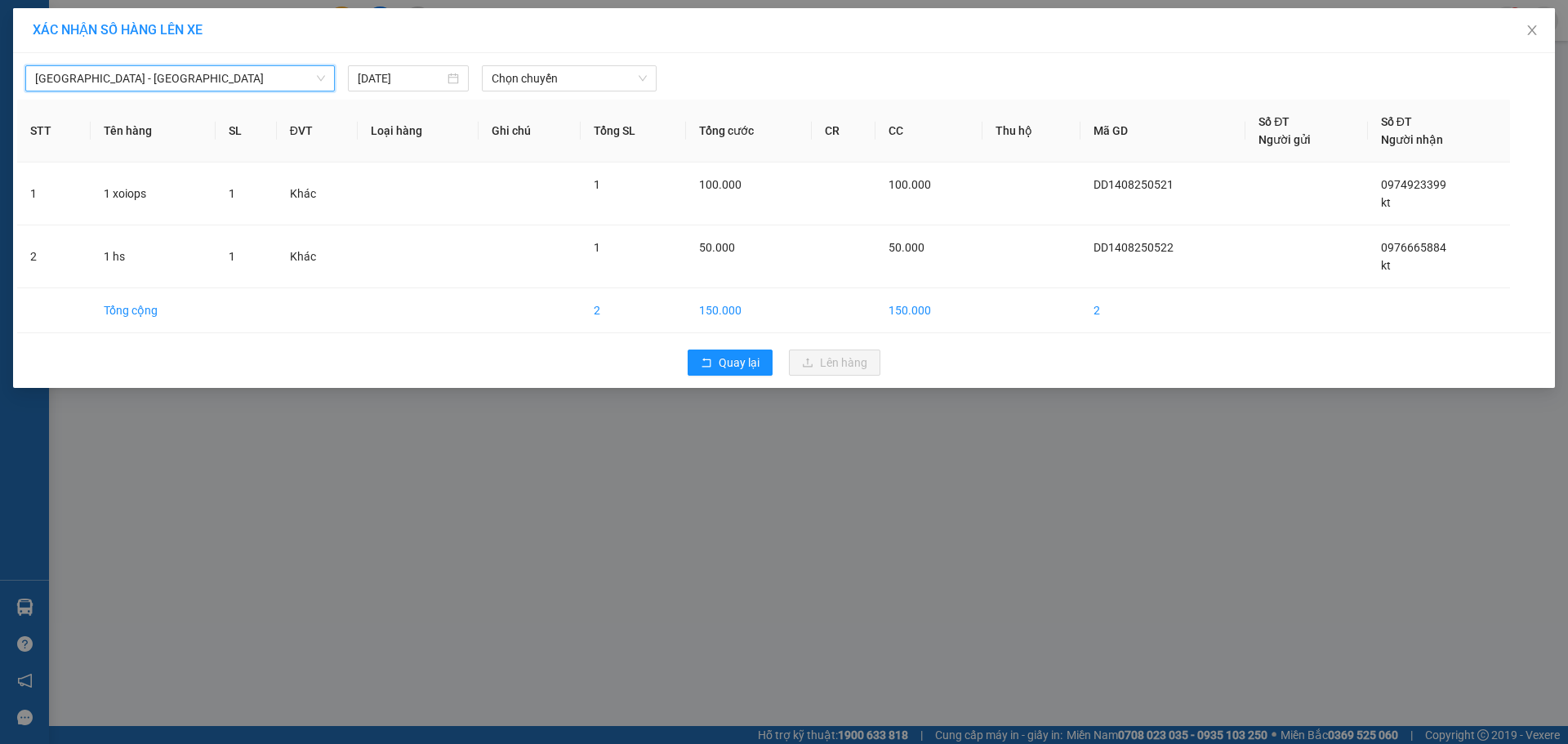
click at [152, 88] on span "[GEOGRAPHIC_DATA] - [GEOGRAPHIC_DATA]" at bounding box center [179, 78] width 290 height 25
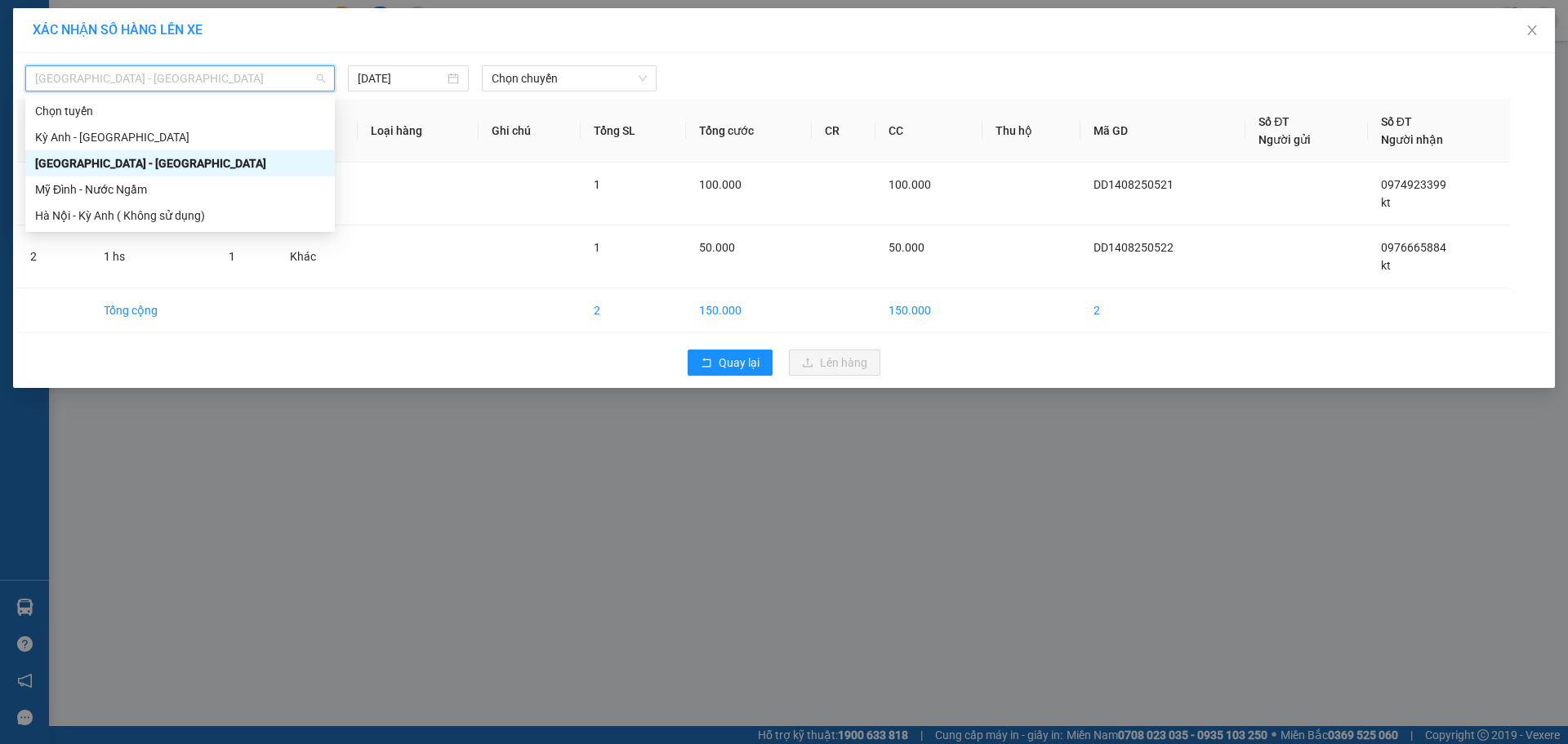
drag, startPoint x: 102, startPoint y: 143, endPoint x: 108, endPoint y: 135, distance: 10.0
click at [103, 141] on div "Kỳ Anh - [GEOGRAPHIC_DATA]" at bounding box center [179, 137] width 290 height 18
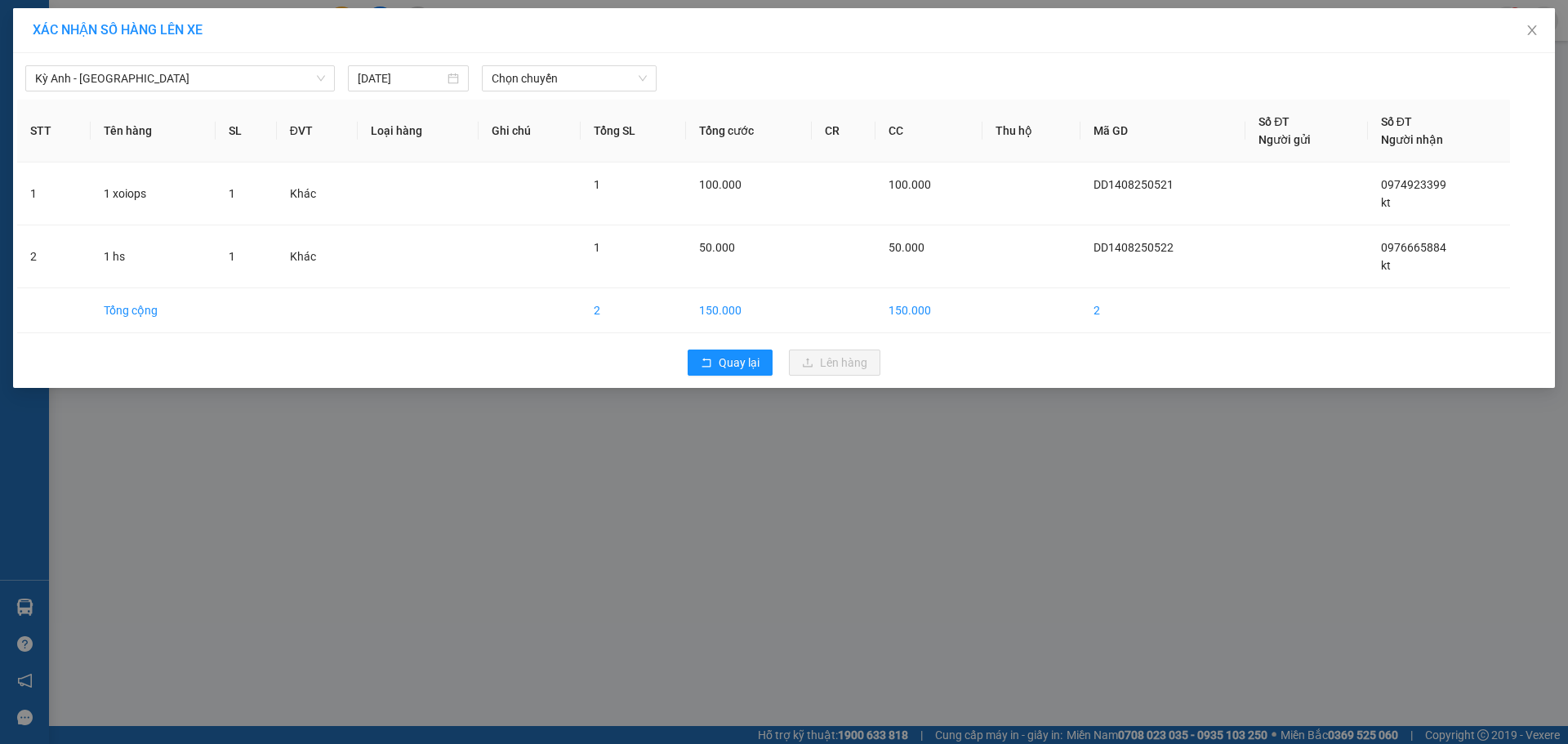
click at [118, 127] on th "Tên hàng" at bounding box center [153, 131] width 125 height 63
click at [427, 78] on input "[DATE]" at bounding box center [401, 78] width 86 height 18
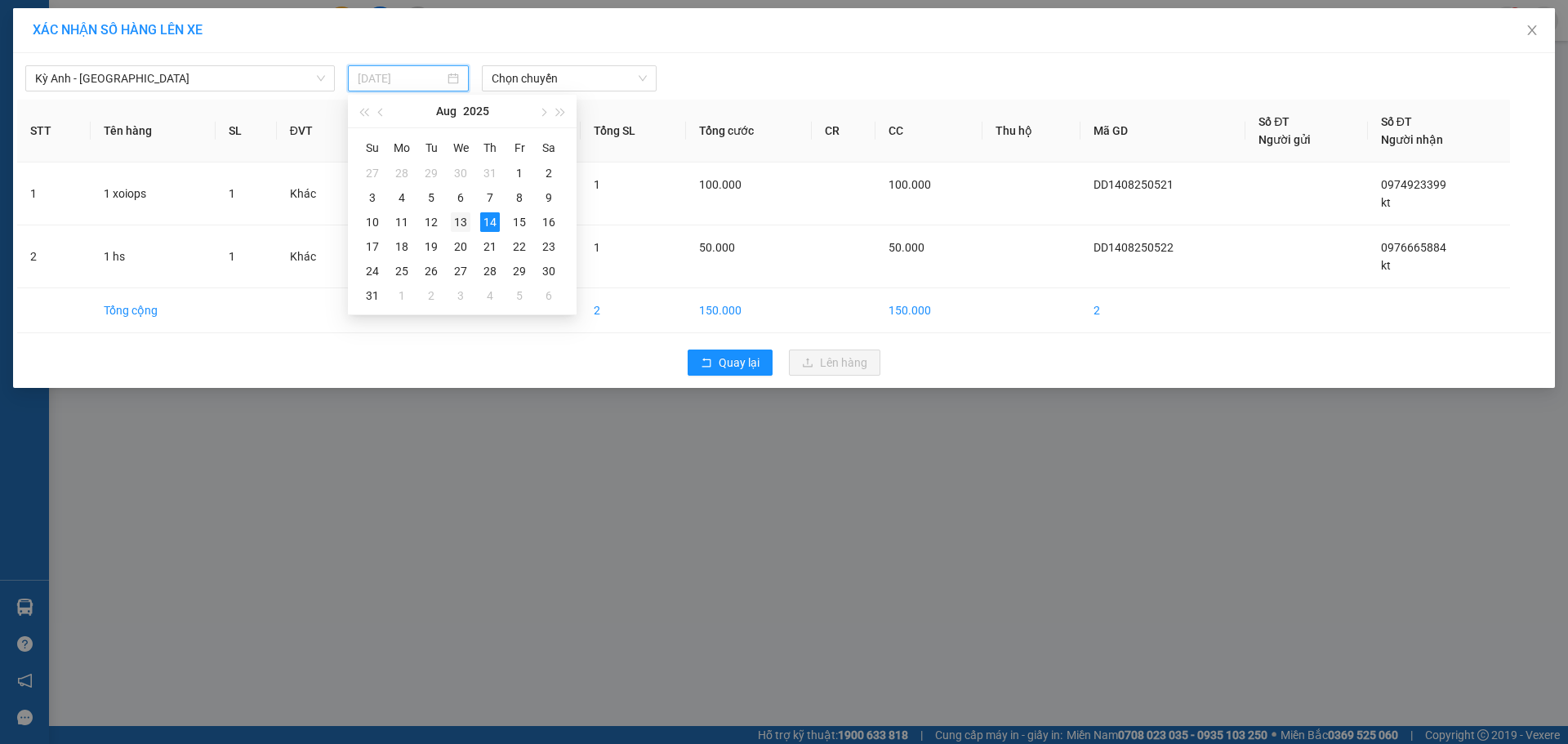
click at [470, 222] on td "13" at bounding box center [461, 223] width 29 height 25
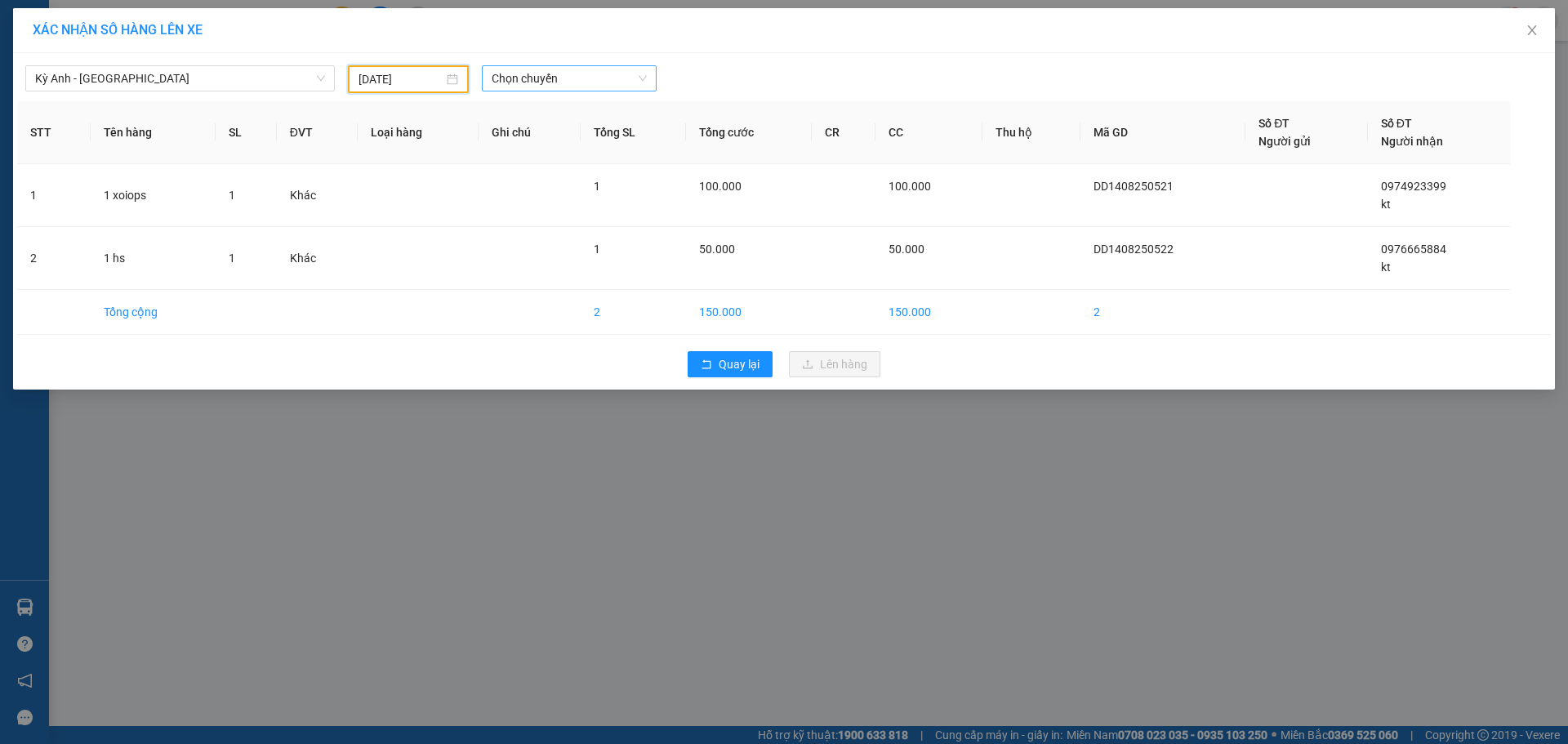
click at [575, 76] on span "Chọn chuyến" at bounding box center [569, 78] width 155 height 25
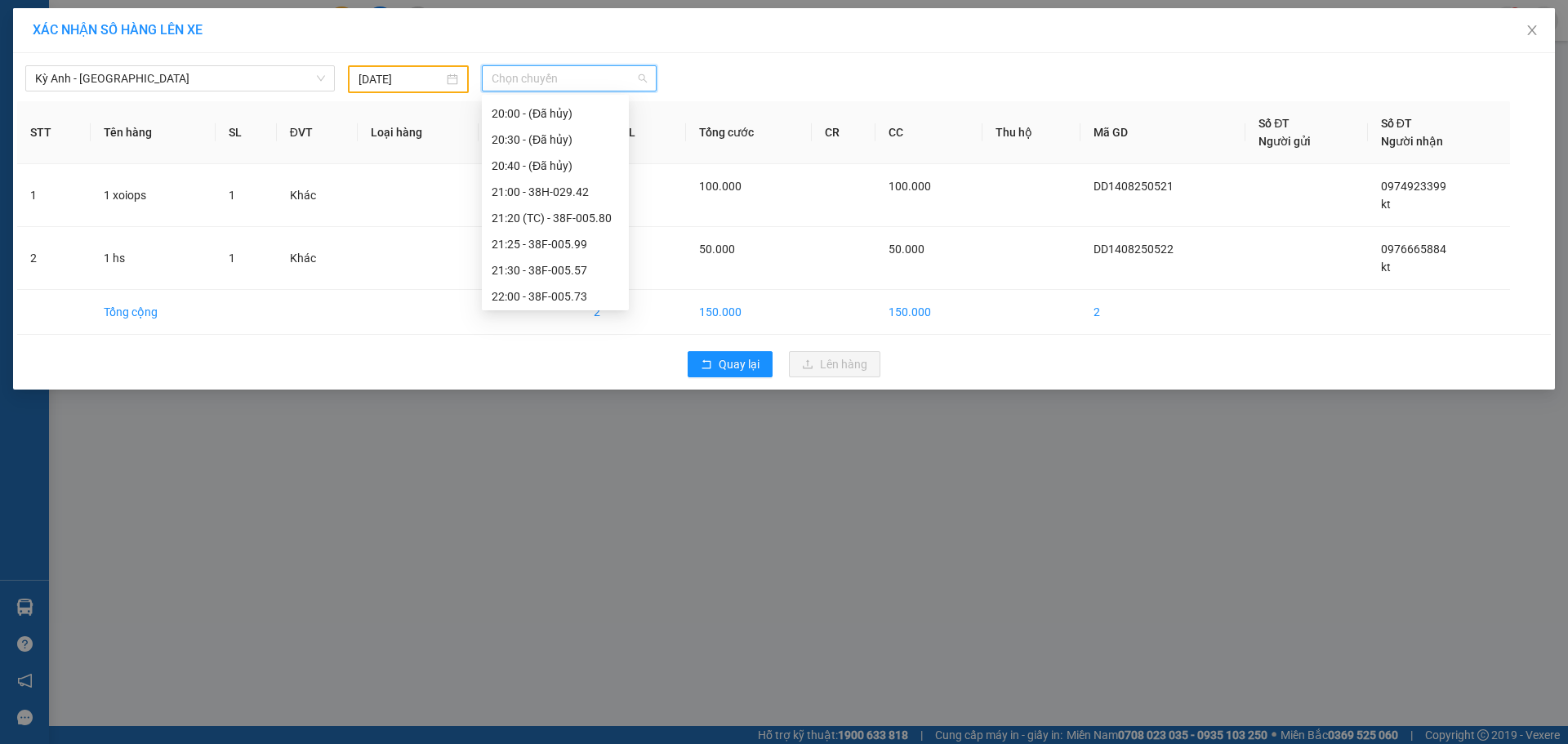
scroll to position [209, 0]
click at [586, 216] on div "21:20 (TC) - 38F-005.80" at bounding box center [555, 216] width 127 height 18
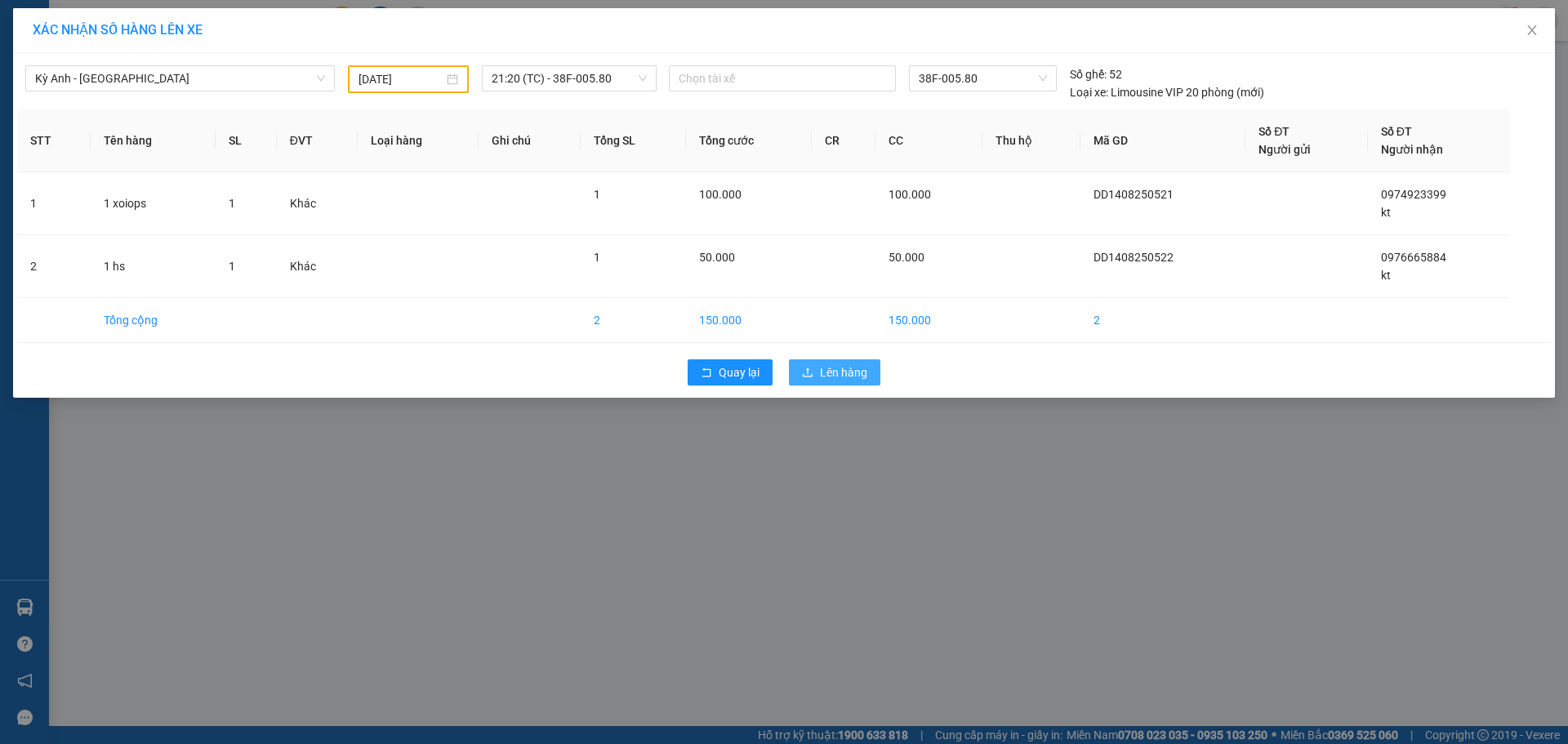
click at [813, 384] on button "Lên hàng" at bounding box center [835, 372] width 92 height 26
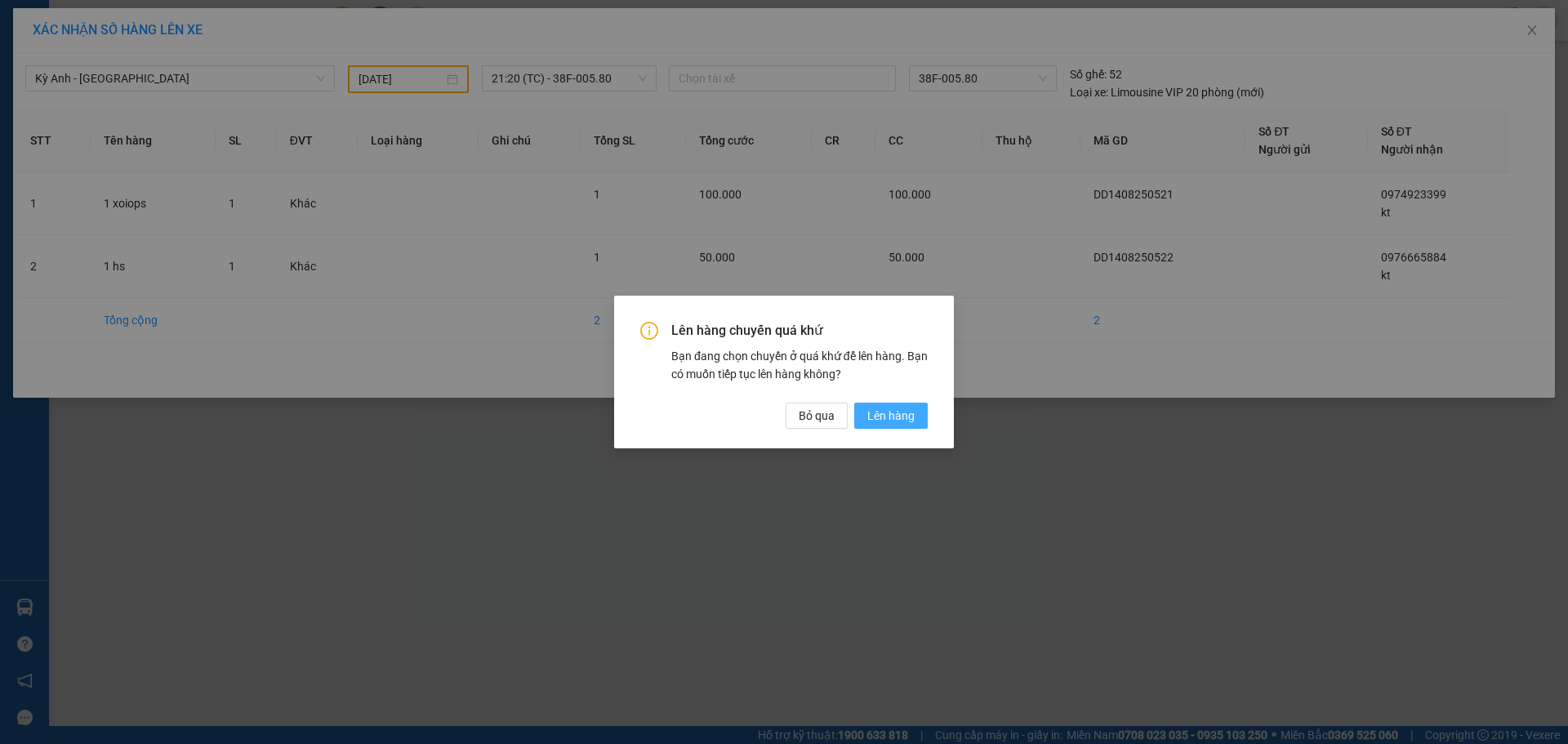
click at [881, 405] on button "Lên hàng" at bounding box center [891, 415] width 74 height 26
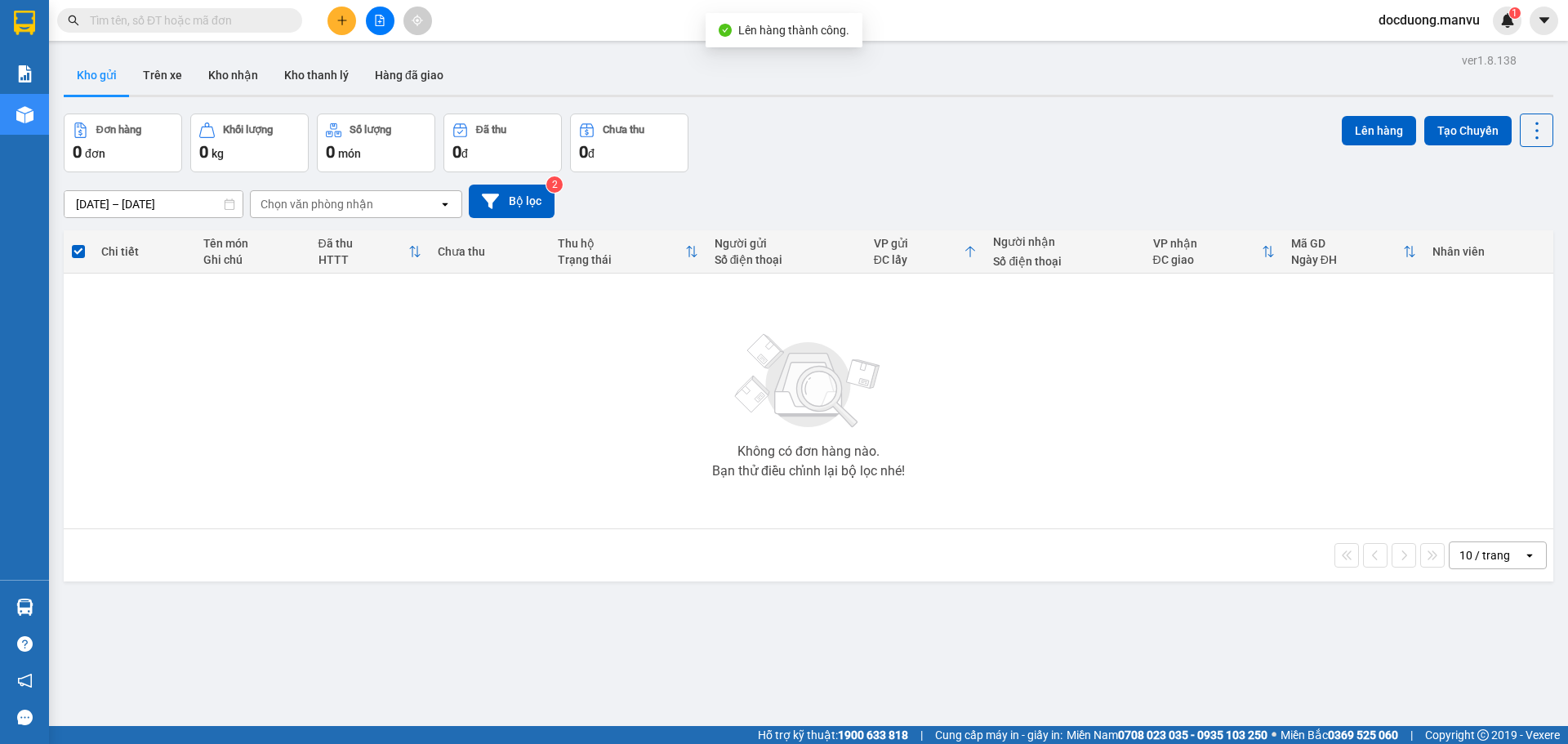
click at [339, 34] on button at bounding box center [342, 20] width 29 height 29
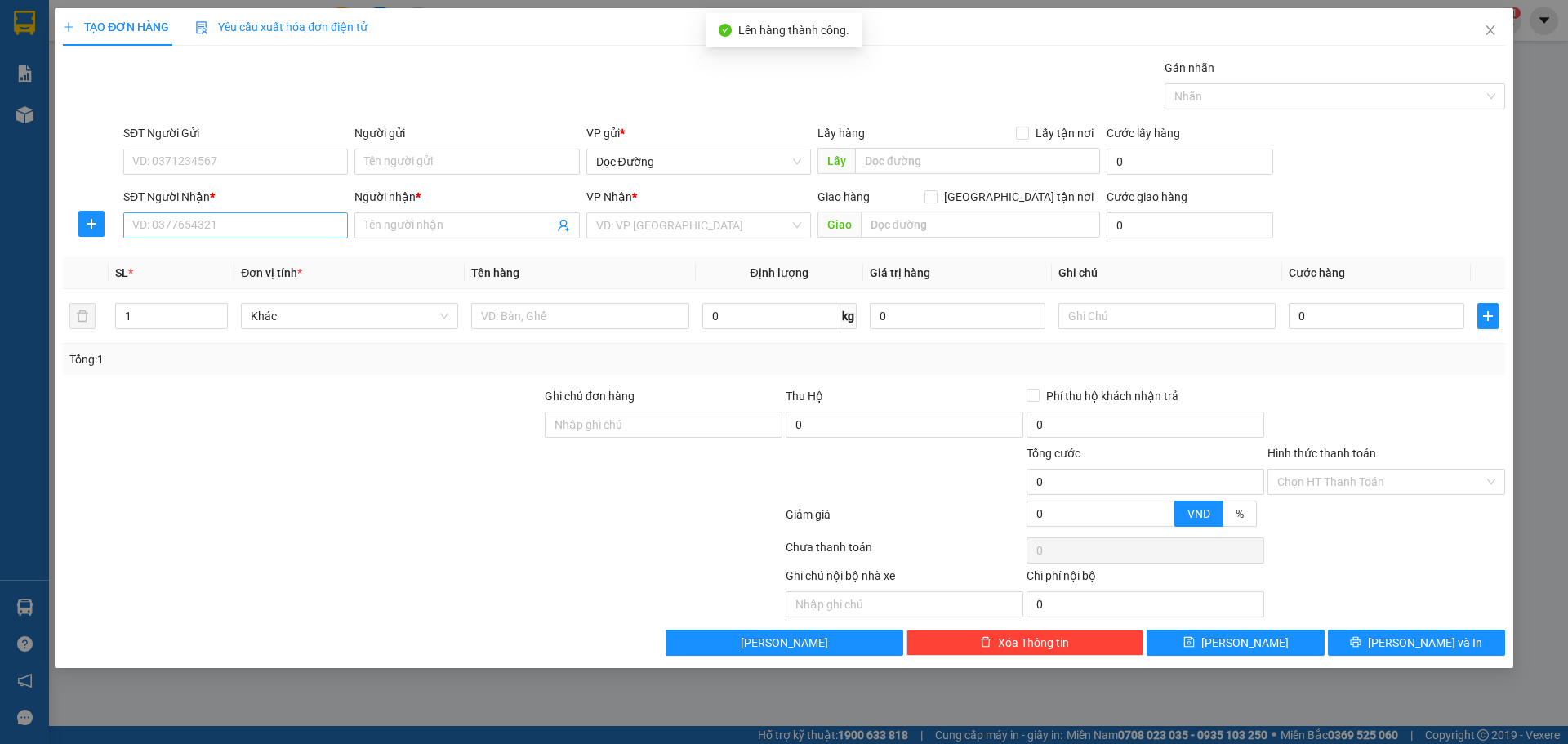
drag, startPoint x: 182, startPoint y: 240, endPoint x: 184, endPoint y: 228, distance: 12.2
click at [181, 236] on div "SĐT Người Nhận * VD: 0377654321" at bounding box center [235, 217] width 225 height 57
click at [260, 225] on input "SĐT Người Nhận *" at bounding box center [235, 225] width 225 height 26
click at [471, 239] on div "Người nhận * Tên người nhận" at bounding box center [467, 217] width 225 height 57
click at [471, 225] on input "Người nhận *" at bounding box center [459, 225] width 189 height 18
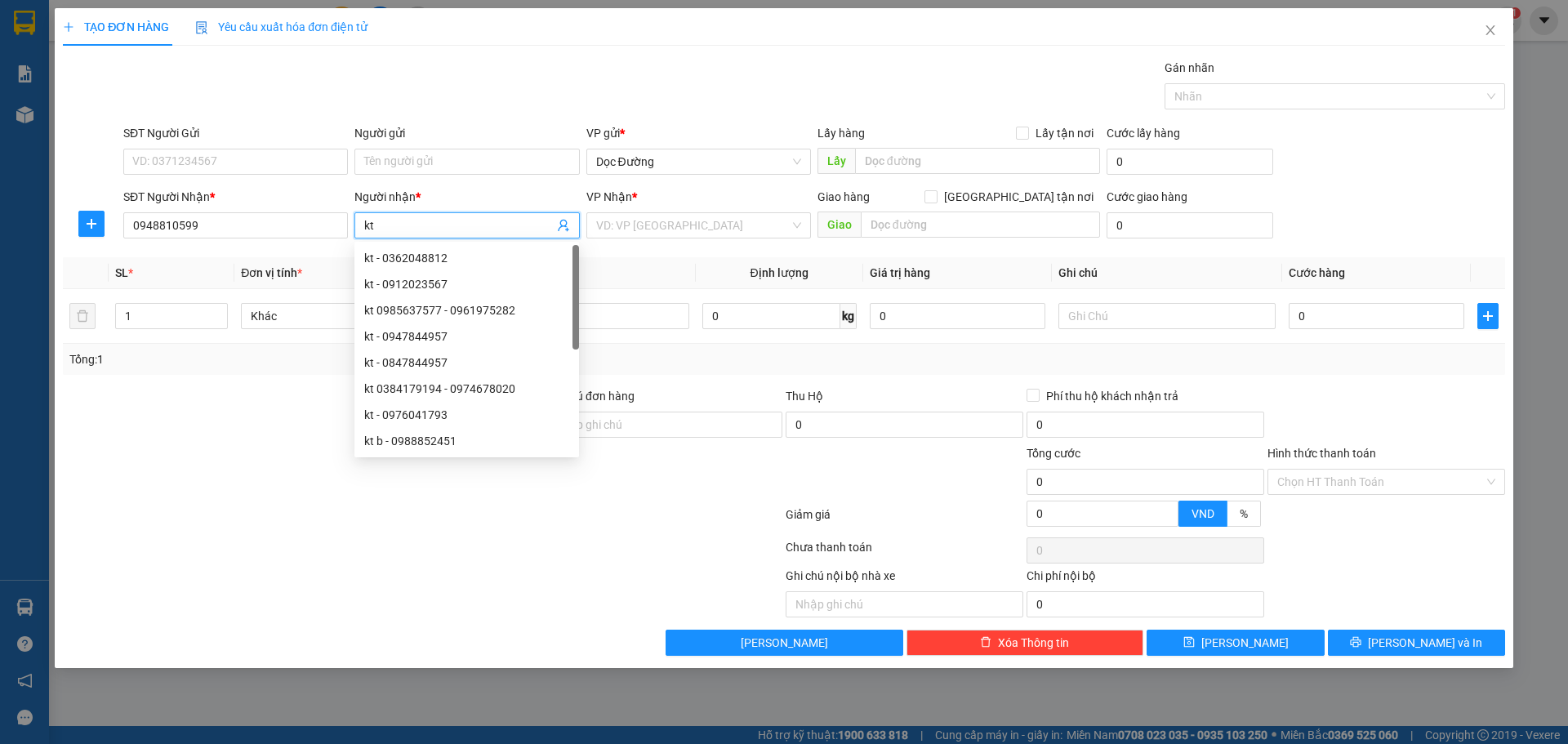
click at [787, 211] on div "VP Nhận *" at bounding box center [698, 200] width 225 height 25
click at [772, 213] on input "search" at bounding box center [692, 225] width 193 height 25
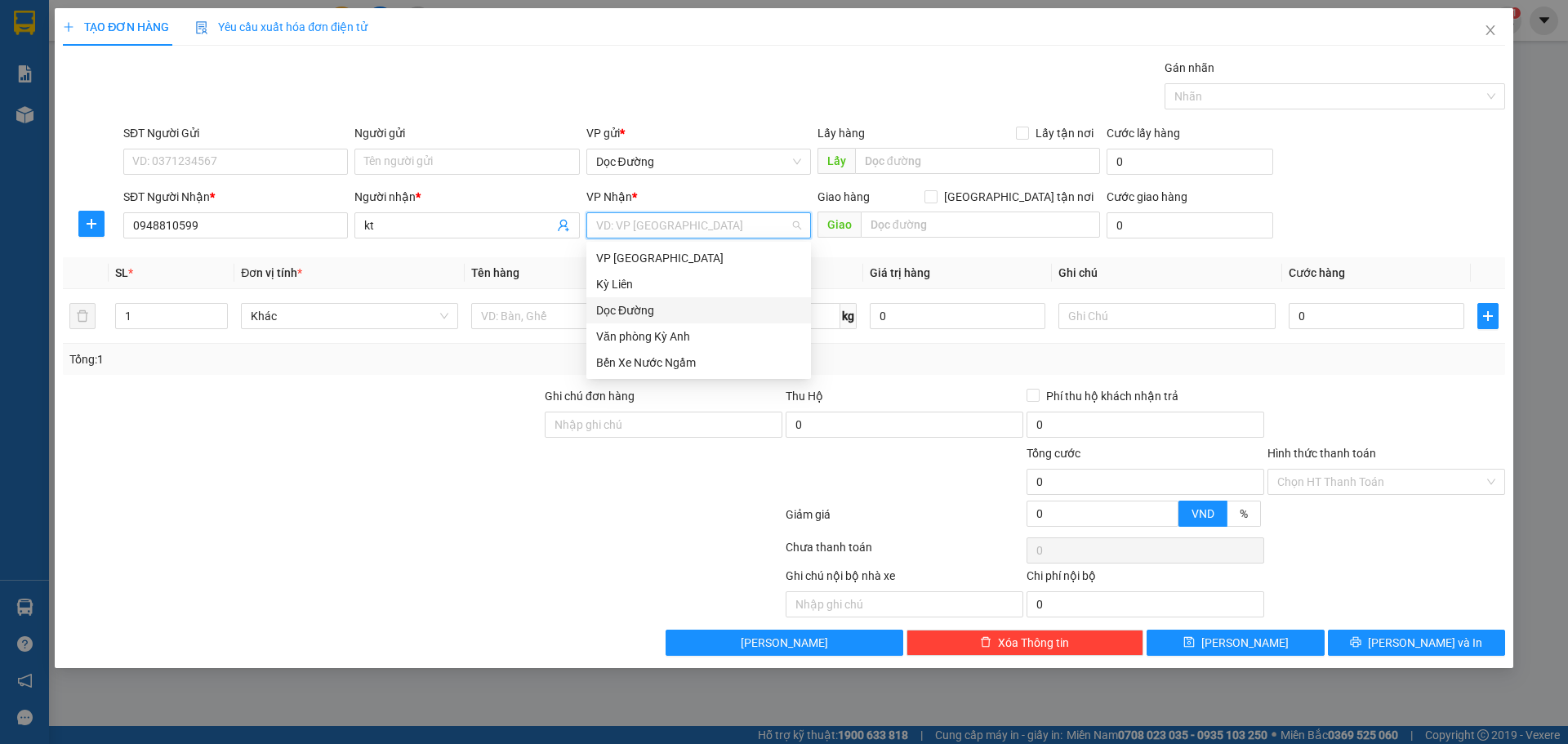
drag, startPoint x: 638, startPoint y: 323, endPoint x: 700, endPoint y: 284, distance: 73.2
click at [638, 322] on div "Dọc Đường" at bounding box center [698, 310] width 225 height 26
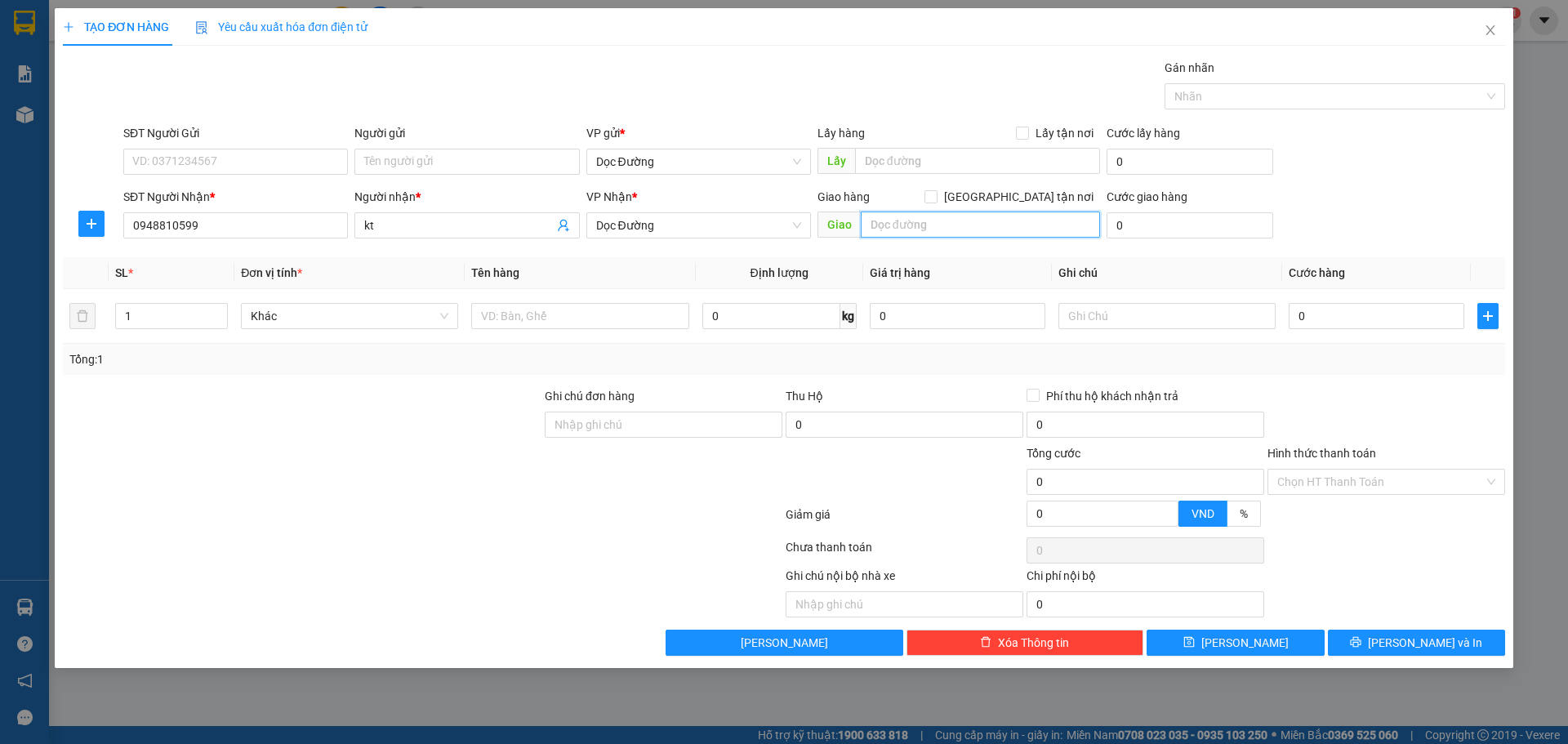
click at [903, 217] on input "text" at bounding box center [980, 224] width 240 height 26
click at [640, 304] on input "text" at bounding box center [580, 315] width 217 height 26
click at [1376, 315] on input "0" at bounding box center [1376, 315] width 176 height 26
click at [1240, 655] on button "[PERSON_NAME]" at bounding box center [1235, 642] width 177 height 26
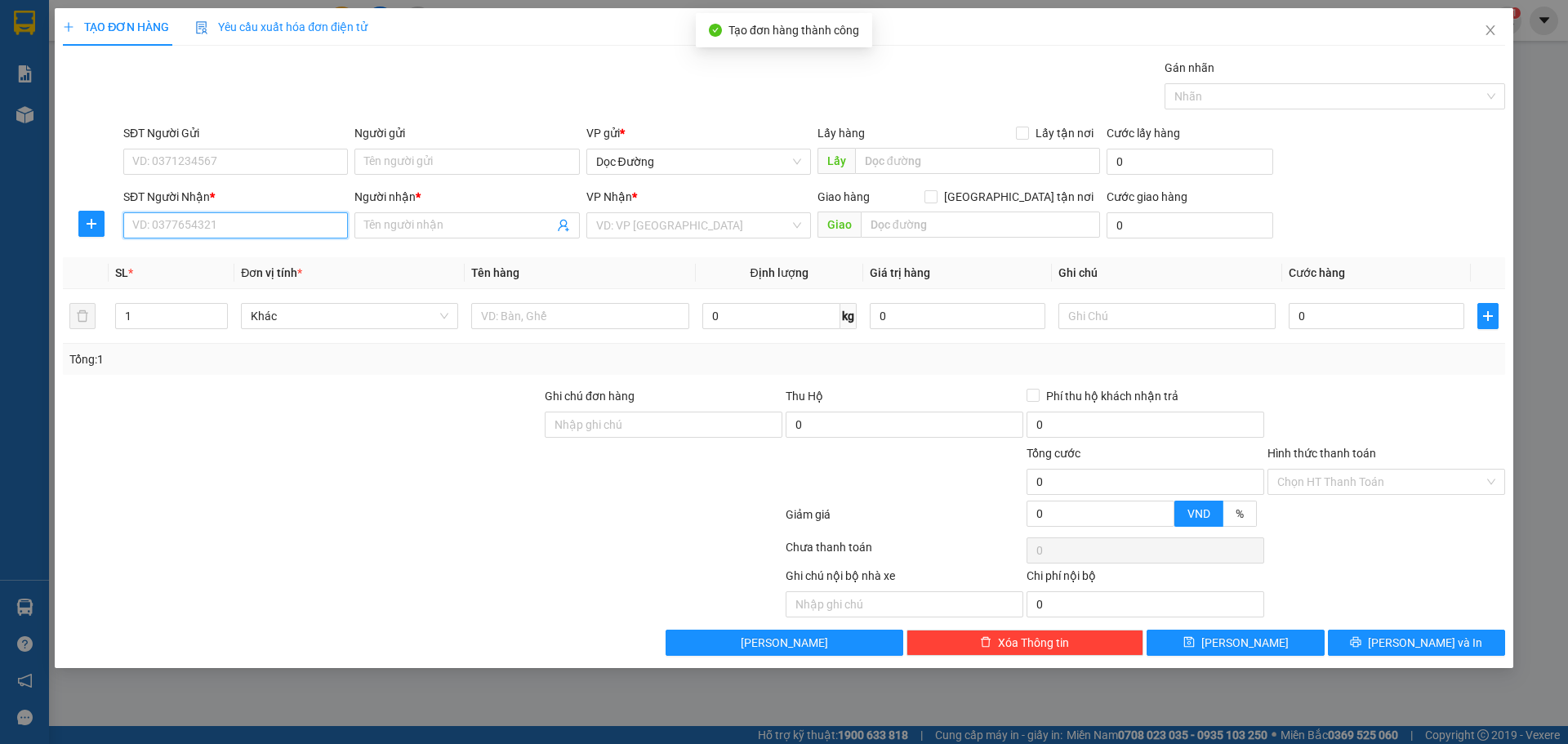
drag, startPoint x: 297, startPoint y: 232, endPoint x: 488, endPoint y: 207, distance: 192.6
click at [298, 232] on input "SĐT Người Nhận *" at bounding box center [235, 225] width 225 height 26
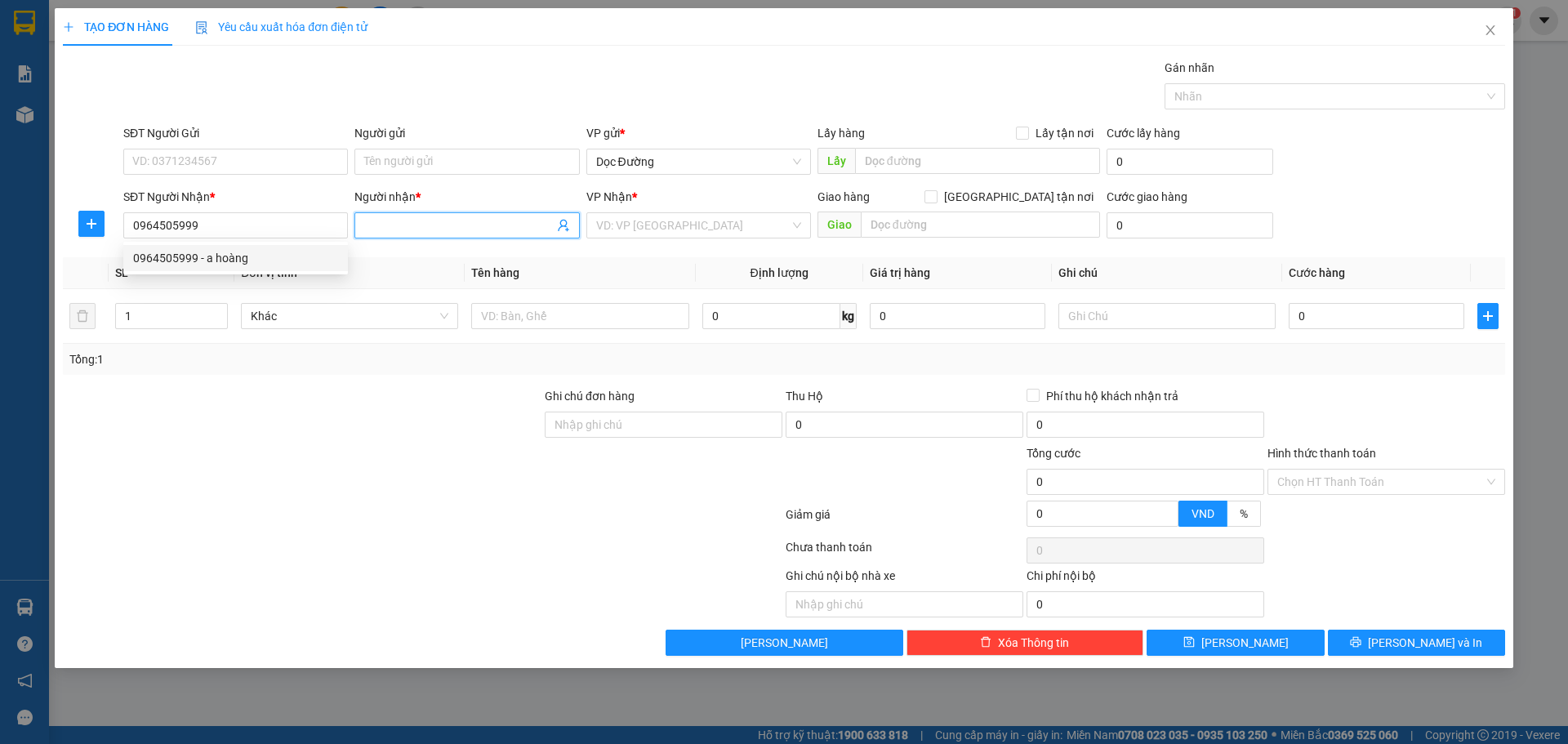
click at [460, 220] on input "Người nhận *" at bounding box center [459, 225] width 189 height 18
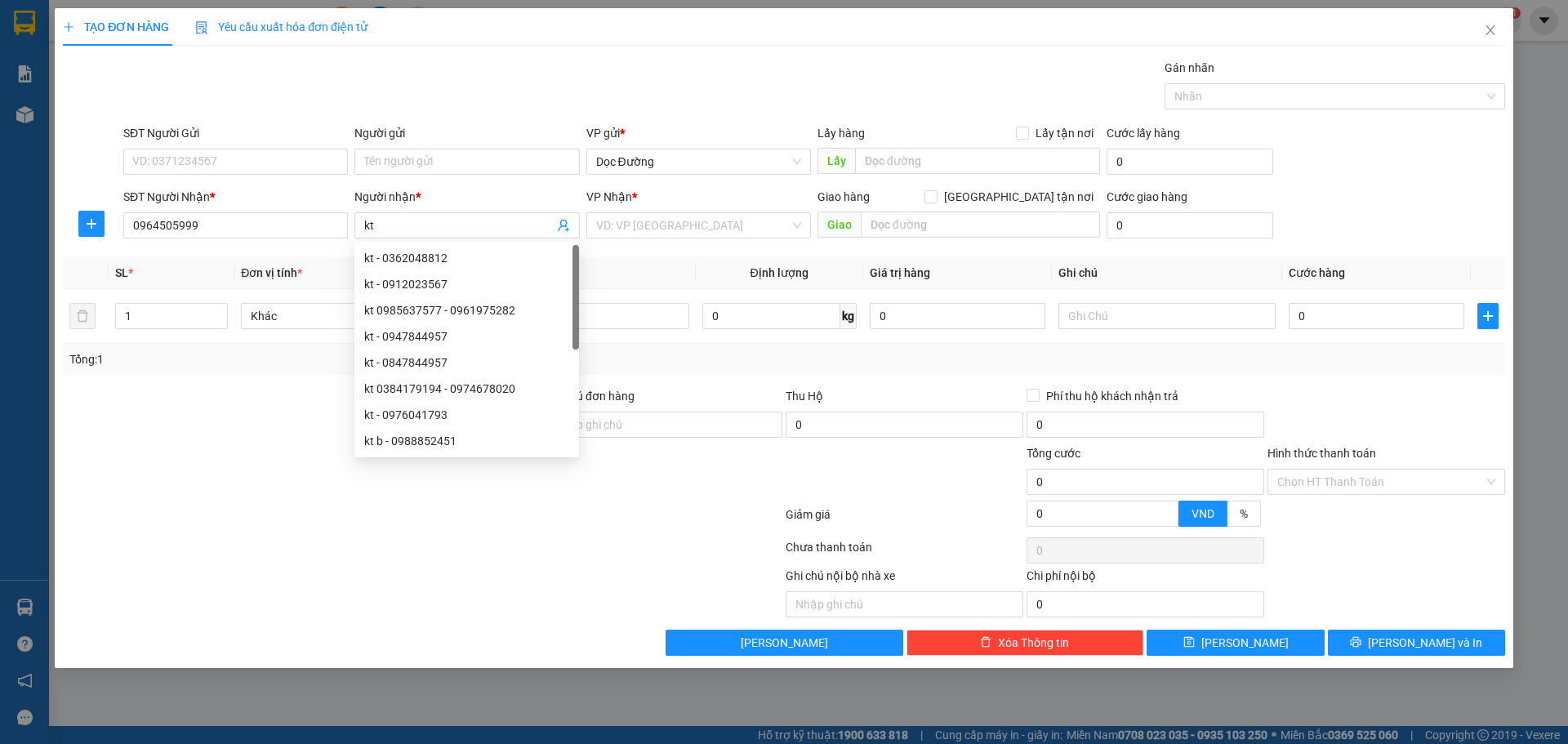
click at [688, 209] on div "VP Nhận *" at bounding box center [698, 200] width 225 height 25
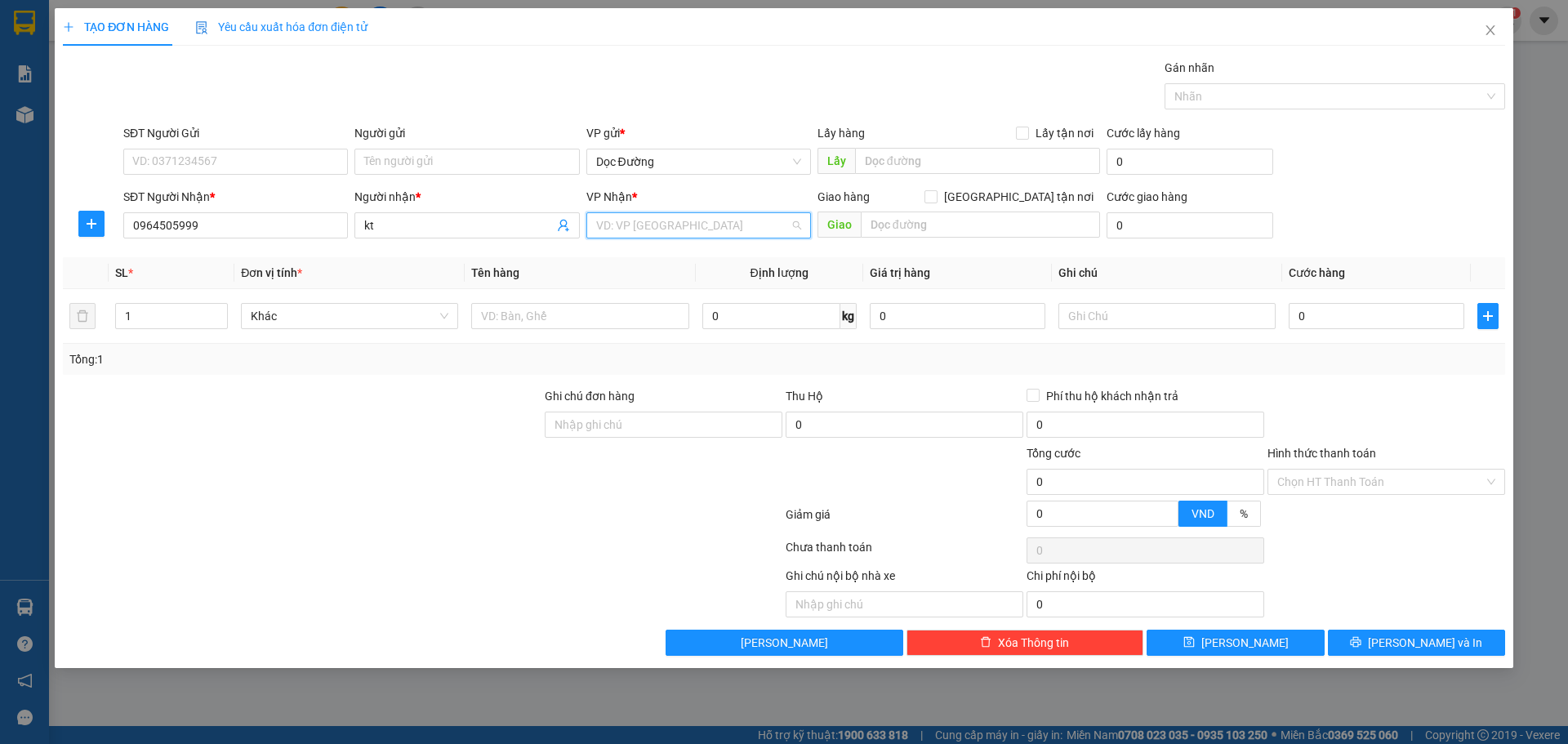
click at [672, 222] on input "search" at bounding box center [692, 225] width 193 height 25
click at [652, 301] on div "Dọc Đường" at bounding box center [698, 310] width 205 height 18
click at [927, 197] on div "Giao hàng [GEOGRAPHIC_DATA] tận nơi" at bounding box center [959, 197] width 282 height 18
click at [902, 217] on input "text" at bounding box center [980, 224] width 240 height 26
click at [653, 316] on input "text" at bounding box center [580, 315] width 217 height 26
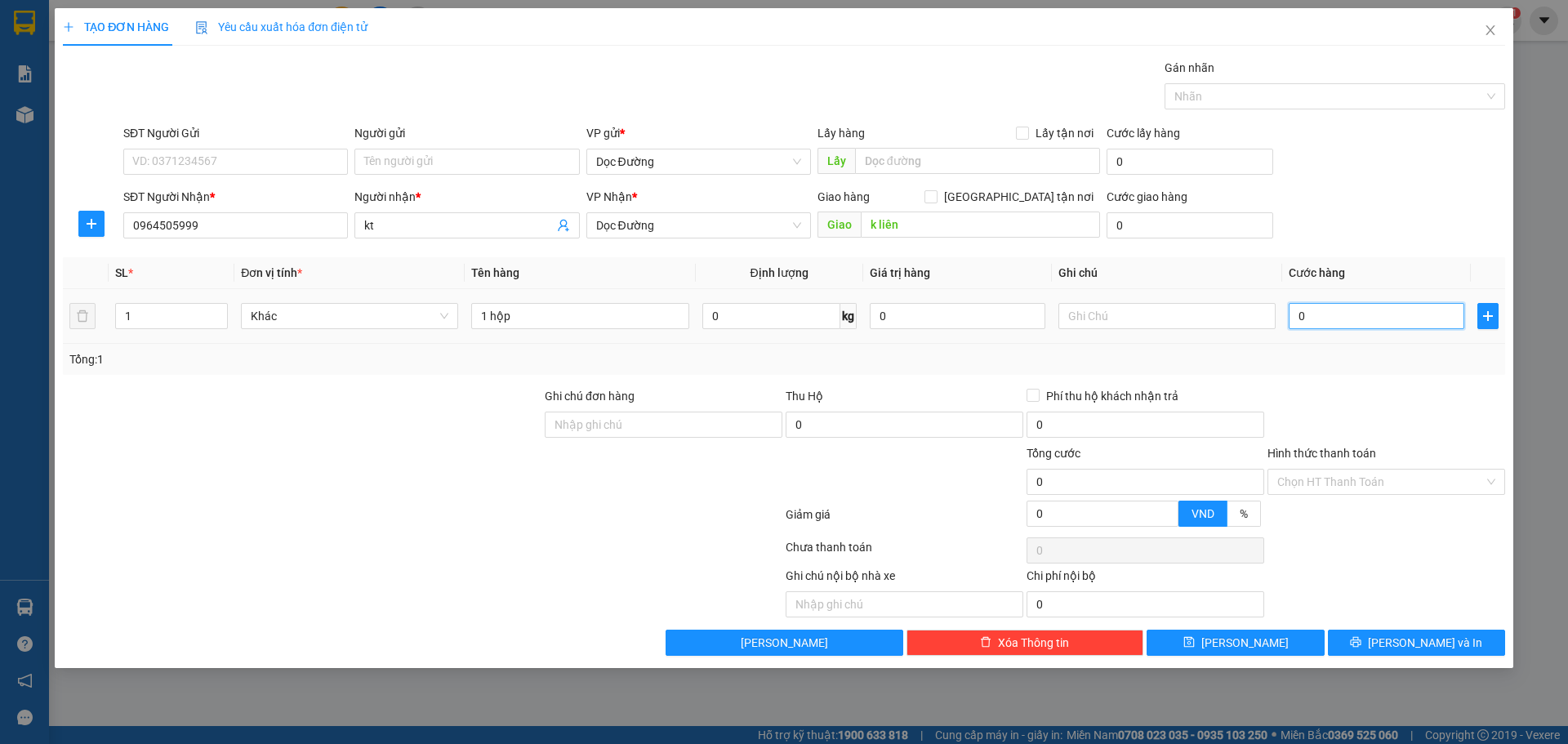
click at [1389, 319] on input "0" at bounding box center [1376, 315] width 176 height 26
drag, startPoint x: 1282, startPoint y: 649, endPoint x: 1286, endPoint y: 636, distance: 13.6
click at [1282, 648] on button "[PERSON_NAME]" at bounding box center [1235, 642] width 177 height 26
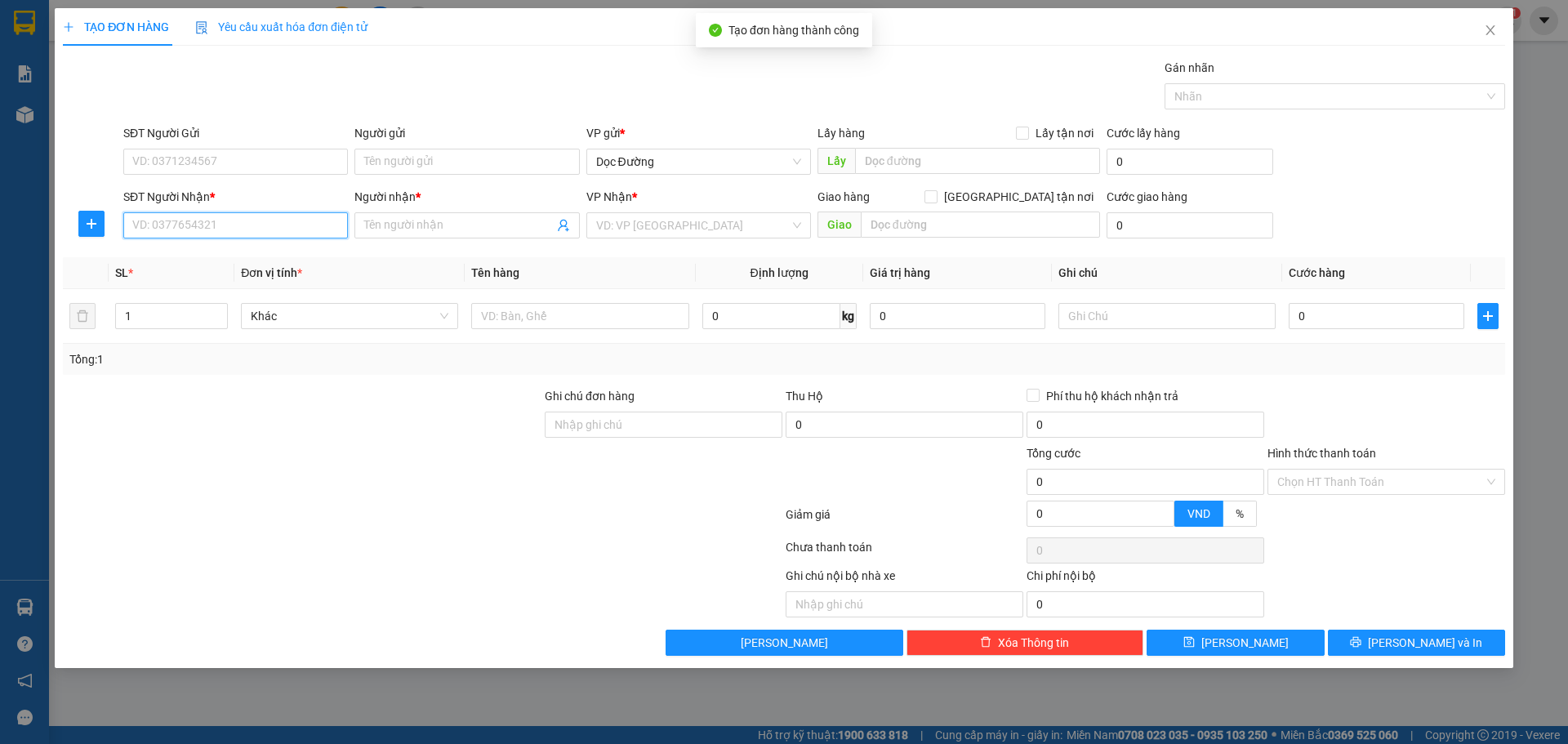
click at [182, 216] on input "SĐT Người Nhận *" at bounding box center [235, 225] width 225 height 26
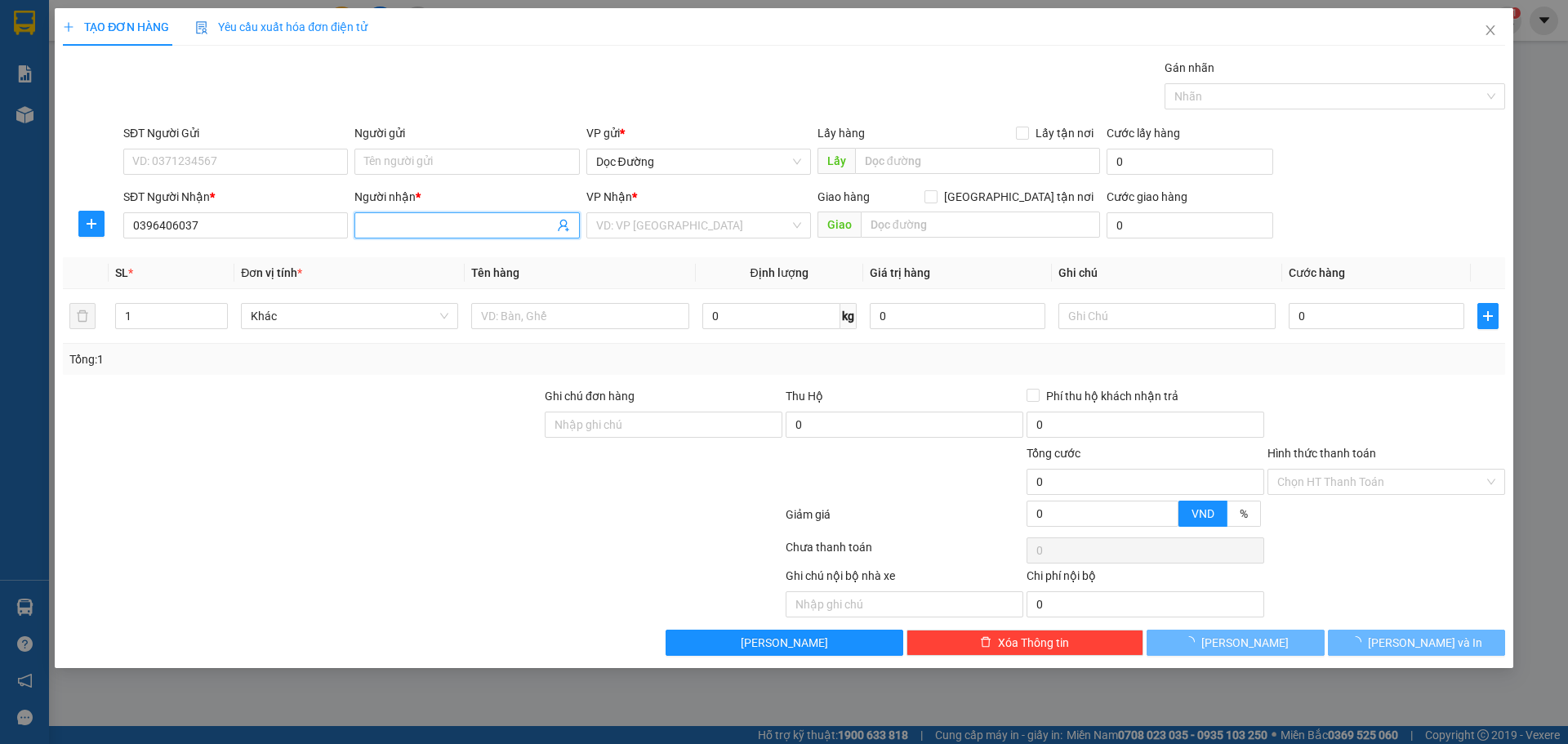
click at [437, 221] on input "Người nhận *" at bounding box center [459, 225] width 189 height 18
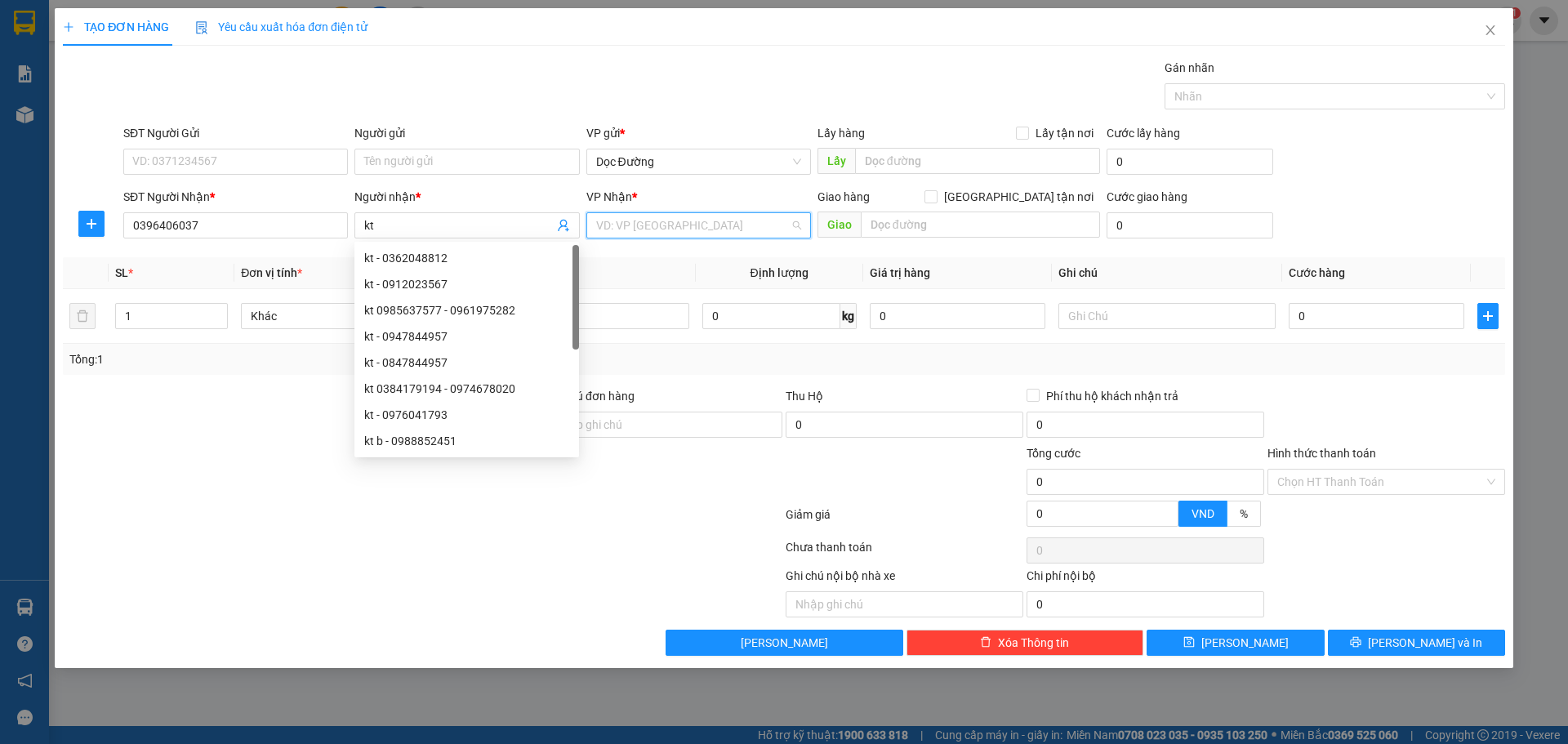
drag, startPoint x: 694, startPoint y: 225, endPoint x: 662, endPoint y: 293, distance: 75.2
click at [694, 226] on input "search" at bounding box center [692, 225] width 193 height 25
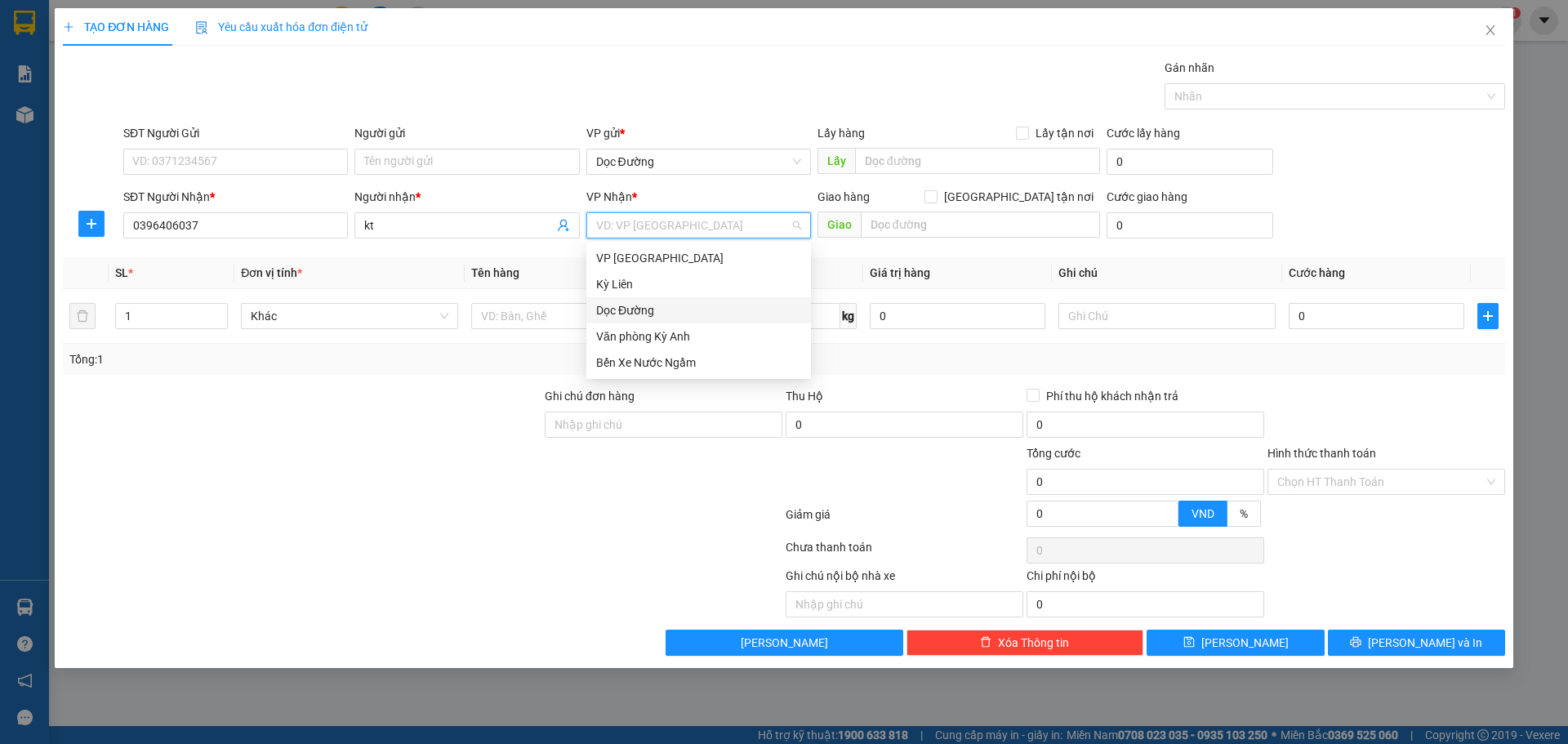
drag, startPoint x: 652, startPoint y: 316, endPoint x: 794, endPoint y: 260, distance: 152.6
click at [658, 314] on div "Dọc Đường" at bounding box center [698, 310] width 205 height 18
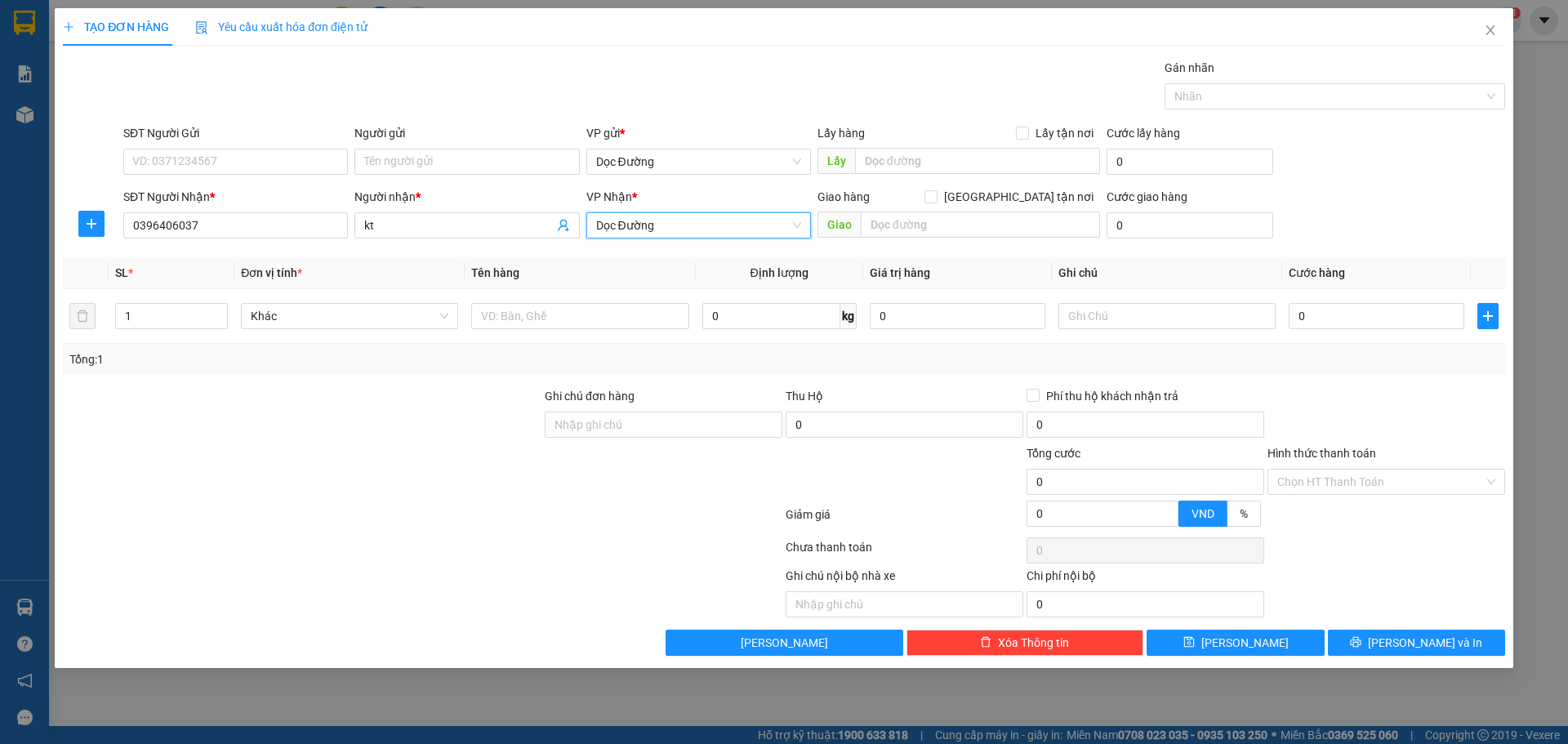
click at [862, 239] on div "Giao hàng [GEOGRAPHIC_DATA] tận nơi [GEOGRAPHIC_DATA]" at bounding box center [959, 217] width 282 height 57
click at [875, 231] on input "text" at bounding box center [980, 224] width 240 height 26
click at [621, 315] on input "text" at bounding box center [580, 315] width 217 height 26
click at [1307, 315] on input "0" at bounding box center [1376, 315] width 176 height 26
click at [1200, 652] on button "[PERSON_NAME]" at bounding box center [1235, 642] width 177 height 26
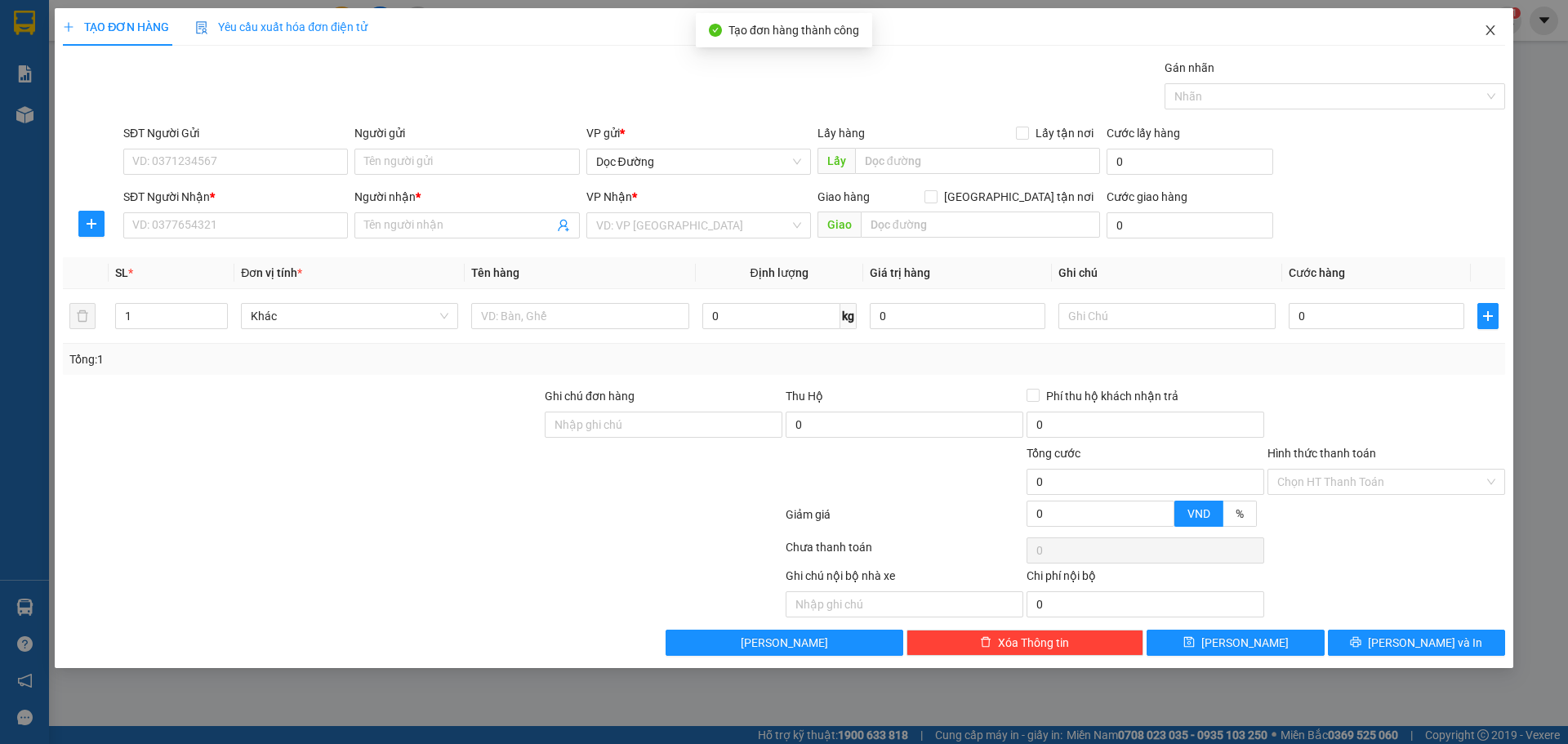
click at [1500, 24] on span "Close" at bounding box center [1490, 30] width 45 height 45
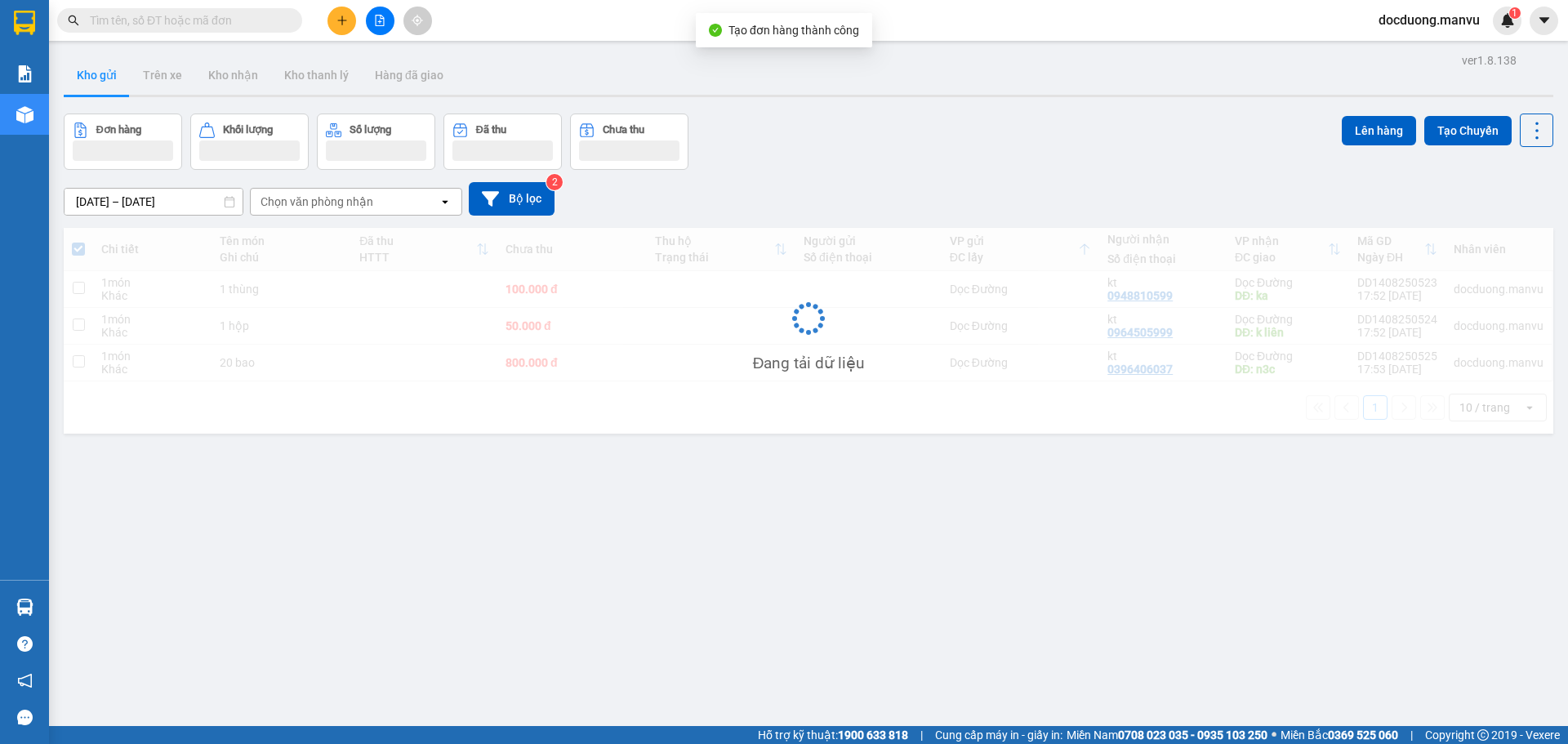
click at [688, 297] on td at bounding box center [721, 289] width 149 height 37
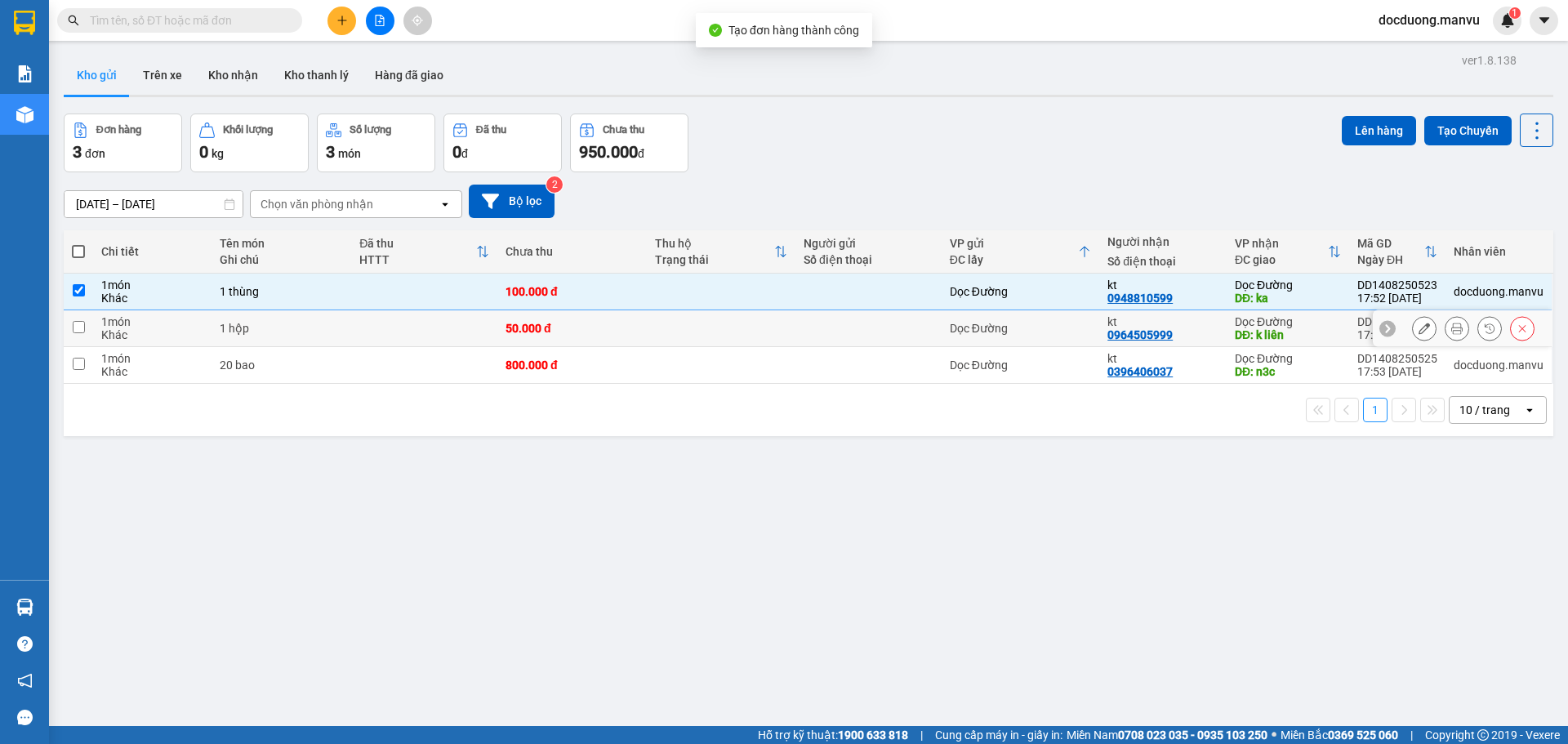
click at [606, 335] on td "50.000 đ" at bounding box center [571, 328] width 149 height 37
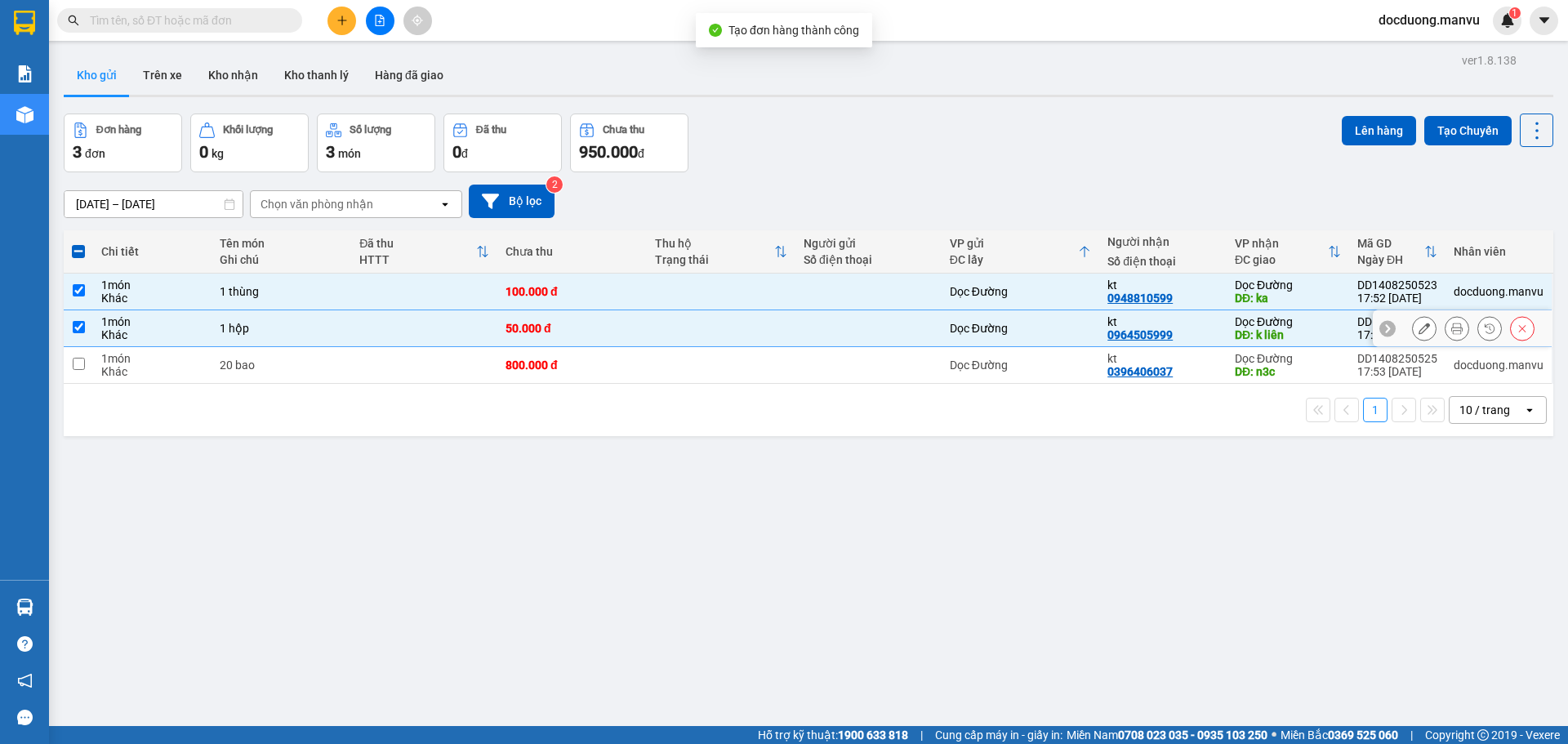
click at [596, 356] on td "800.000 đ" at bounding box center [571, 365] width 149 height 37
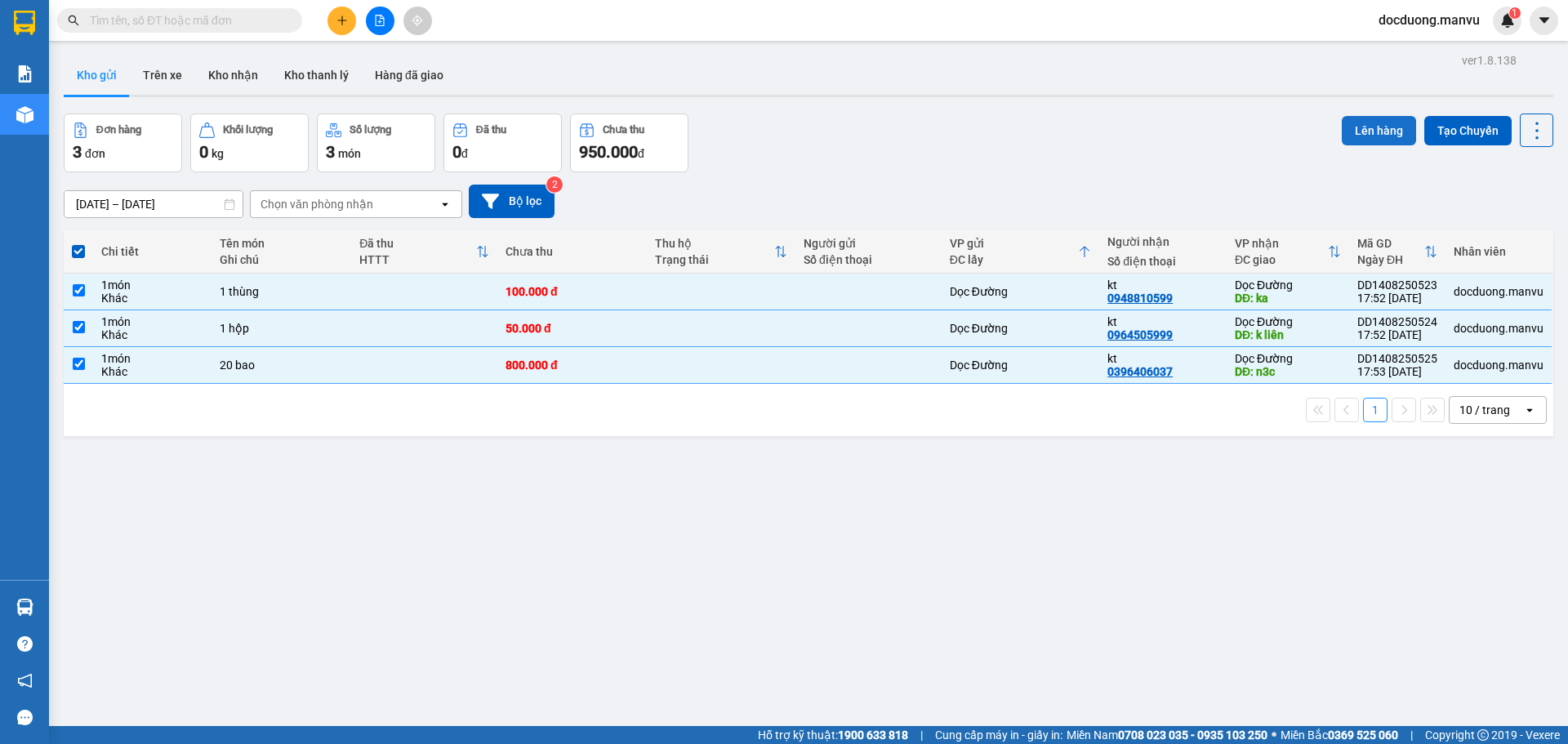
click at [1351, 130] on button "Lên hàng" at bounding box center [1378, 130] width 74 height 29
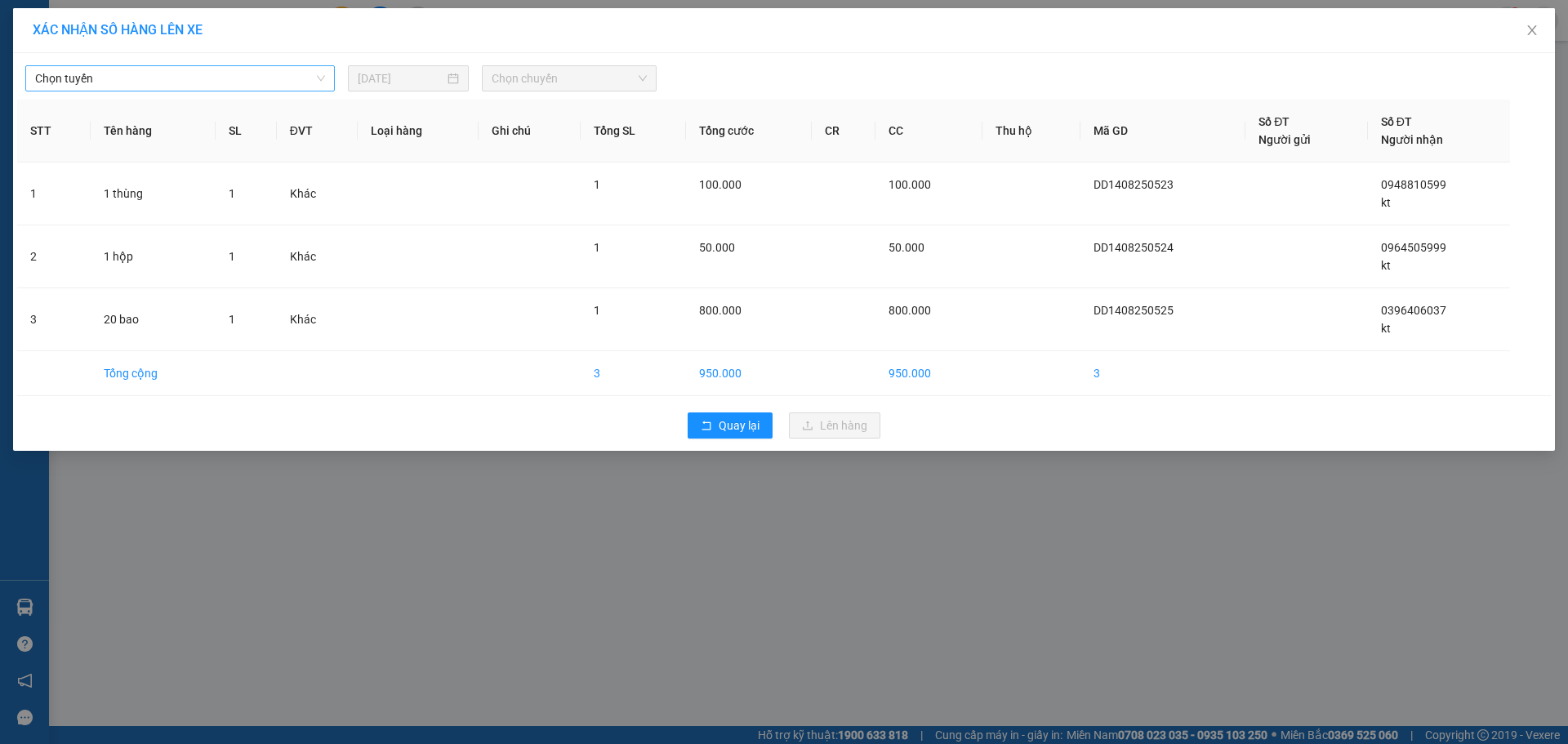
click at [174, 68] on span "Chọn tuyến" at bounding box center [179, 78] width 290 height 25
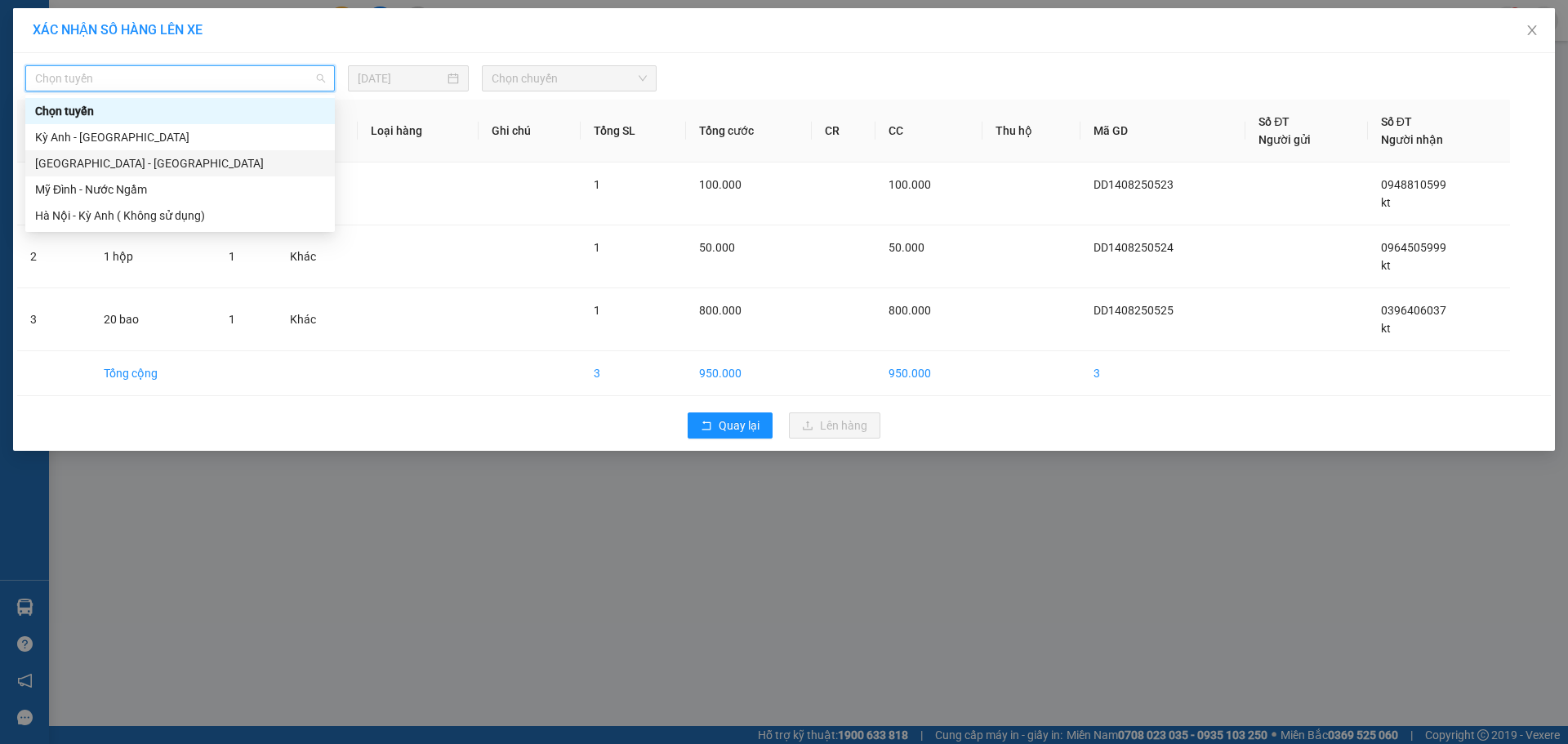
click at [76, 164] on div "[GEOGRAPHIC_DATA] - [GEOGRAPHIC_DATA]" at bounding box center [179, 163] width 290 height 18
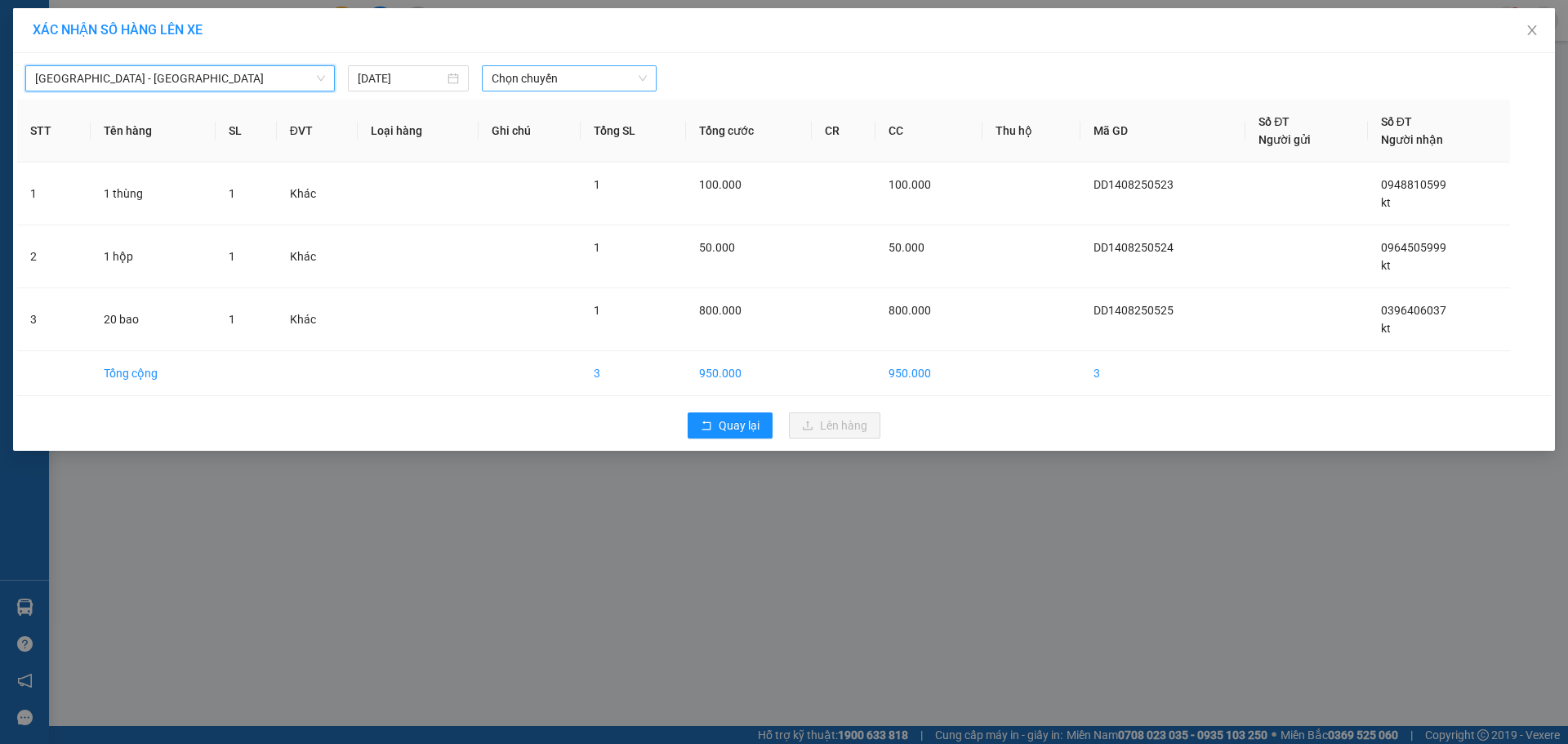
click at [550, 78] on span "Chọn chuyến" at bounding box center [569, 78] width 155 height 25
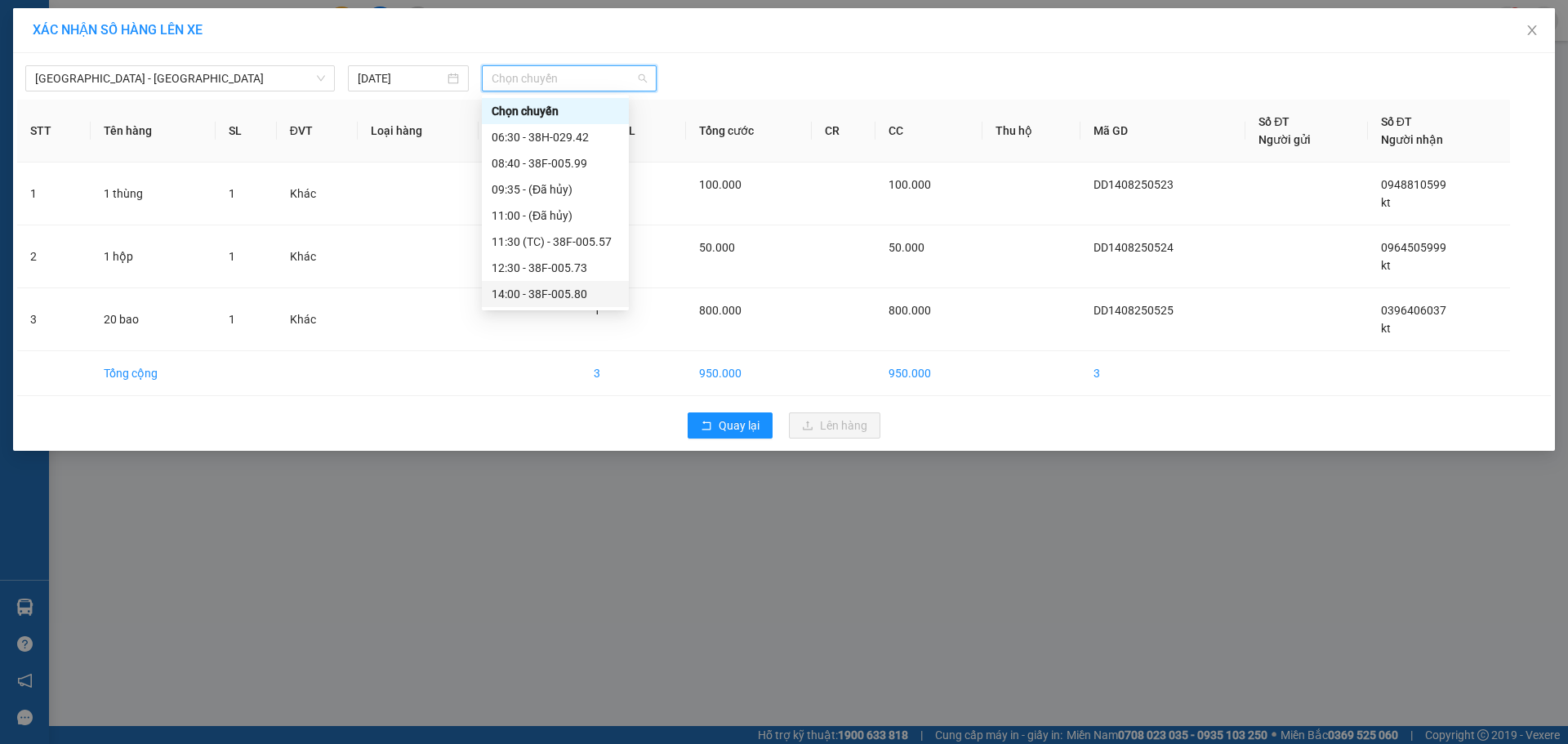
click at [569, 290] on div "14:00 - 38F-005.80" at bounding box center [555, 294] width 127 height 18
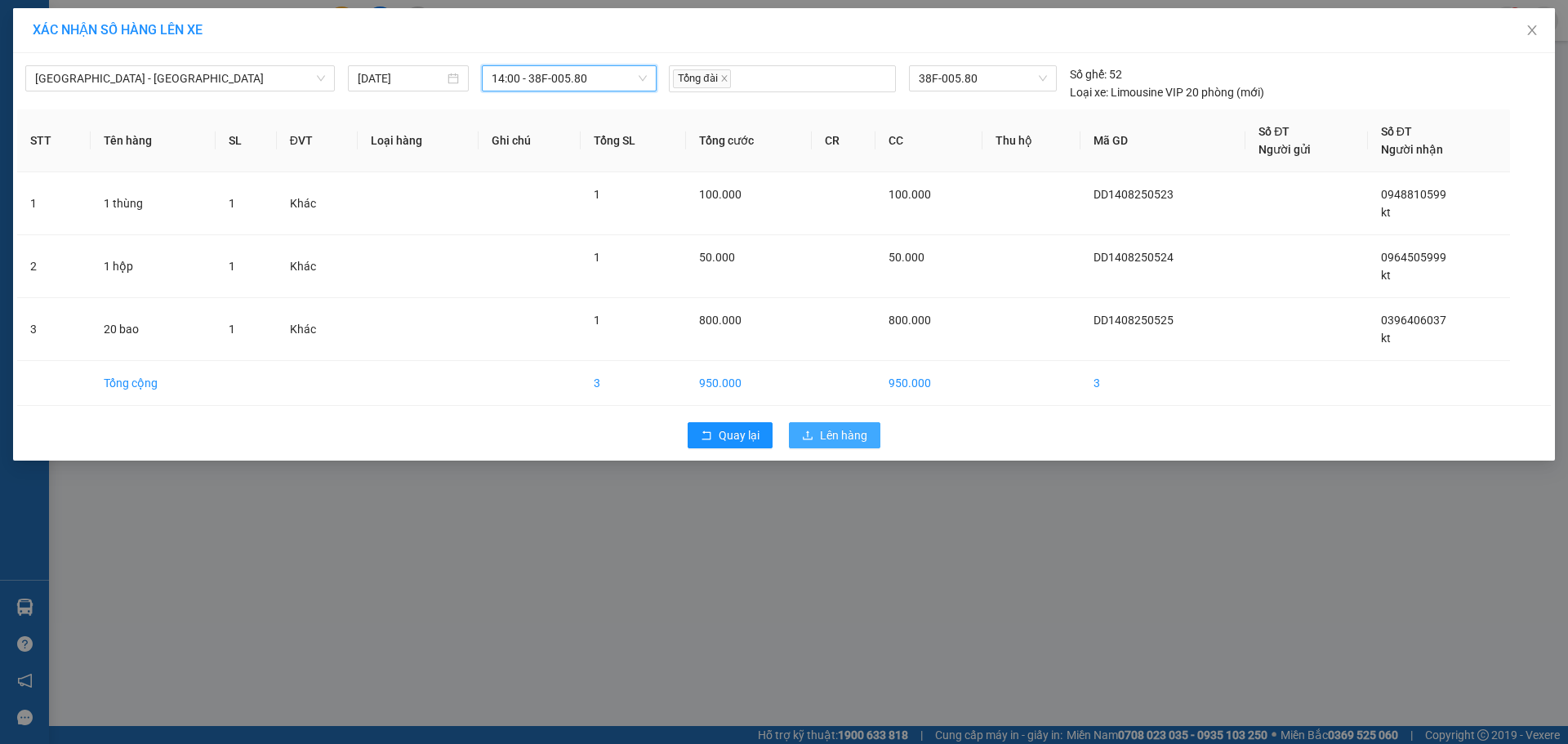
click at [859, 440] on span "Lên hàng" at bounding box center [843, 436] width 47 height 18
